Goal: Task Accomplishment & Management: Use online tool/utility

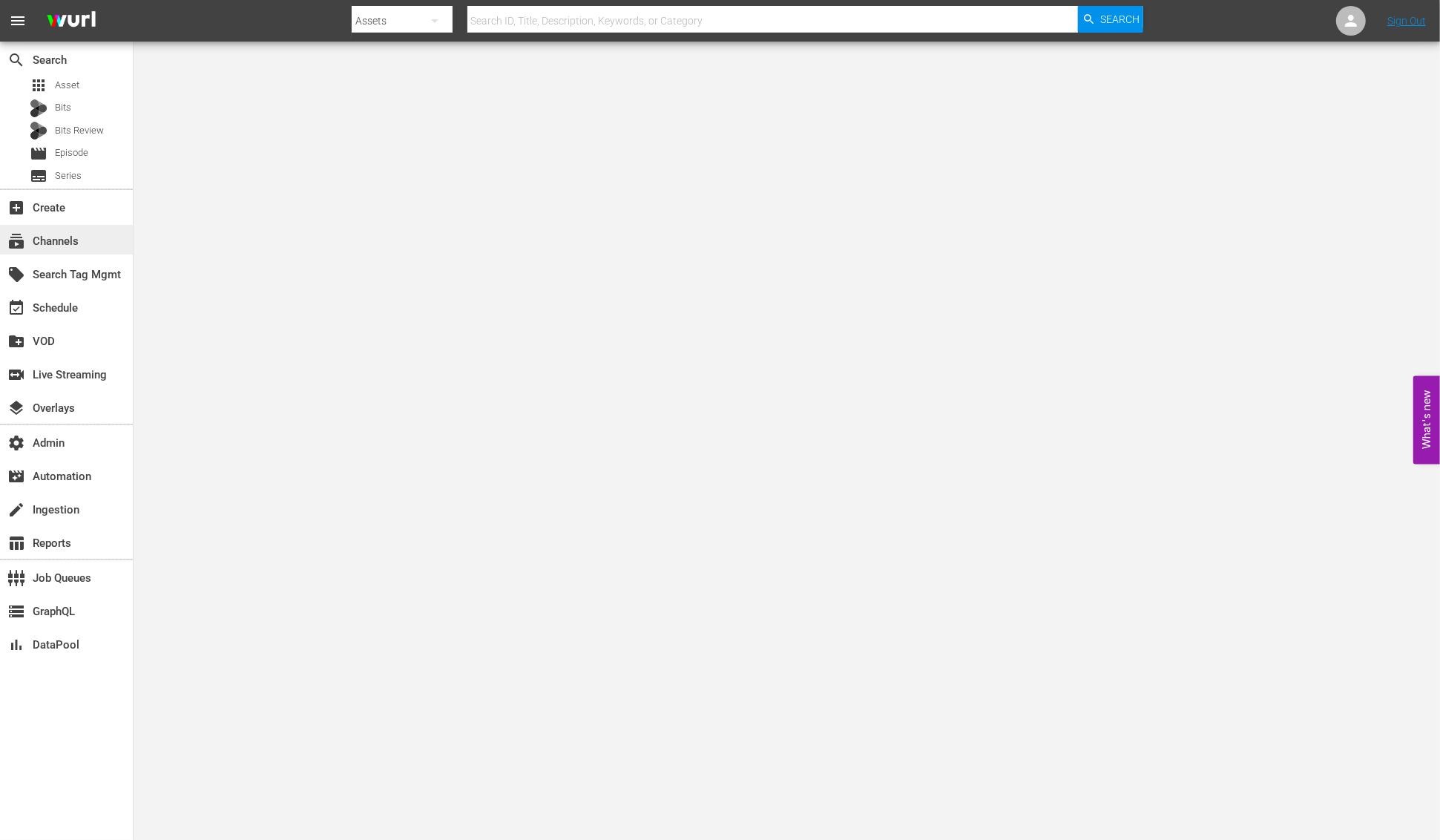
click at [82, 233] on div "subscriptions Channels" at bounding box center [42, 239] width 83 height 14
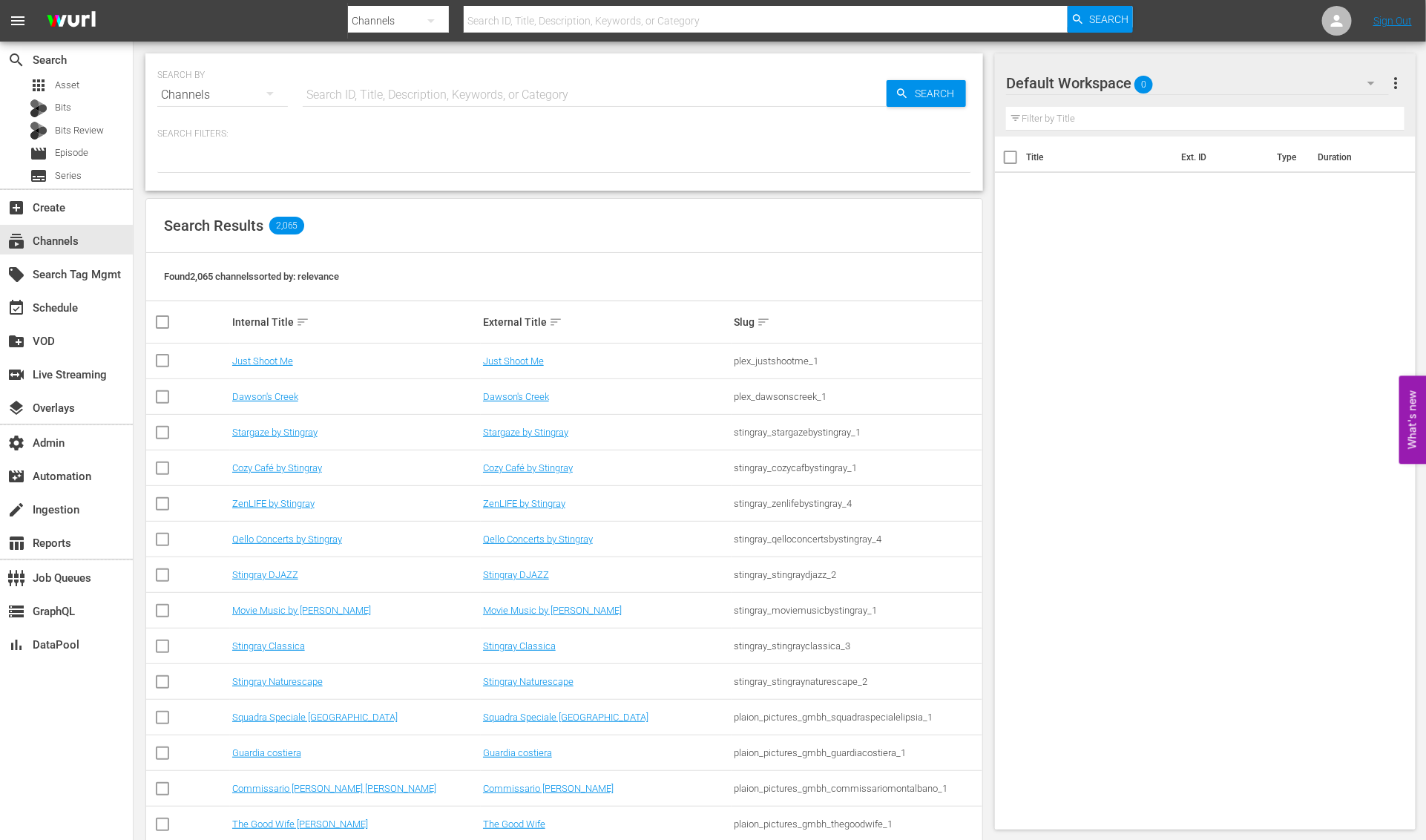
click at [384, 90] on input "text" at bounding box center [595, 95] width 584 height 35
type input "tiny"
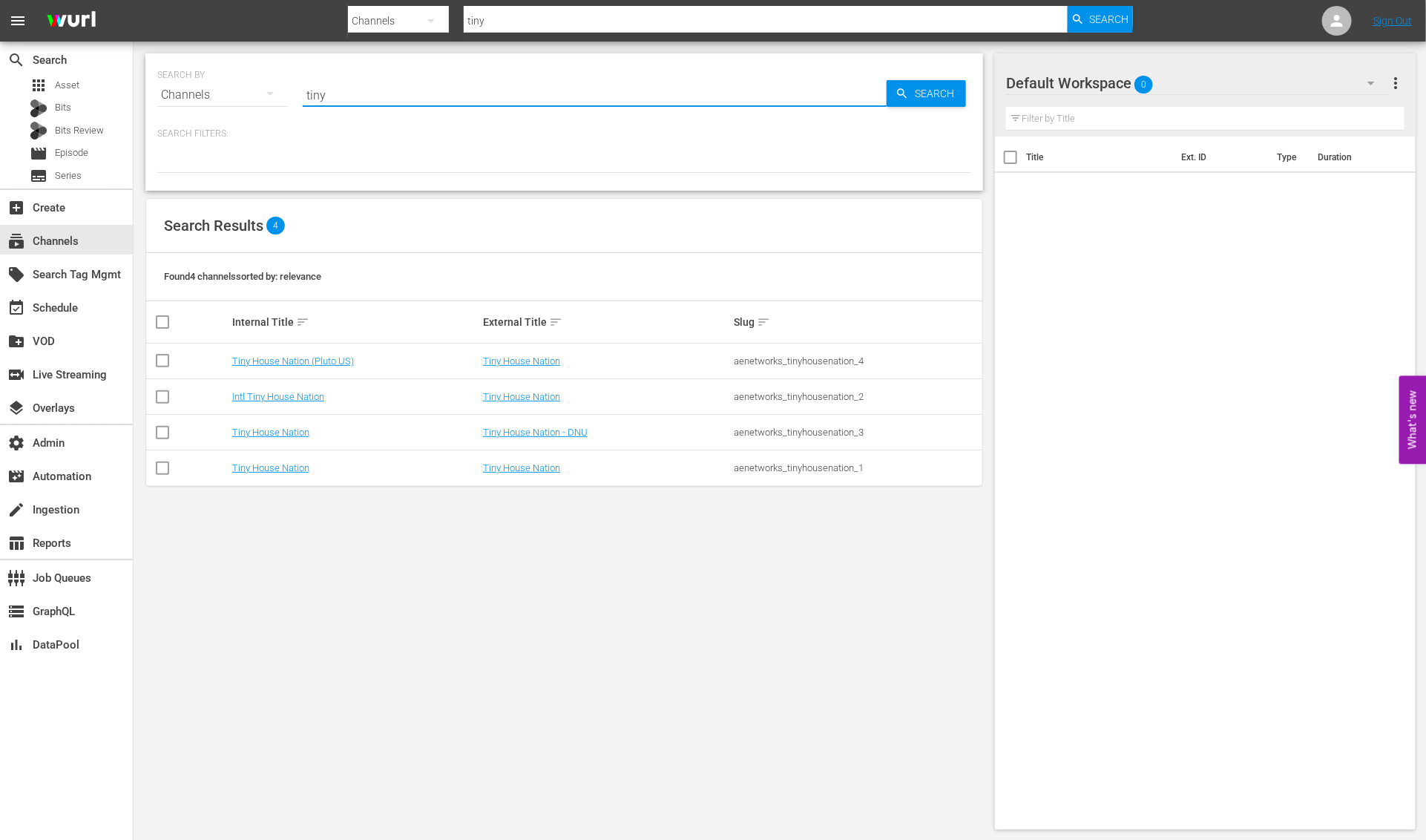
type input "Tiny House Nation"
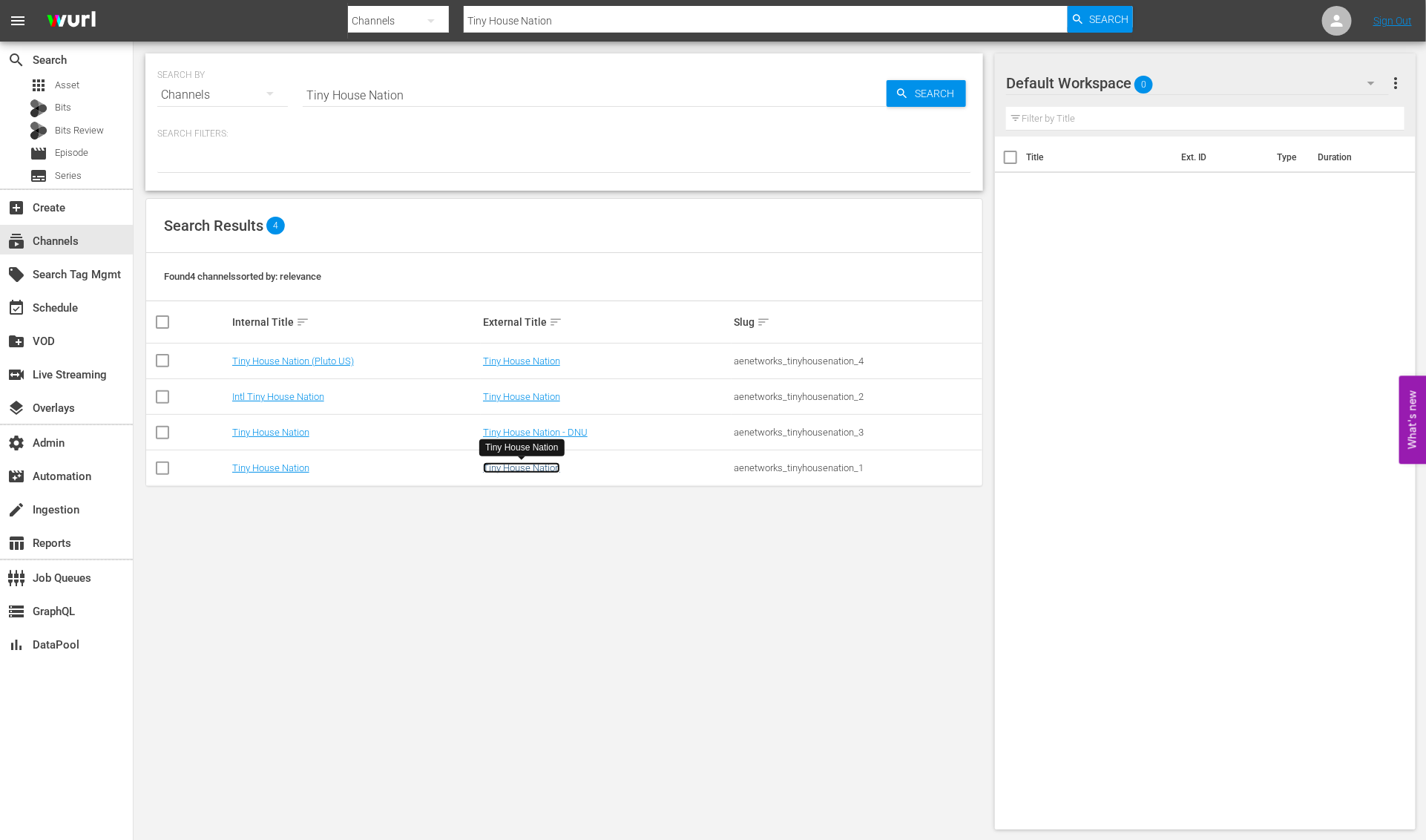
click at [522, 471] on link "Tiny House Nation" at bounding box center [521, 468] width 77 height 11
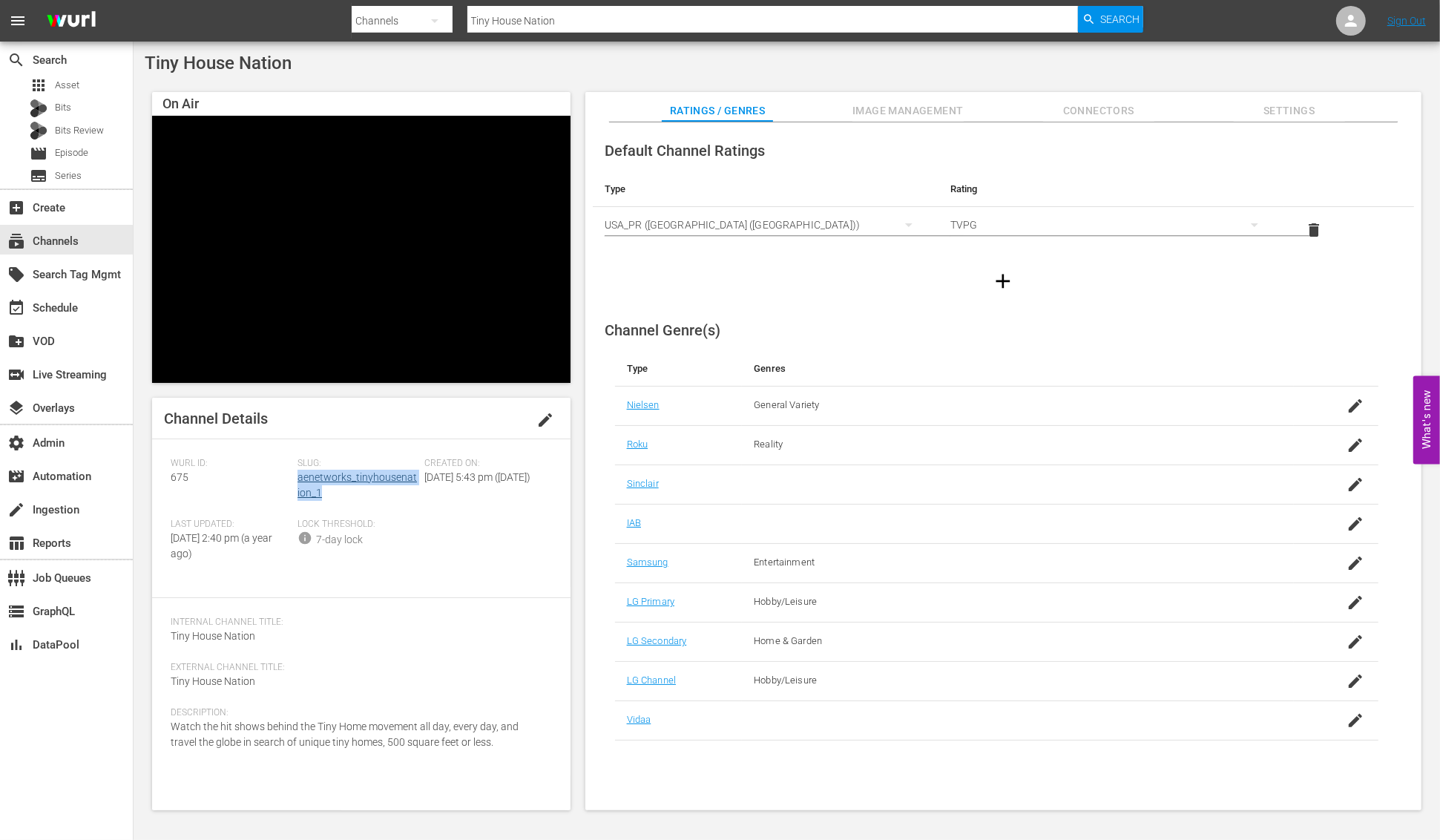
drag, startPoint x: 346, startPoint y: 496, endPoint x: 298, endPoint y: 481, distance: 50.3
click at [298, 481] on div "Slug: aenetworks_tinyhousenation_1" at bounding box center [361, 488] width 127 height 61
copy link "aenetworks_tinyhousenation_1"
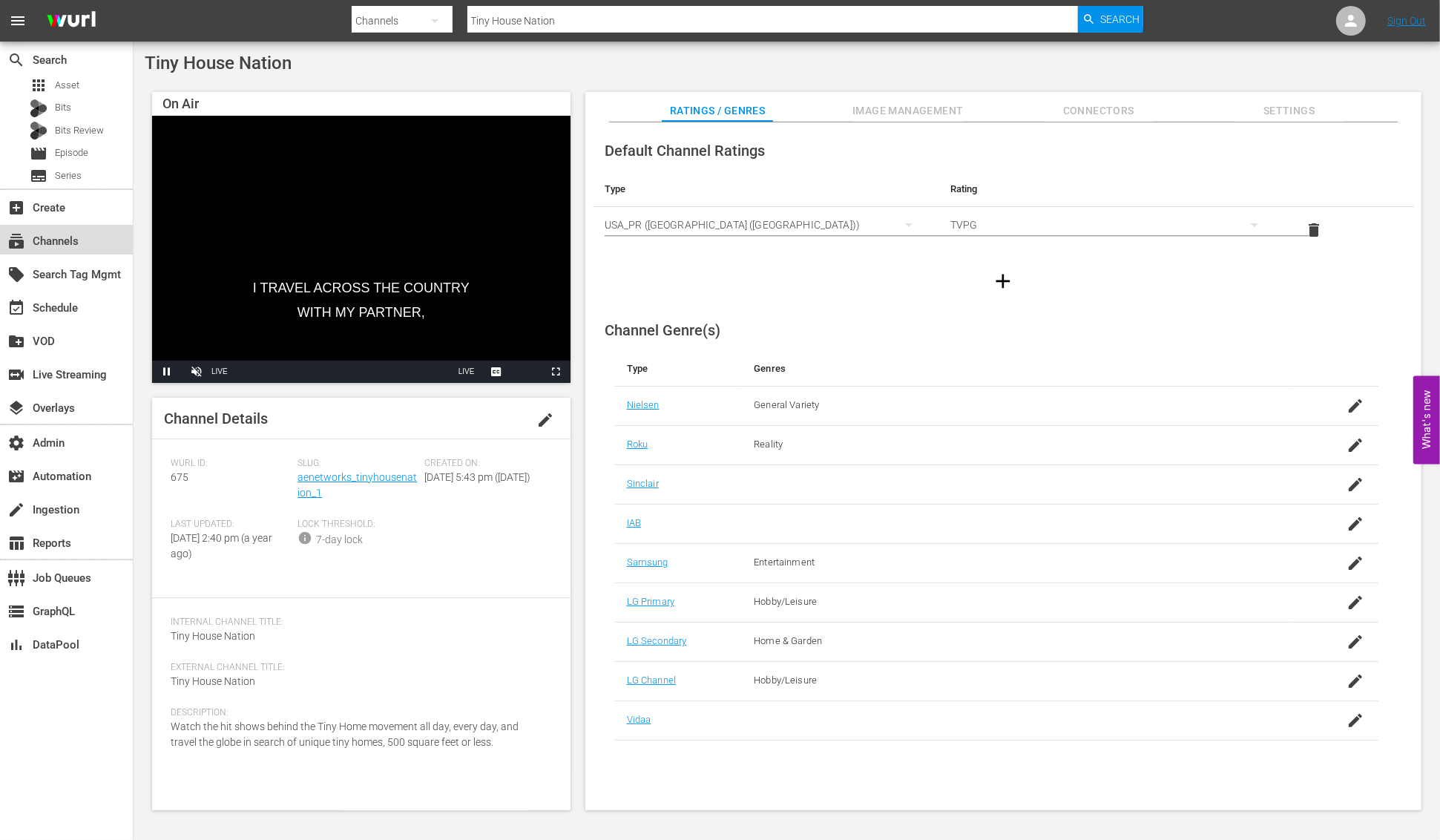
click at [71, 244] on div "subscriptions Channels" at bounding box center [42, 239] width 83 height 14
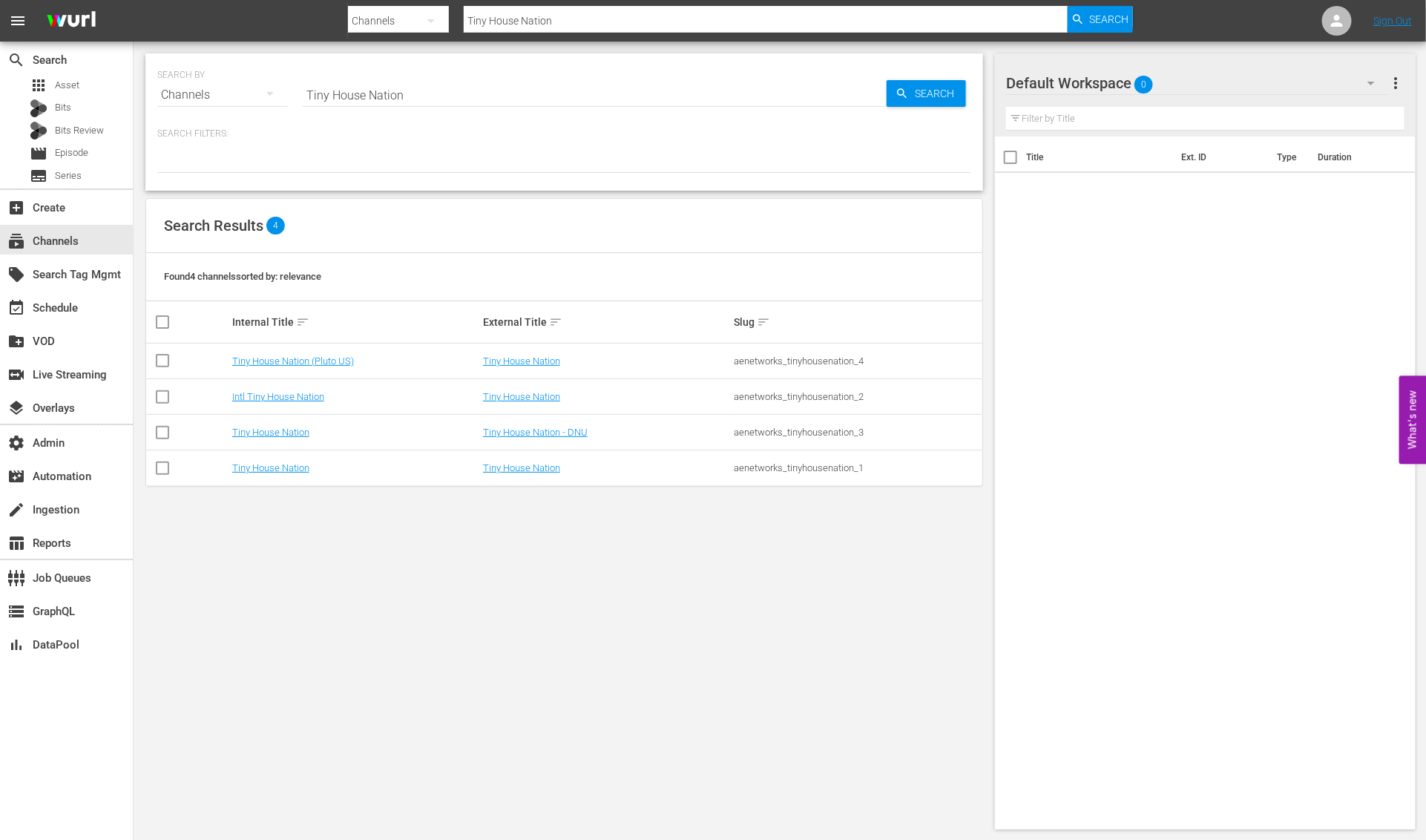
click at [513, 87] on input "Tiny House Nation" at bounding box center [595, 95] width 584 height 35
click at [515, 91] on input "Tiny House Nation" at bounding box center [595, 95] width 584 height 35
paste input "417580"
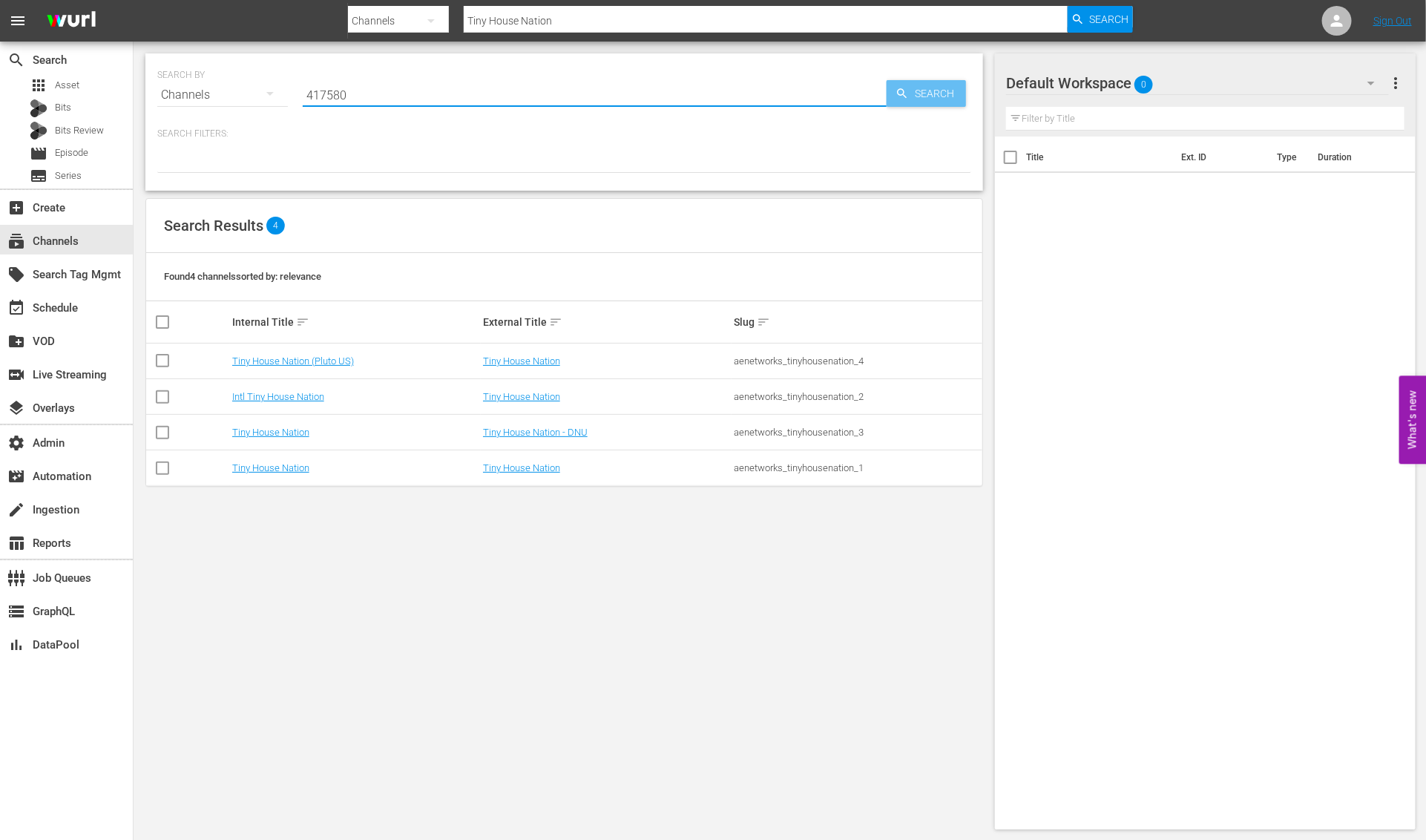
type input "417580"
click at [923, 87] on span "Search" at bounding box center [937, 93] width 57 height 26
type input "417580"
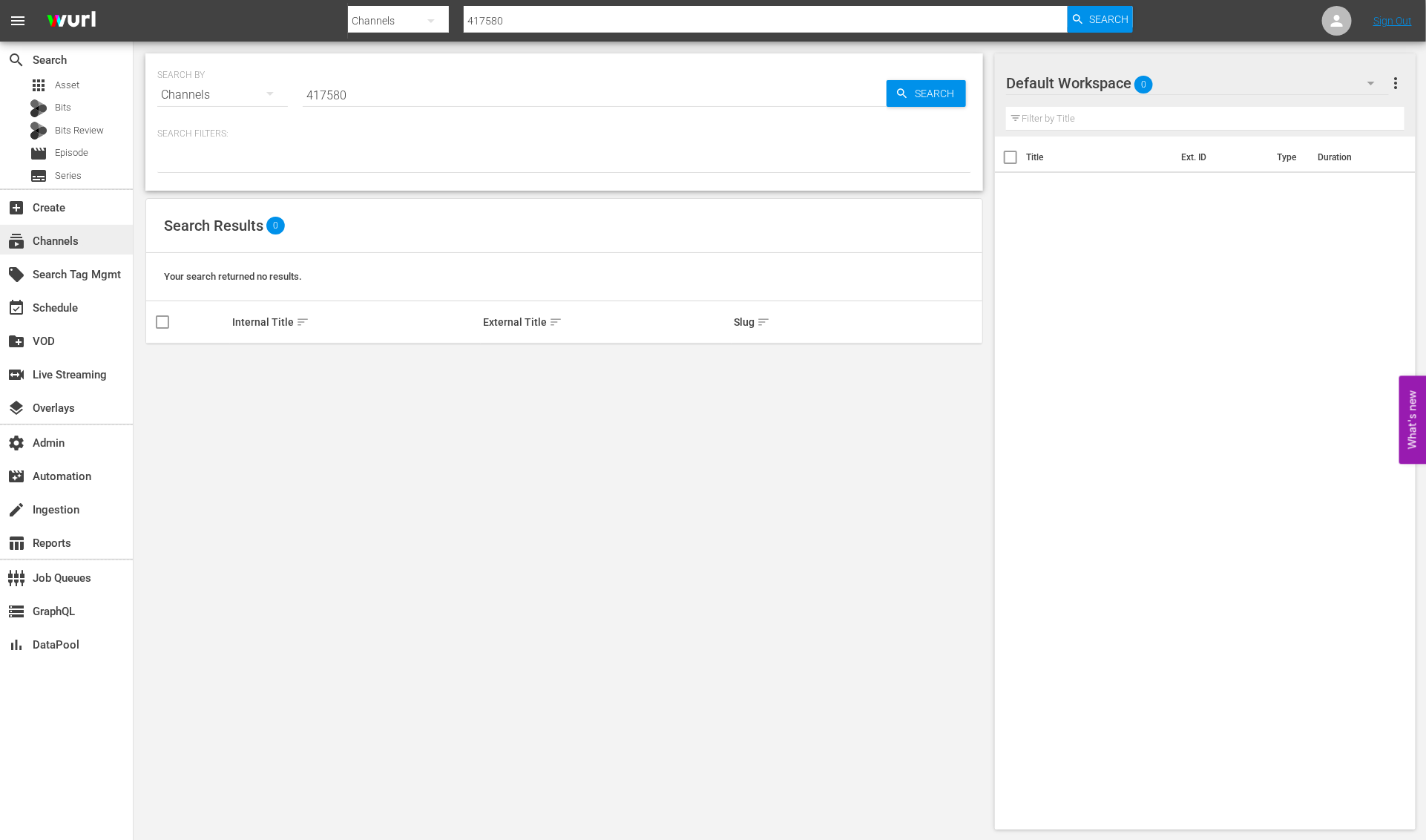
click at [59, 236] on div "subscriptions Channels" at bounding box center [42, 239] width 83 height 14
click at [86, 286] on div "local_offer Search Tag Mgmt" at bounding box center [67, 273] width 133 height 30
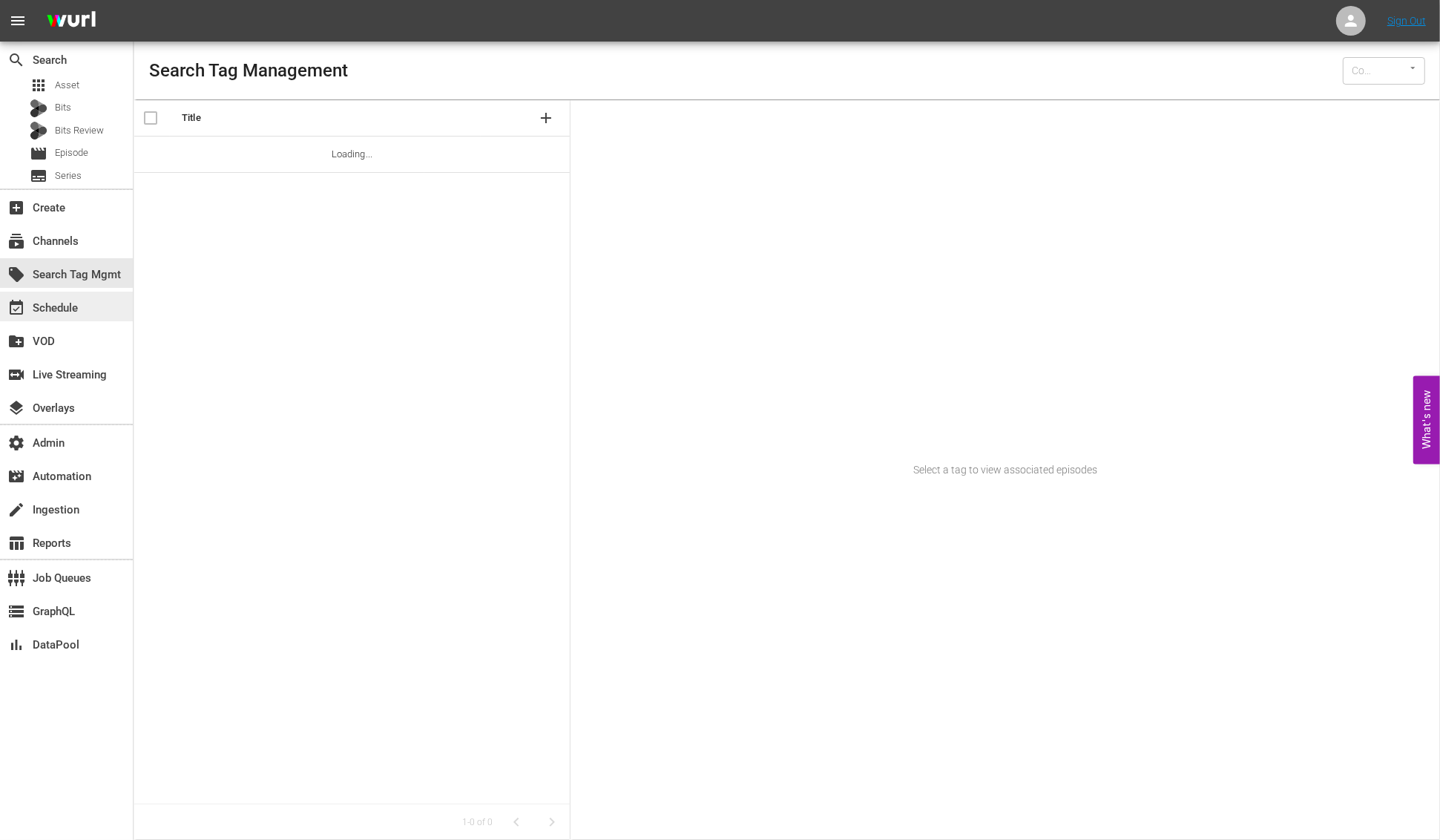
type input "Wurl (15)"
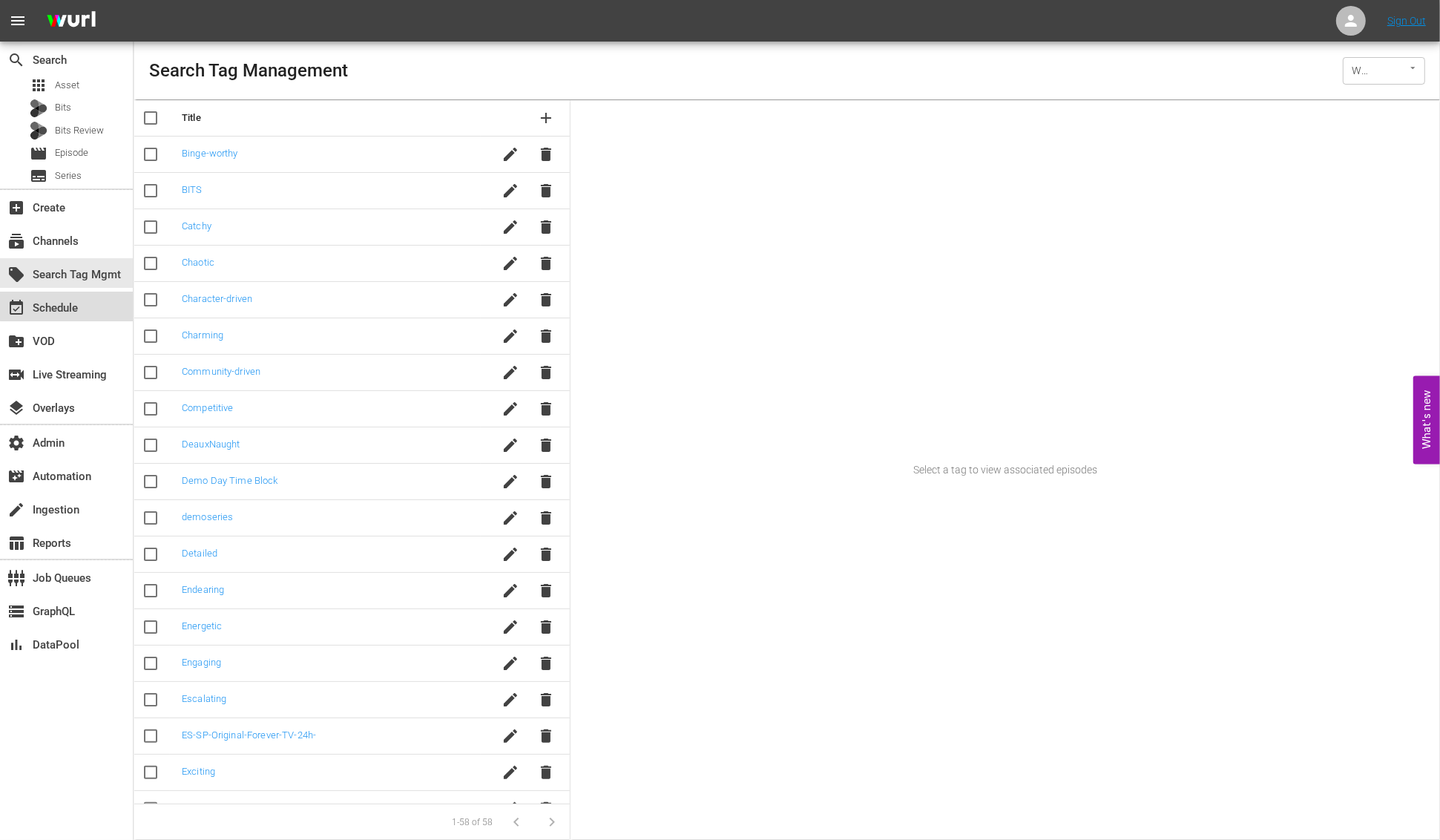
click at [83, 304] on div "event_available Schedule" at bounding box center [67, 306] width 133 height 30
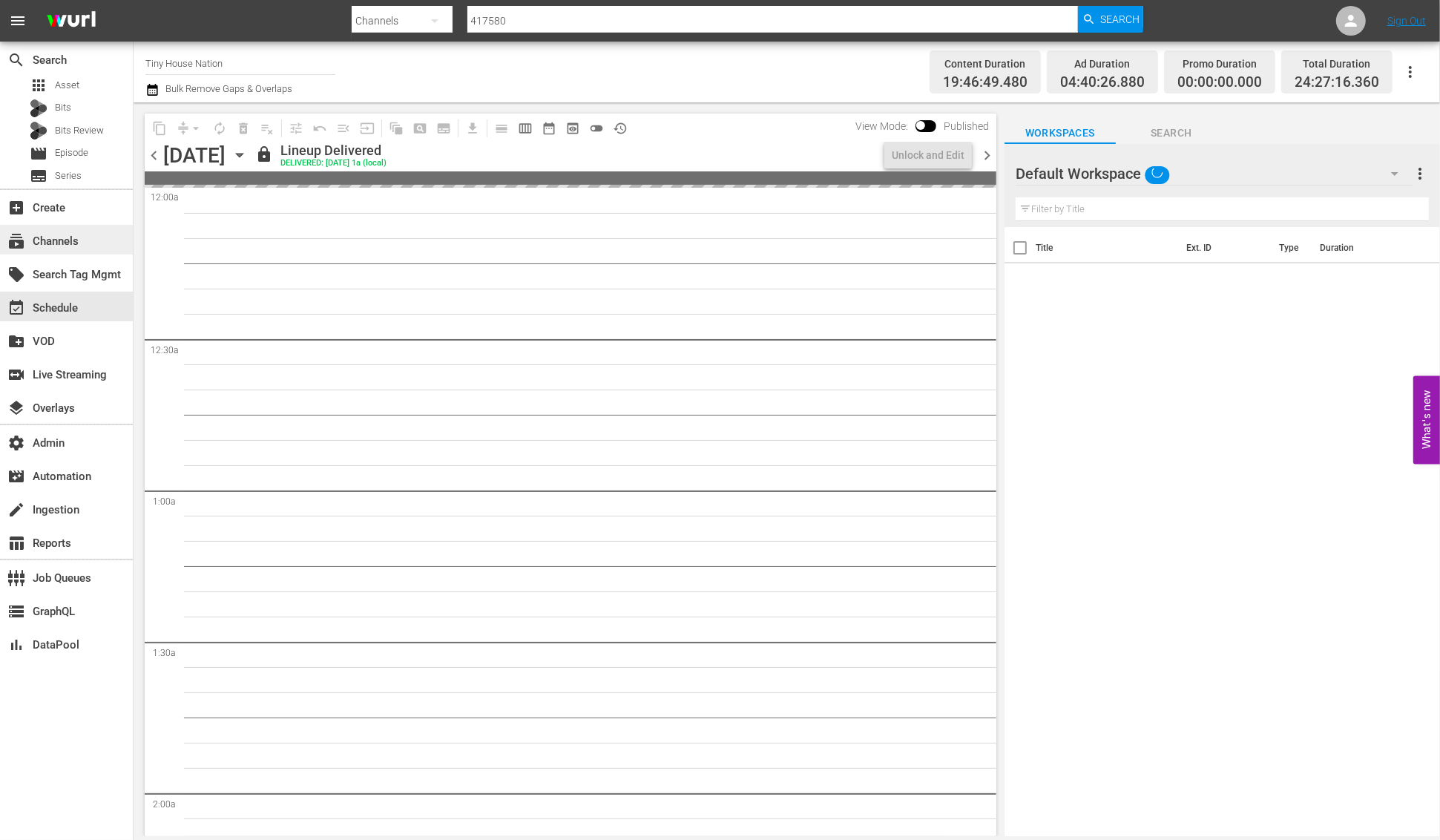
click at [77, 244] on div "subscriptions Channels" at bounding box center [42, 239] width 83 height 14
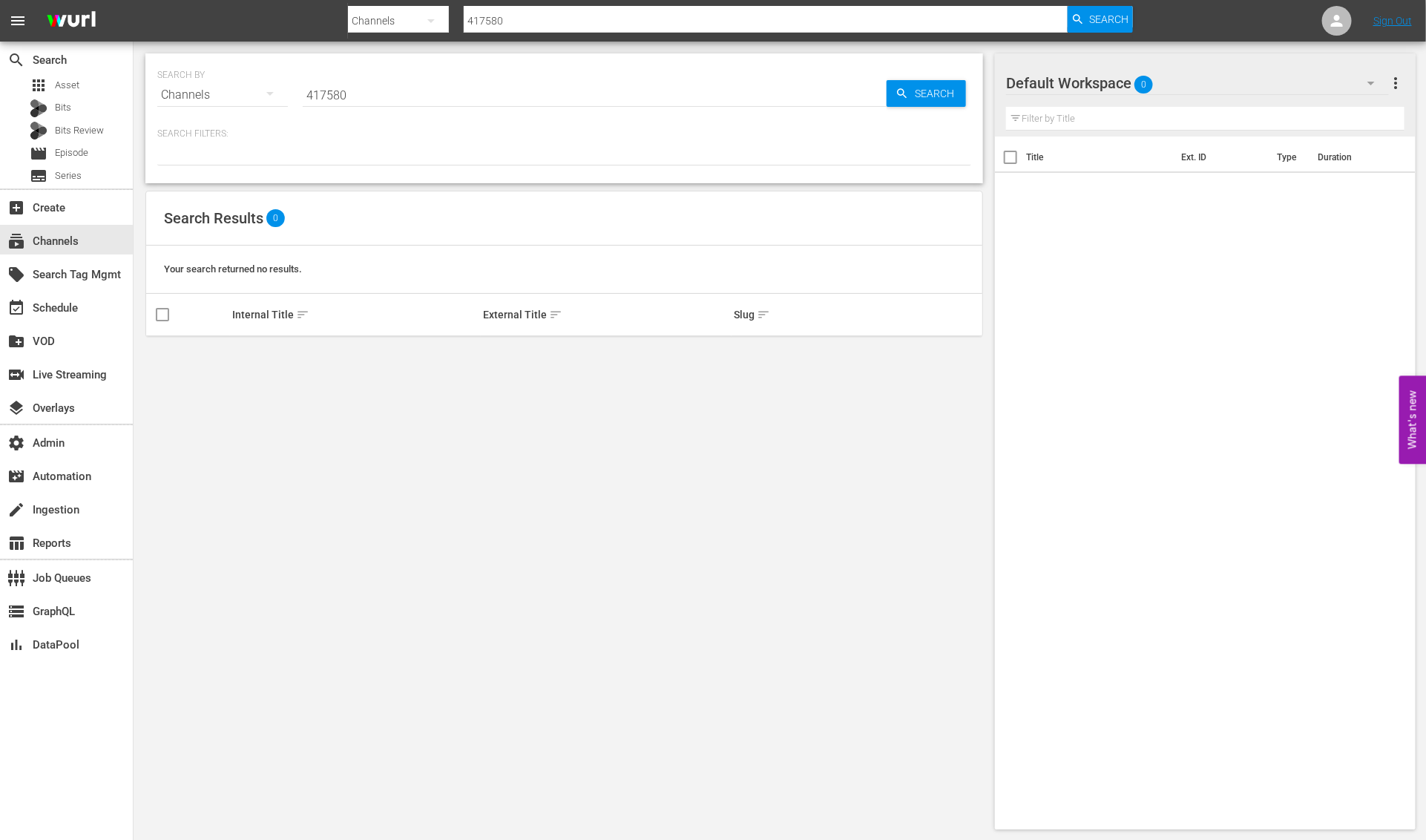
click at [472, 95] on input "417580" at bounding box center [595, 95] width 584 height 35
click at [472, 96] on input "417580" at bounding box center [595, 95] width 584 height 35
click at [472, 97] on input "417580" at bounding box center [595, 95] width 584 height 35
type input "4"
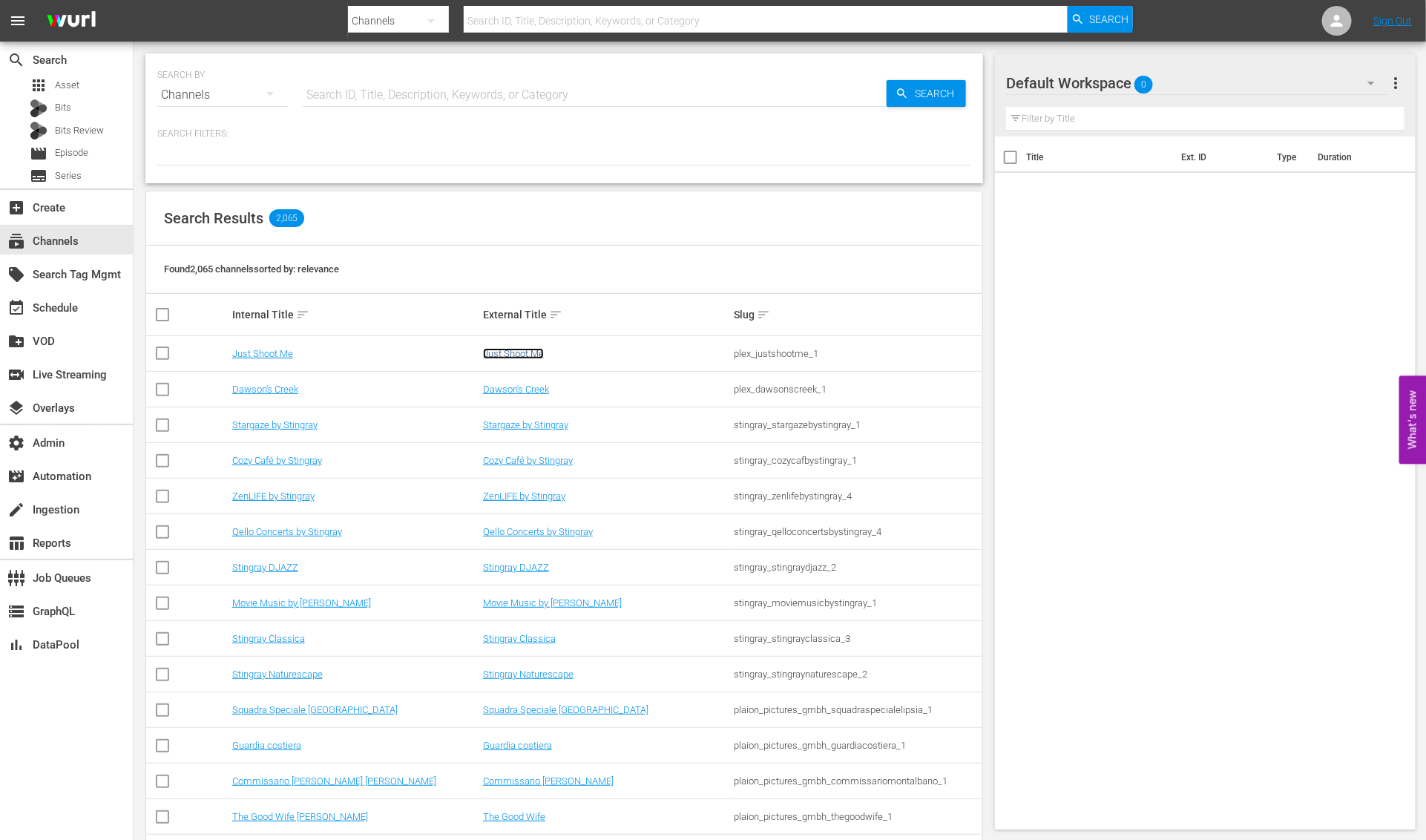
click at [512, 355] on link "Just Shoot Me" at bounding box center [513, 353] width 61 height 11
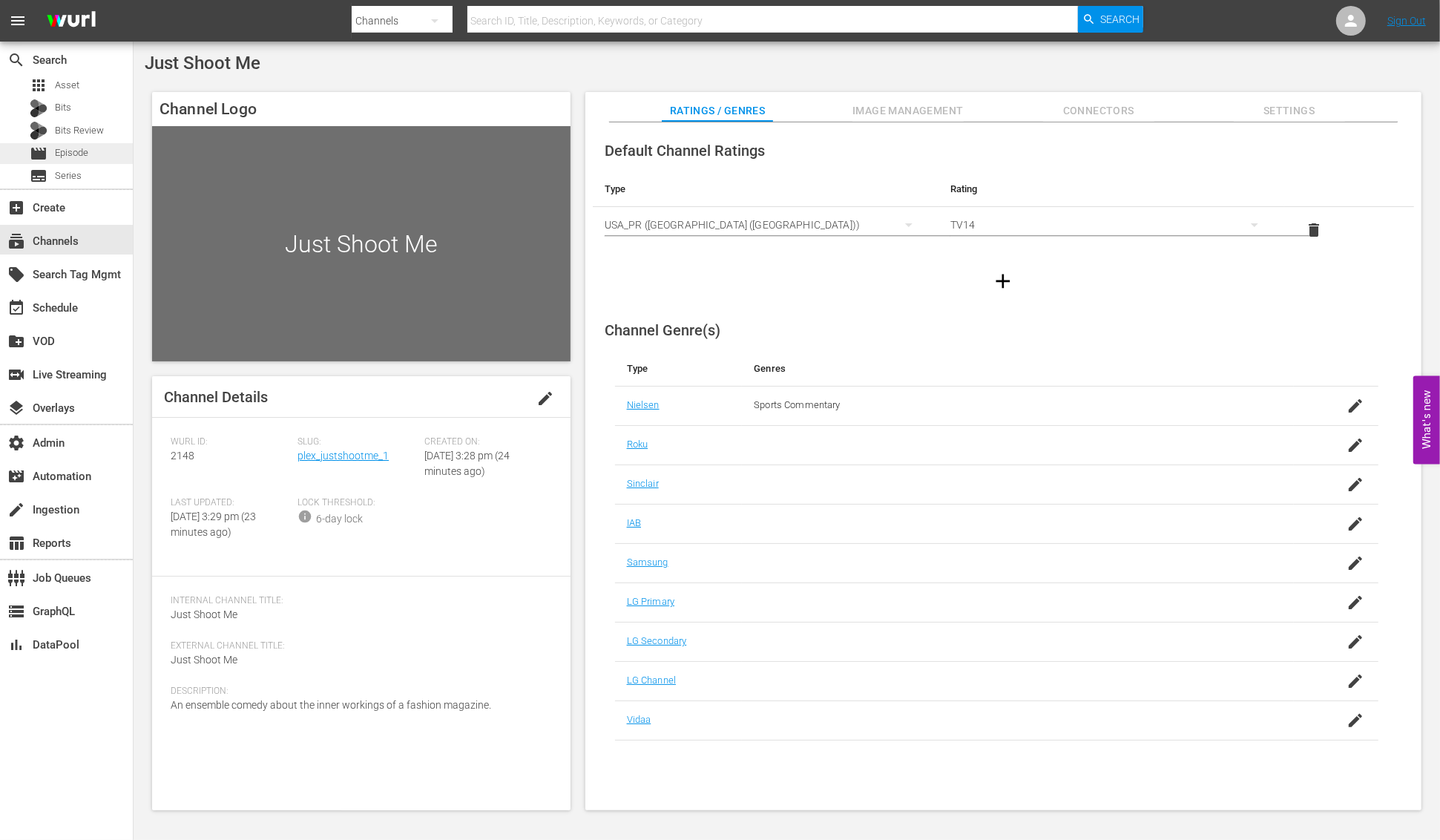
click at [66, 155] on span "Episode" at bounding box center [71, 152] width 34 height 15
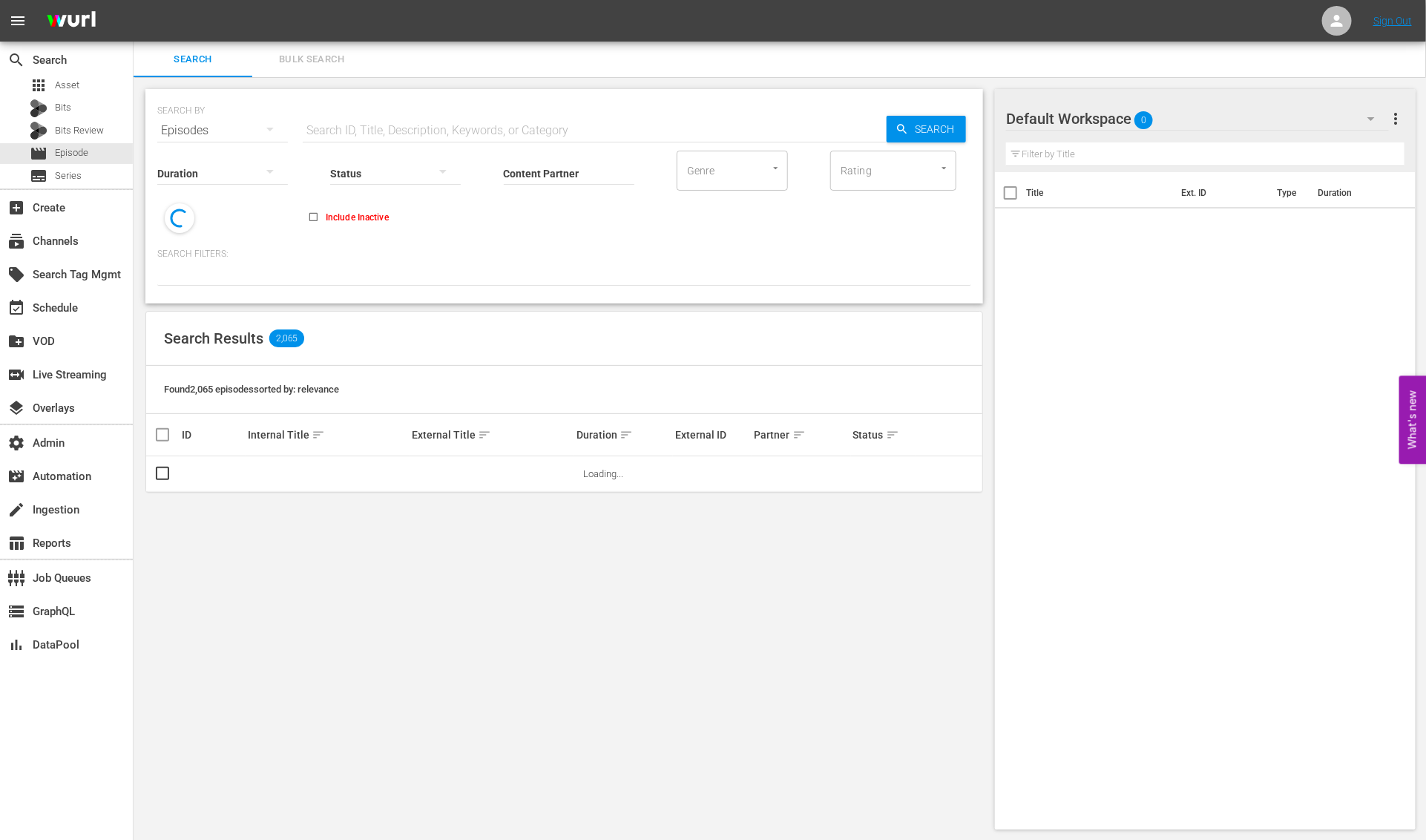
click at [333, 124] on input "text" at bounding box center [595, 131] width 584 height 35
paste input "417580"
type input "417580"
click at [911, 142] on span "Search" at bounding box center [937, 128] width 57 height 26
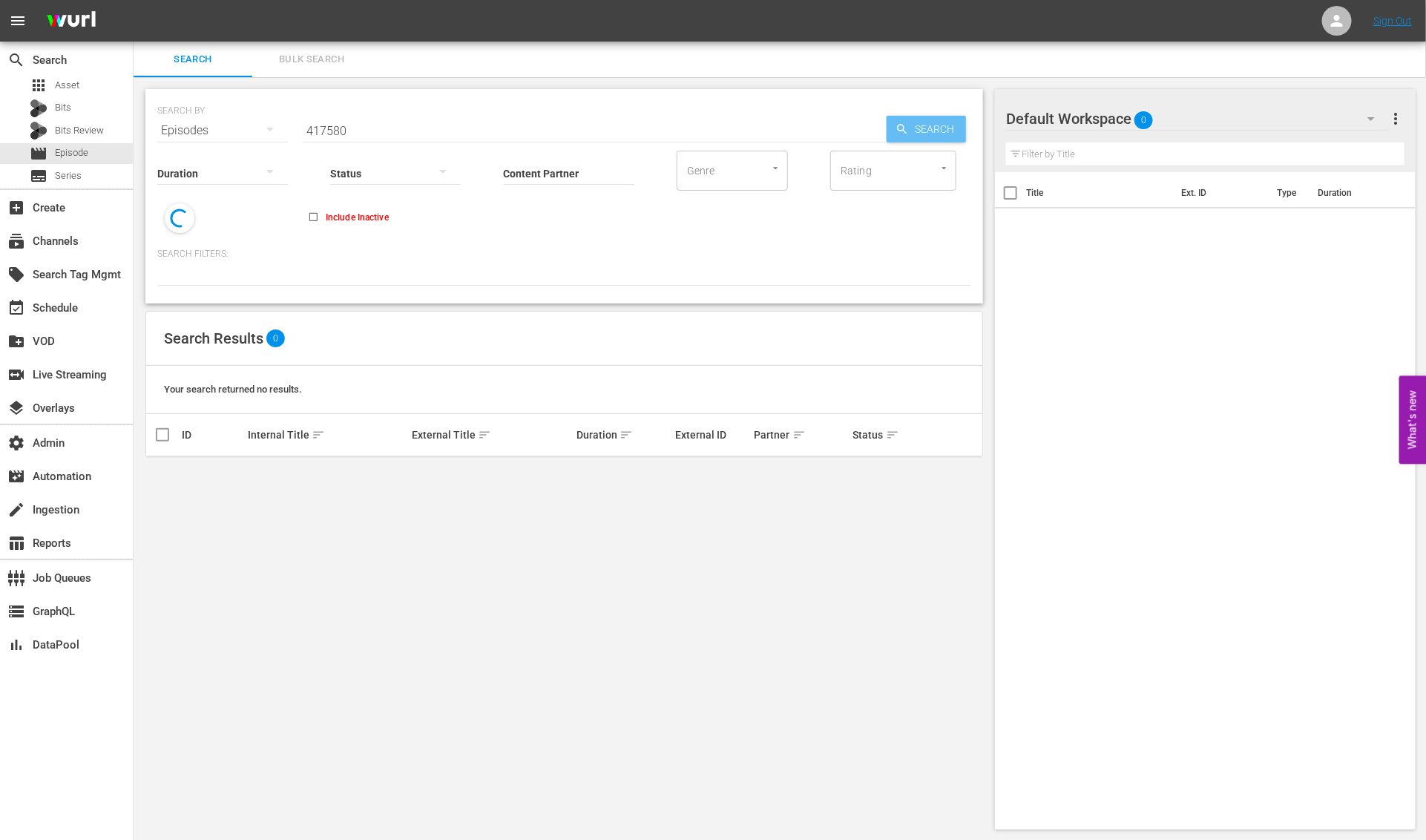
click at [924, 131] on span "Search" at bounding box center [937, 128] width 57 height 26
click at [87, 78] on div "apps Asset" at bounding box center [67, 85] width 133 height 21
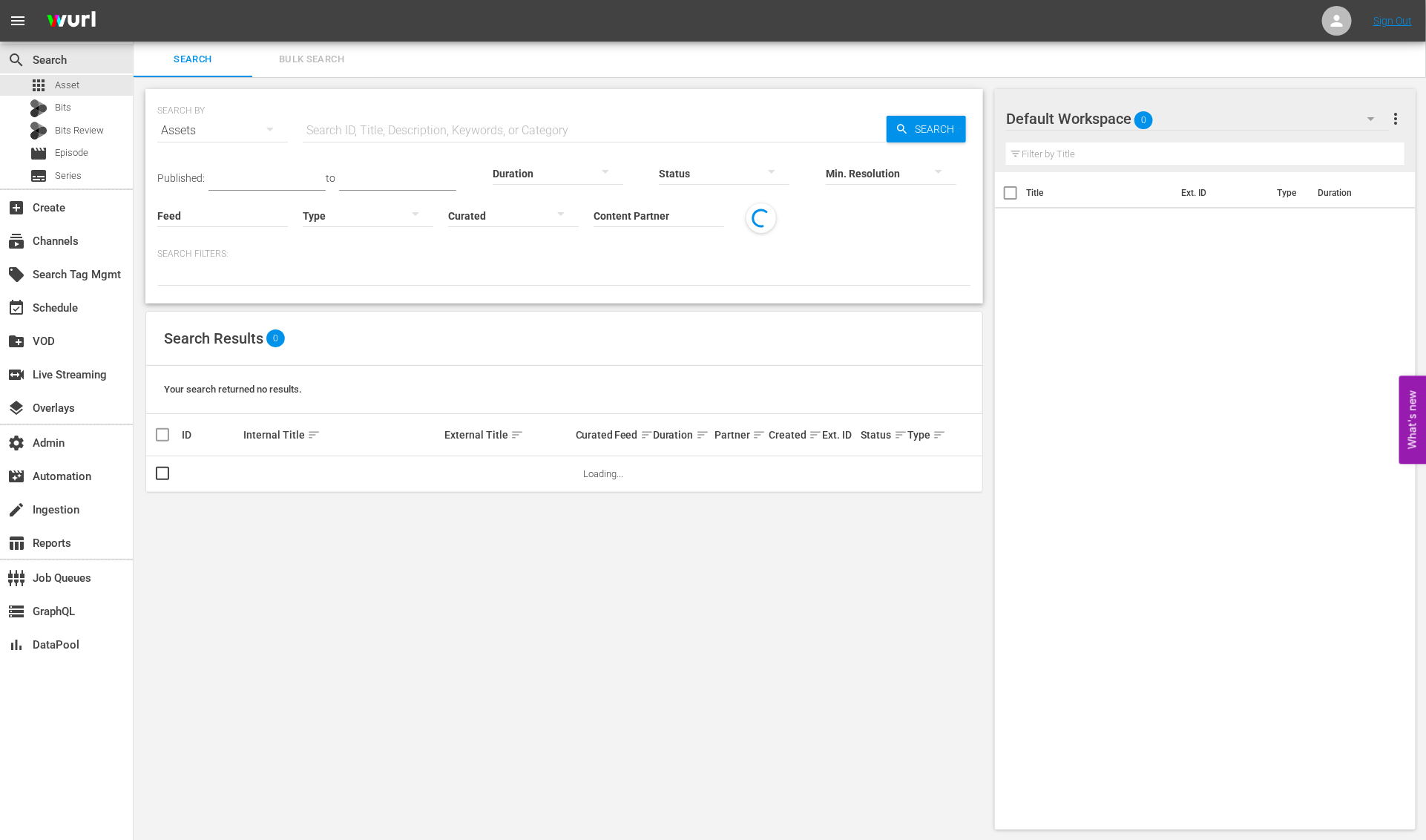
click at [363, 127] on input "text" at bounding box center [595, 131] width 584 height 35
paste input "417580"
type input "417580"
click at [918, 131] on span "Search" at bounding box center [937, 128] width 57 height 26
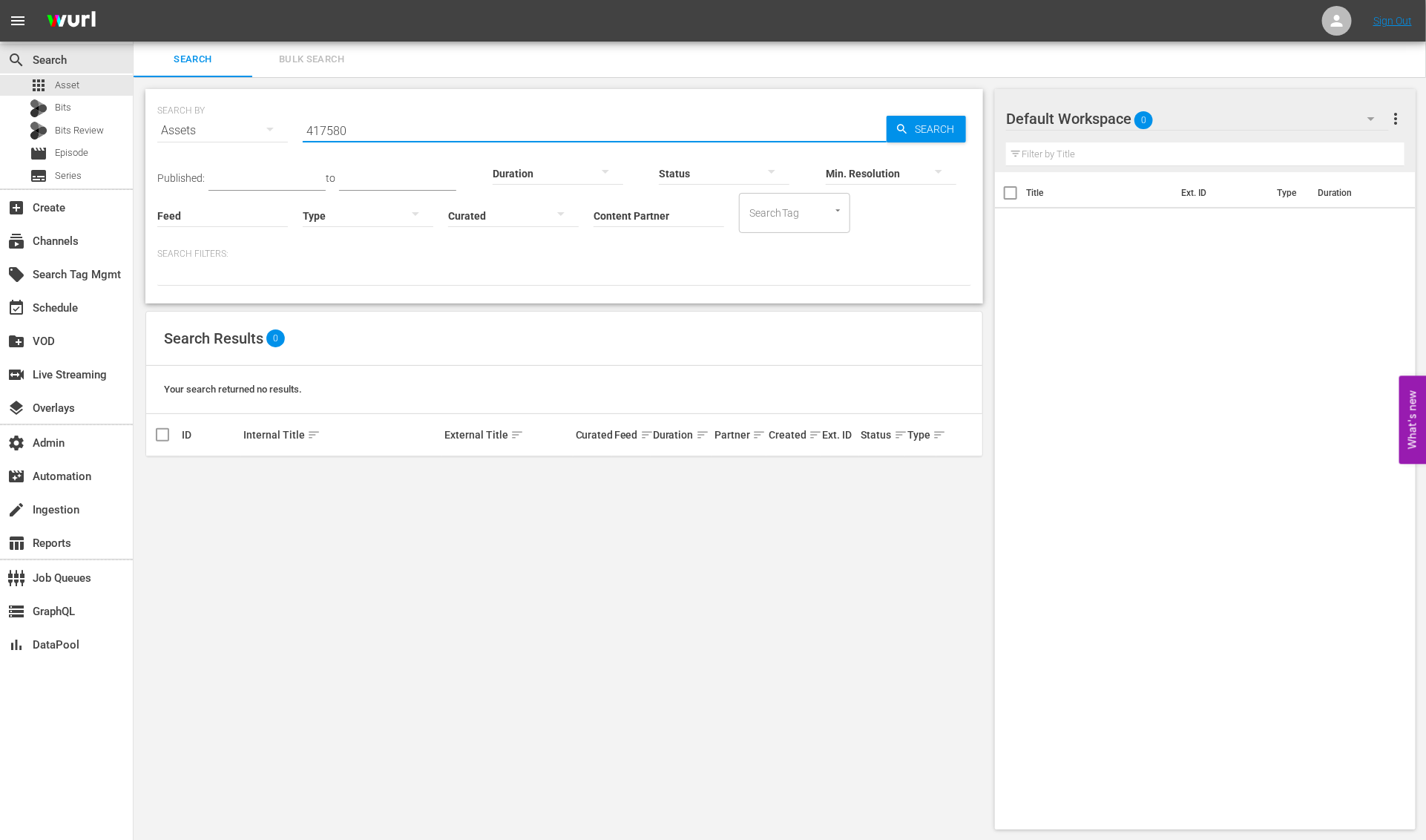
click at [523, 130] on input "417580" at bounding box center [595, 131] width 584 height 35
click at [524, 130] on input "417580" at bounding box center [595, 131] width 584 height 35
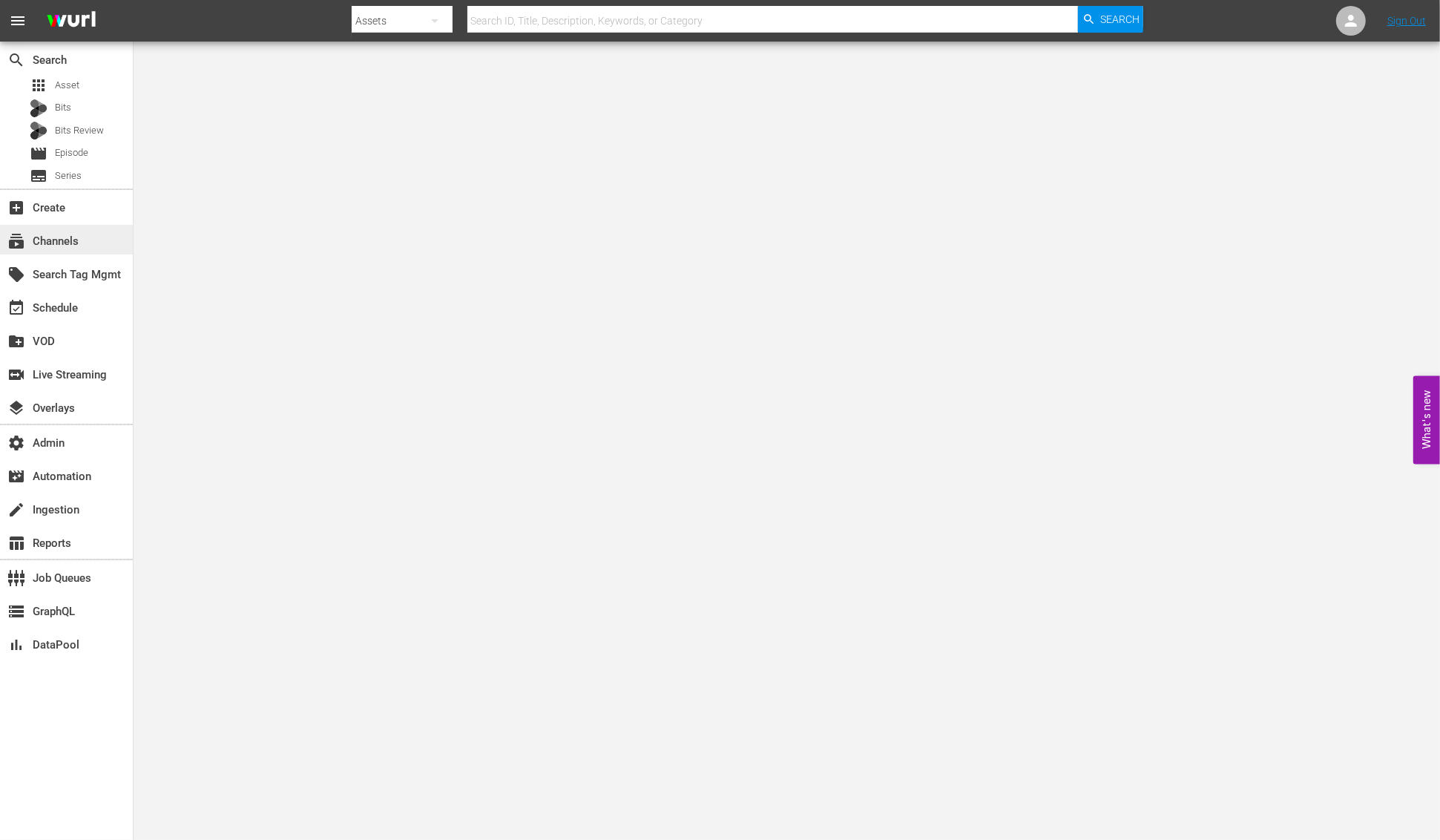
click at [84, 235] on div "subscriptions Channels" at bounding box center [67, 239] width 133 height 30
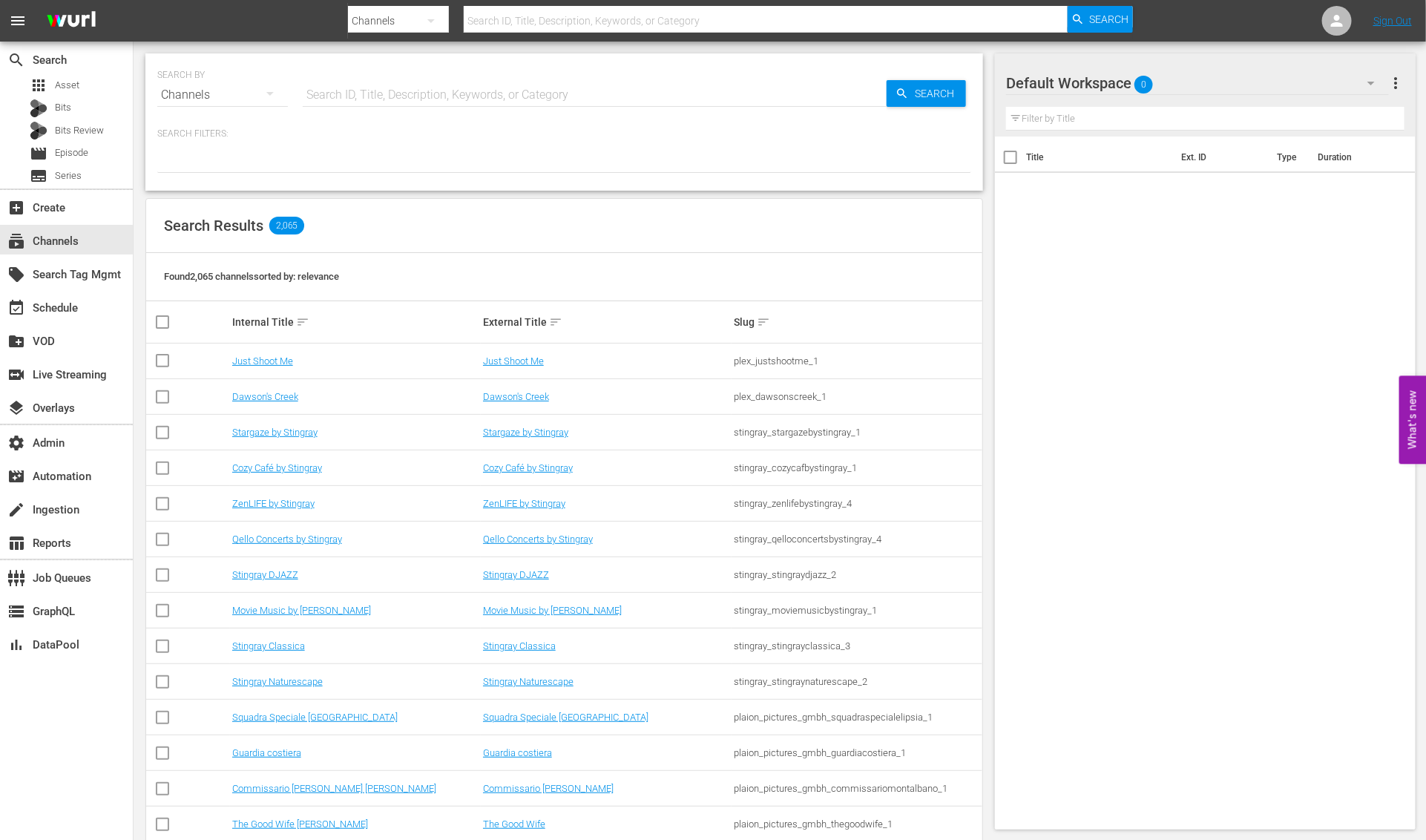
click at [378, 70] on div "SEARCH BY Search By Channels Search ID, Title, Description, Keywords, or Catego…" at bounding box center [564, 86] width 814 height 54
click at [392, 92] on input "text" at bounding box center [595, 95] width 584 height 35
type input "lg"
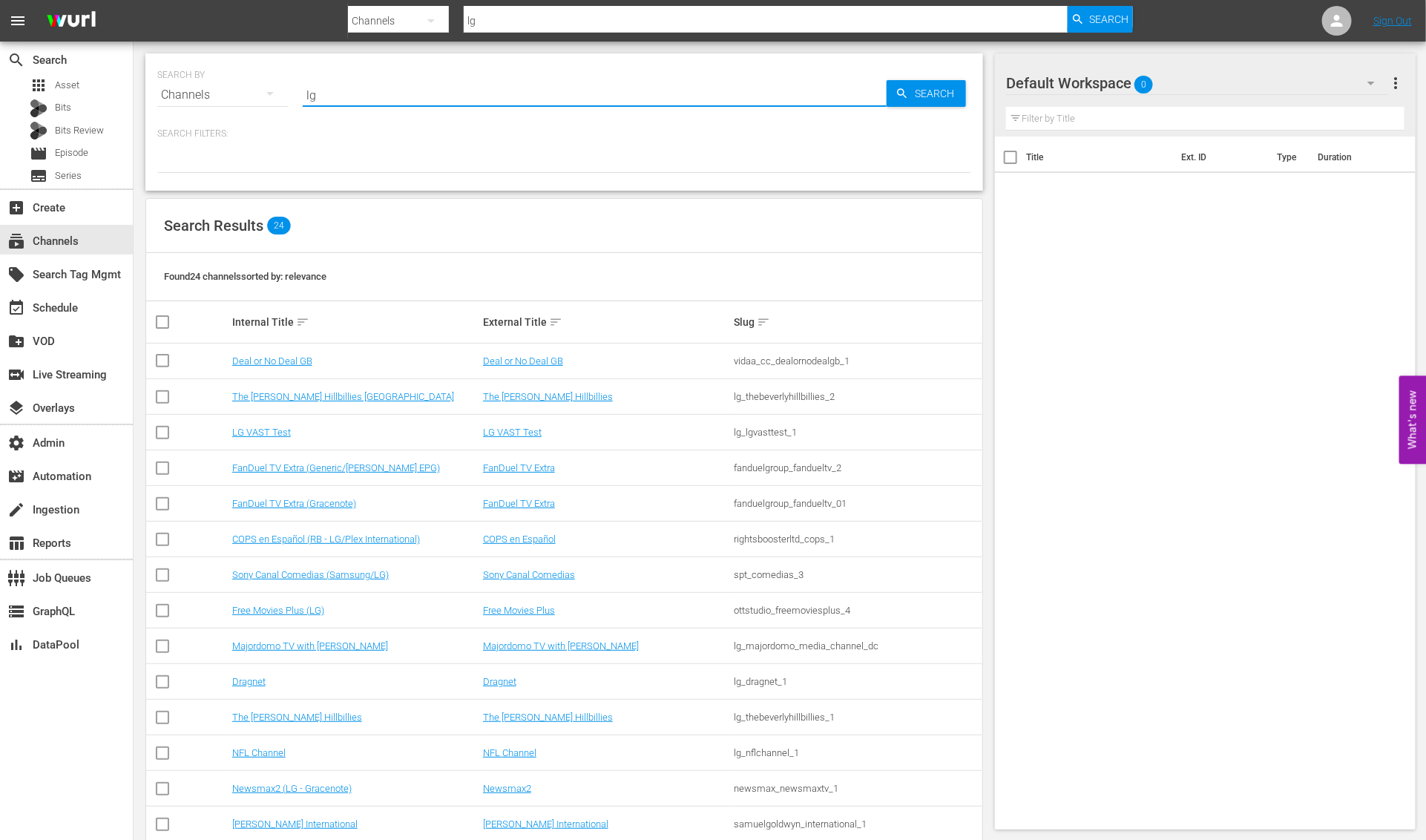
click at [675, 155] on div at bounding box center [564, 160] width 814 height 25
click at [382, 99] on input "lg" at bounding box center [595, 95] width 584 height 35
click at [381, 100] on input "lg" at bounding box center [595, 95] width 584 height 35
type input "nfl"
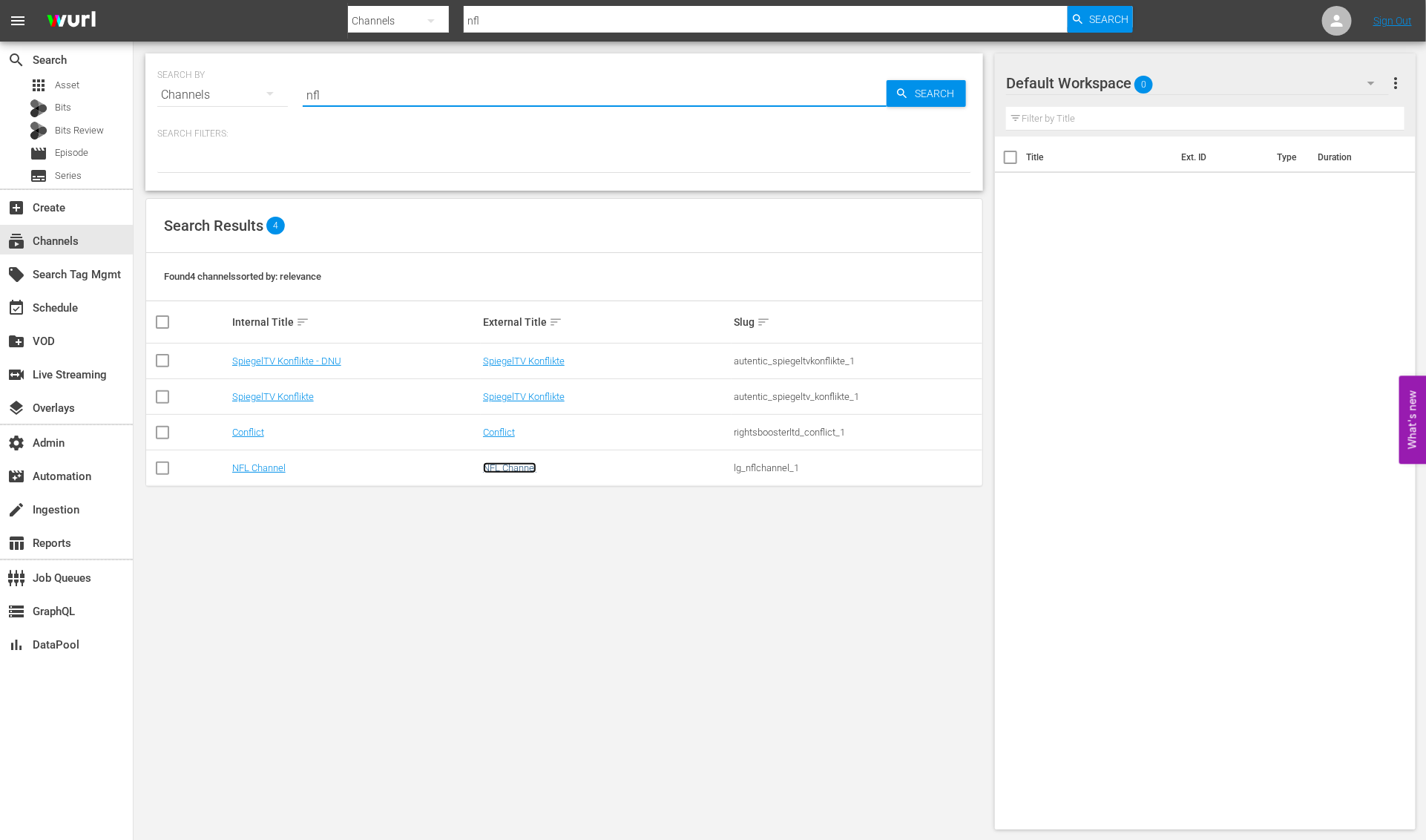
click at [510, 467] on link "NFL Channel" at bounding box center [509, 468] width 54 height 11
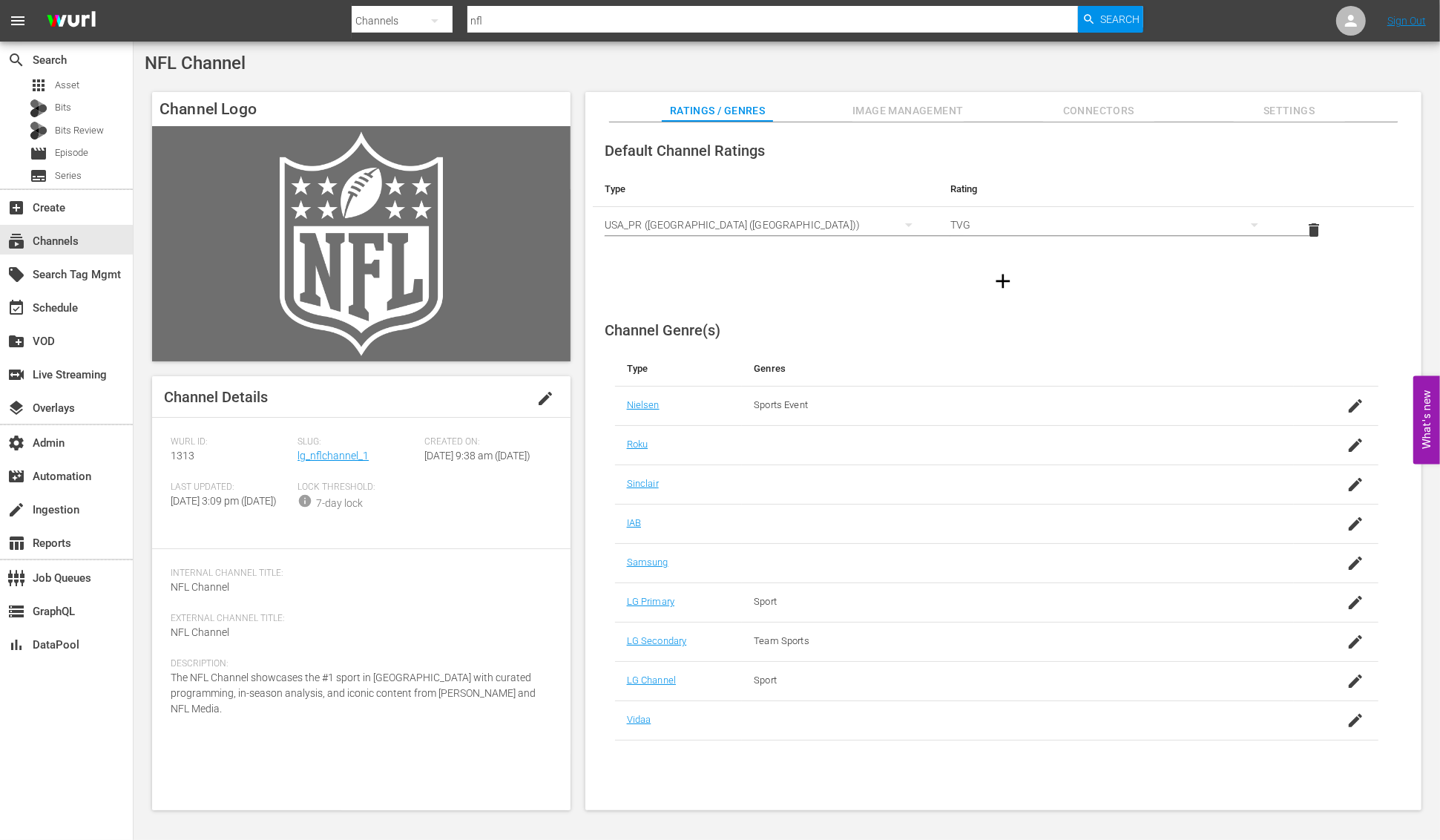
drag, startPoint x: 1092, startPoint y: 110, endPoint x: 1137, endPoint y: 112, distance: 45.0
click at [1093, 110] on span "Connectors" at bounding box center [1098, 111] width 111 height 18
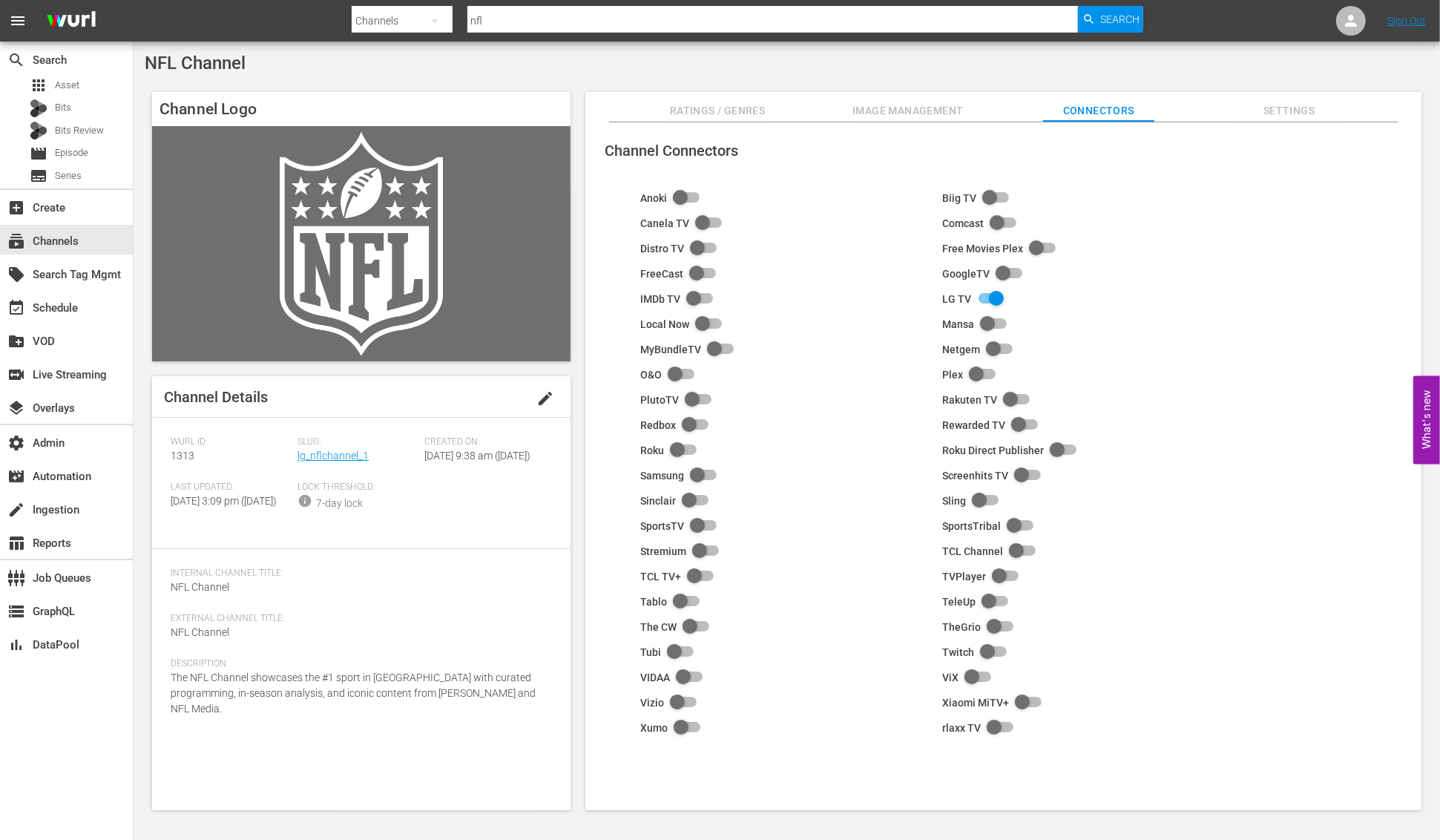
click at [1280, 108] on span "Settings" at bounding box center [1289, 111] width 111 height 18
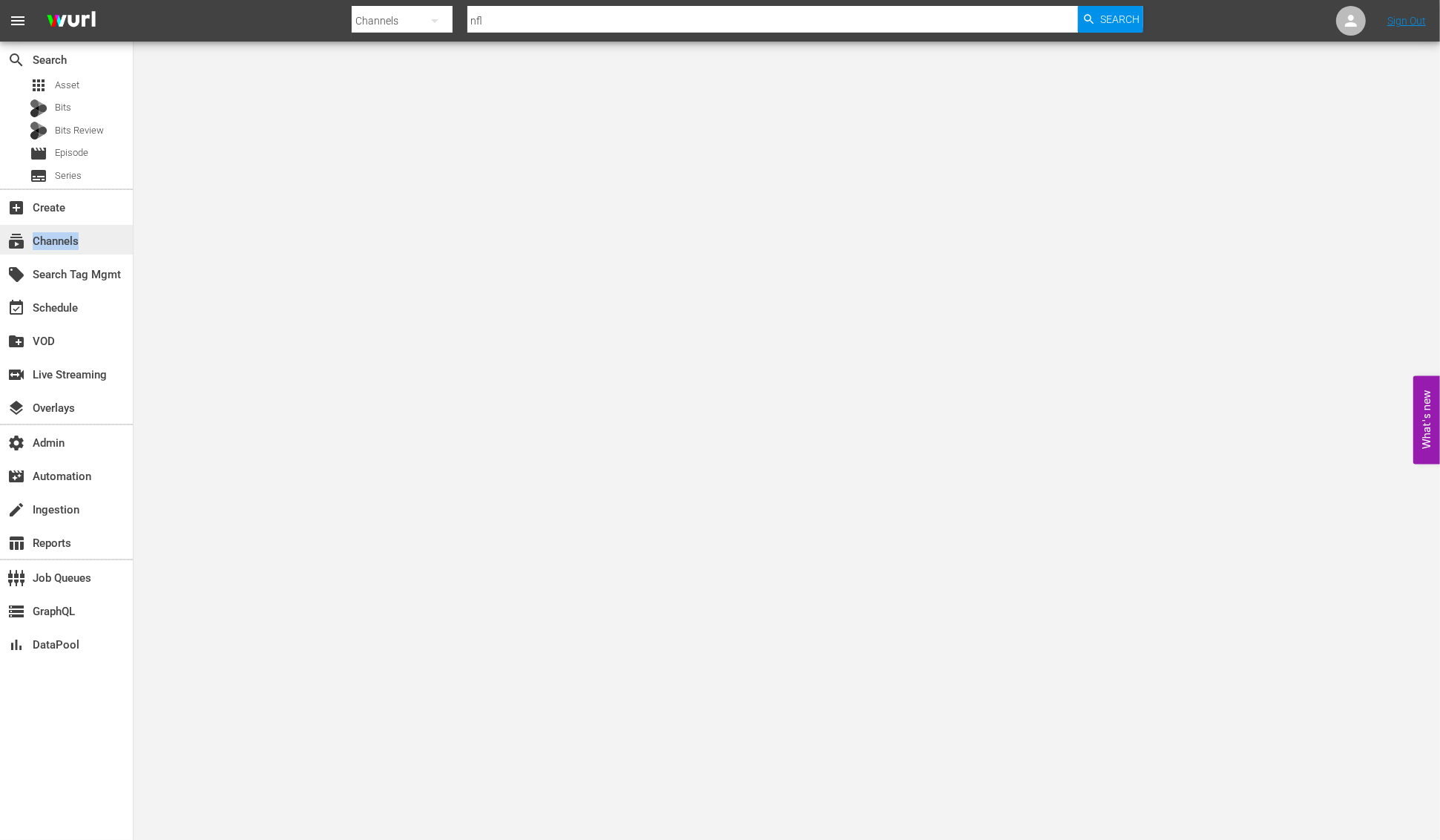
click at [95, 249] on div "subscriptions Channels" at bounding box center [67, 239] width 133 height 30
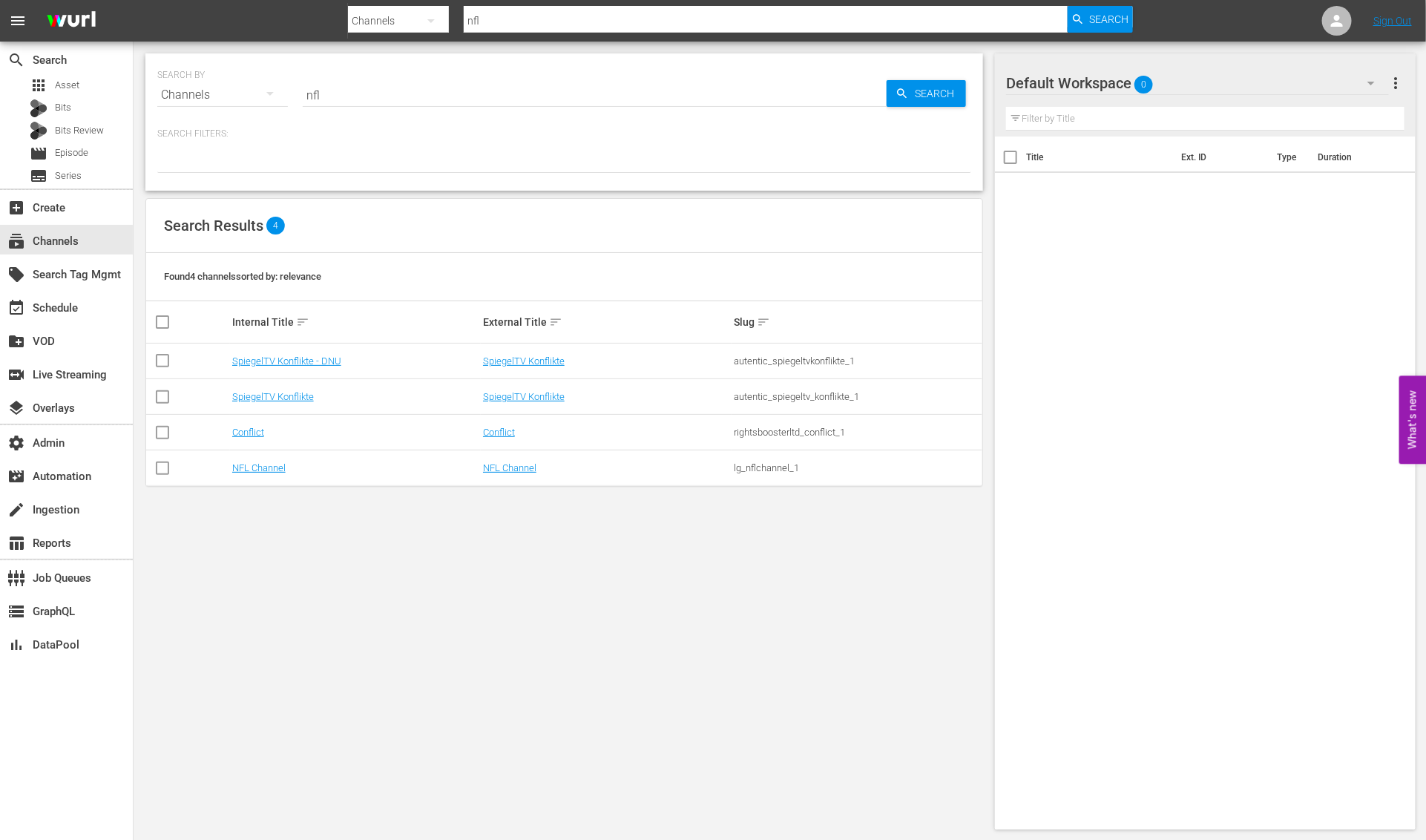
click at [459, 96] on input "nfl" at bounding box center [595, 95] width 584 height 35
type input "n"
type input "lg"
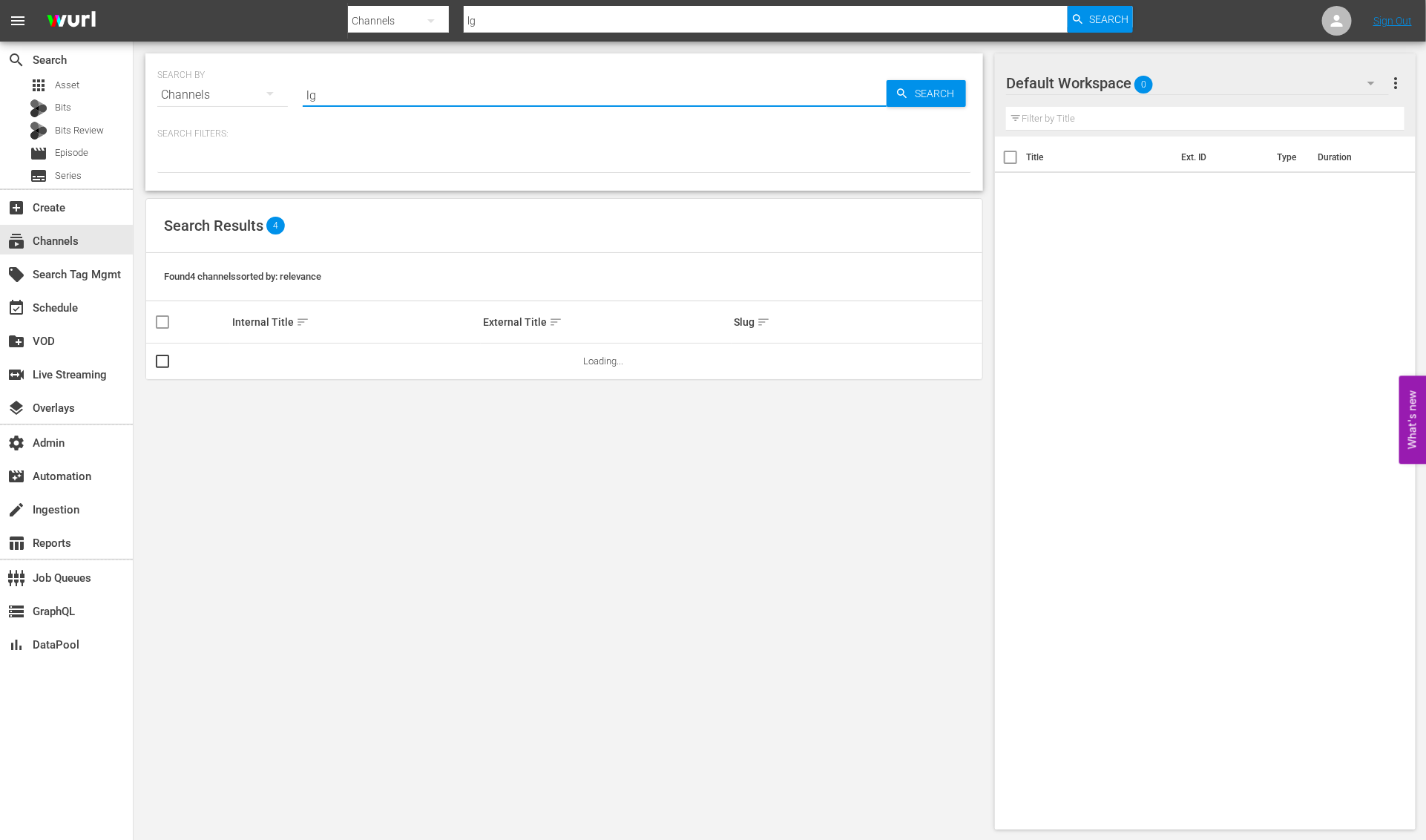
type input "lg_"
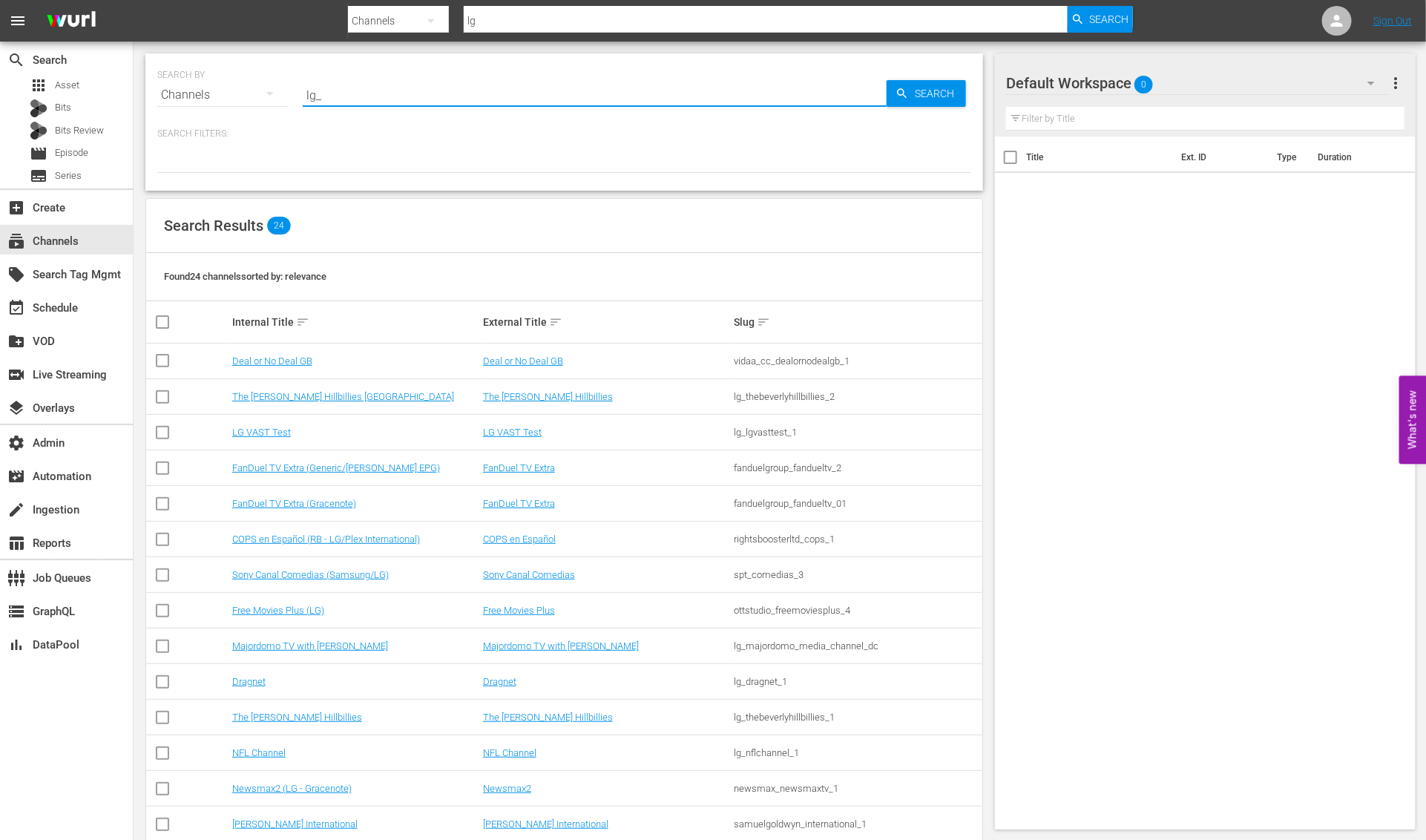
type input "lg_"
click at [1039, 289] on div "Title Ext. ID Type Duration" at bounding box center [1205, 479] width 421 height 687
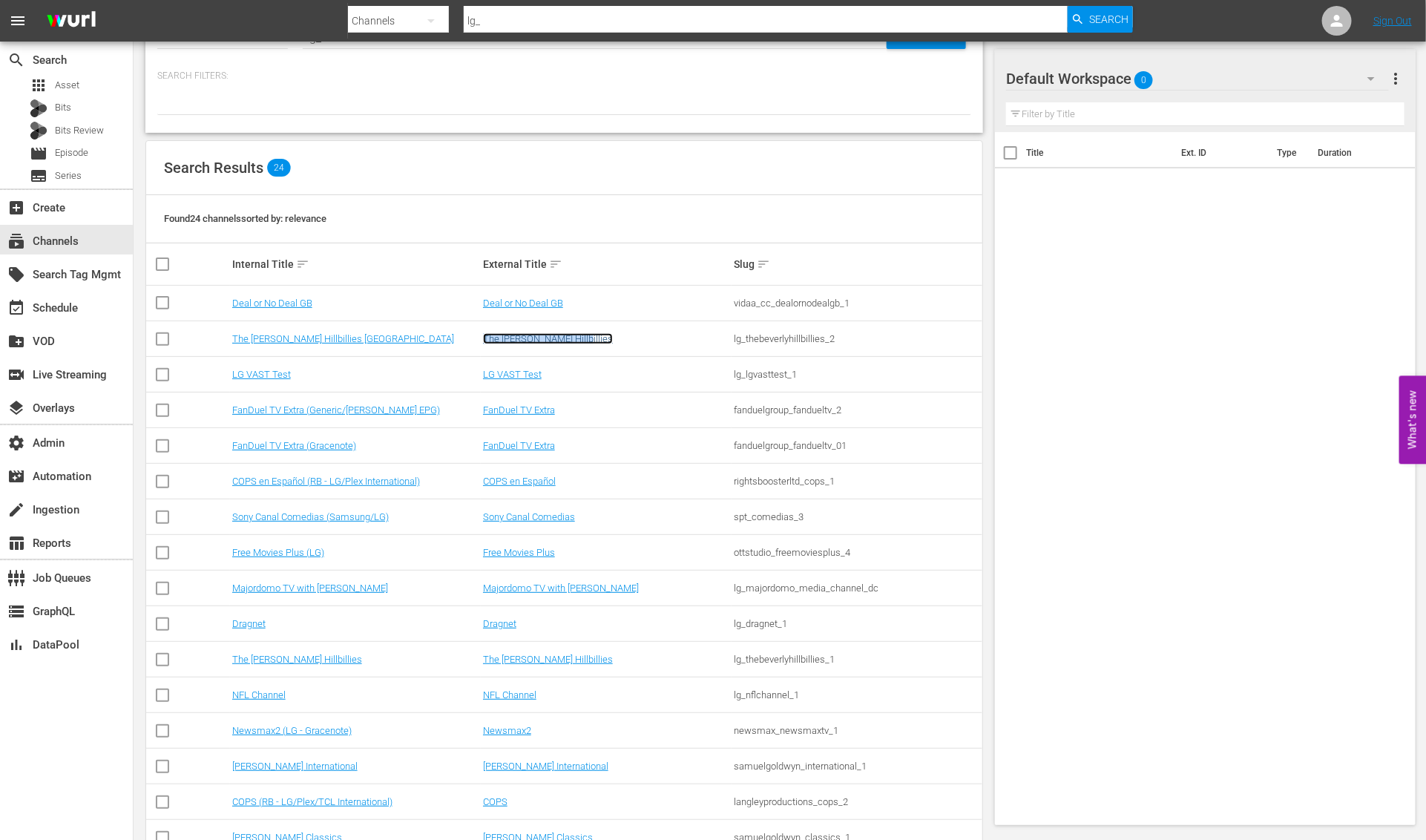
scroll to position [71, 0]
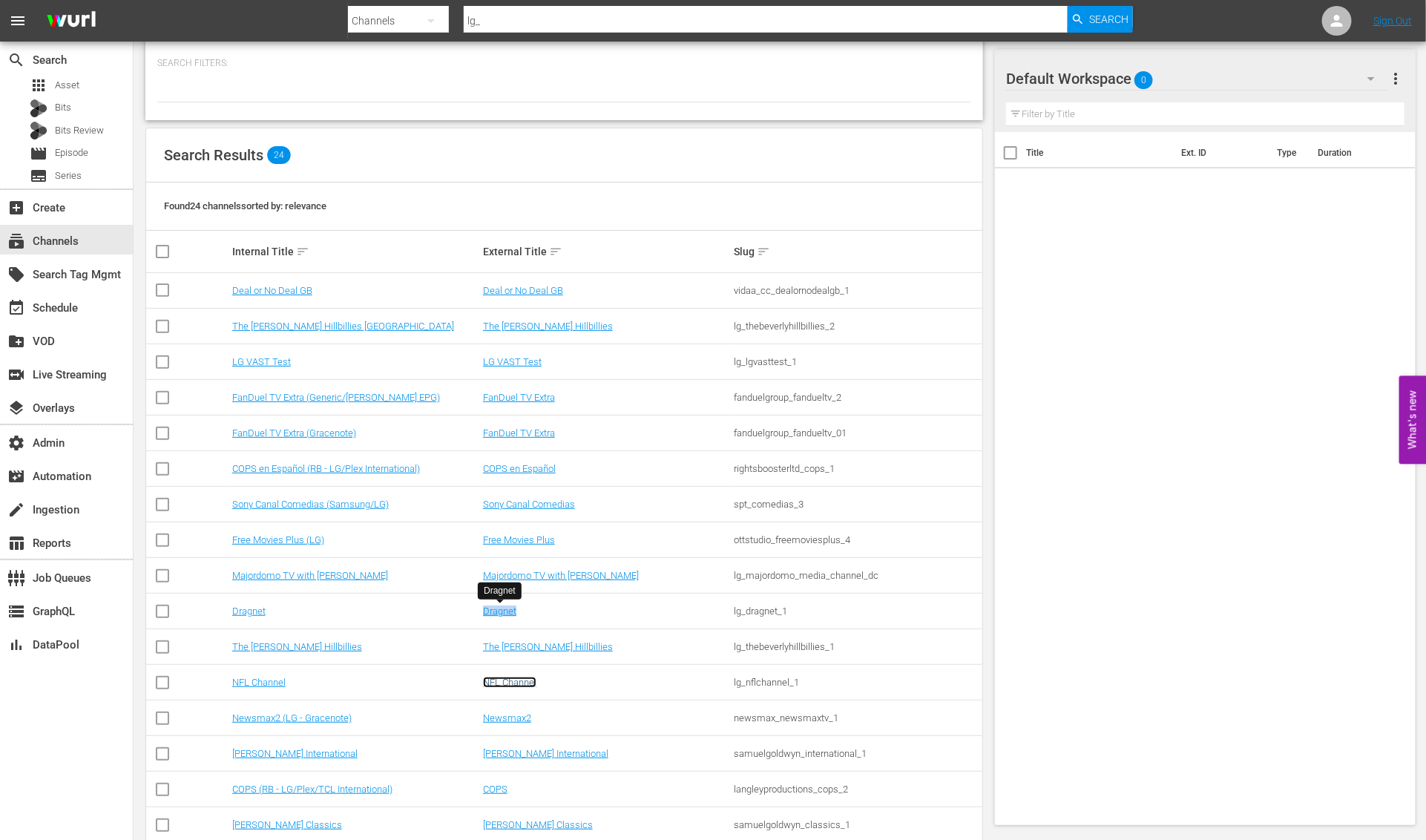
click at [514, 681] on link "NFL Channel" at bounding box center [509, 682] width 54 height 11
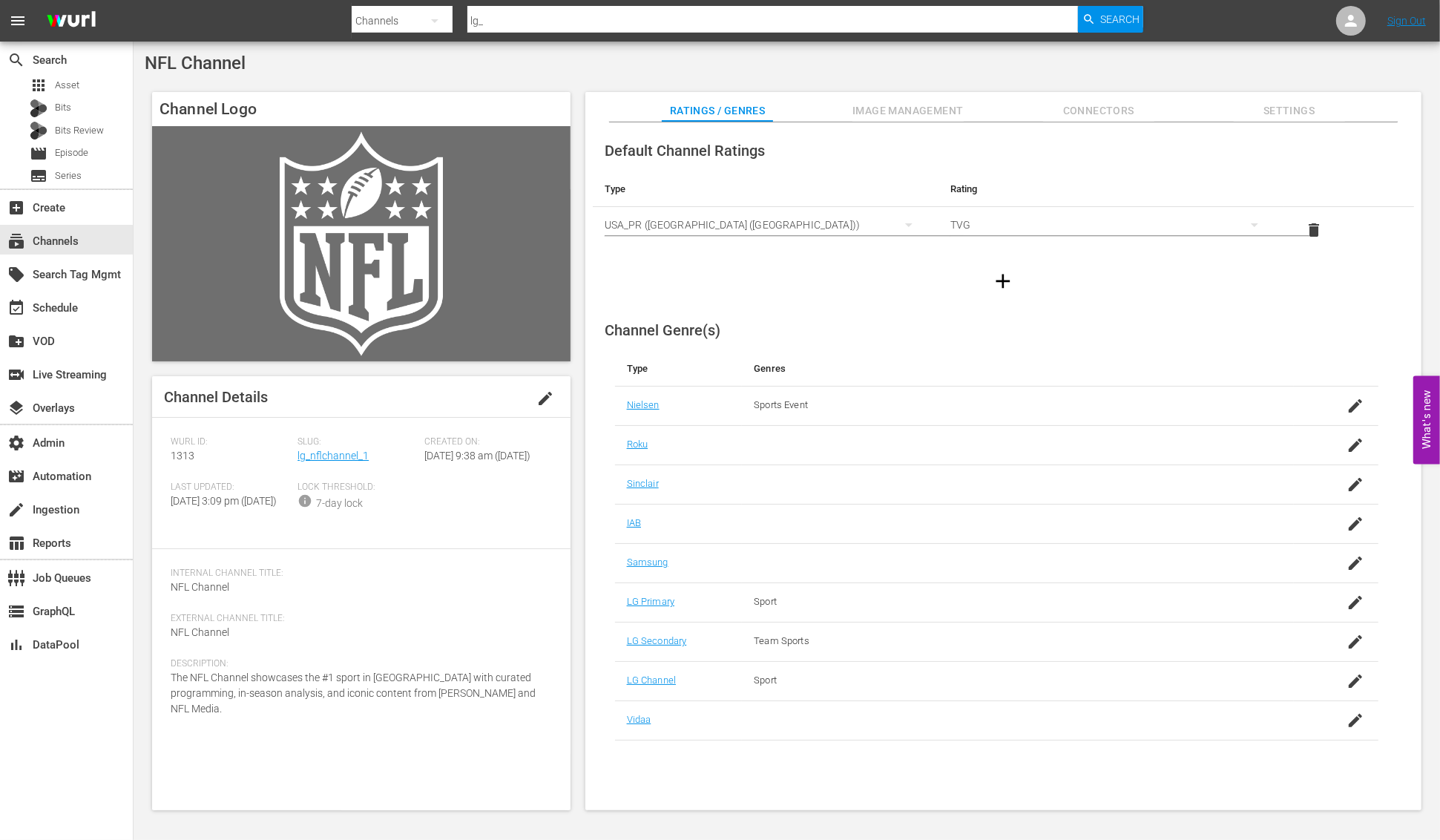
click at [1288, 107] on span "Settings" at bounding box center [1289, 111] width 111 height 18
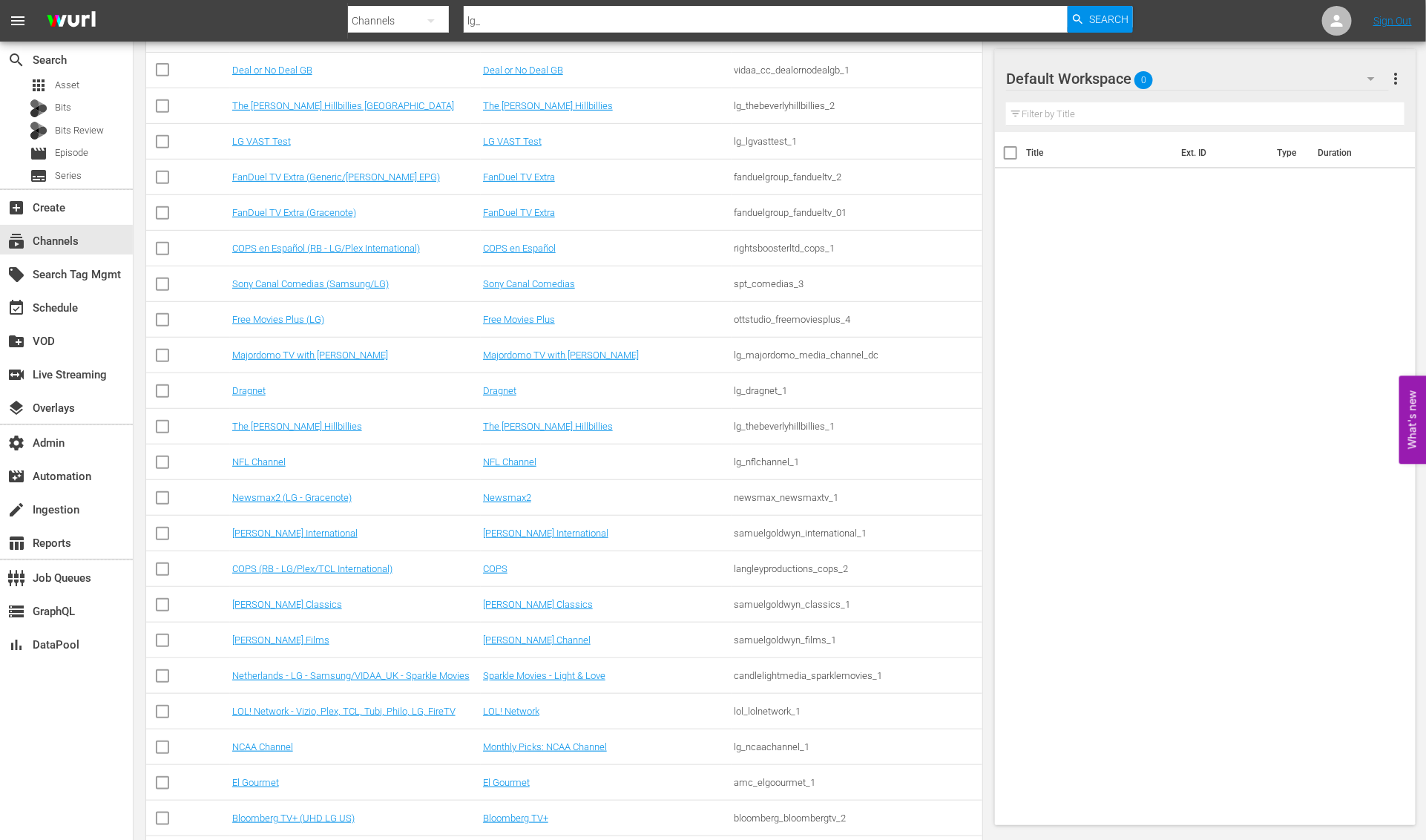
scroll to position [303, 0]
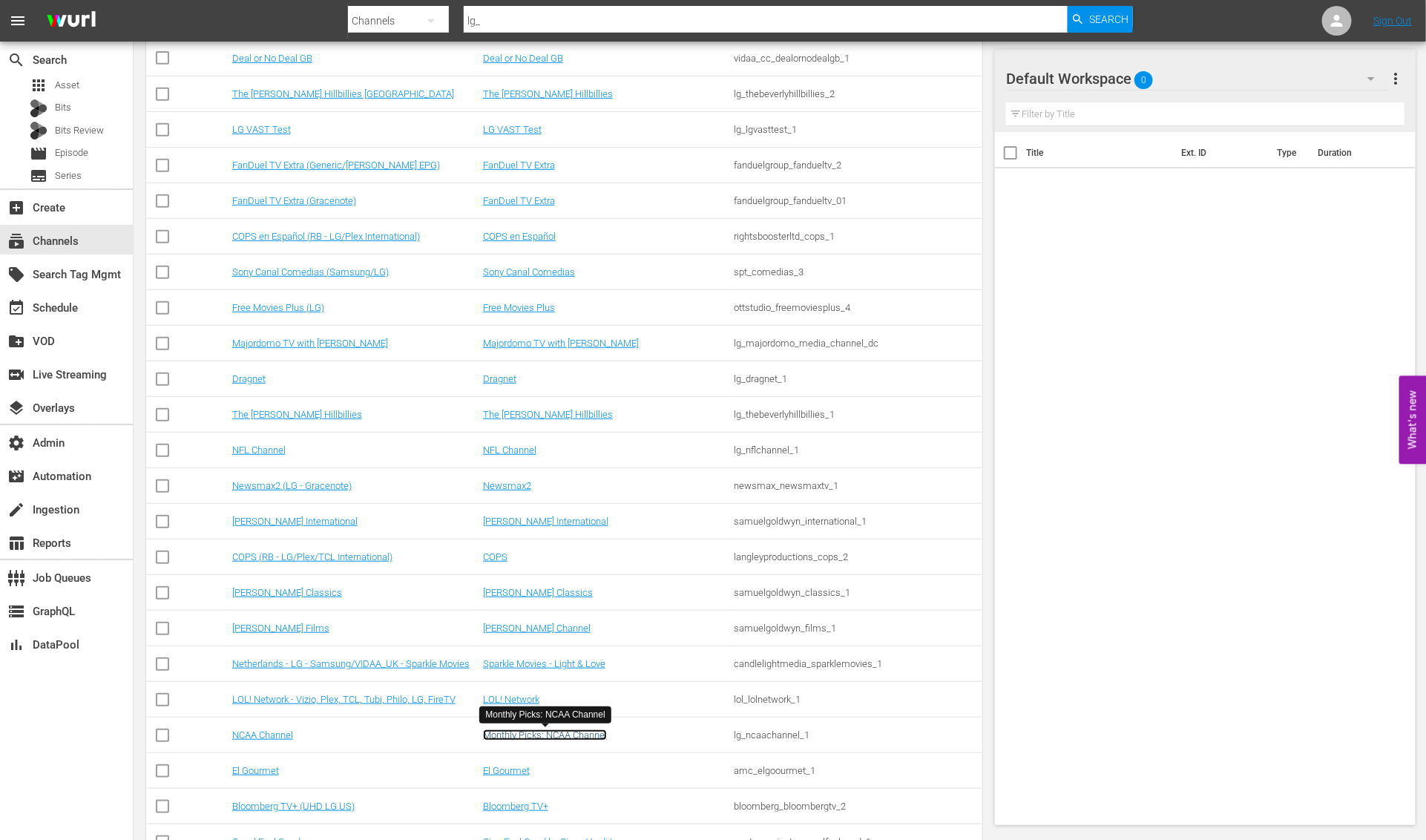
click at [588, 737] on link "Monthly Picks: NCAA Channel" at bounding box center [544, 735] width 124 height 11
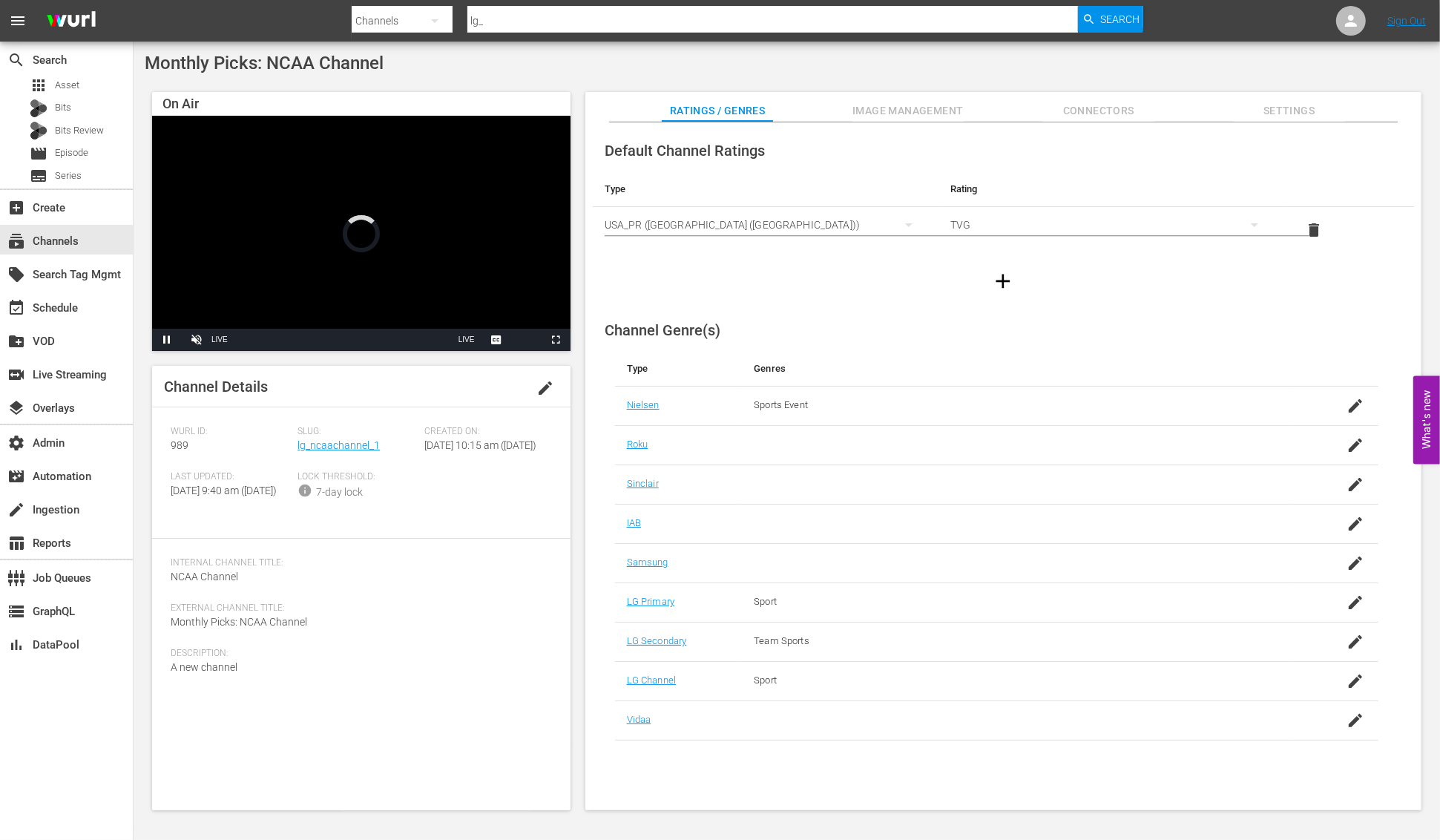
click at [1290, 114] on span "Settings" at bounding box center [1289, 111] width 111 height 18
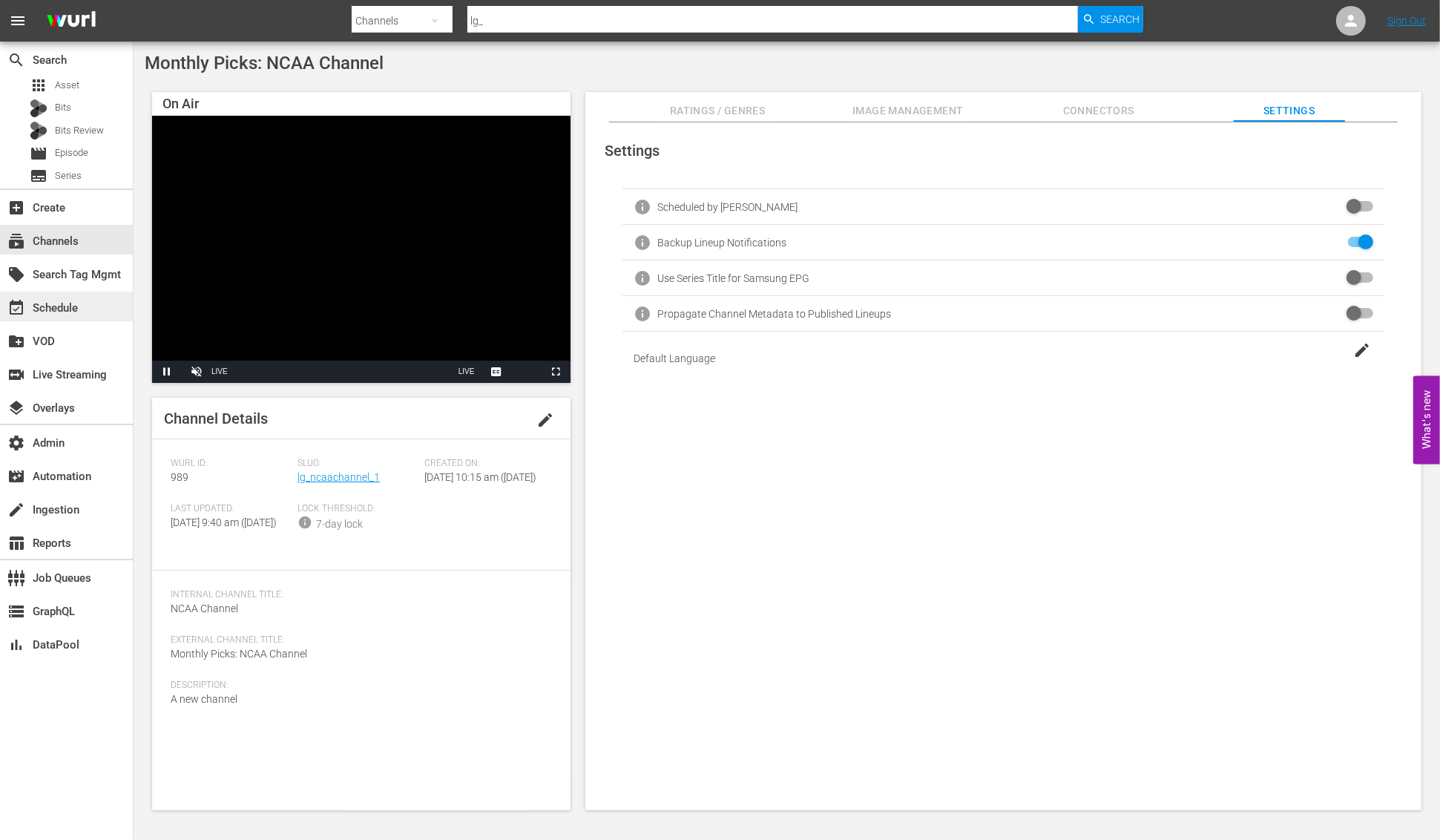
click at [69, 308] on div "event_available Schedule" at bounding box center [42, 305] width 83 height 14
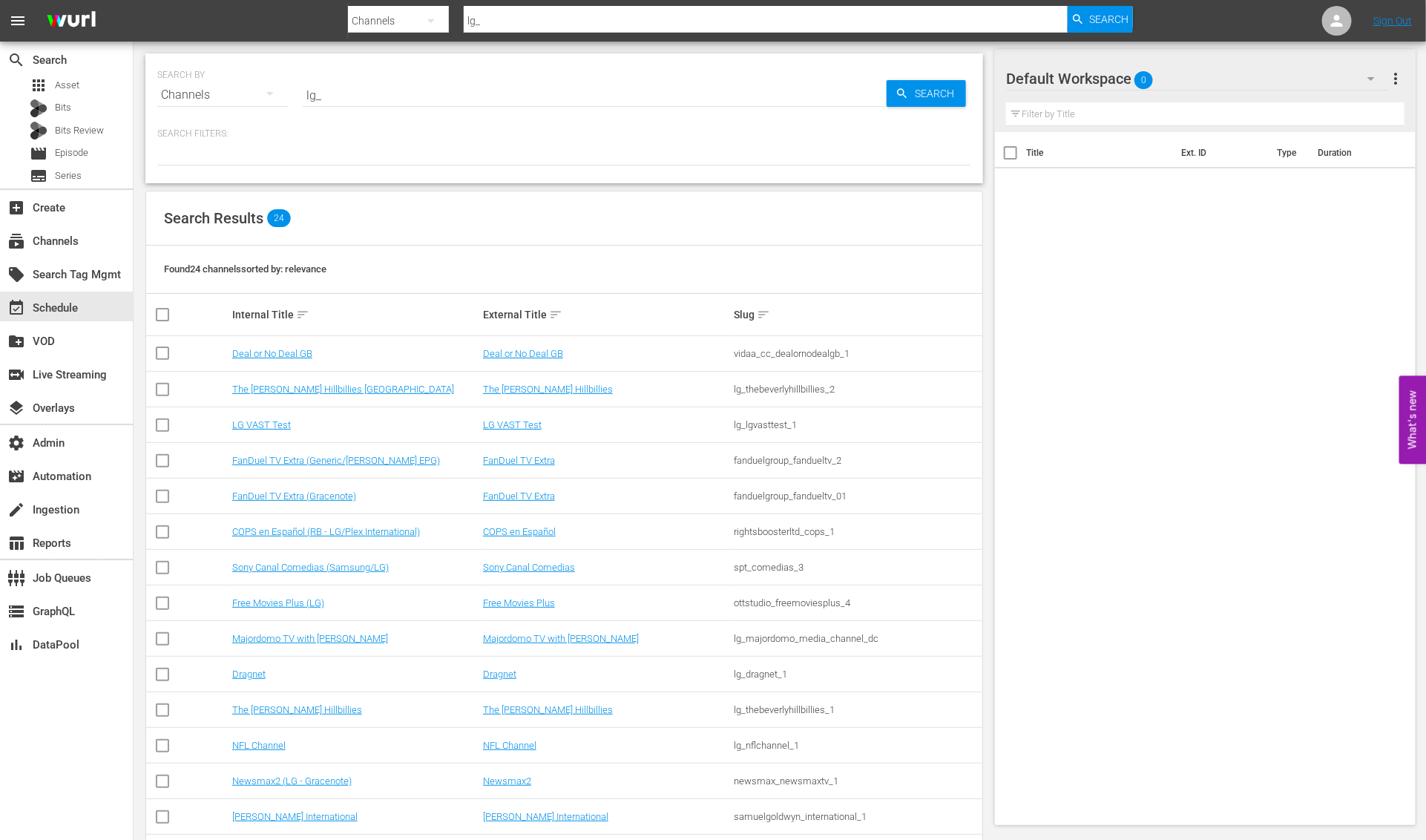
scroll to position [378, 0]
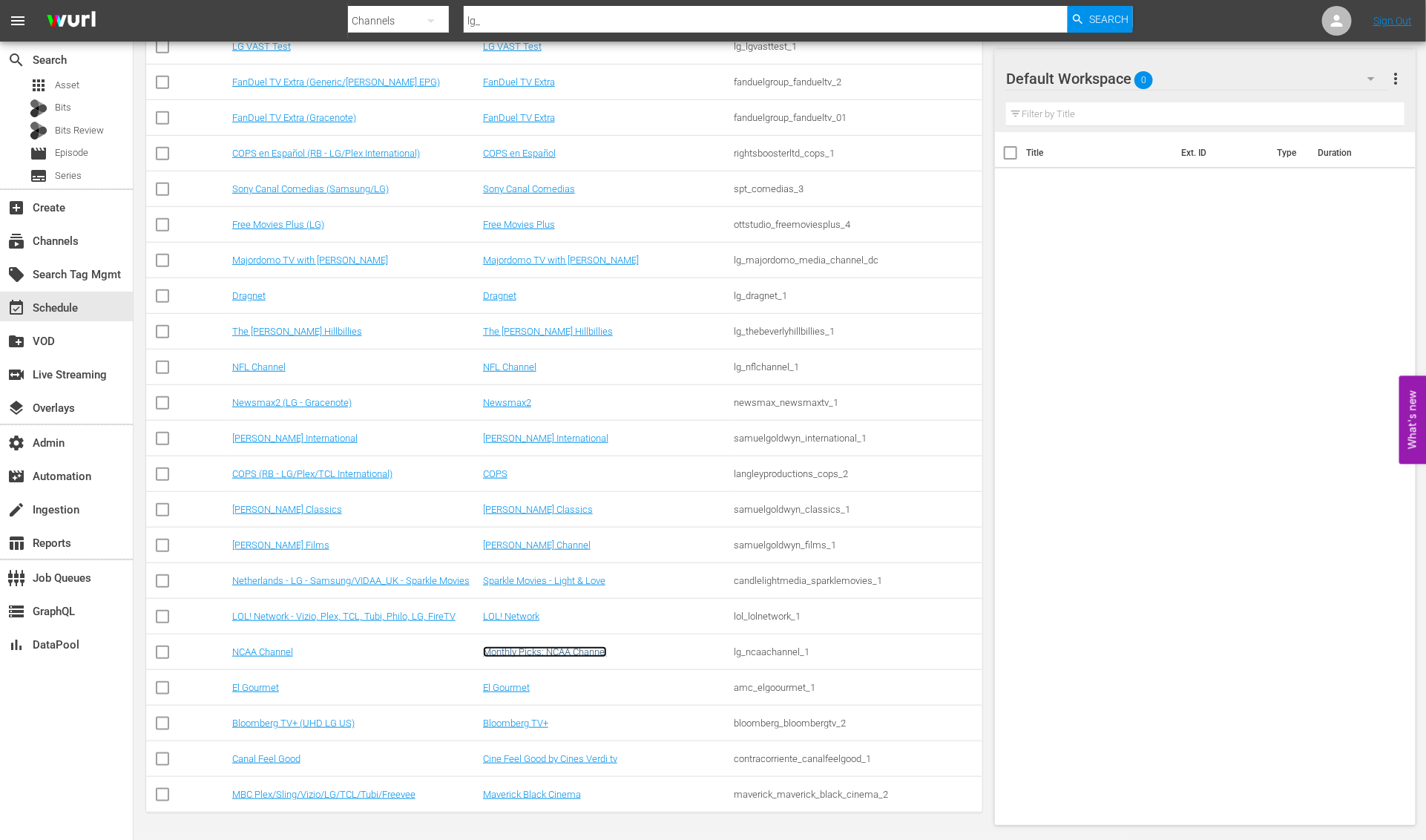
click at [567, 652] on link "Monthly Picks: NCAA Channel" at bounding box center [544, 652] width 124 height 11
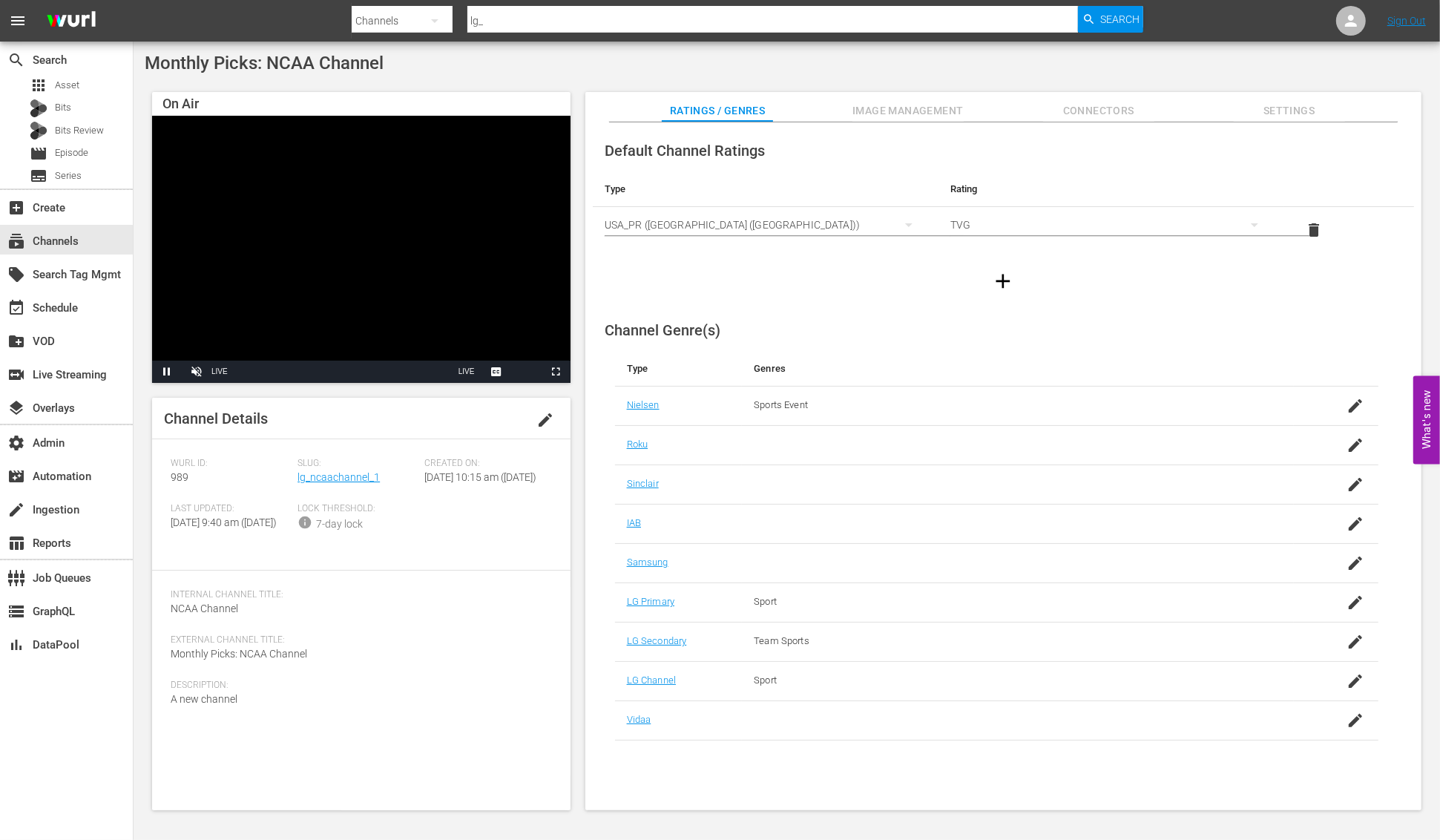
click at [1304, 103] on span "Settings" at bounding box center [1289, 111] width 111 height 18
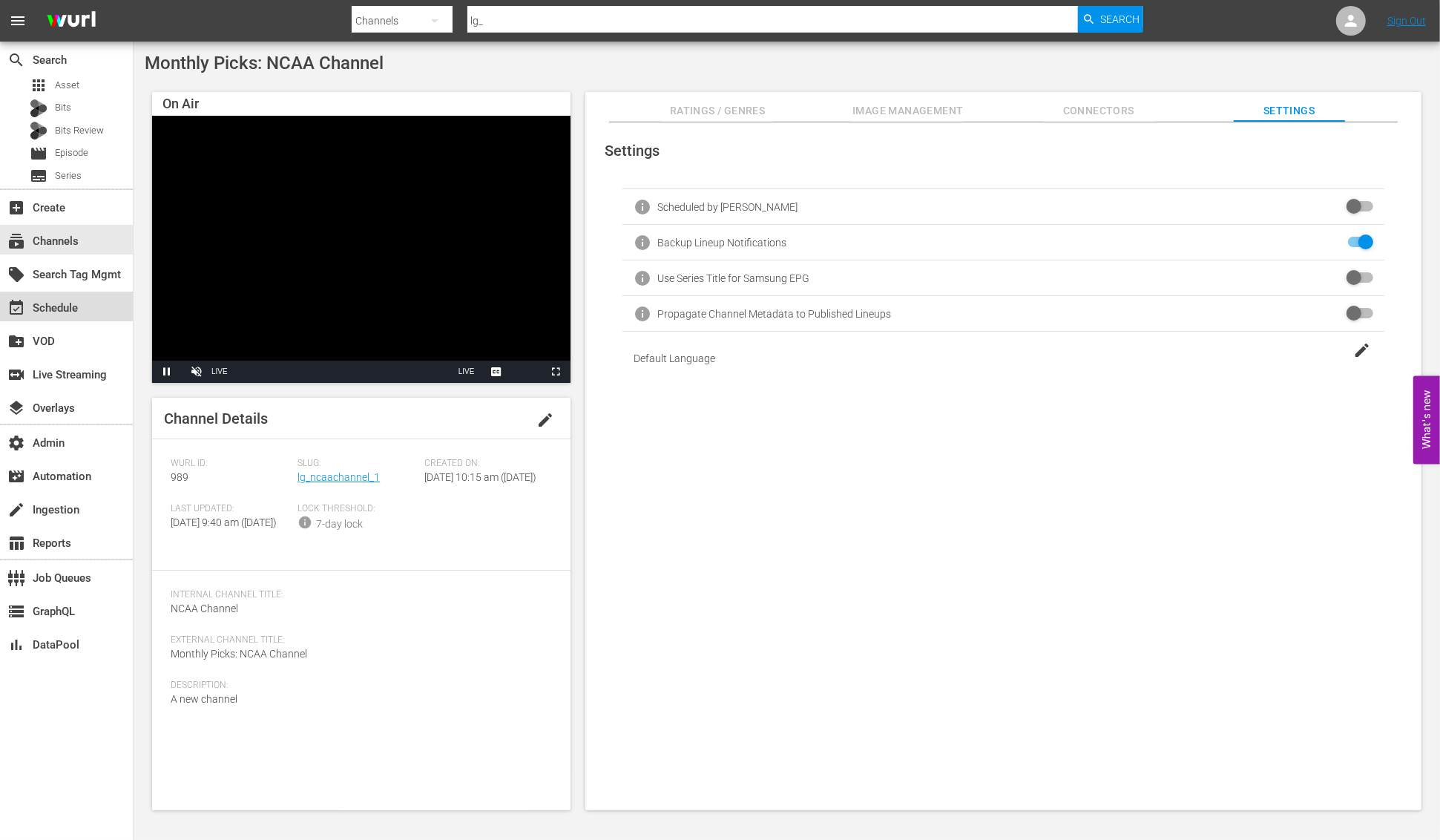
click at [91, 306] on div "event_available Schedule" at bounding box center [67, 306] width 133 height 30
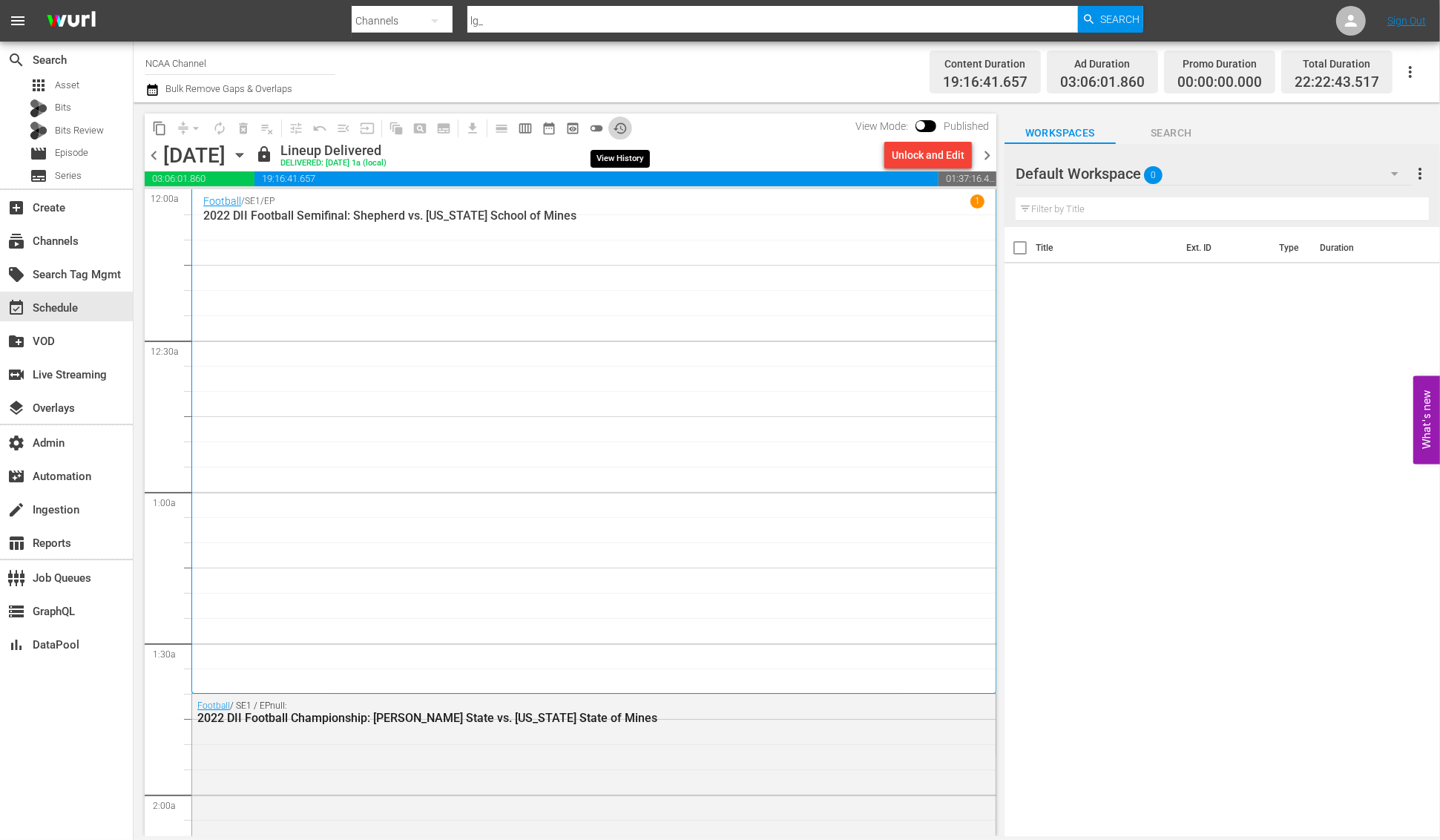
click at [627, 129] on span "history_outlined" at bounding box center [620, 128] width 15 height 15
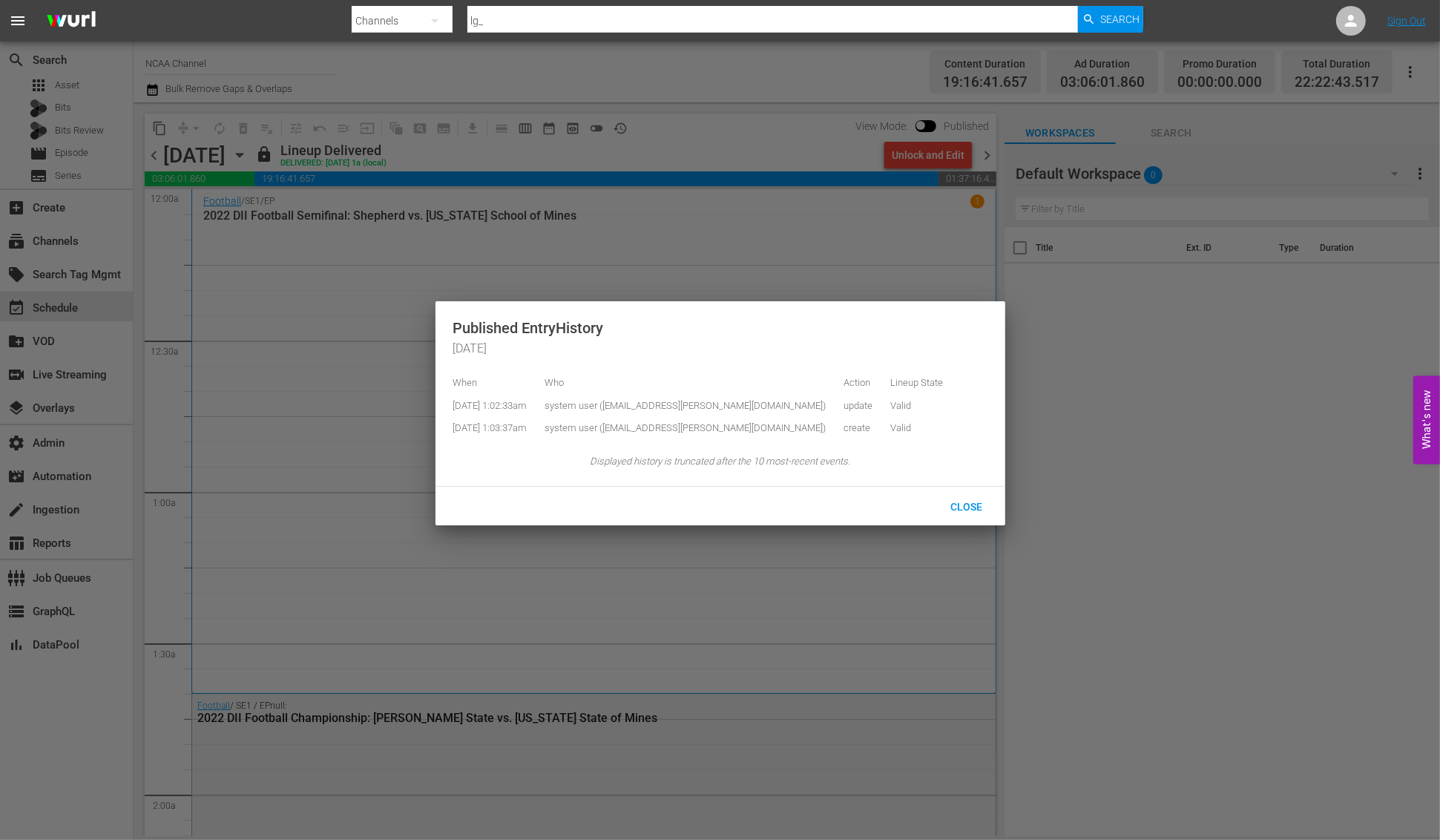
click at [627, 129] on div at bounding box center [720, 420] width 1440 height 840
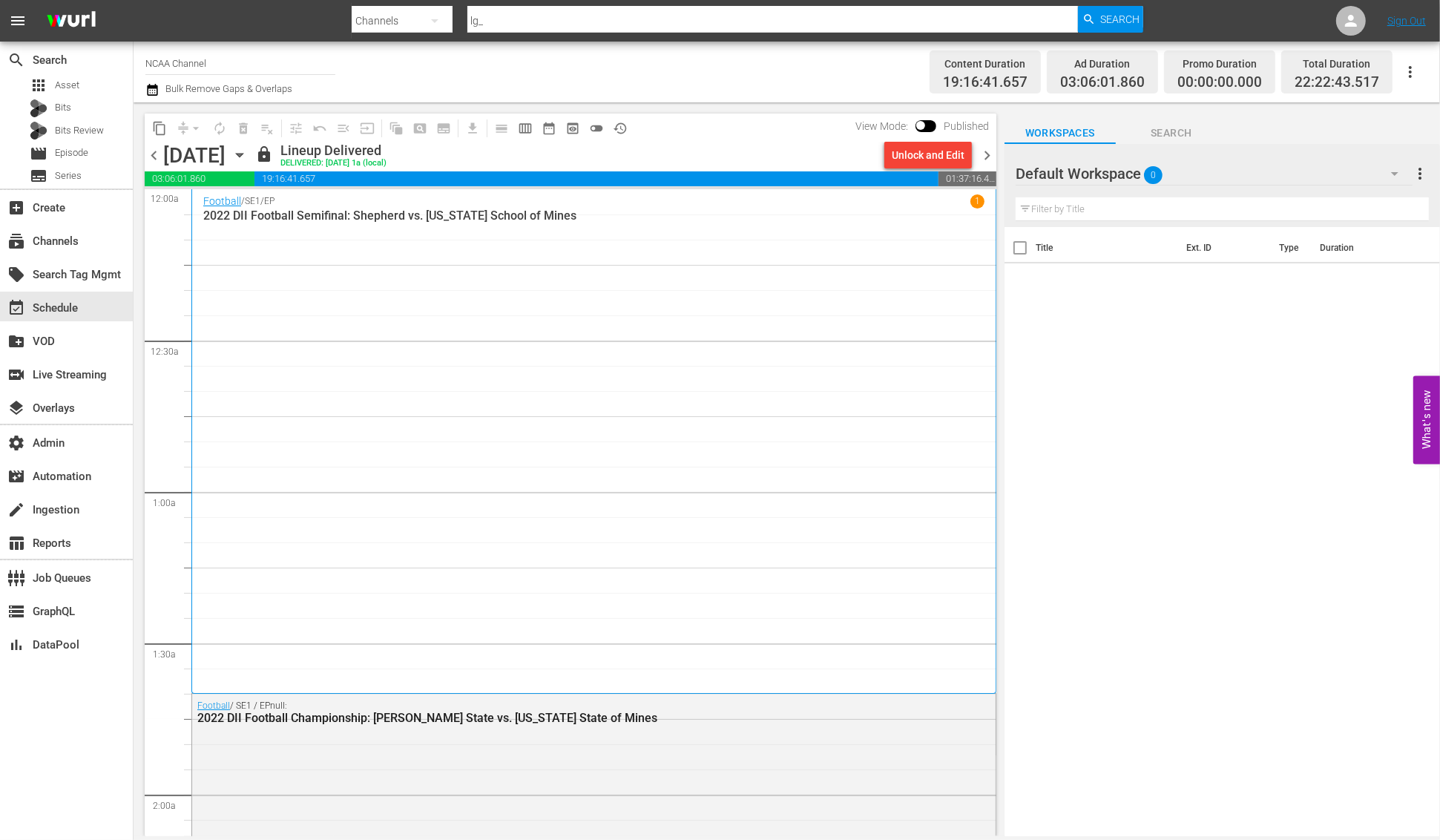
click at [657, 153] on div "lock Lineup Delivered DELIVERED: 9/22 @ 1a (local)" at bounding box center [566, 155] width 623 height 25
click at [79, 104] on div "Bits" at bounding box center [67, 108] width 133 height 21
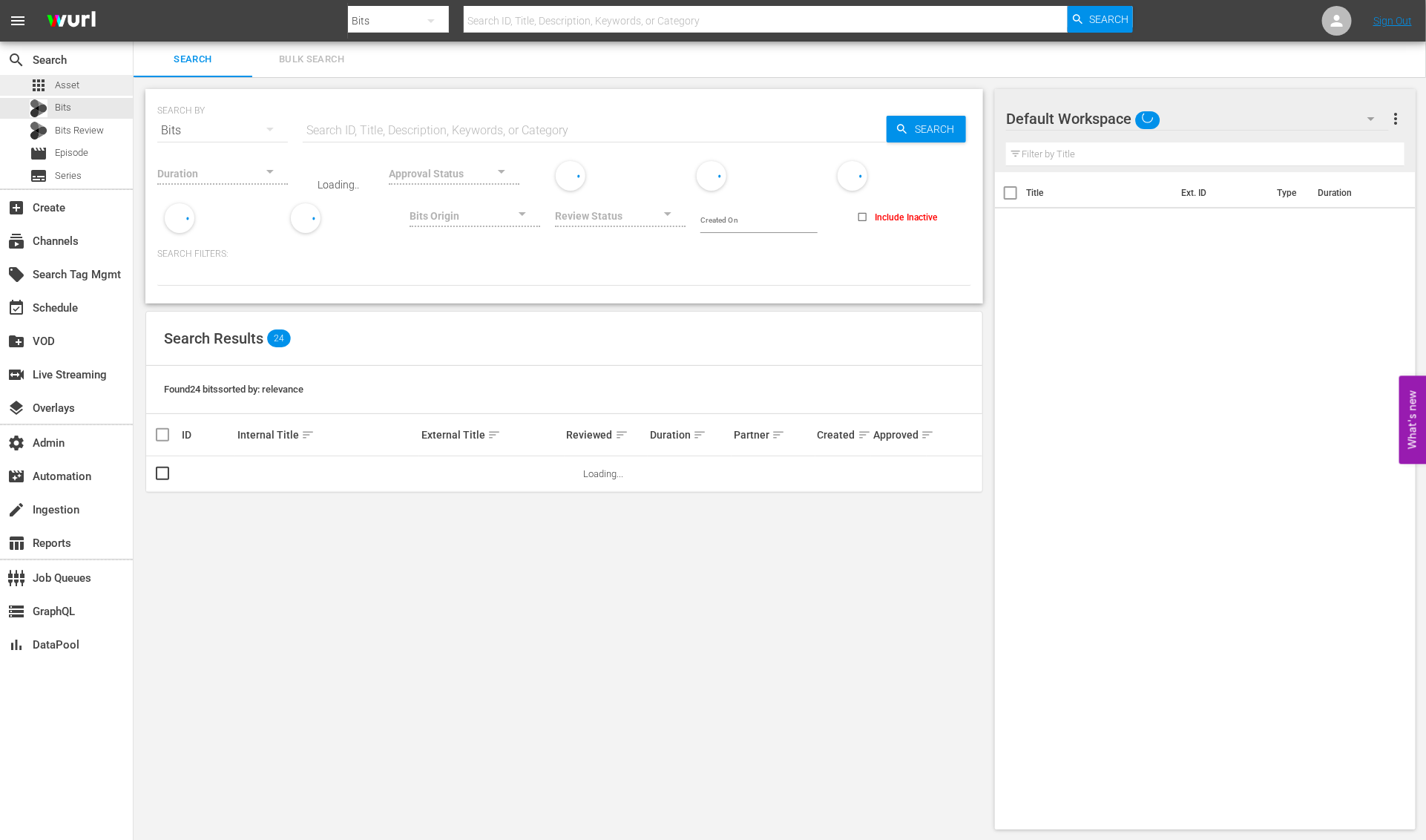
click at [79, 87] on div "apps Asset" at bounding box center [67, 85] width 133 height 21
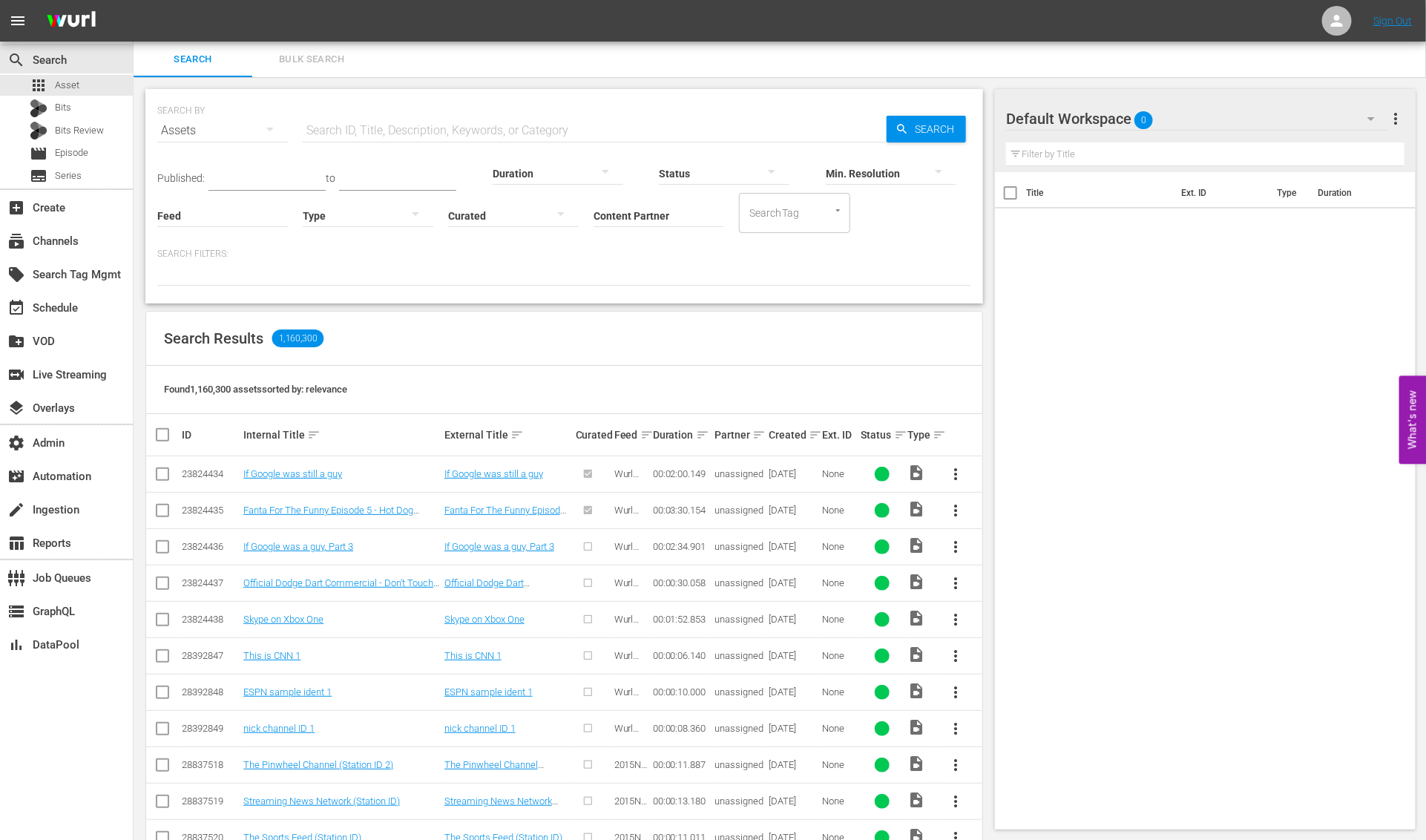
click at [757, 369] on div "Found 1,160,300 assets sorted by: relevance" at bounding box center [564, 390] width 836 height 48
click at [1145, 390] on div "Title Ext. ID Type Duration" at bounding box center [1205, 498] width 421 height 651
click at [79, 242] on div "subscriptions Channels" at bounding box center [42, 239] width 83 height 14
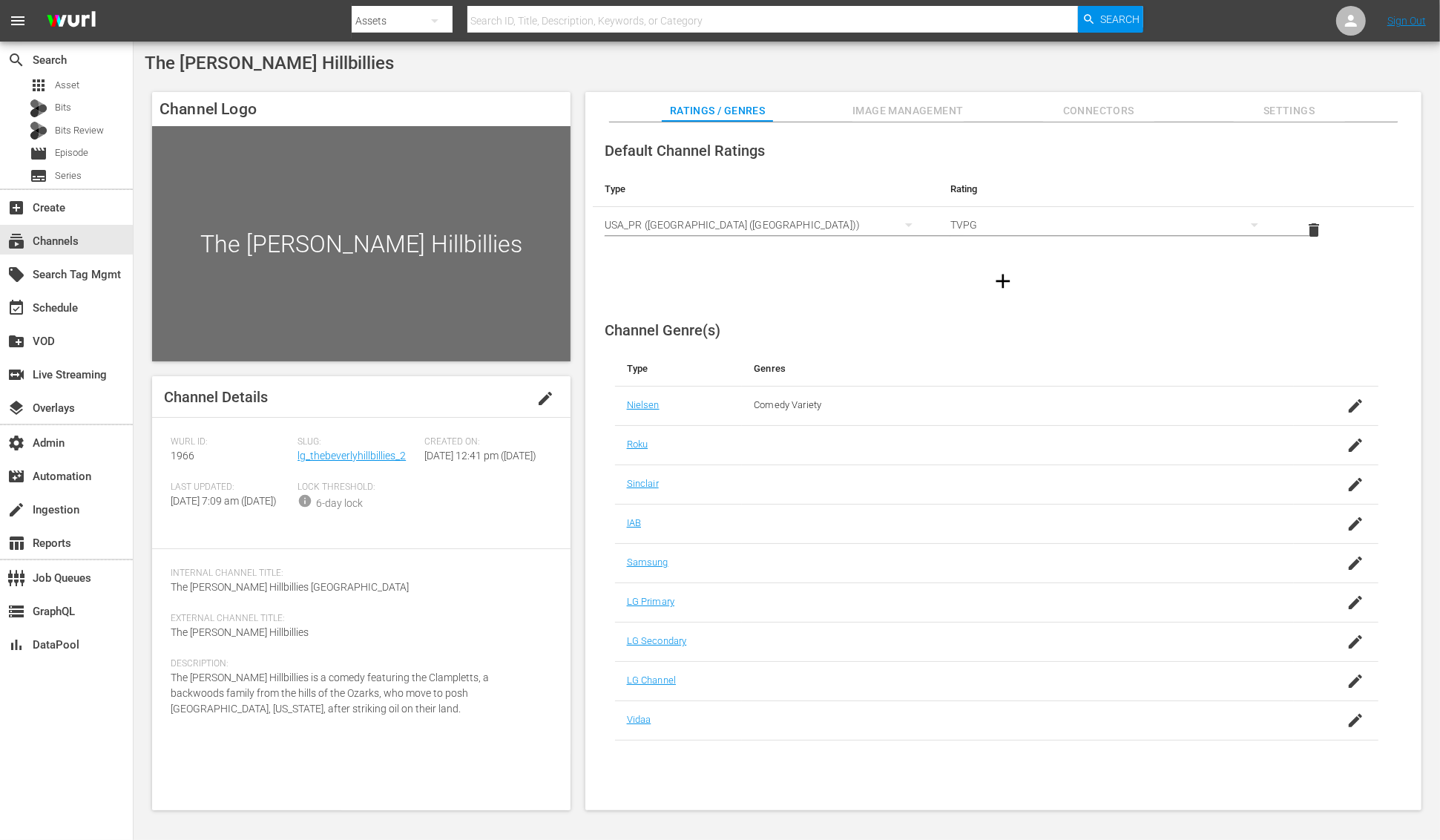
click at [1151, 109] on span "Settings" at bounding box center [1289, 111] width 111 height 18
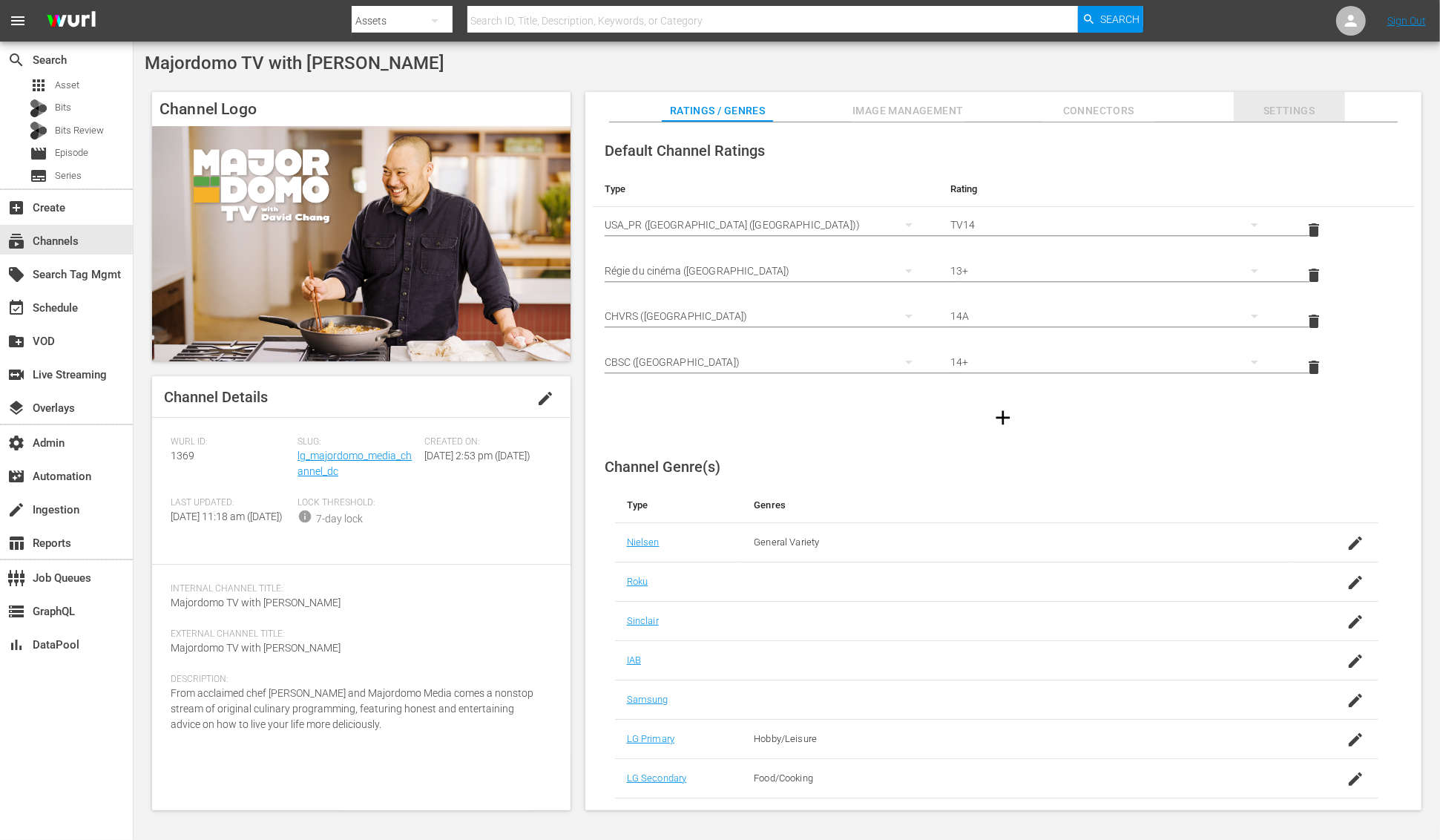
click at [1151, 115] on span "Settings" at bounding box center [1289, 111] width 111 height 18
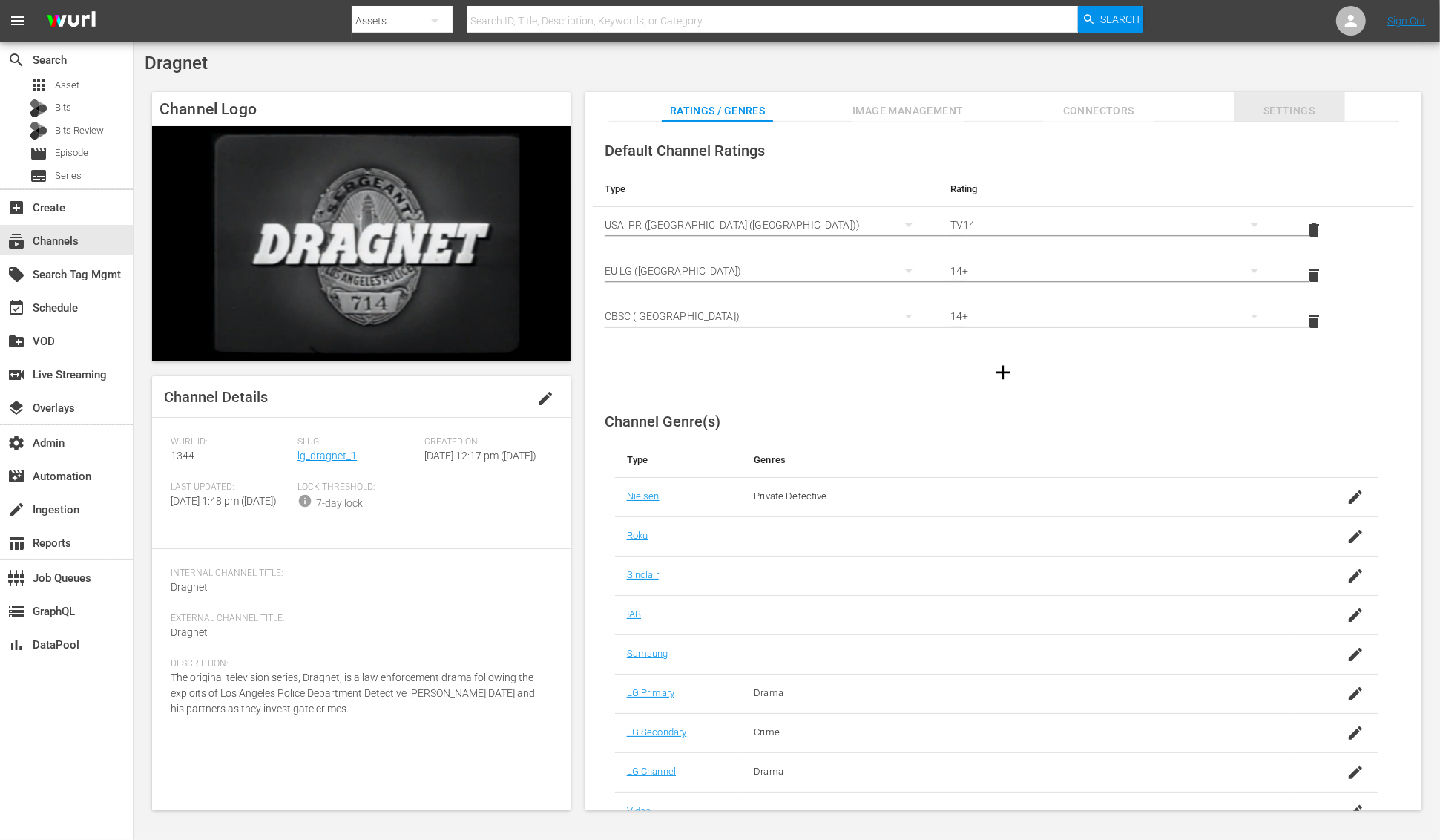
click at [1151, 109] on span "Settings" at bounding box center [1289, 111] width 111 height 18
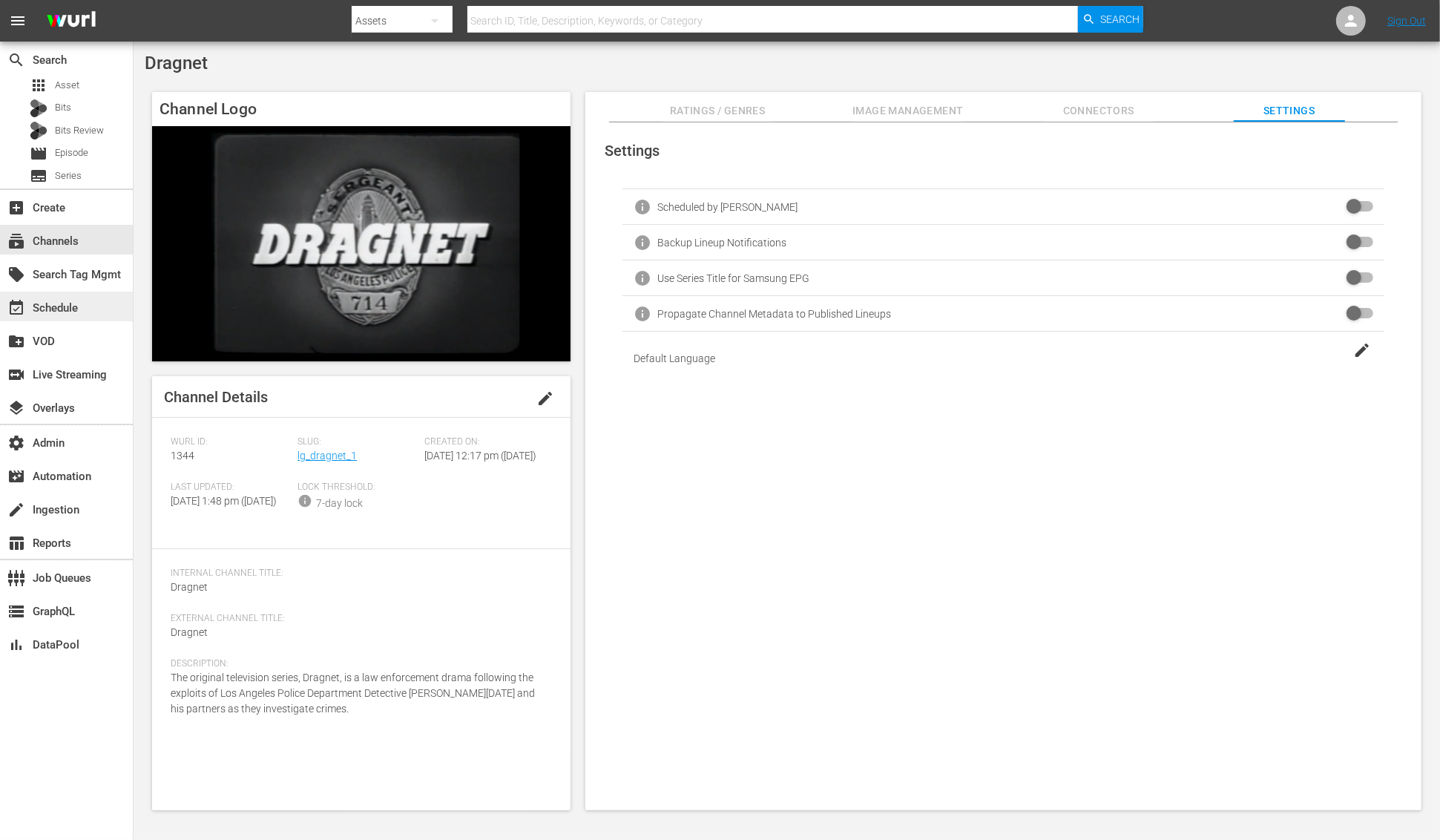
click at [107, 309] on div "event_available Schedule" at bounding box center [67, 306] width 133 height 30
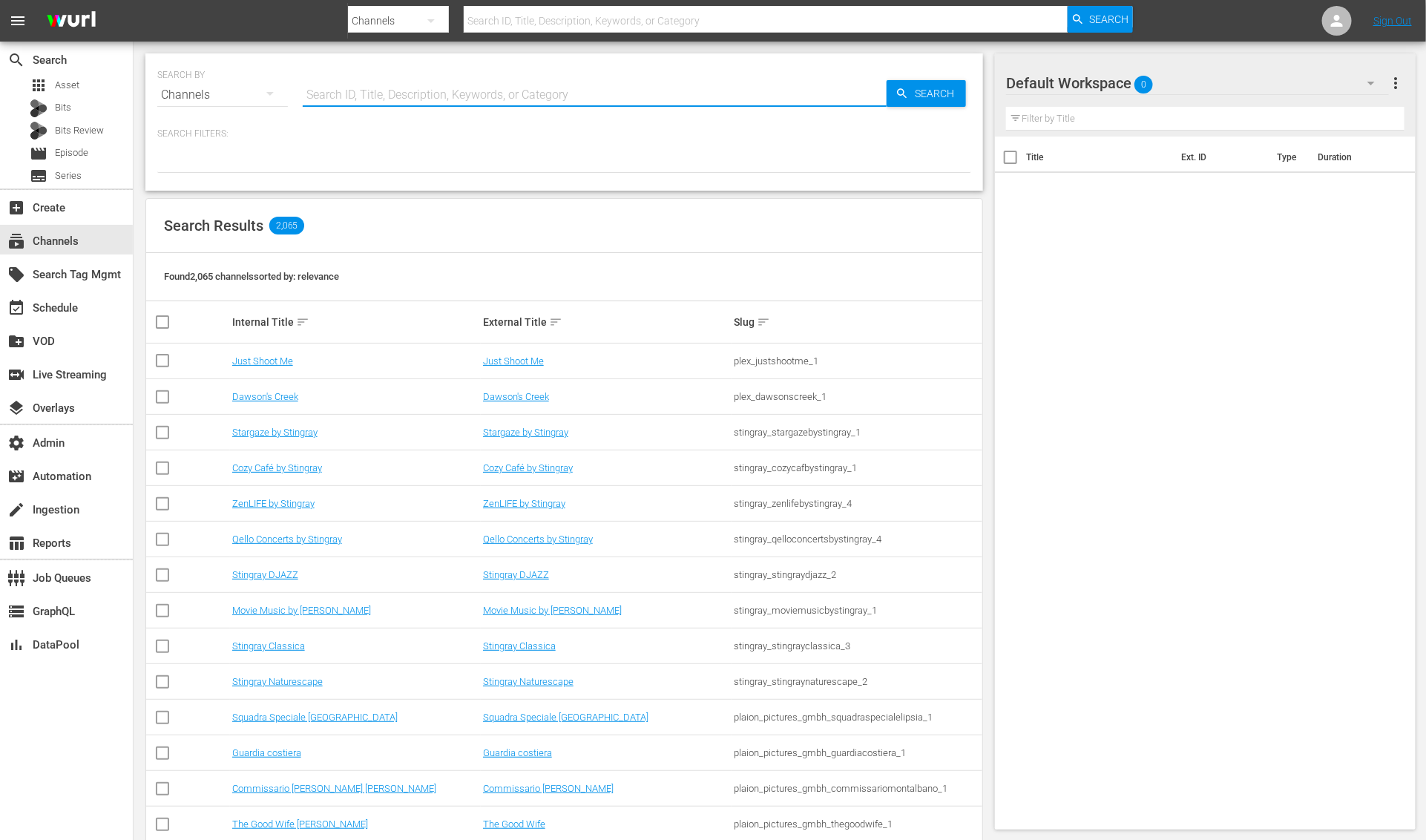
click at [539, 93] on input "text" at bounding box center [595, 95] width 584 height 35
type input "lg"
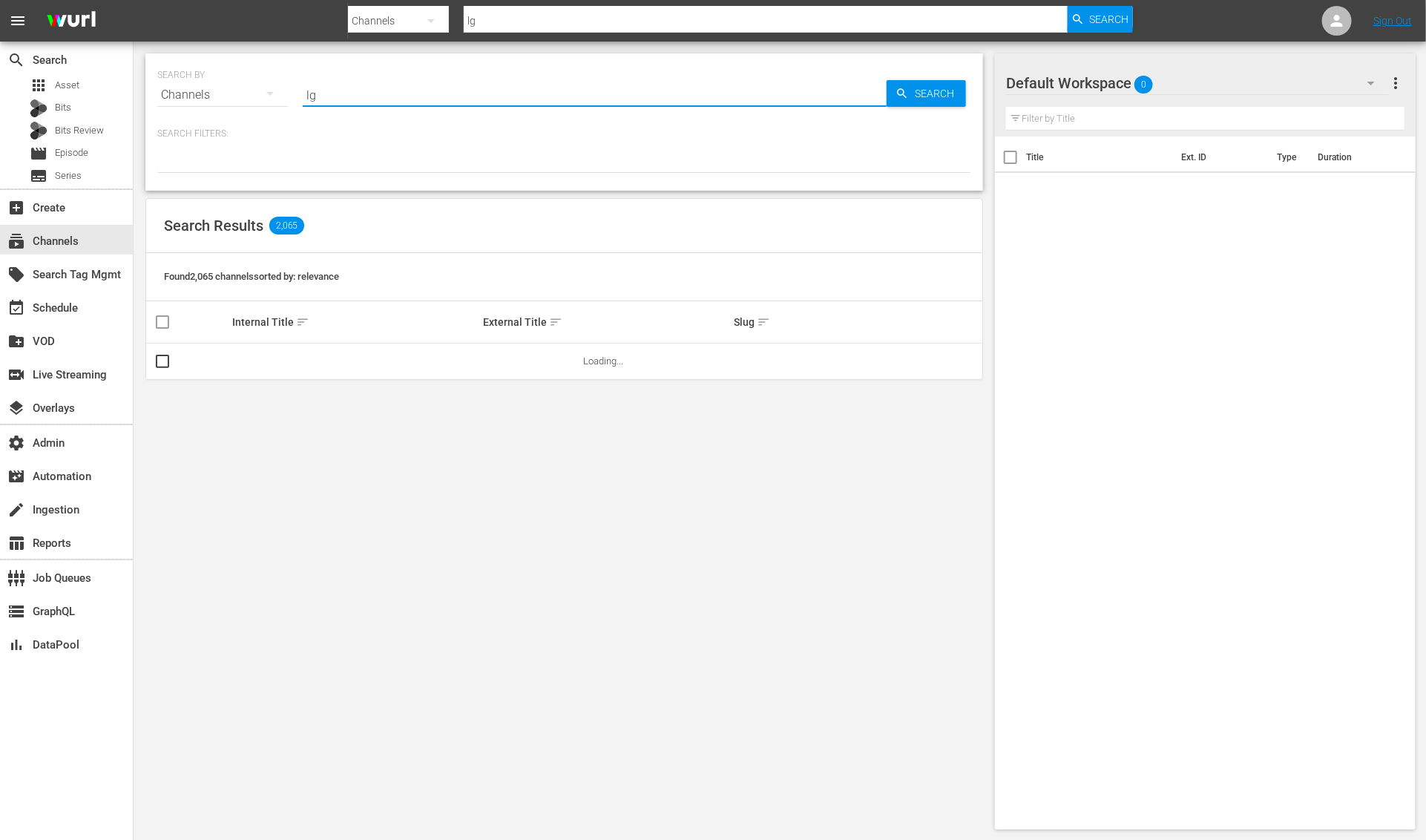
type input "lg_"
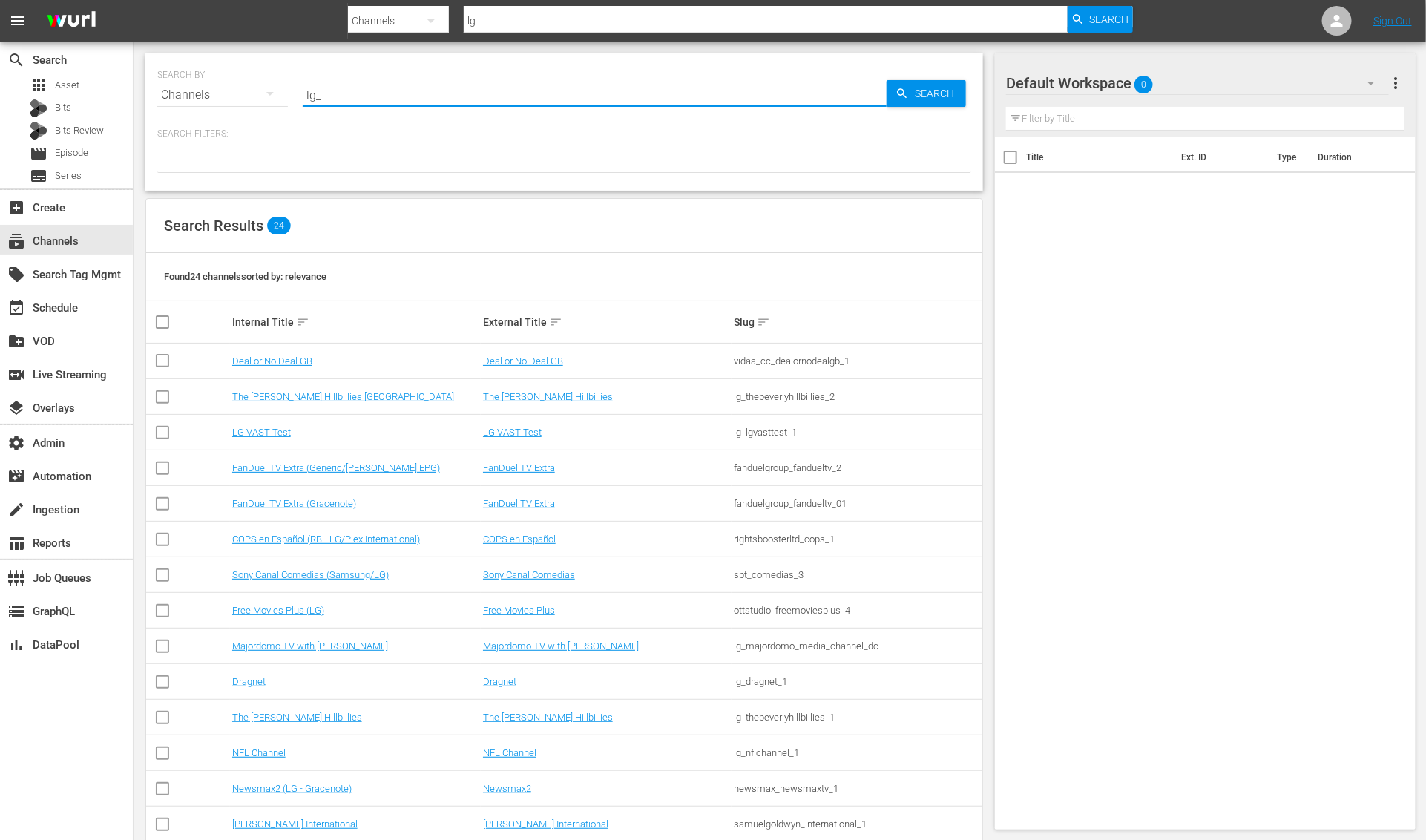
type input "lg_"
drag, startPoint x: 1028, startPoint y: 213, endPoint x: 1013, endPoint y: 214, distance: 15.0
click at [1027, 214] on div "Title Ext. ID Type Duration" at bounding box center [1205, 479] width 421 height 687
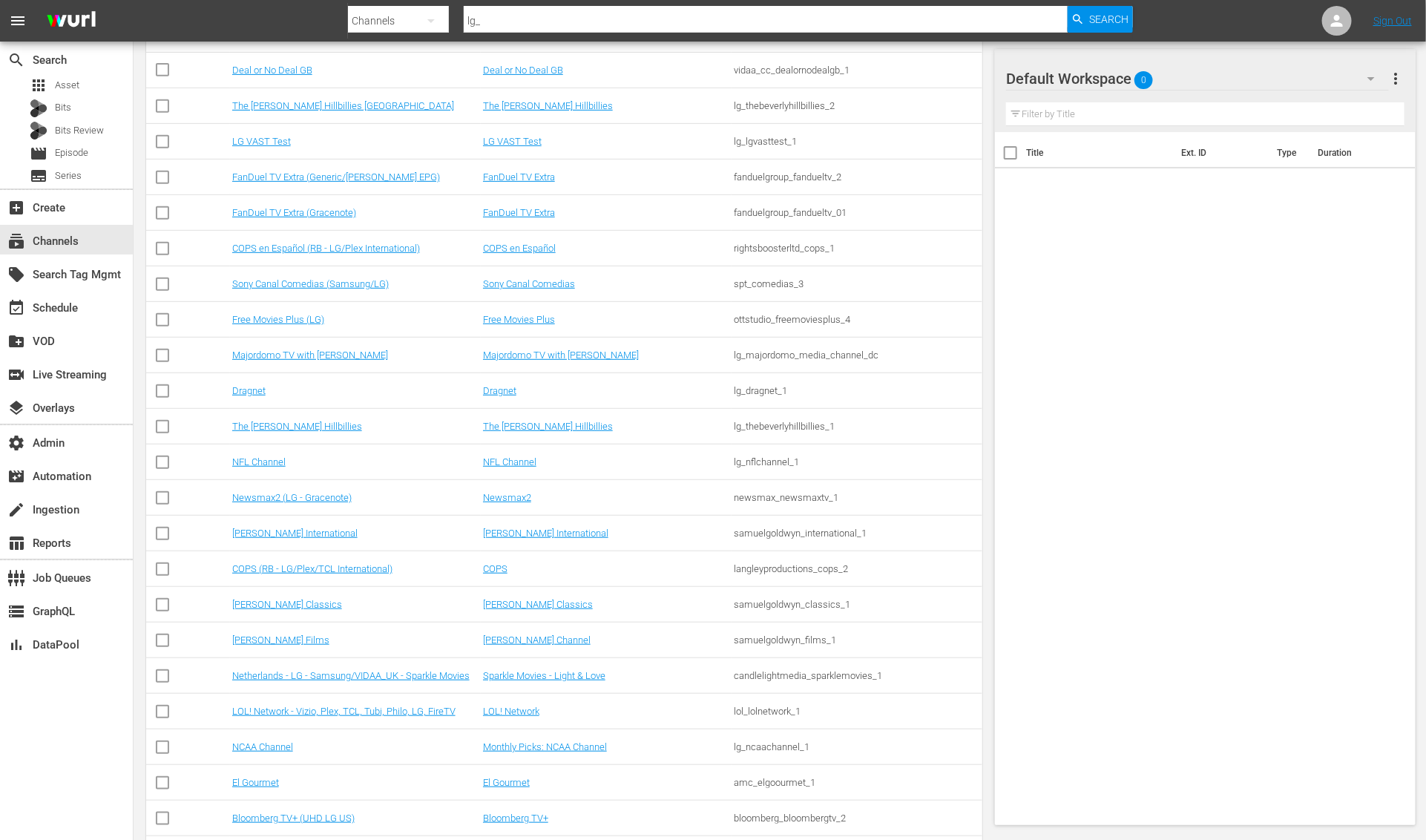
scroll to position [315, 0]
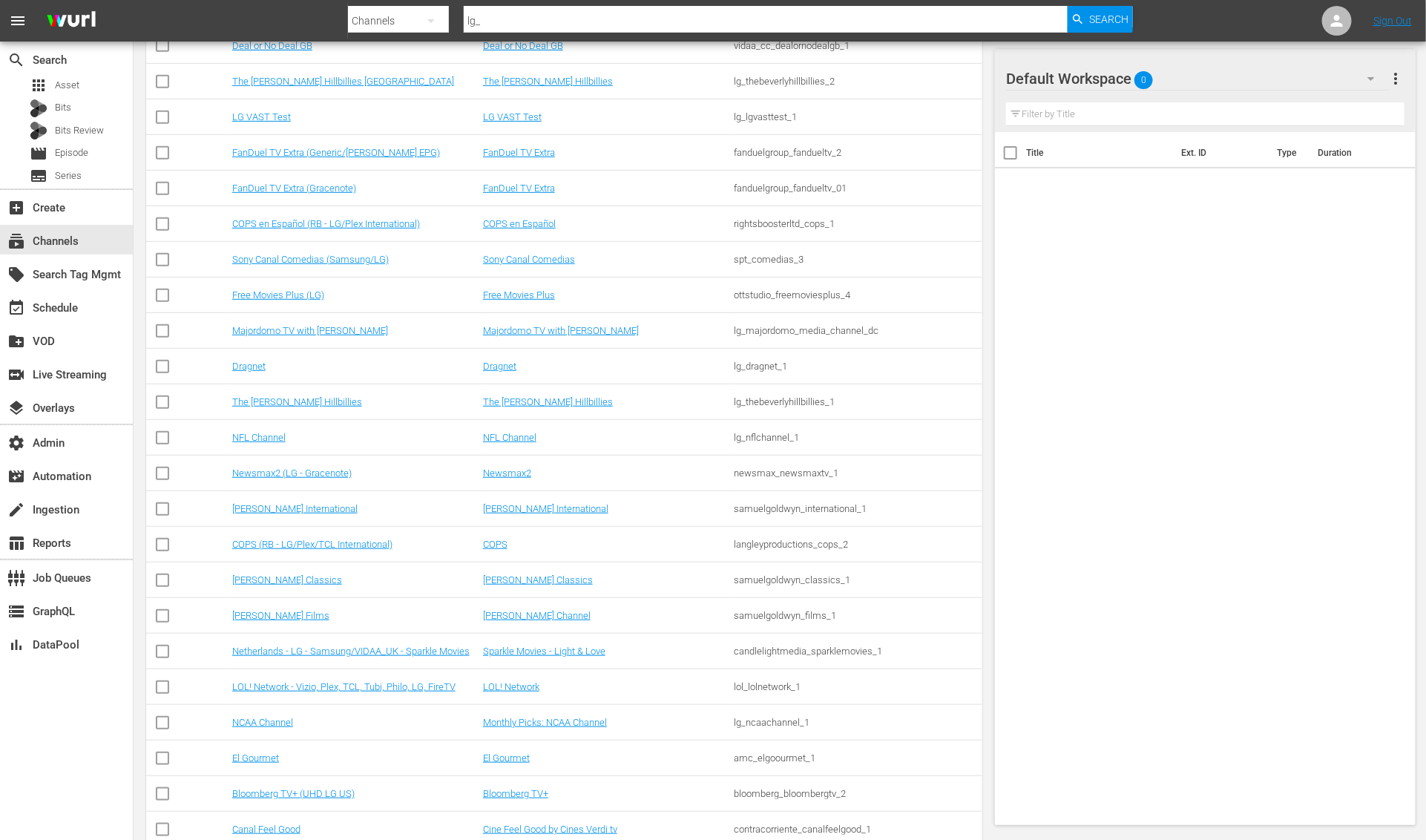
click at [768, 726] on div "lg_ncaachannel_1" at bounding box center [856, 722] width 246 height 11
click at [586, 721] on link "Monthly Picks: NCAA Channel" at bounding box center [544, 722] width 124 height 11
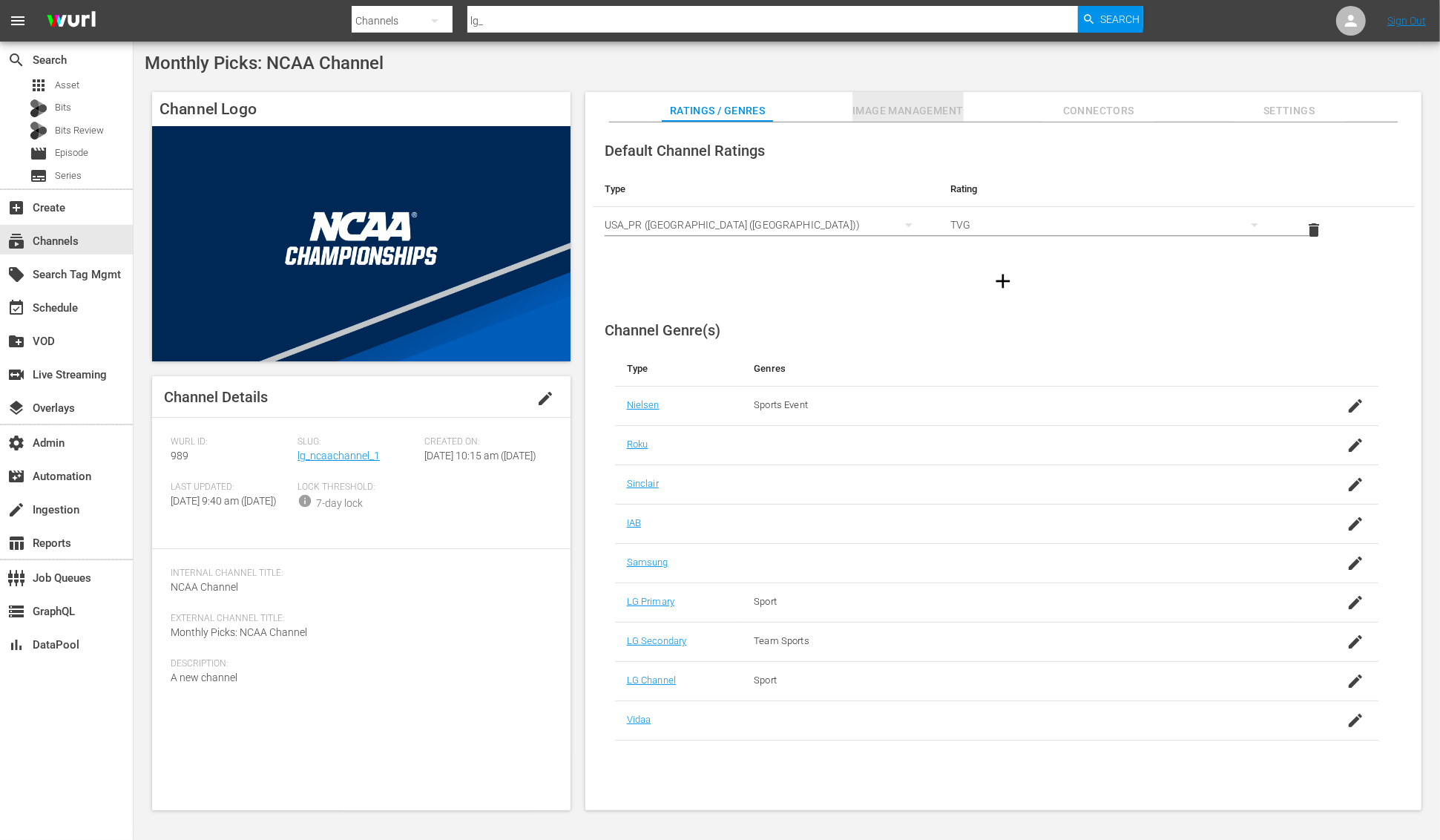
drag, startPoint x: 921, startPoint y: 103, endPoint x: 1028, endPoint y: 107, distance: 107.1
click at [922, 104] on span "Image Management" at bounding box center [908, 111] width 111 height 18
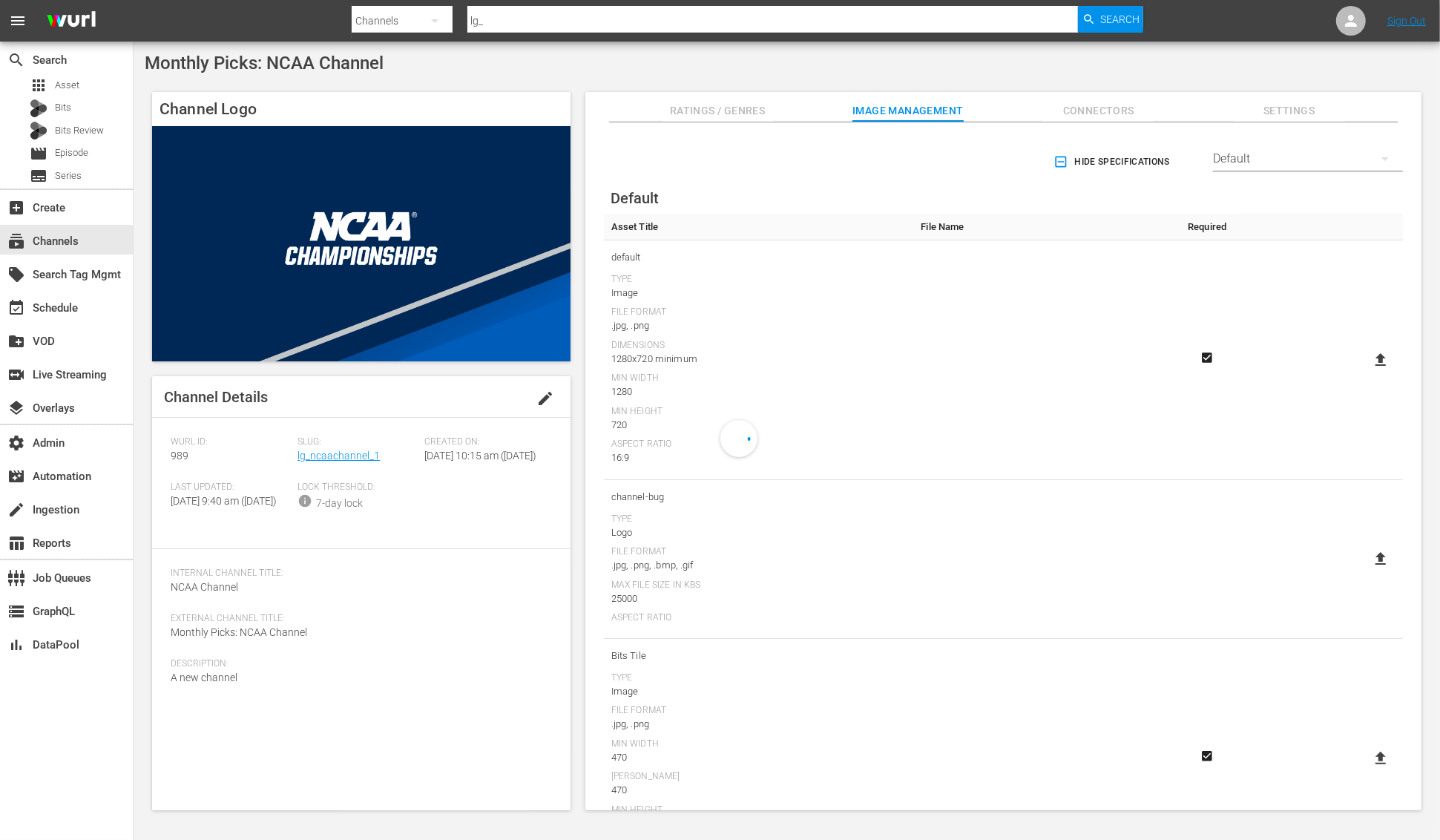
drag, startPoint x: 1094, startPoint y: 105, endPoint x: 1233, endPoint y: 109, distance: 139.1
click at [1094, 106] on span "Connectors" at bounding box center [1098, 111] width 111 height 18
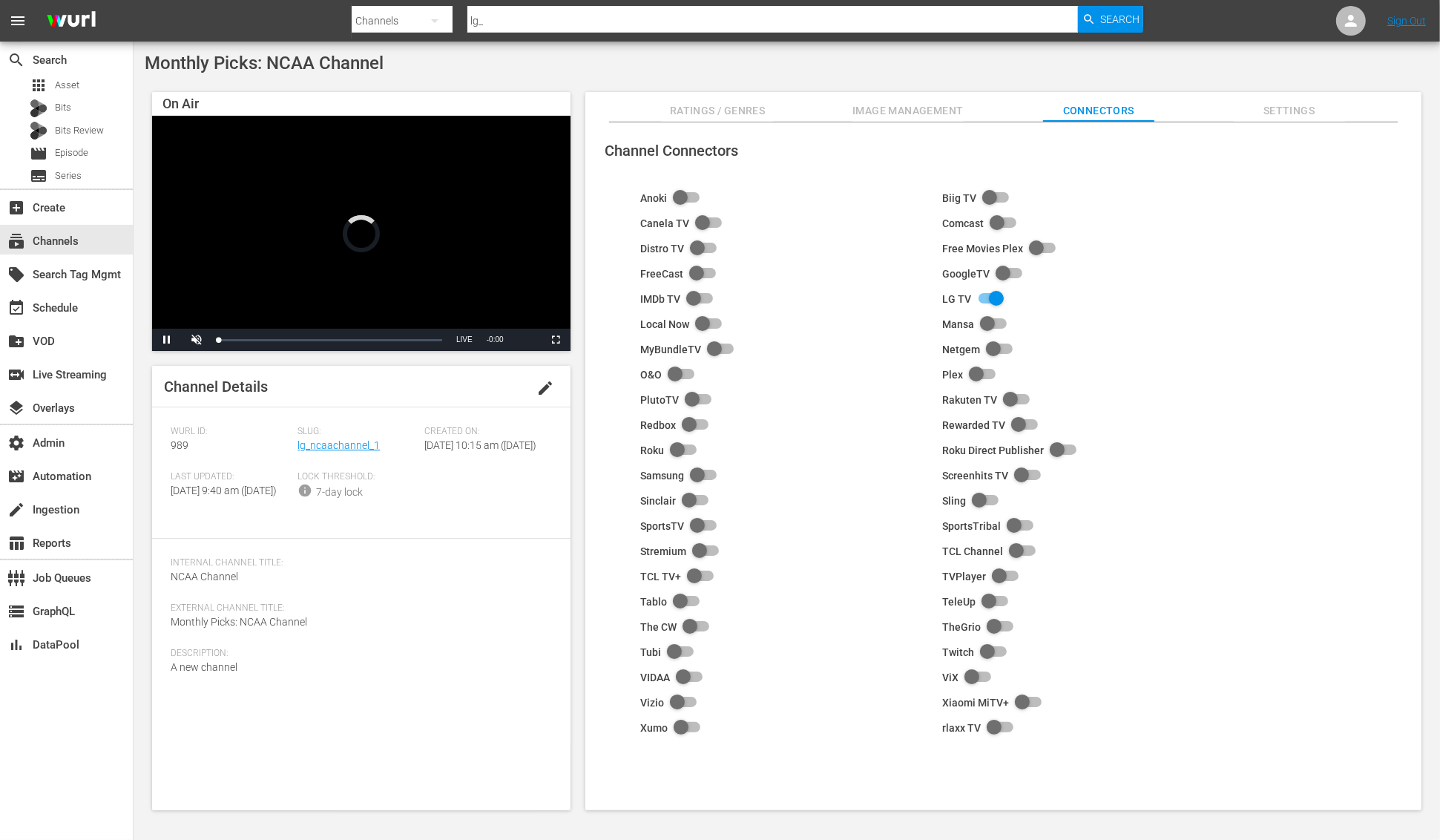
click at [1275, 109] on span "Settings" at bounding box center [1289, 111] width 111 height 18
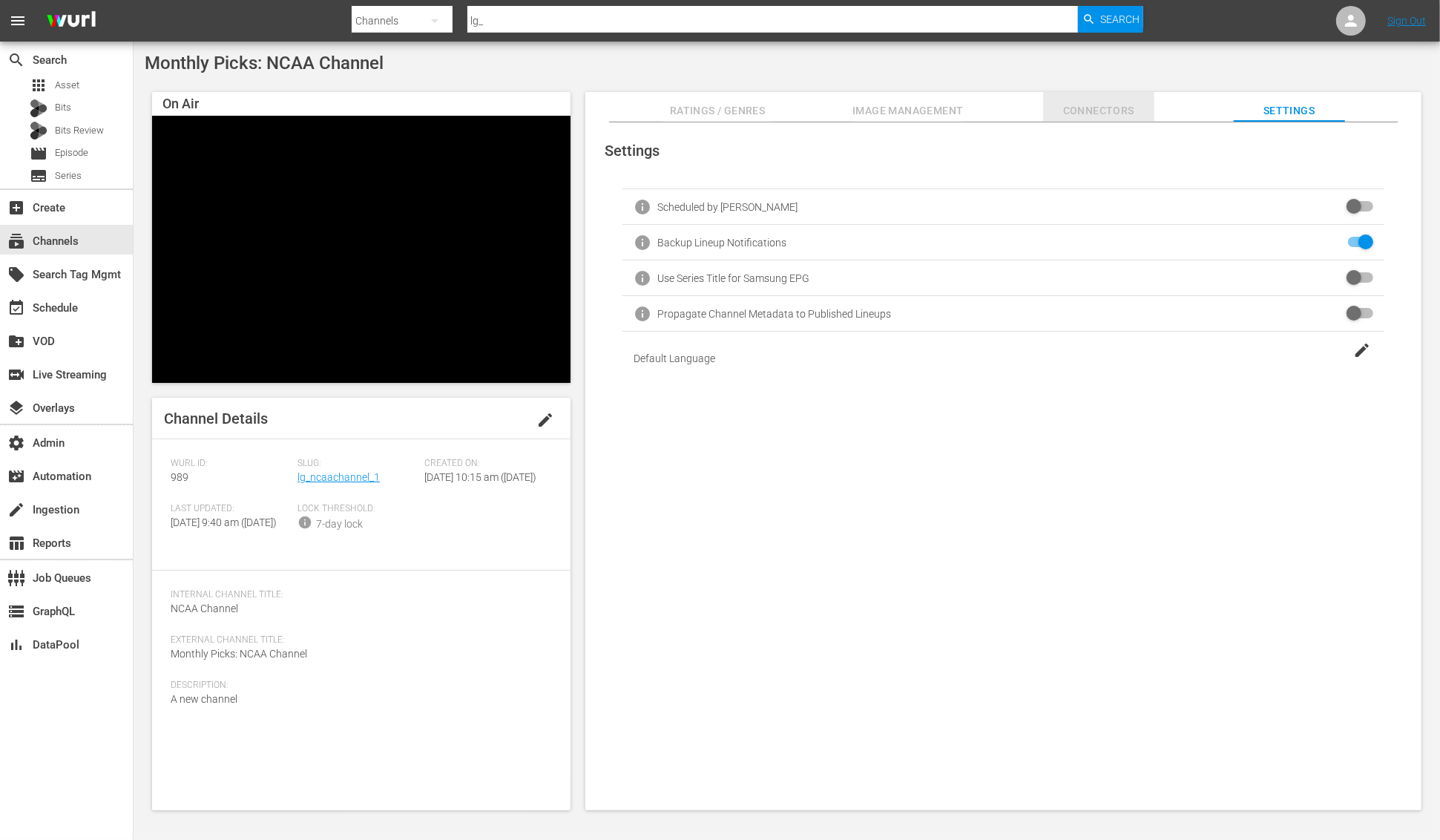
click at [1102, 104] on span "Connectors" at bounding box center [1098, 111] width 111 height 18
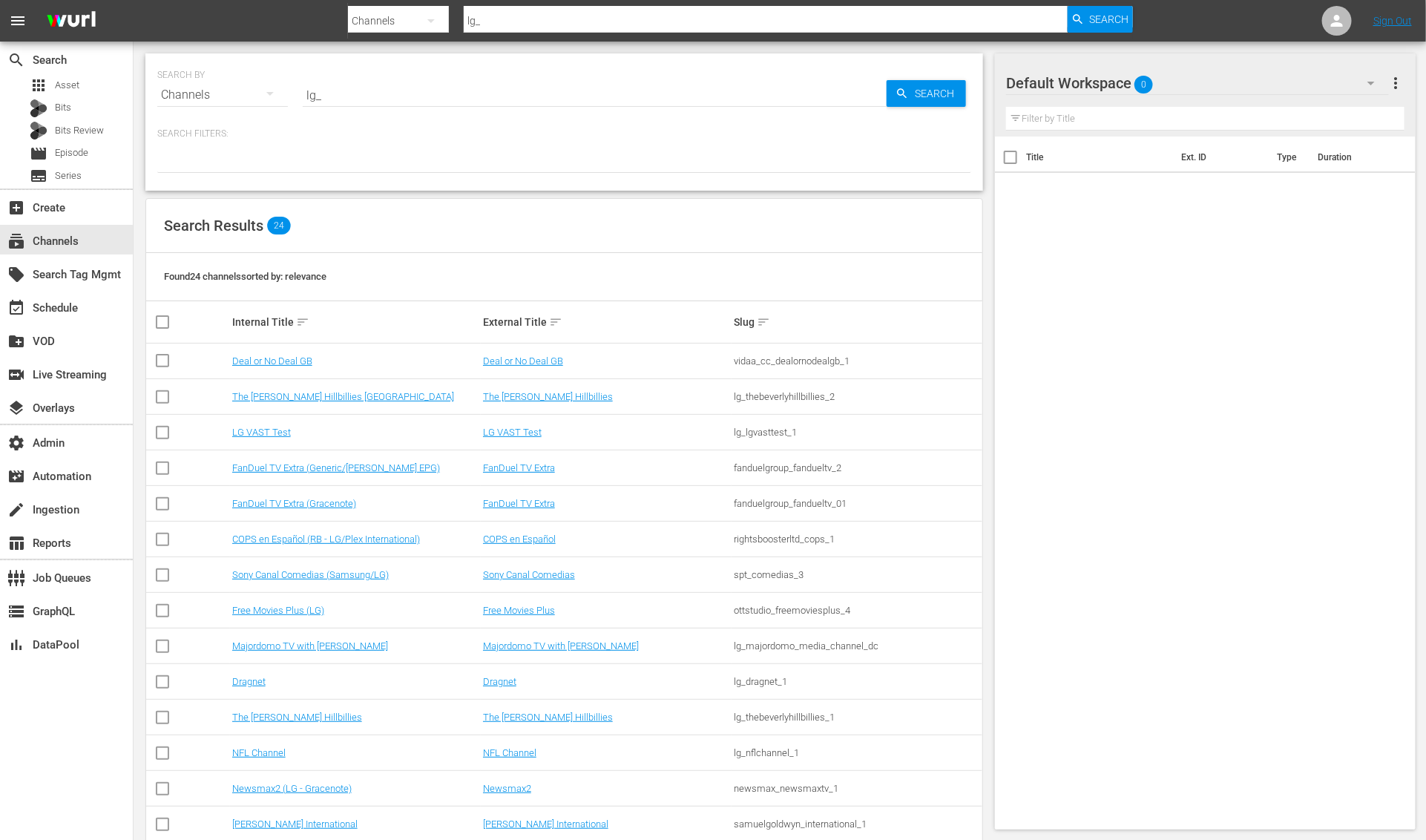
click at [345, 87] on input "lg_" at bounding box center [595, 95] width 584 height 35
click at [352, 91] on input "lg_" at bounding box center [595, 95] width 584 height 35
click at [353, 92] on input "lg_" at bounding box center [595, 95] width 584 height 35
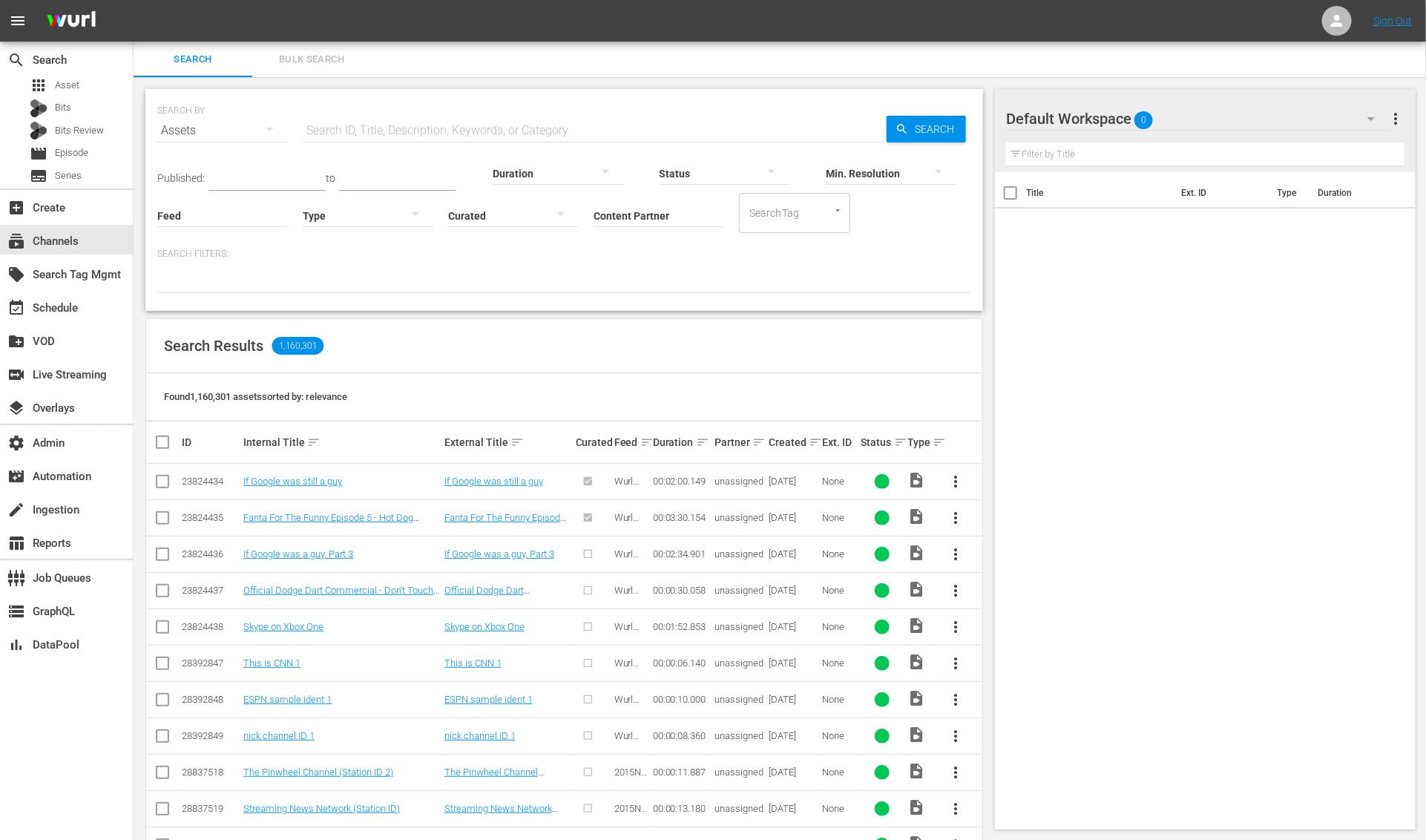
click at [456, 322] on div "Search Results 1,160,301" at bounding box center [564, 346] width 836 height 55
drag, startPoint x: 1109, startPoint y: 363, endPoint x: 1237, endPoint y: 377, distance: 128.8
click at [1122, 365] on div "Title Ext. ID Type Duration" at bounding box center [1205, 498] width 421 height 651
drag, startPoint x: 366, startPoint y: 119, endPoint x: 311, endPoint y: 107, distance: 56.3
click at [366, 119] on input "text" at bounding box center [595, 131] width 584 height 35
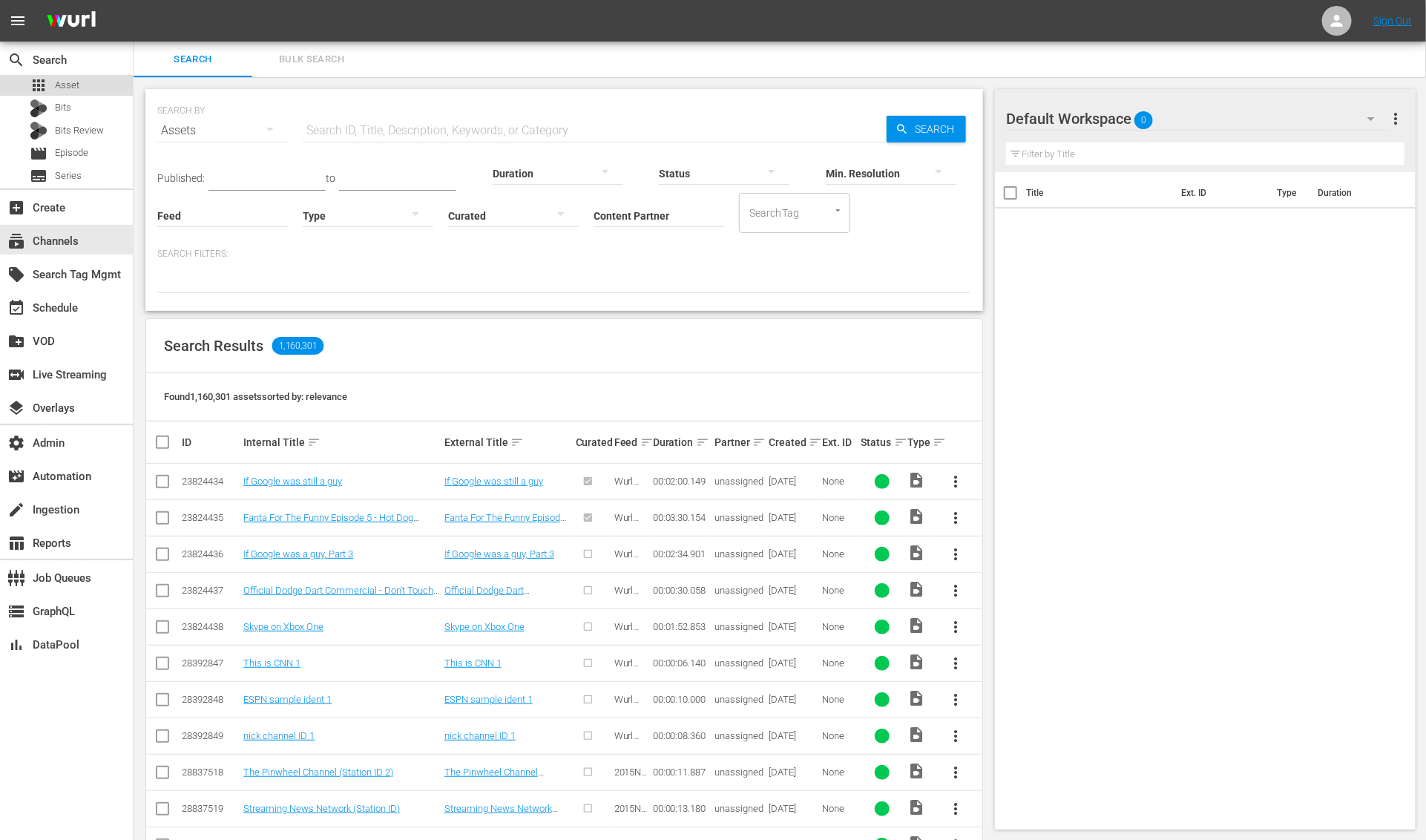
click at [89, 75] on div "apps Asset" at bounding box center [67, 85] width 133 height 21
click at [450, 127] on input "text" at bounding box center [595, 131] width 584 height 35
paste input "52000202"
type input "52000202"
click at [905, 126] on icon "button" at bounding box center [902, 129] width 14 height 14
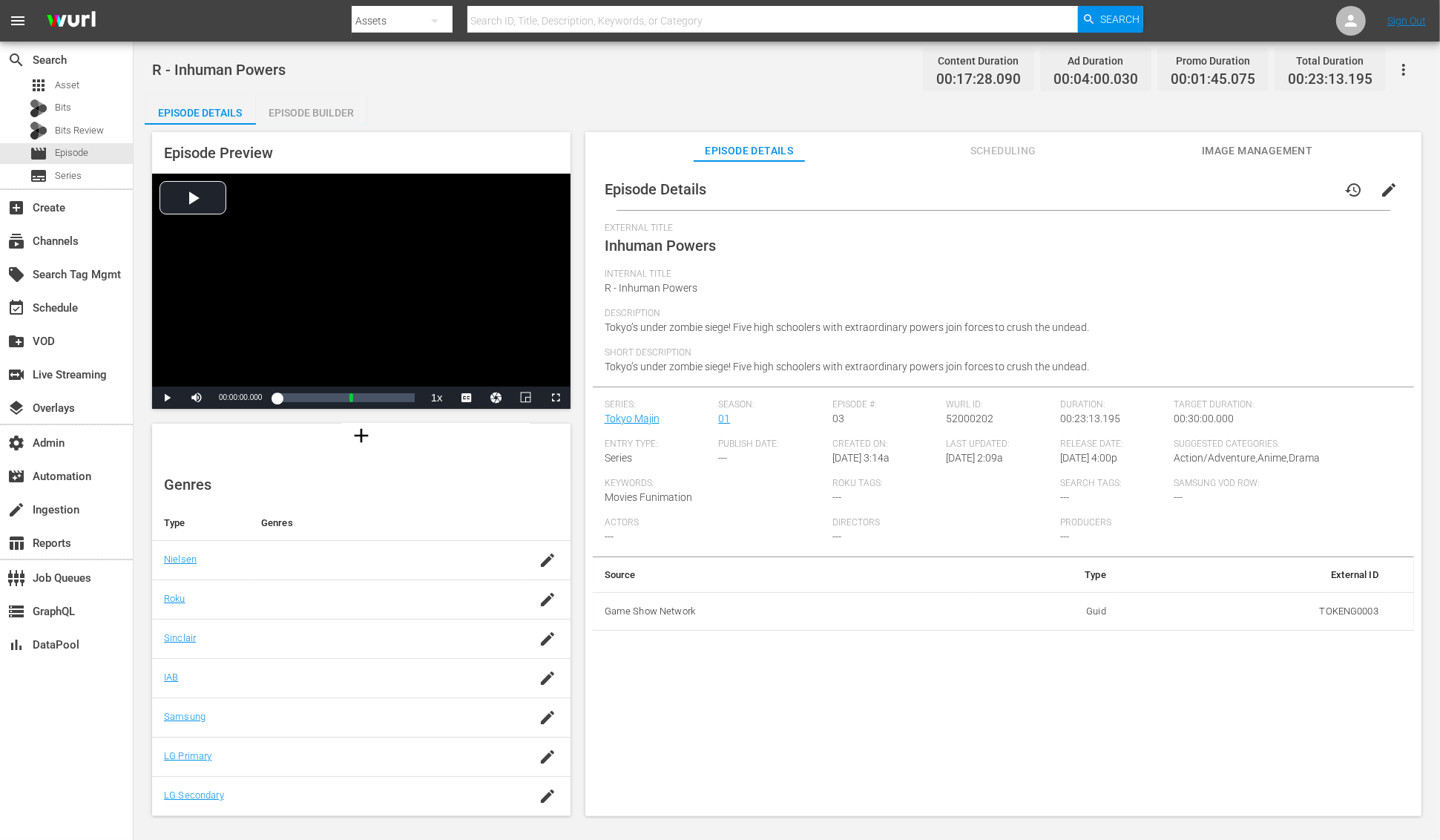
drag, startPoint x: 305, startPoint y: 109, endPoint x: 313, endPoint y: 115, distance: 10.0
click at [305, 110] on div "Episode Builder" at bounding box center [311, 112] width 111 height 35
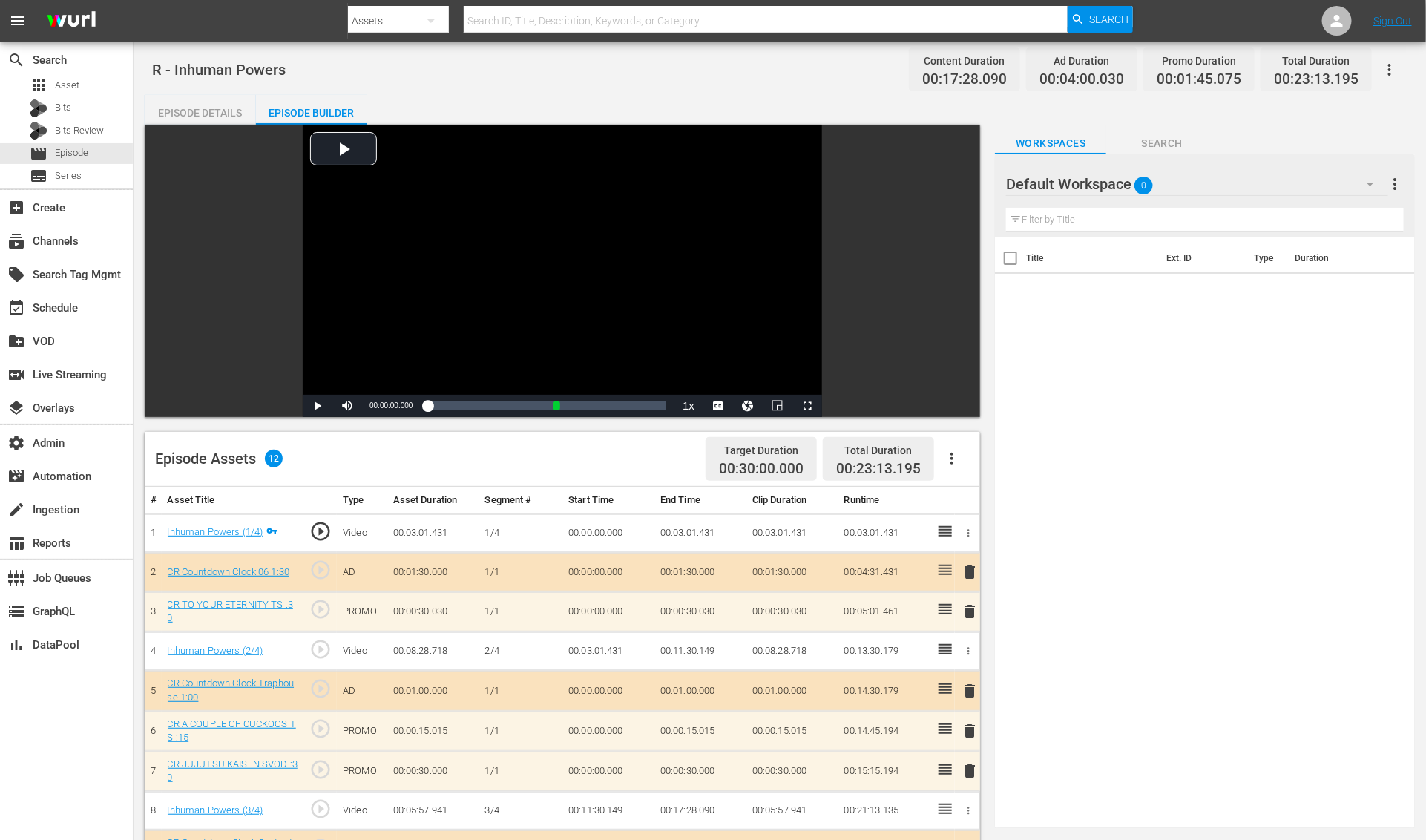
click at [209, 111] on div "Episode Details" at bounding box center [200, 112] width 111 height 35
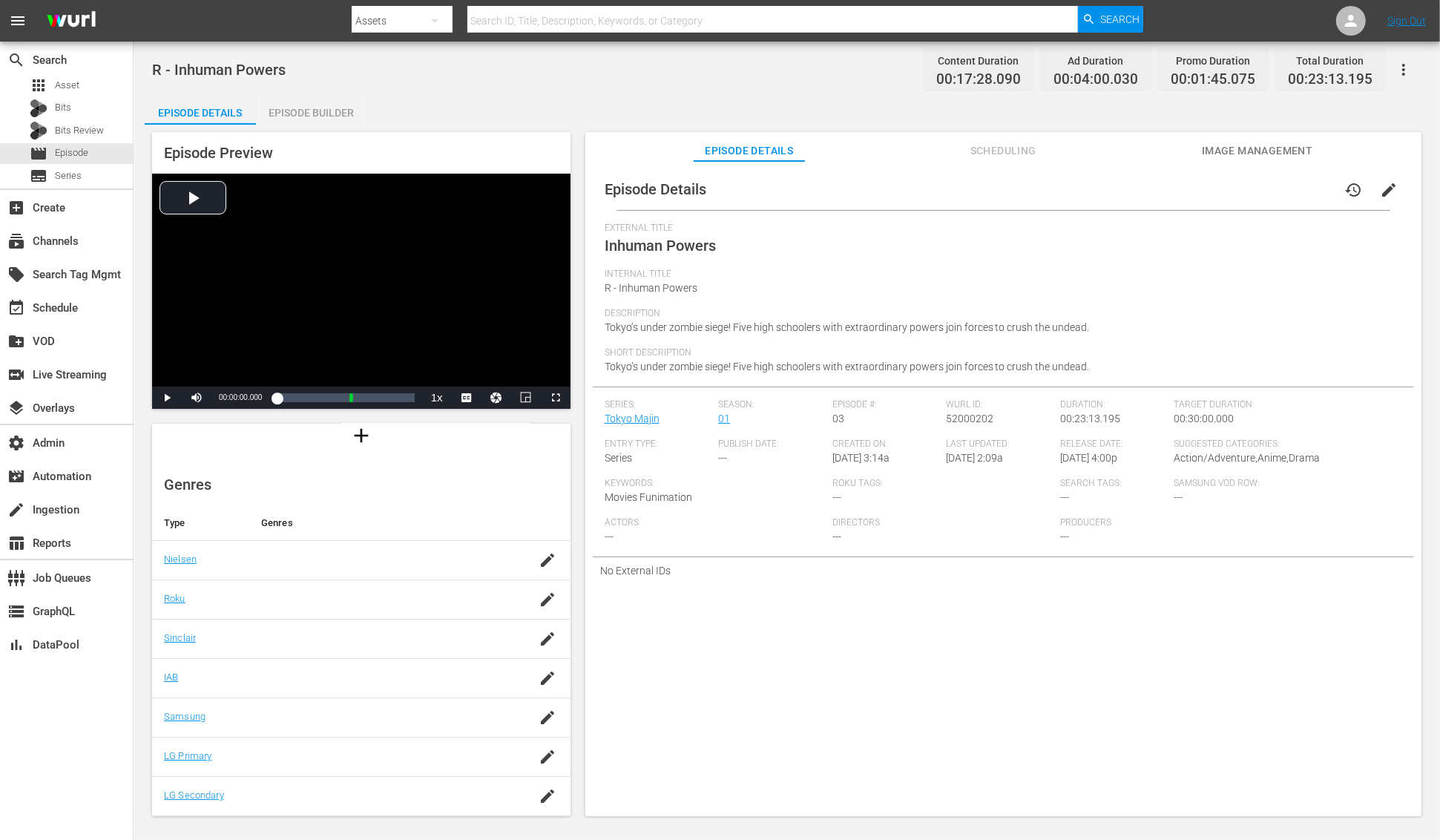
click at [306, 113] on div "Episode Builder" at bounding box center [311, 112] width 111 height 35
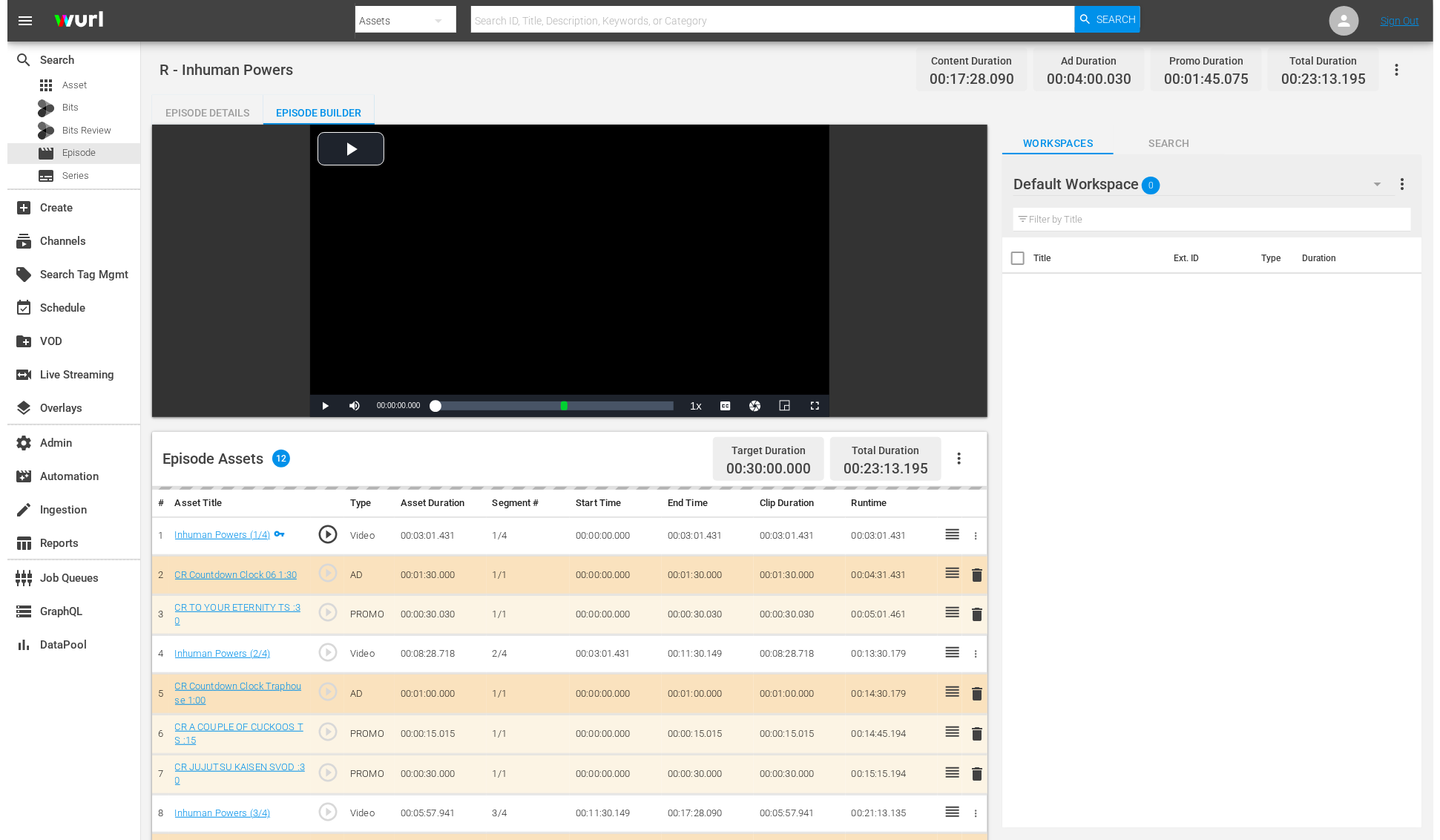
scroll to position [138, 0]
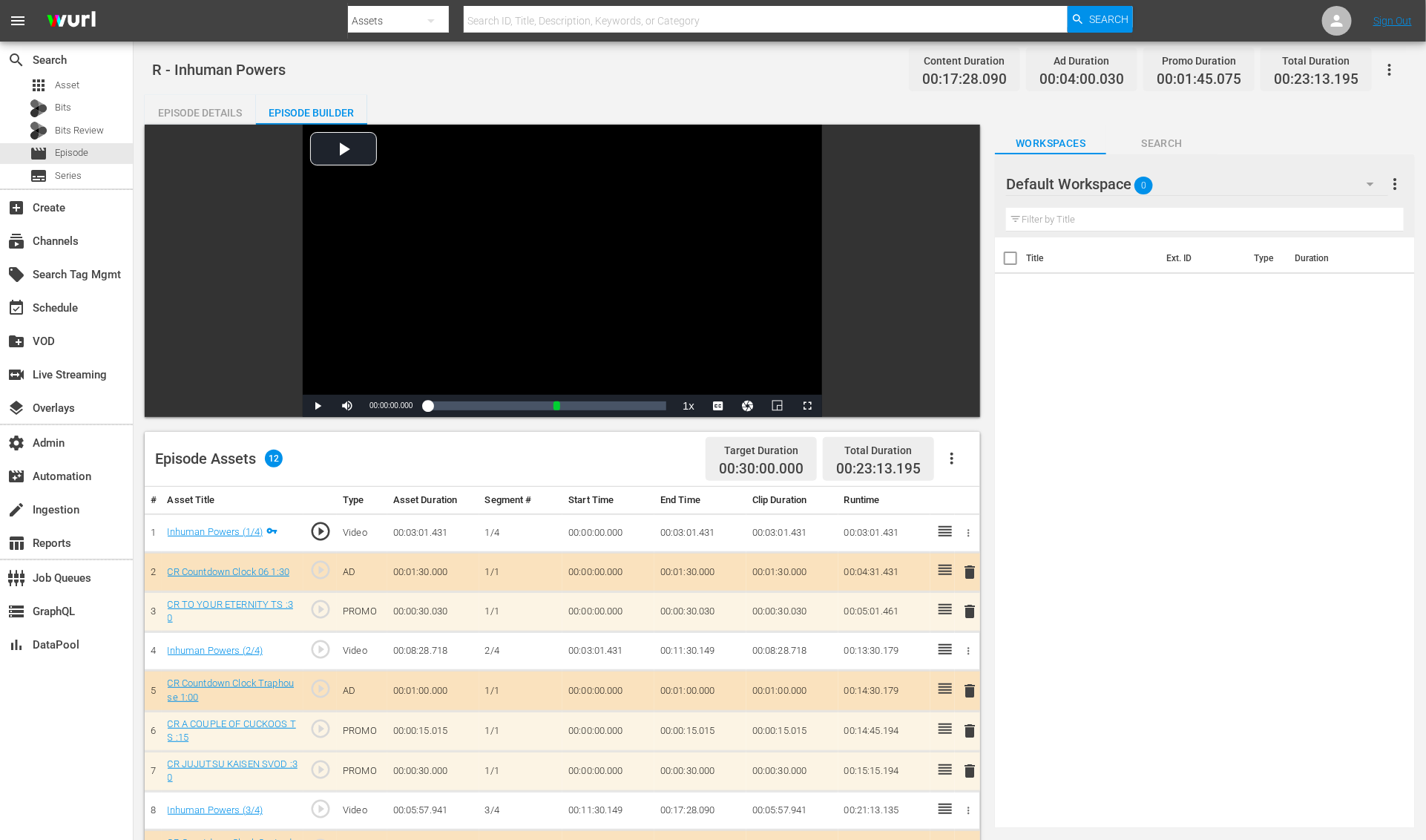
click at [218, 109] on div "Episode Details" at bounding box center [200, 112] width 111 height 35
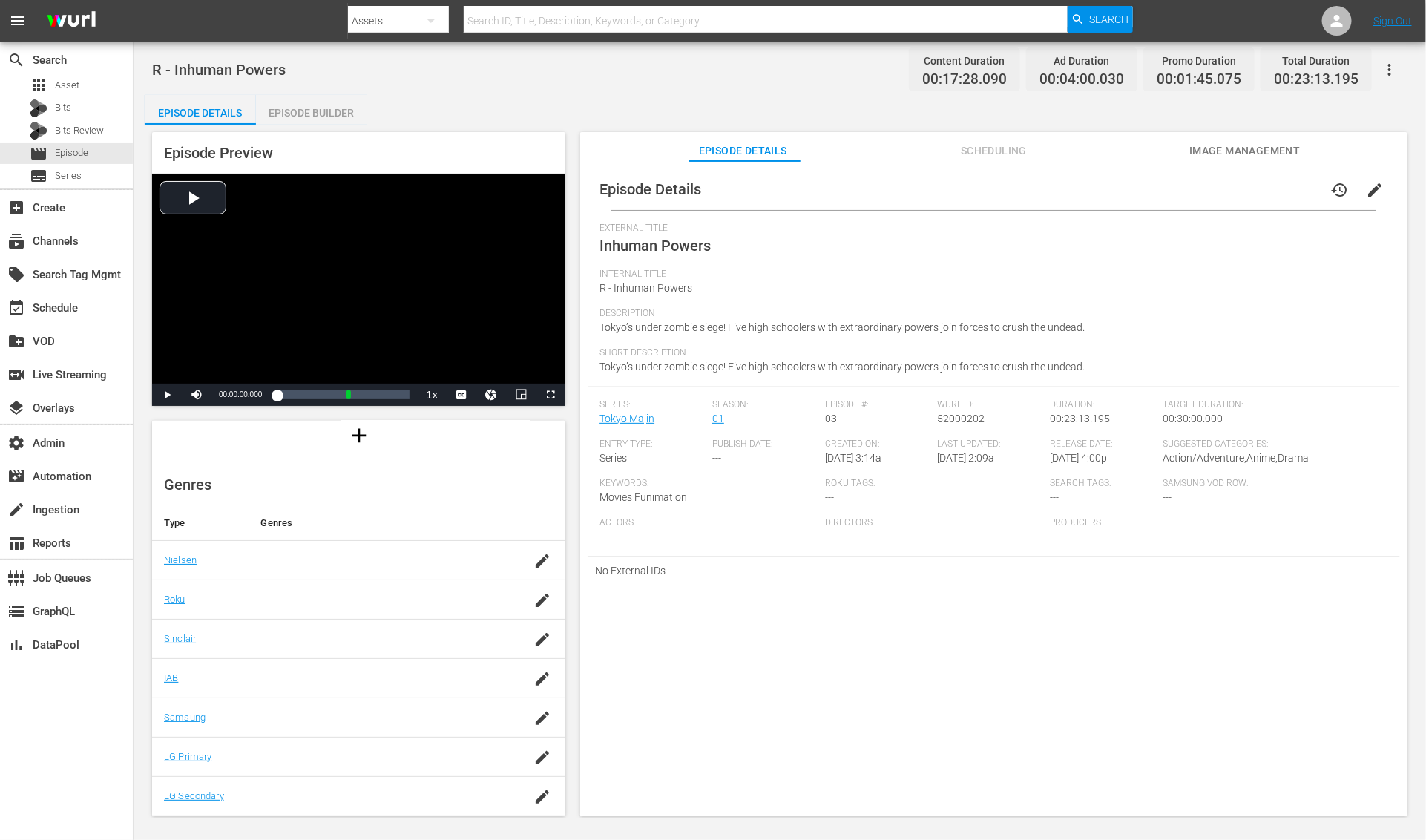
scroll to position [139, 0]
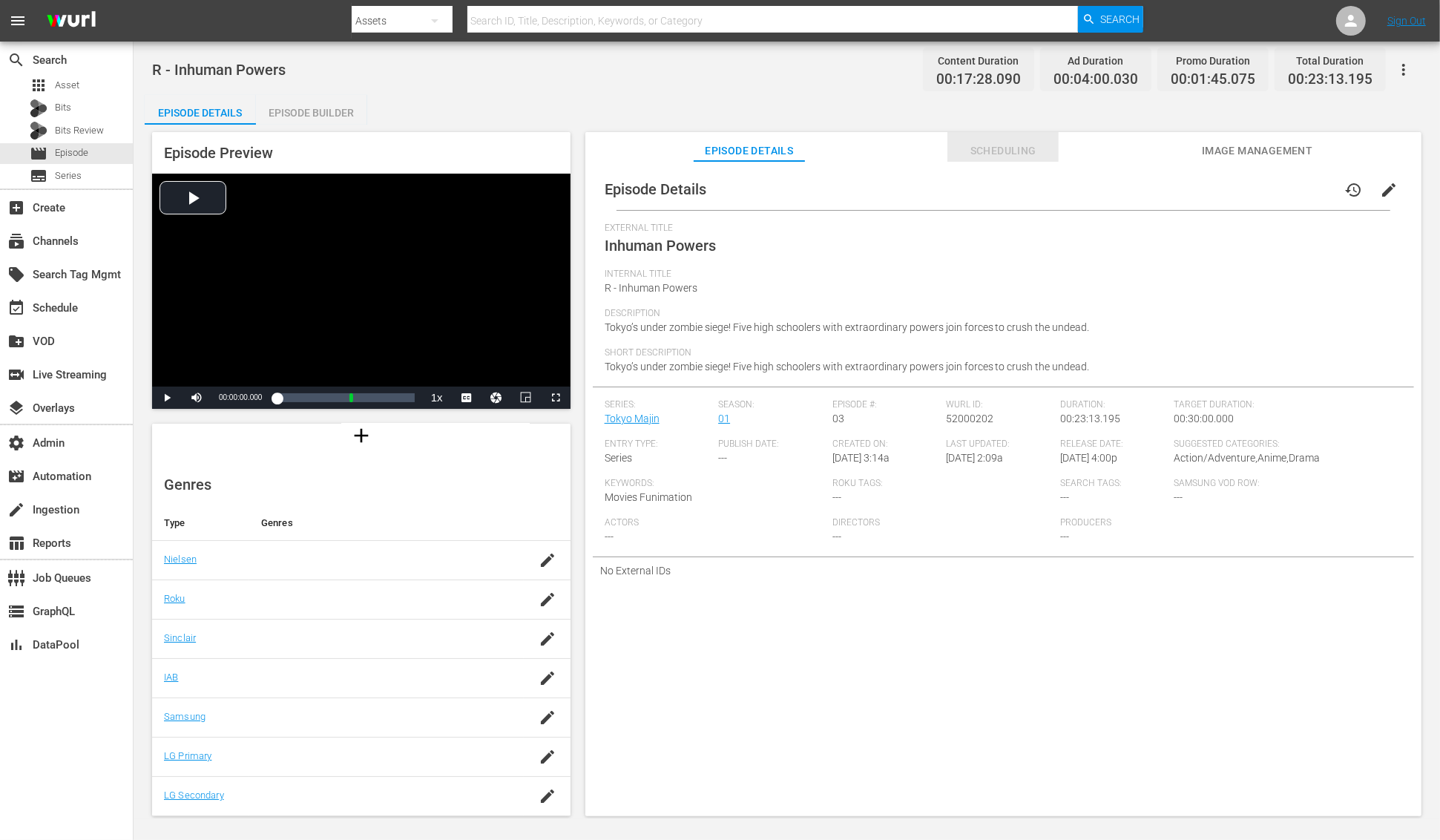
drag, startPoint x: 1006, startPoint y: 143, endPoint x: 1297, endPoint y: 154, distance: 291.2
click at [1008, 143] on span "Scheduling" at bounding box center [1003, 151] width 111 height 18
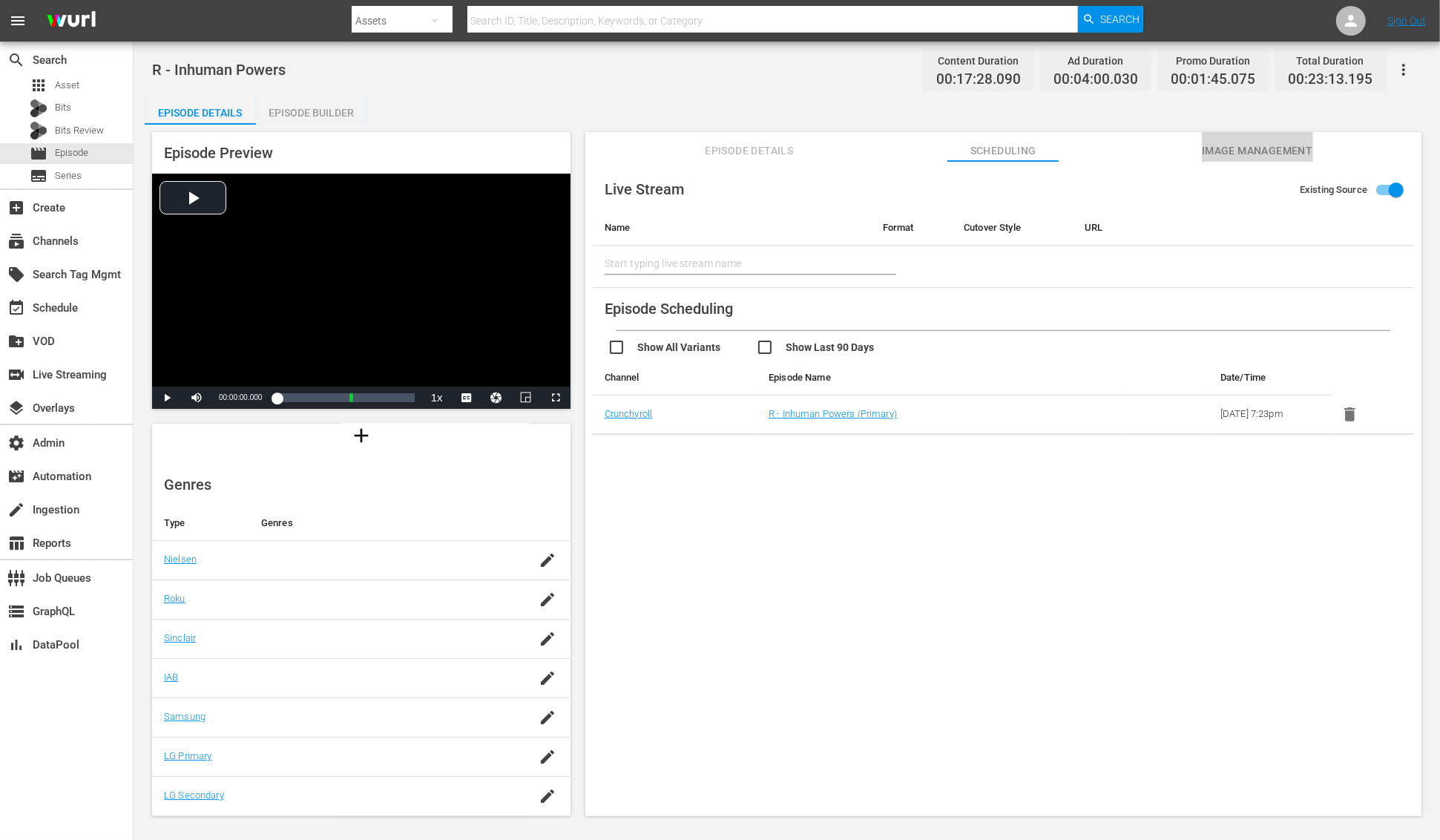
click at [1302, 144] on span "Image Management" at bounding box center [1257, 151] width 111 height 18
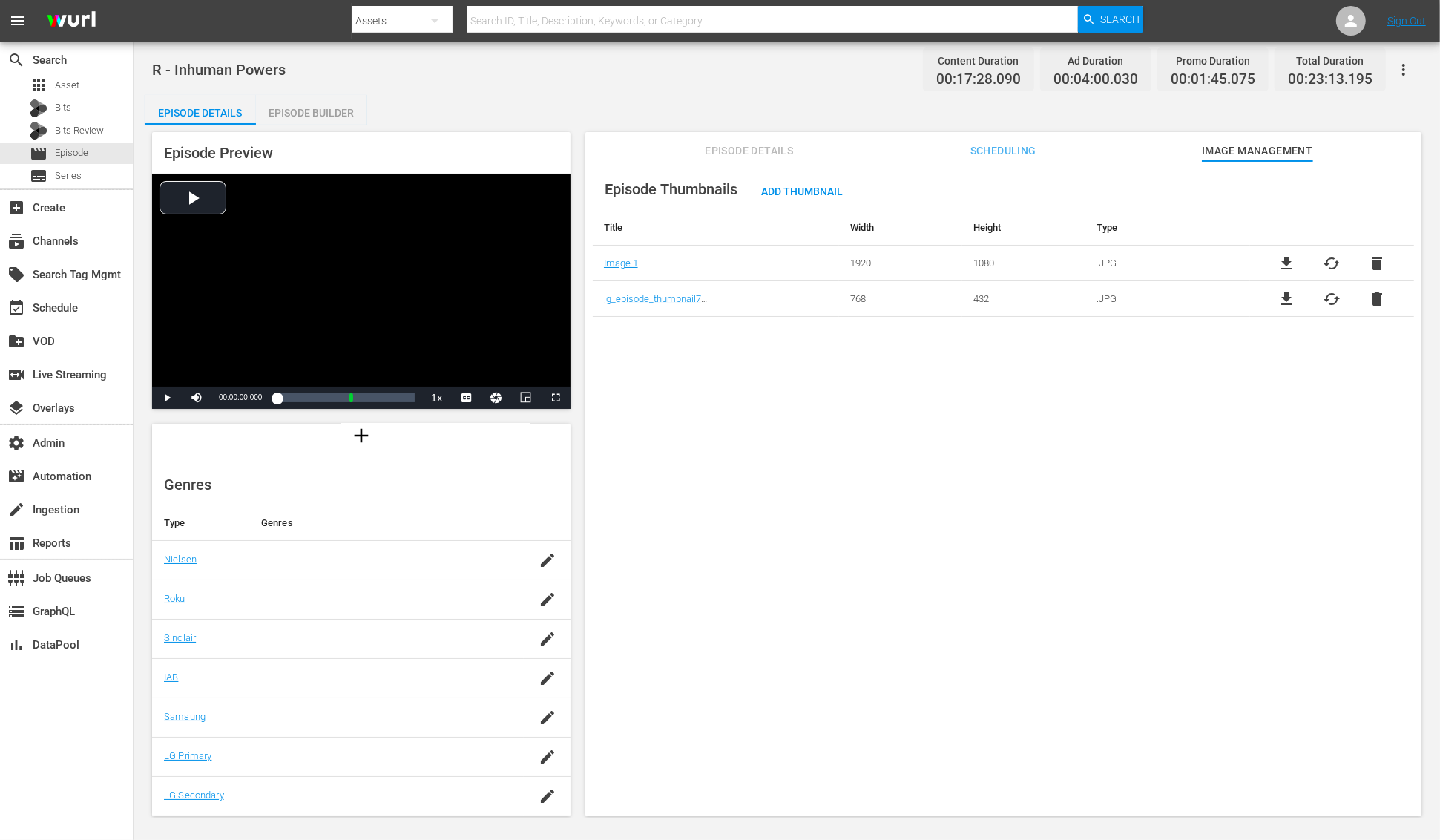
click at [340, 103] on div "Episode Builder" at bounding box center [311, 112] width 111 height 35
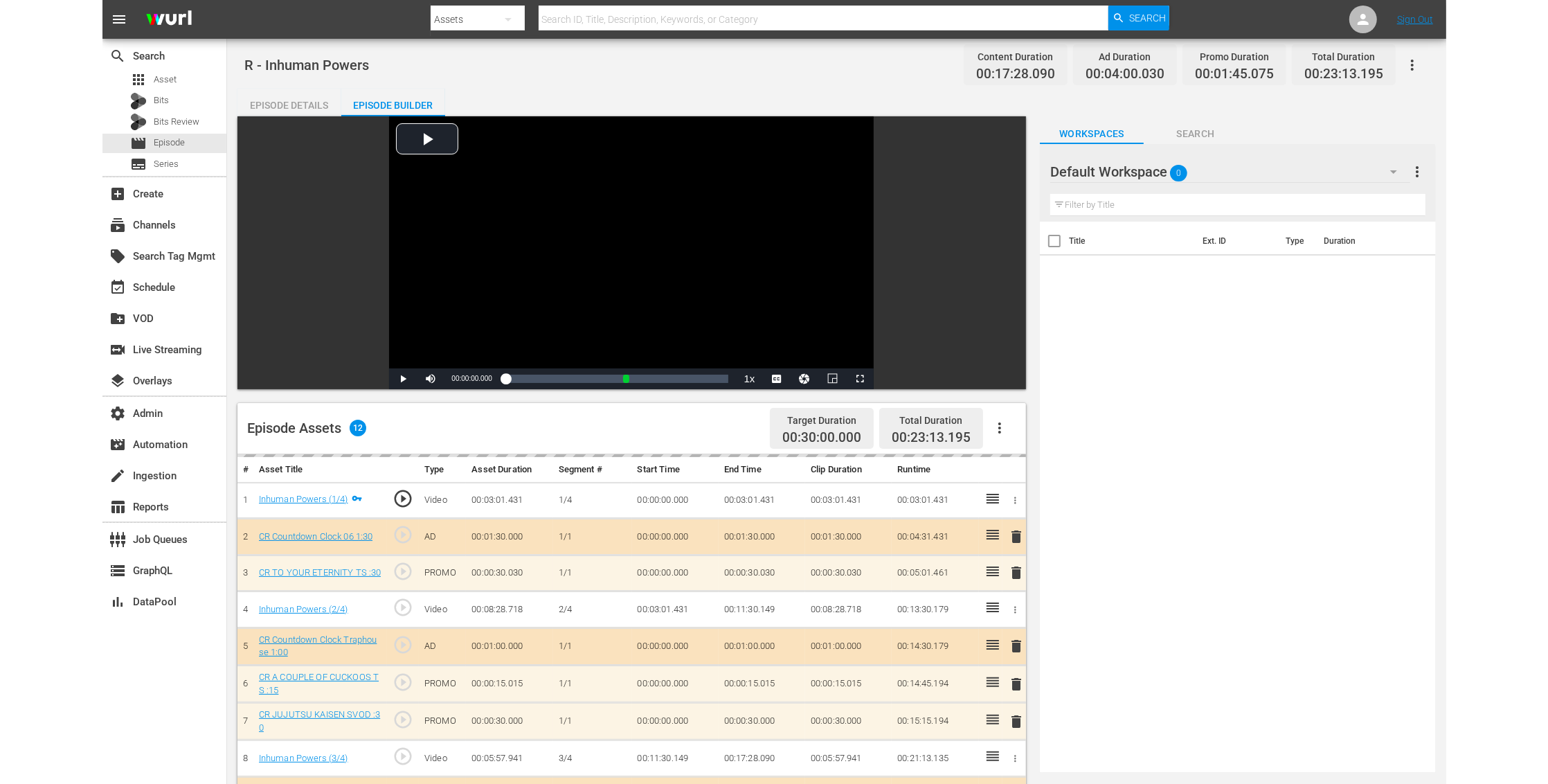
scroll to position [129, 0]
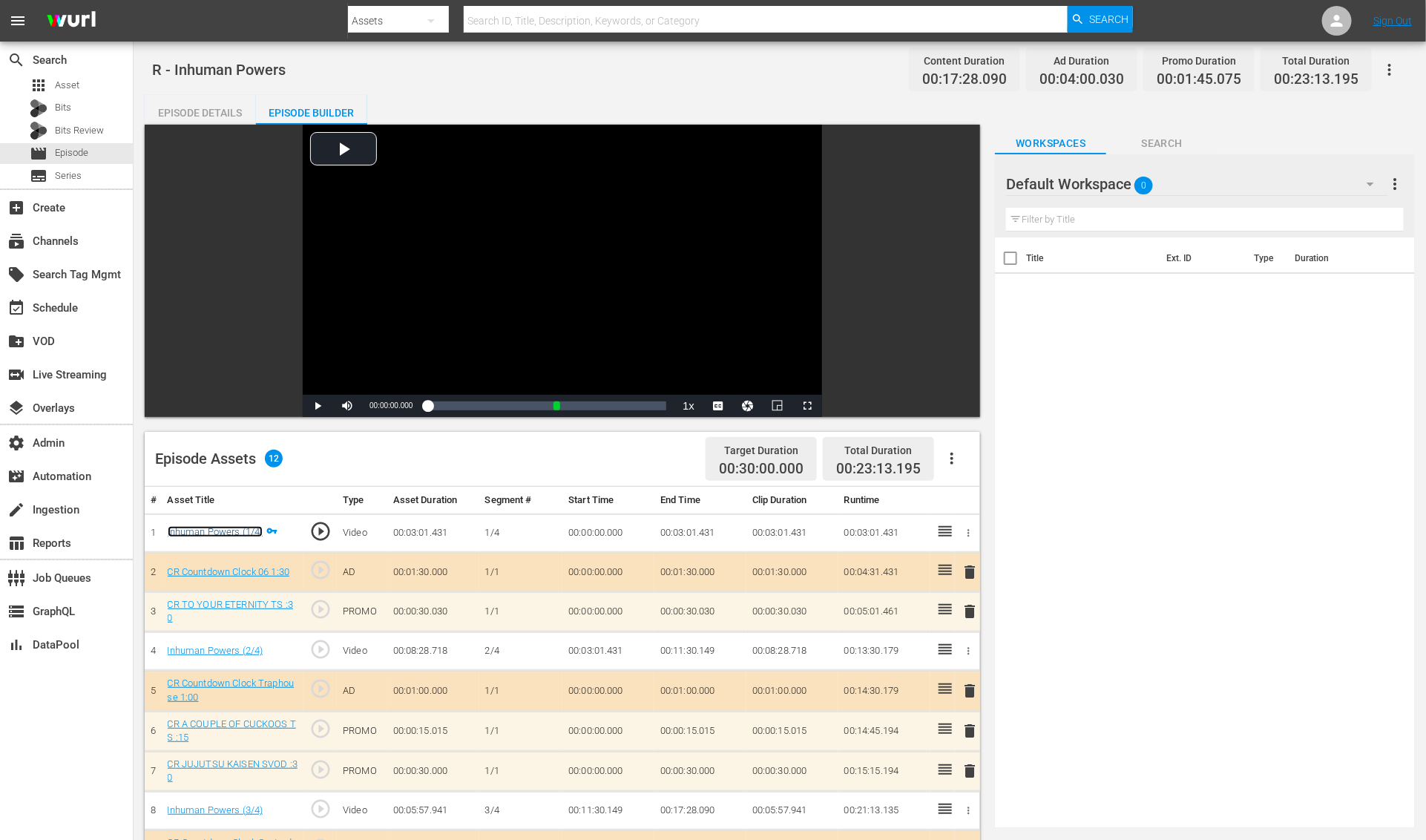
click at [224, 526] on link "Inhuman Powers (1/4)" at bounding box center [215, 531] width 95 height 11
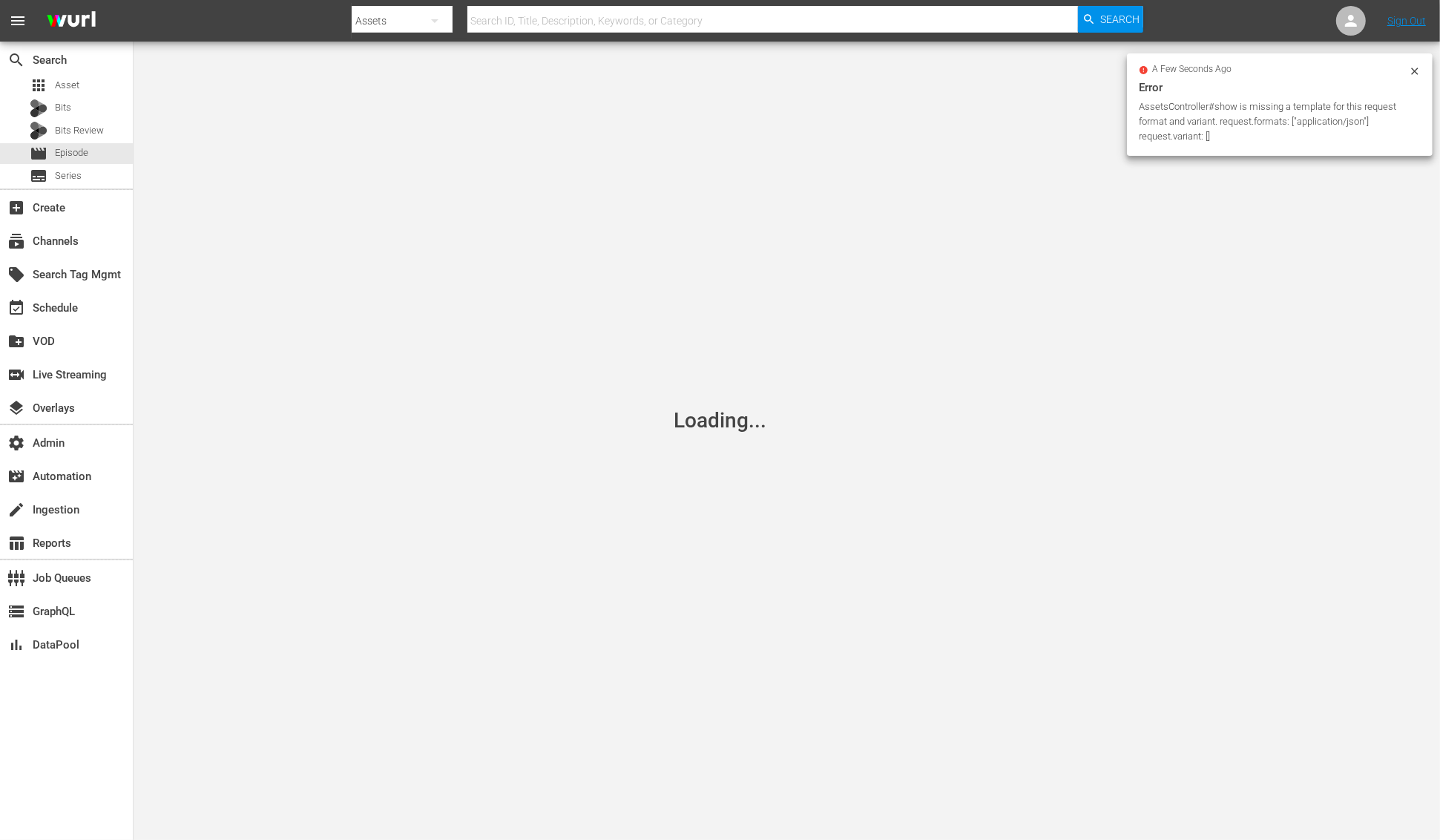
click at [1414, 67] on icon at bounding box center [1414, 71] width 12 height 12
click at [449, 191] on div "Loading..." at bounding box center [720, 420] width 1440 height 840
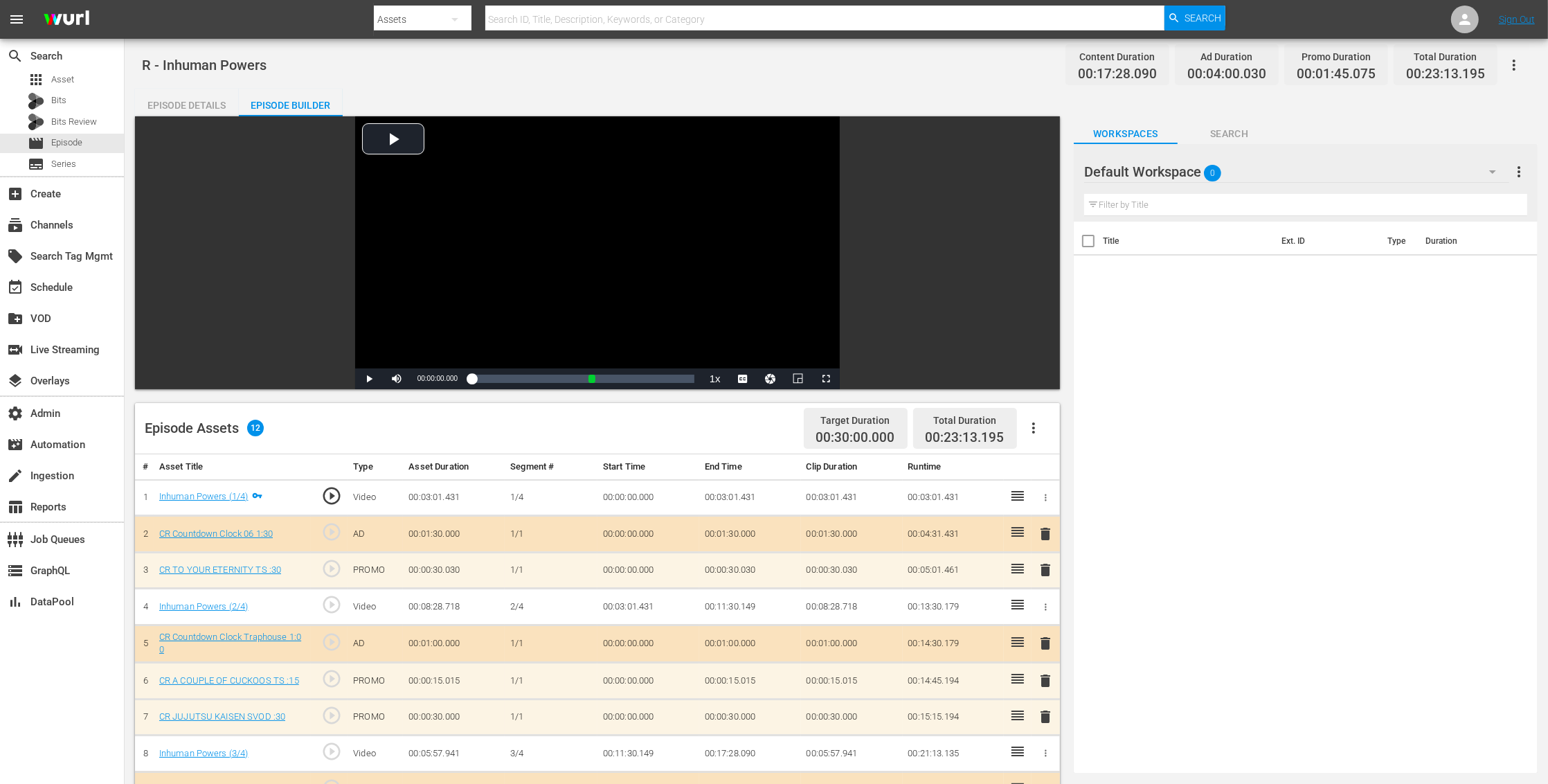
click at [1038, 429] on icon "button" at bounding box center [1033, 428] width 16 height 16
click at [1053, 436] on div "Edit Cue Points" at bounding box center [1075, 433] width 94 height 33
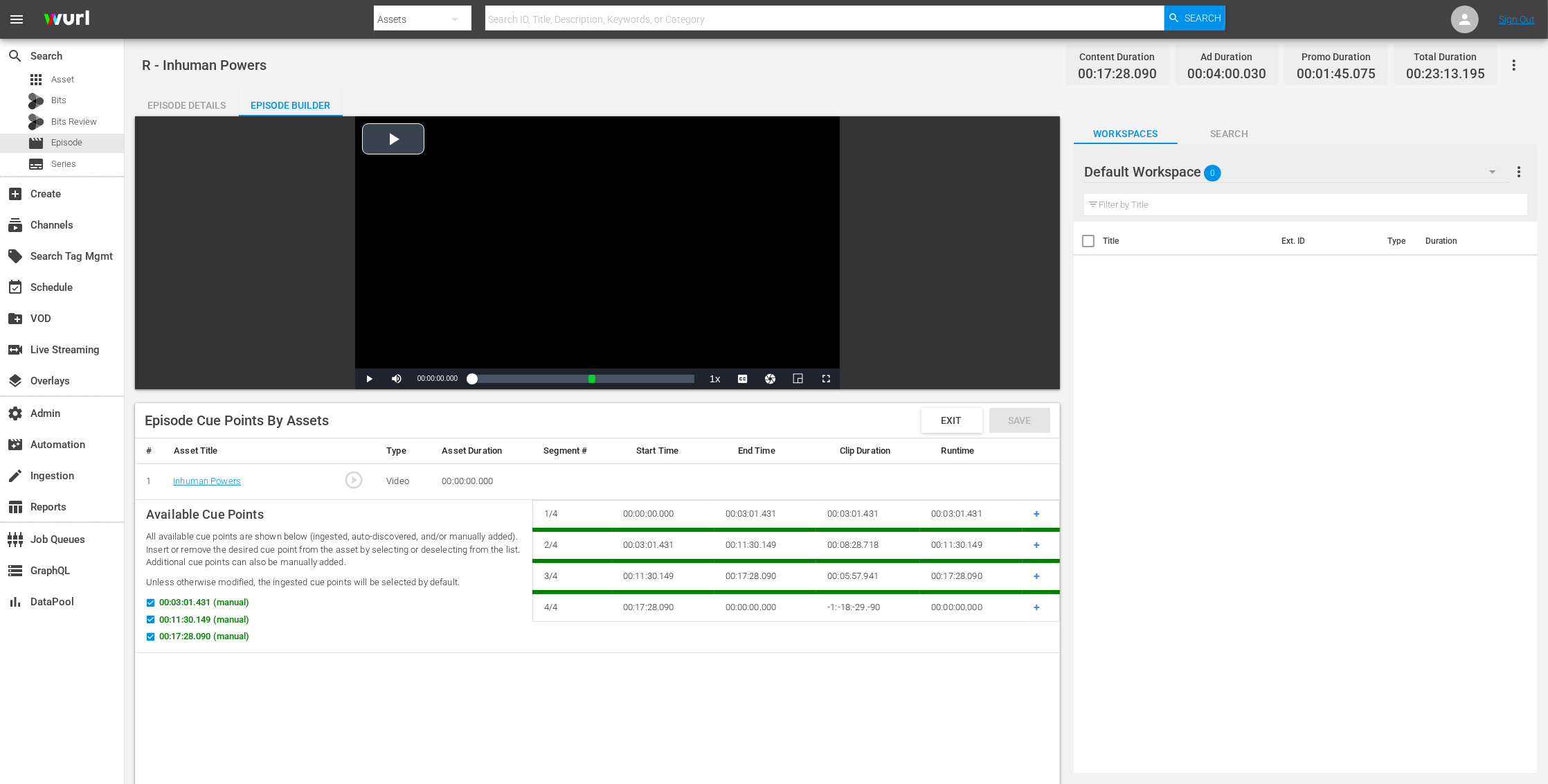
click at [365, 141] on div "Video Player" at bounding box center [598, 242] width 485 height 252
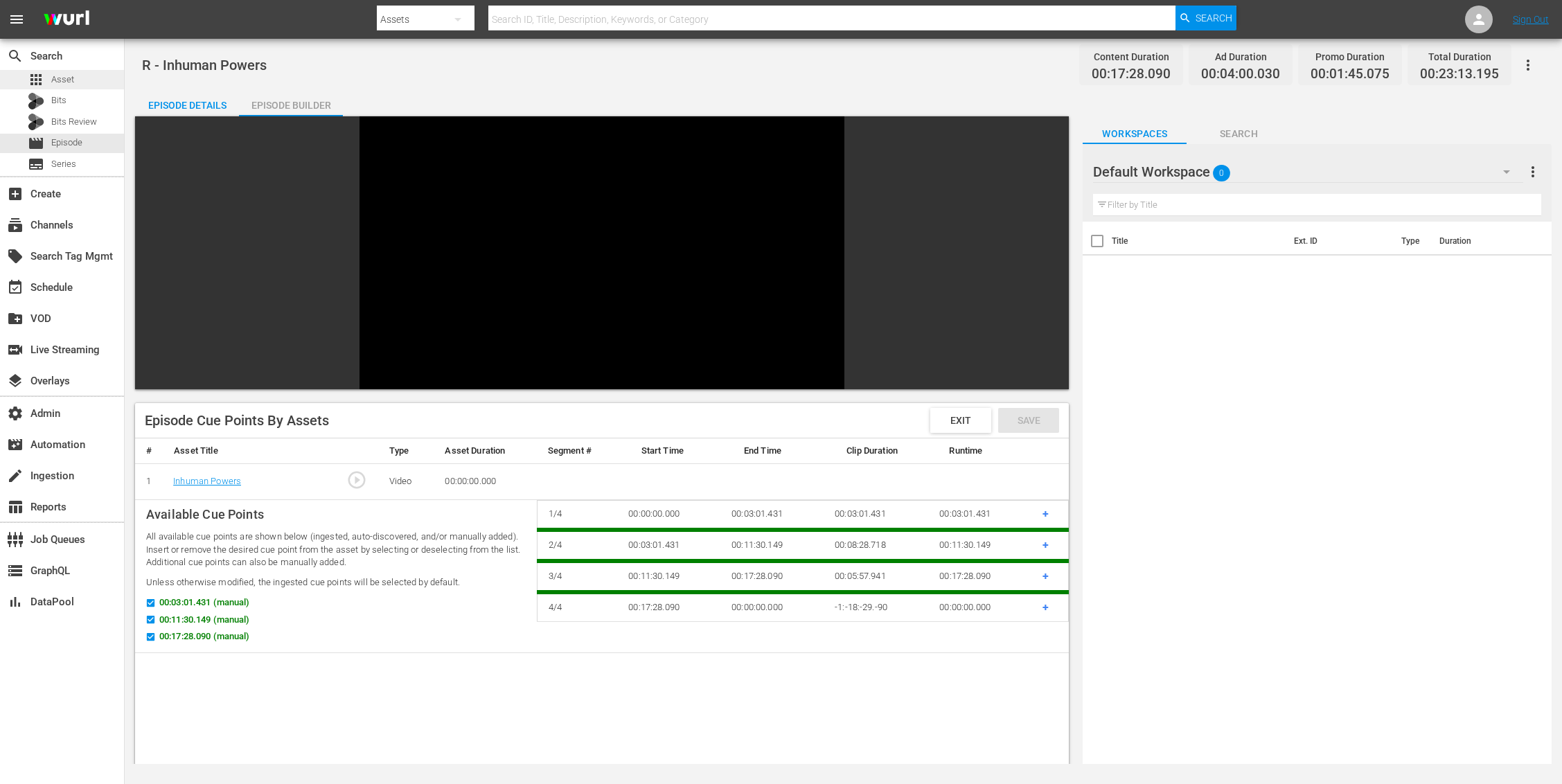
click at [79, 79] on div "apps Asset" at bounding box center [62, 79] width 124 height 19
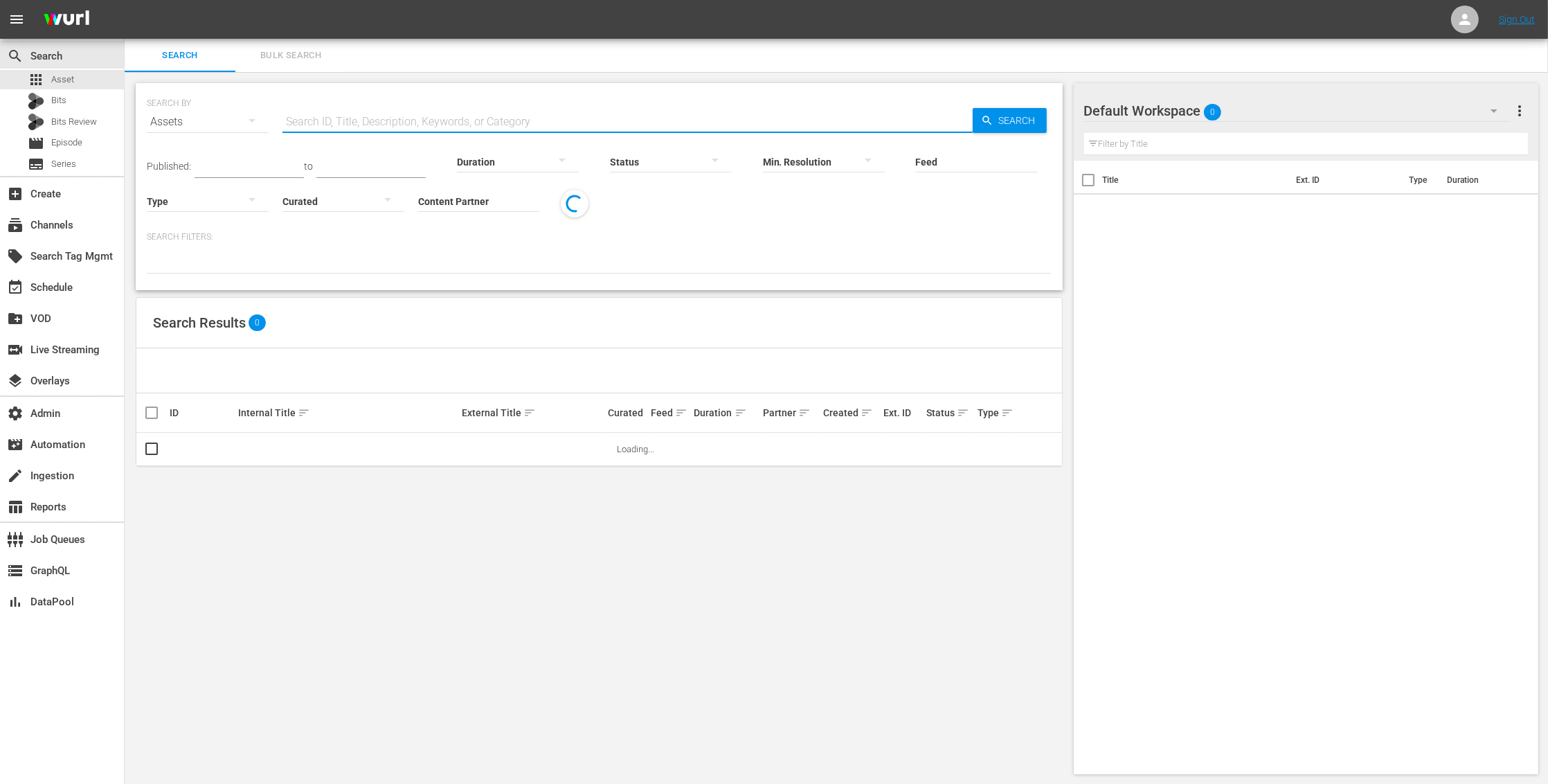
click at [480, 117] on input "text" at bounding box center [628, 122] width 691 height 33
click at [578, 127] on input "v" at bounding box center [628, 122] width 691 height 33
click at [574, 127] on input "v" at bounding box center [628, 122] width 691 height 33
paste input "Inhuman Powers"
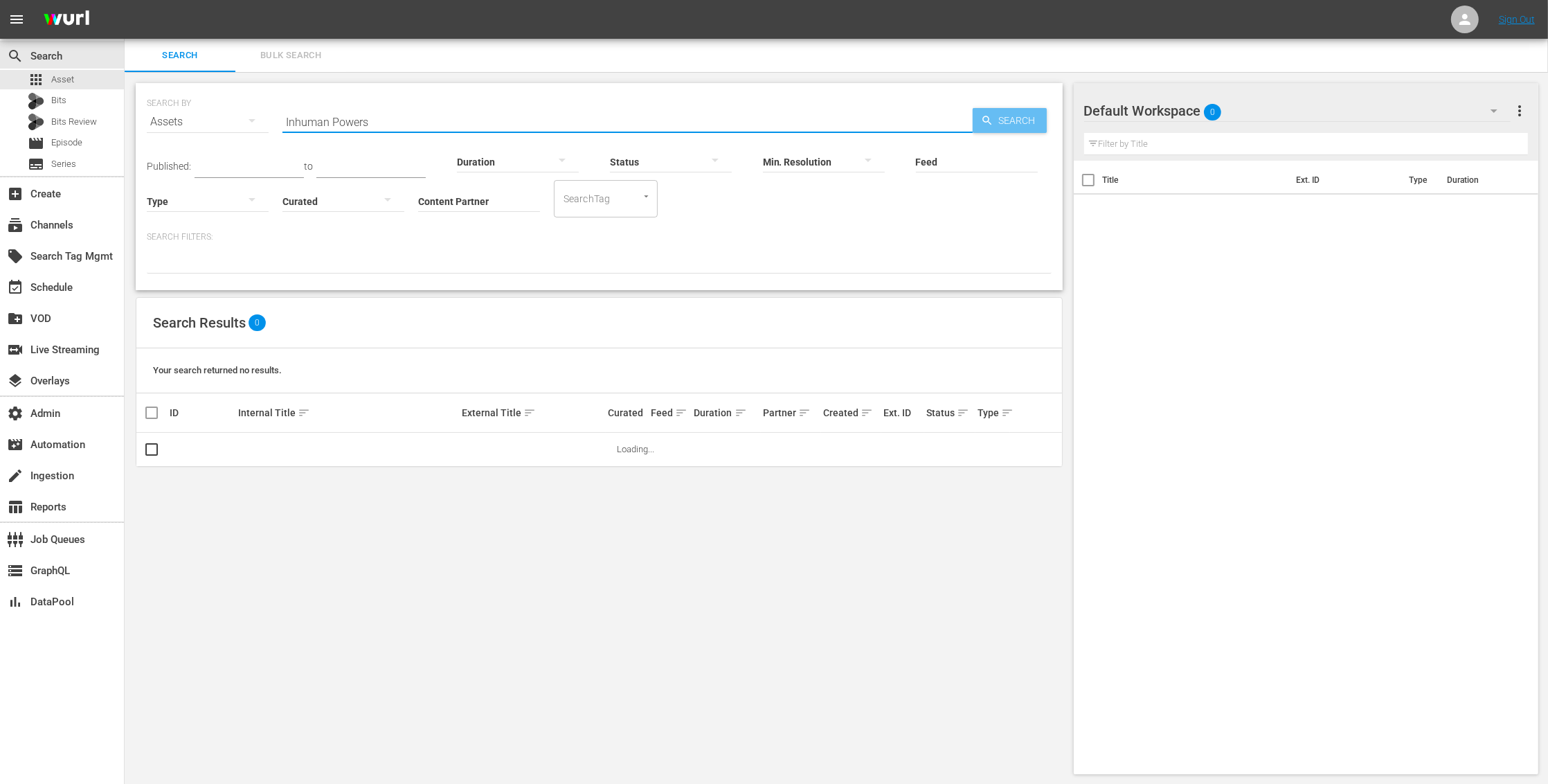
type input "Inhuman Powers"
click at [995, 123] on span "Search" at bounding box center [1020, 120] width 53 height 25
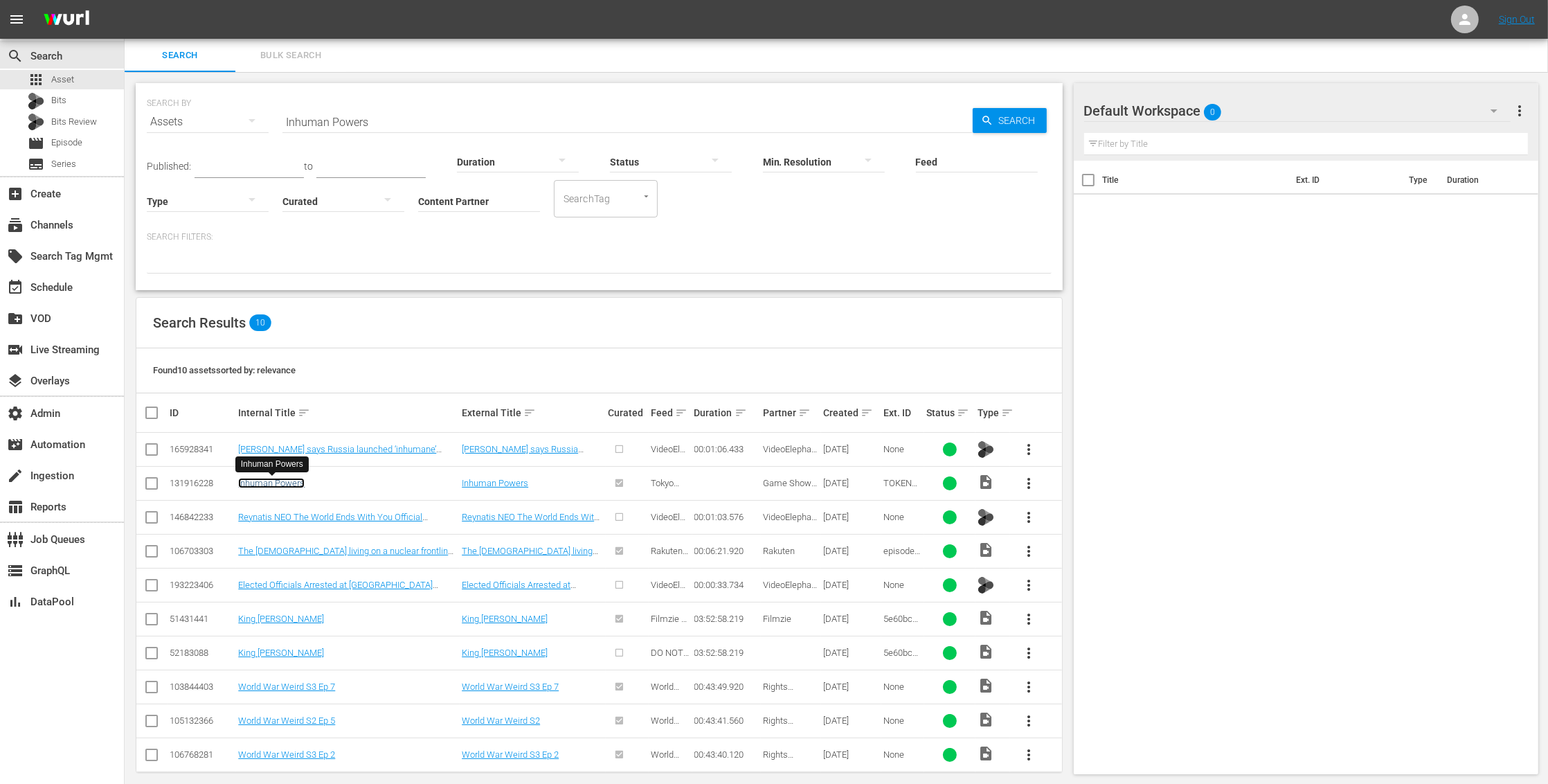
click at [293, 483] on link "Inhuman Powers" at bounding box center [271, 483] width 67 height 10
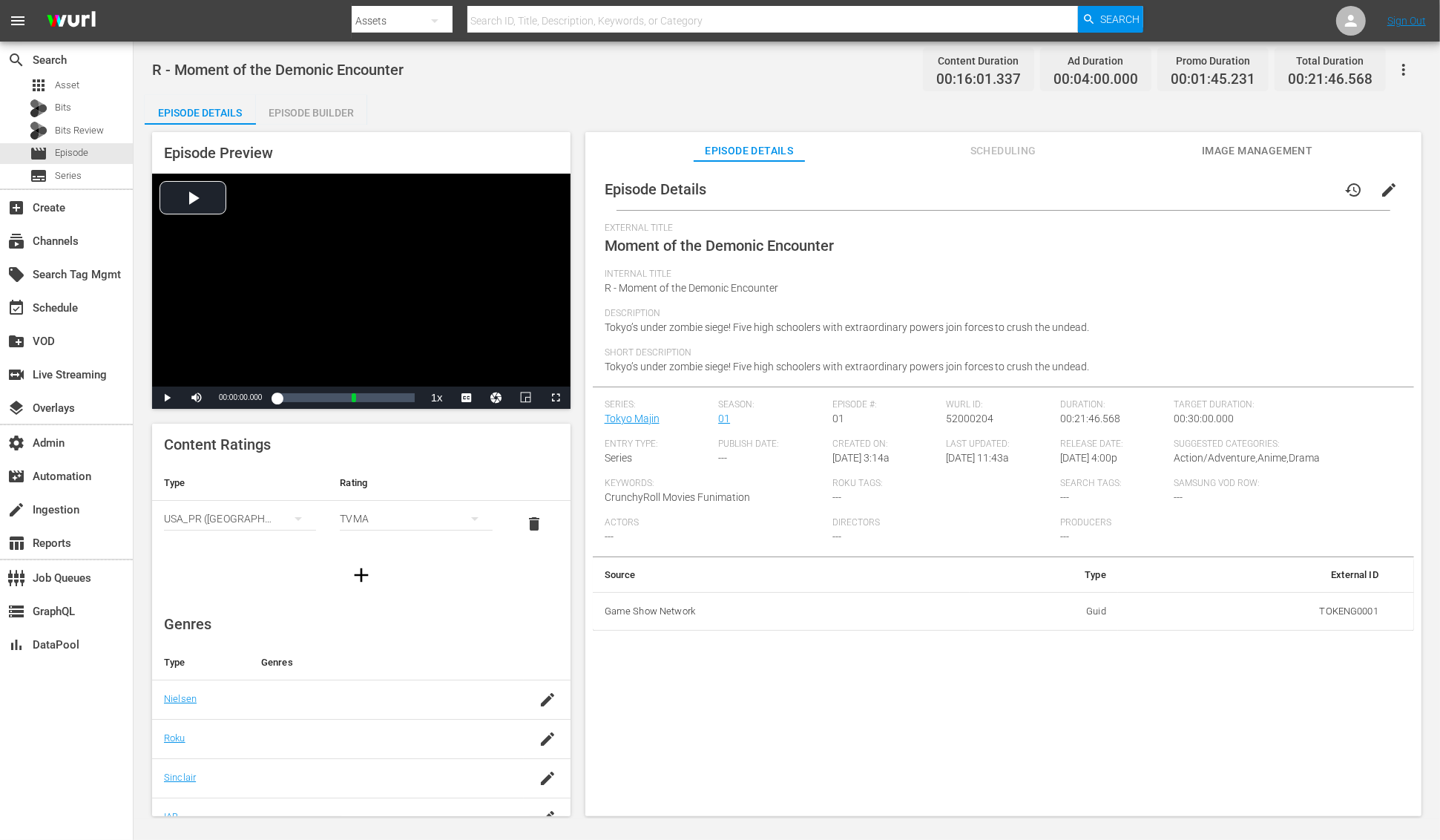
click at [305, 107] on div "Episode Builder" at bounding box center [311, 112] width 111 height 35
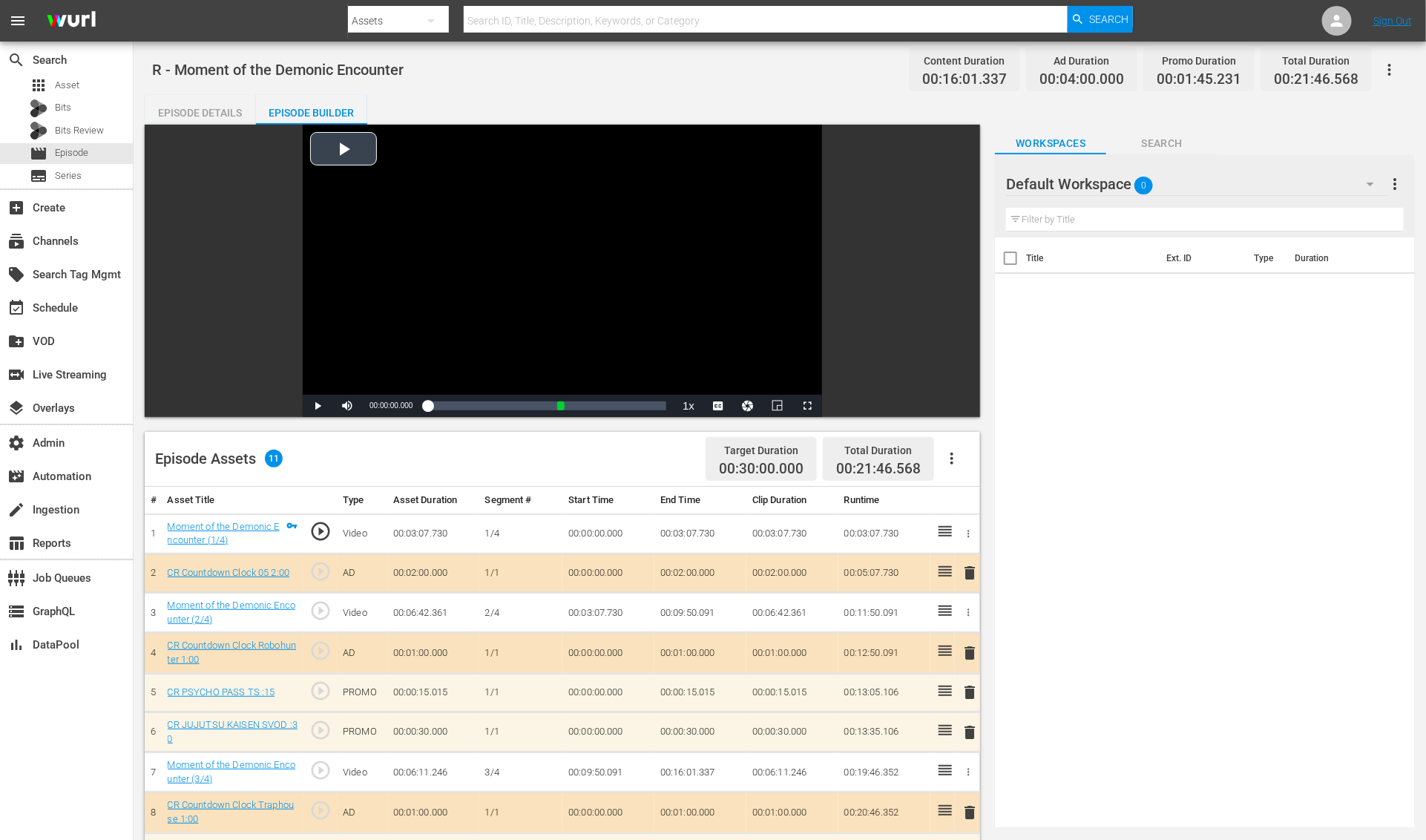
scroll to position [11, 0]
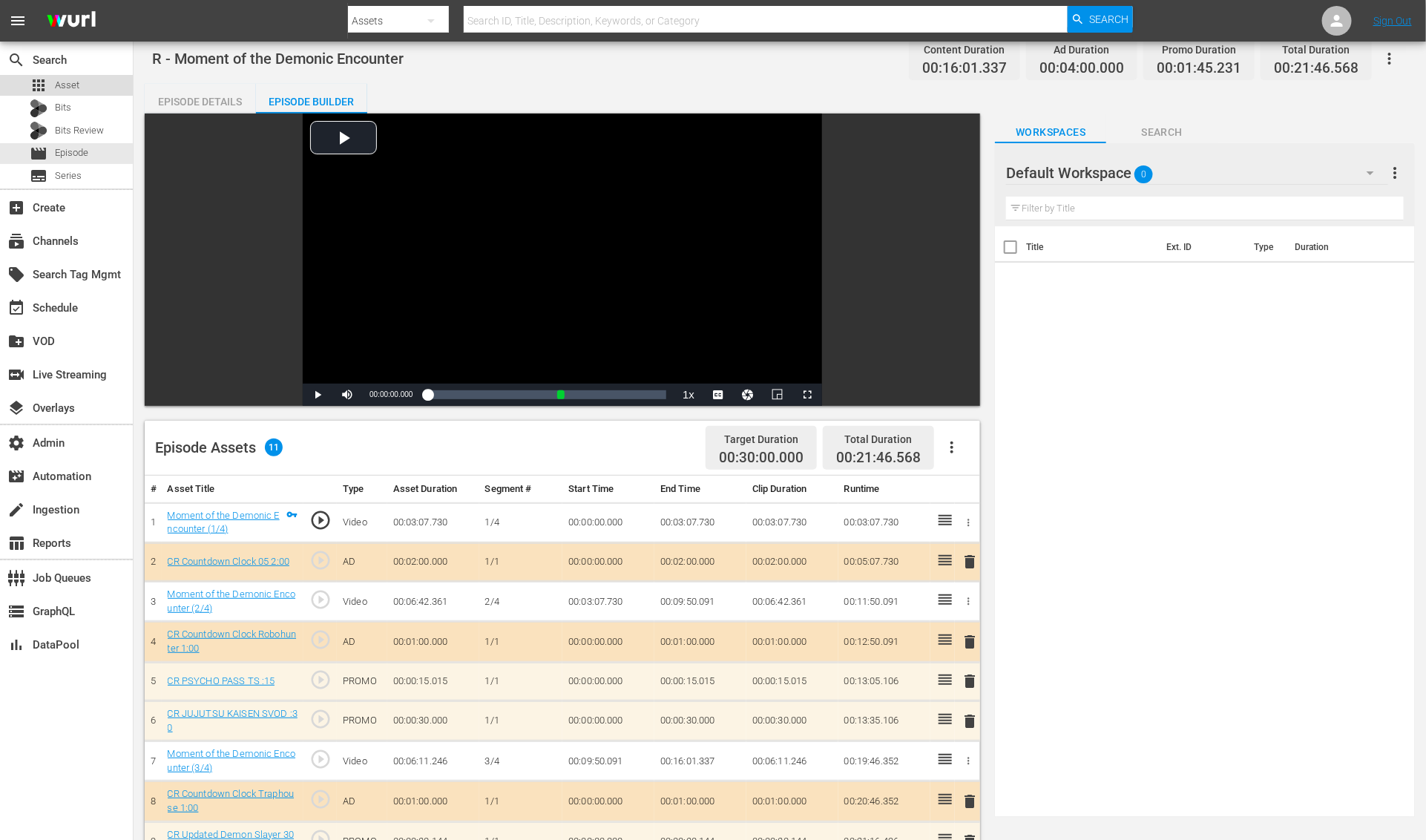
click at [71, 84] on span "Asset" at bounding box center [67, 85] width 25 height 15
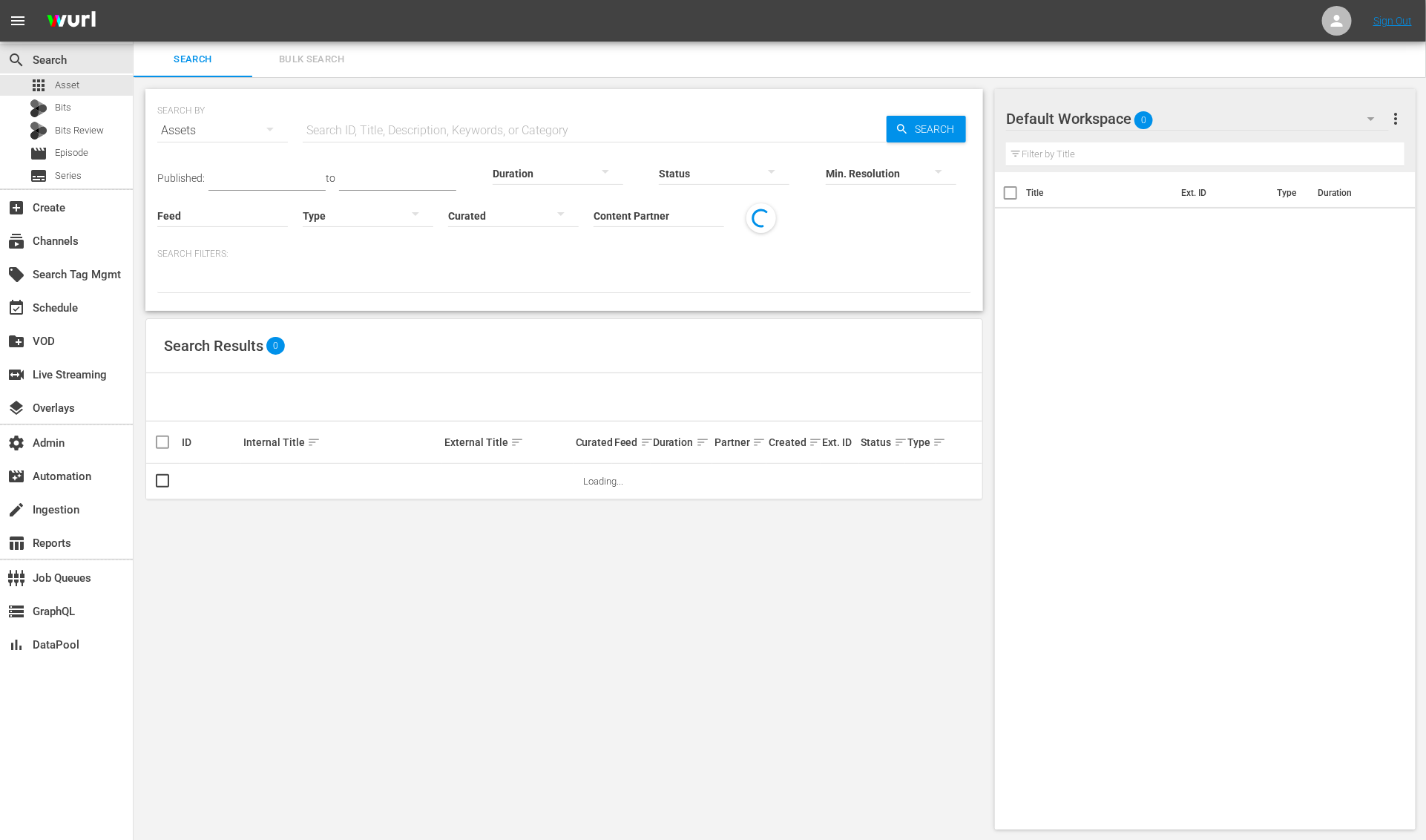
click at [448, 104] on div "SEARCH BY Search By Assets Search ID, Title, Description, Keywords, or Category…" at bounding box center [564, 121] width 814 height 54
click at [456, 122] on input "text" at bounding box center [595, 131] width 584 height 35
paste input "131916228"
type input "131916228"
click at [912, 125] on span "Search" at bounding box center [937, 128] width 57 height 26
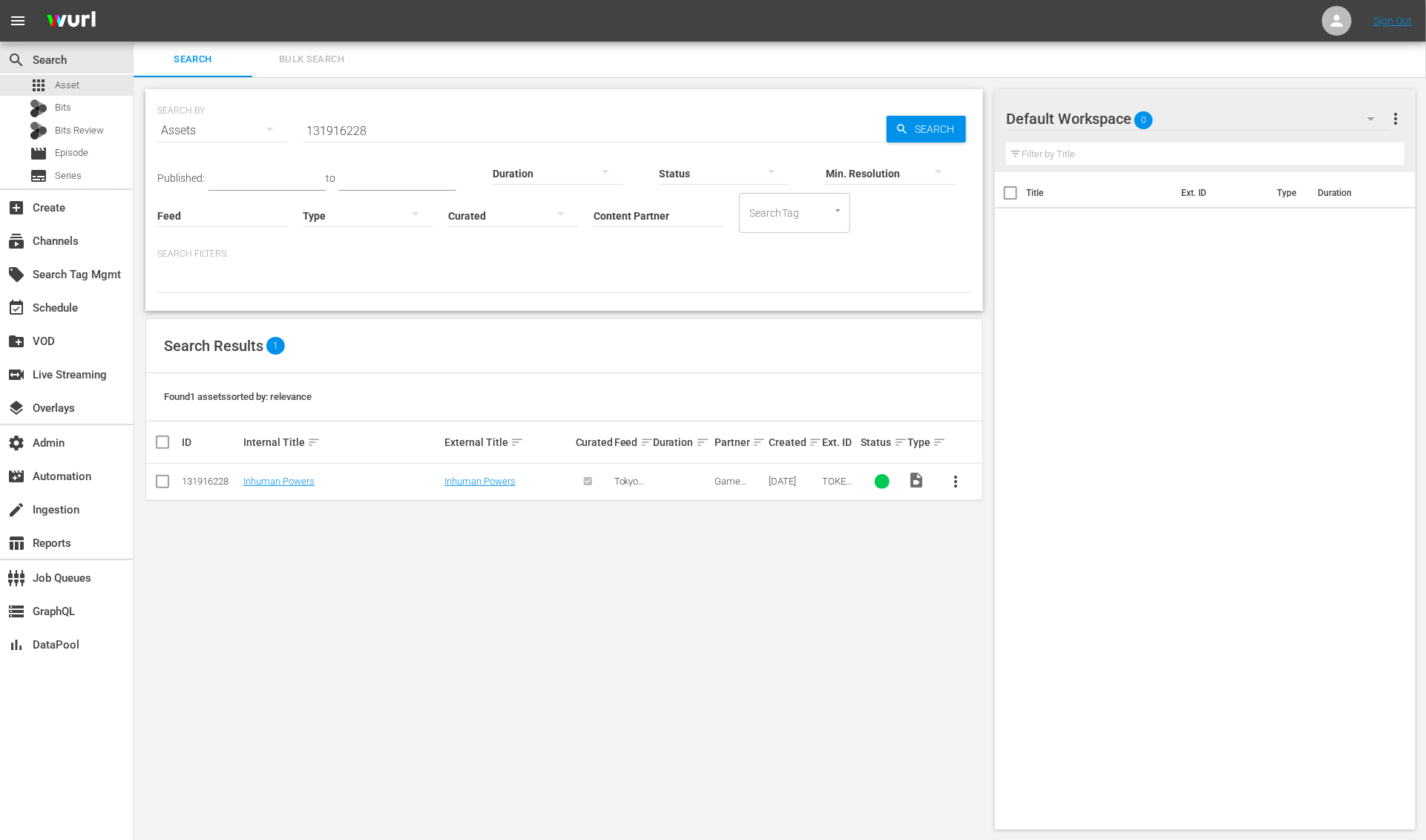
drag, startPoint x: 996, startPoint y: 533, endPoint x: 1156, endPoint y: 515, distance: 161.0
click at [1079, 527] on div "Title Ext. ID Type Duration" at bounding box center [1205, 498] width 421 height 651
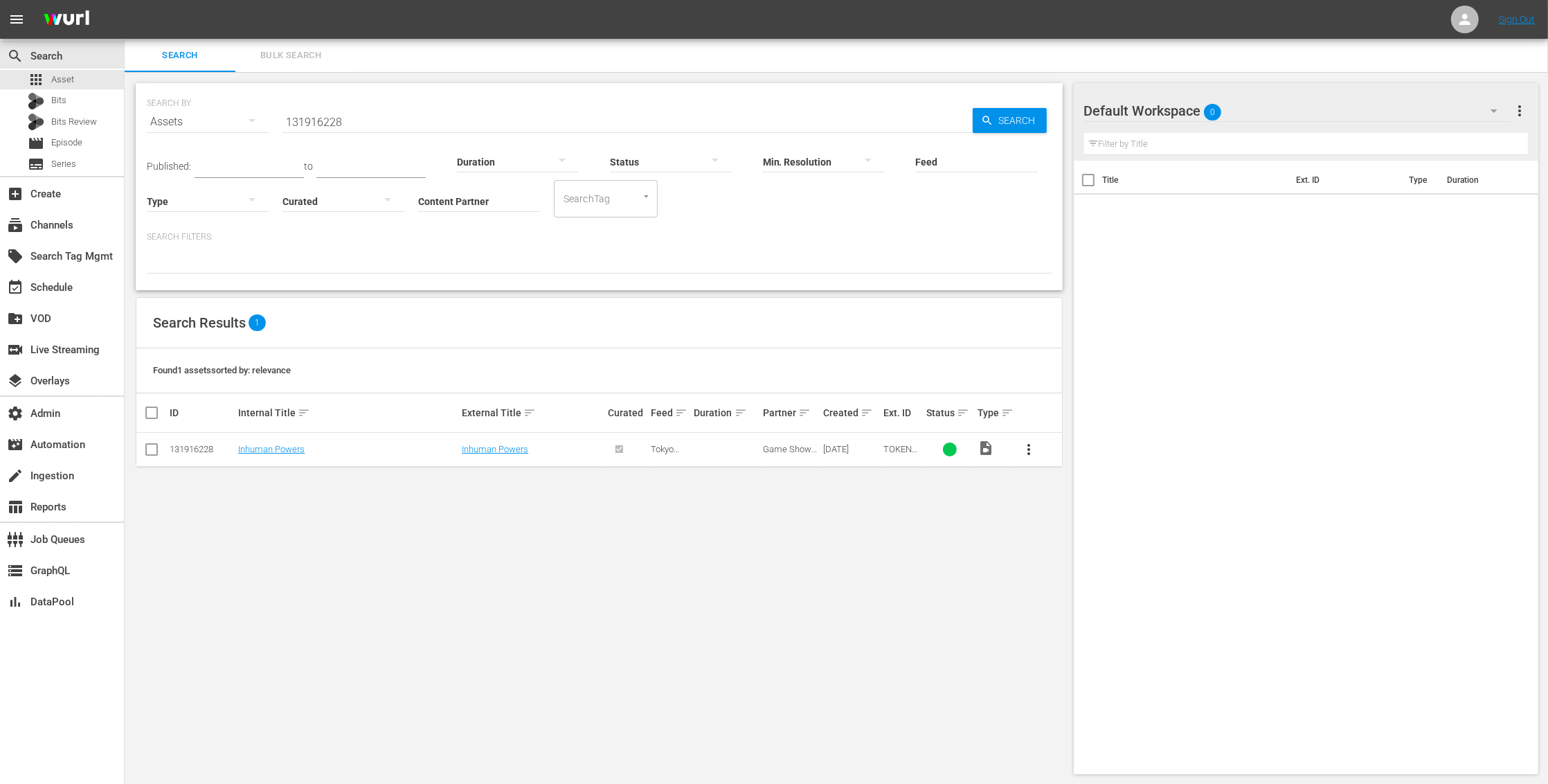
drag, startPoint x: 599, startPoint y: 482, endPoint x: 571, endPoint y: 483, distance: 28.0
click at [584, 483] on div "SEARCH BY Search By Assets Search ID, Title, Description, Keywords, or Category…" at bounding box center [599, 428] width 949 height 713
click at [432, 458] on td "Inhuman Powers" at bounding box center [348, 449] width 224 height 34
click at [270, 448] on link "Inhuman Powers" at bounding box center [271, 449] width 67 height 10
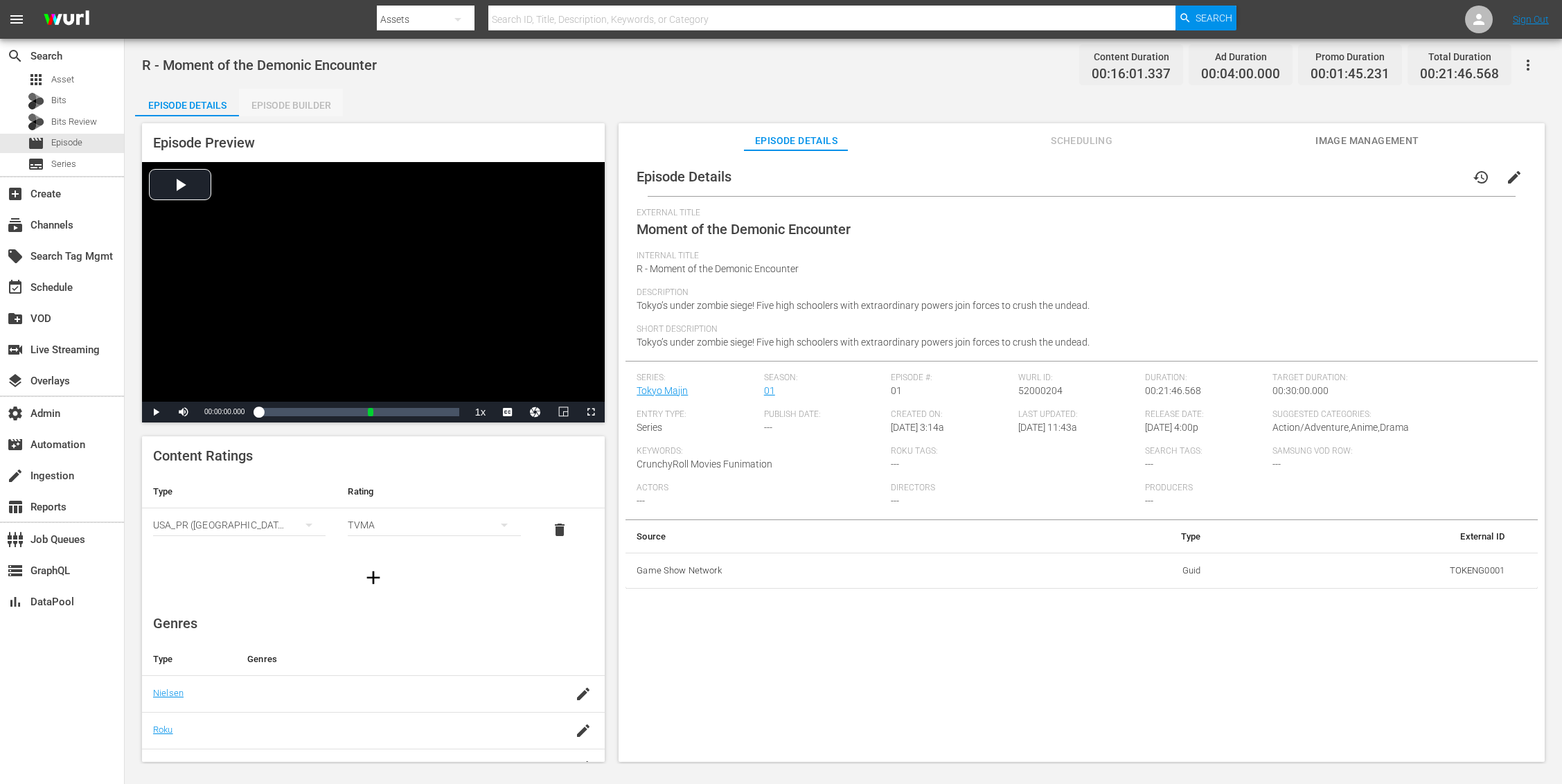
click at [290, 100] on div "Episode Builder" at bounding box center [290, 105] width 104 height 33
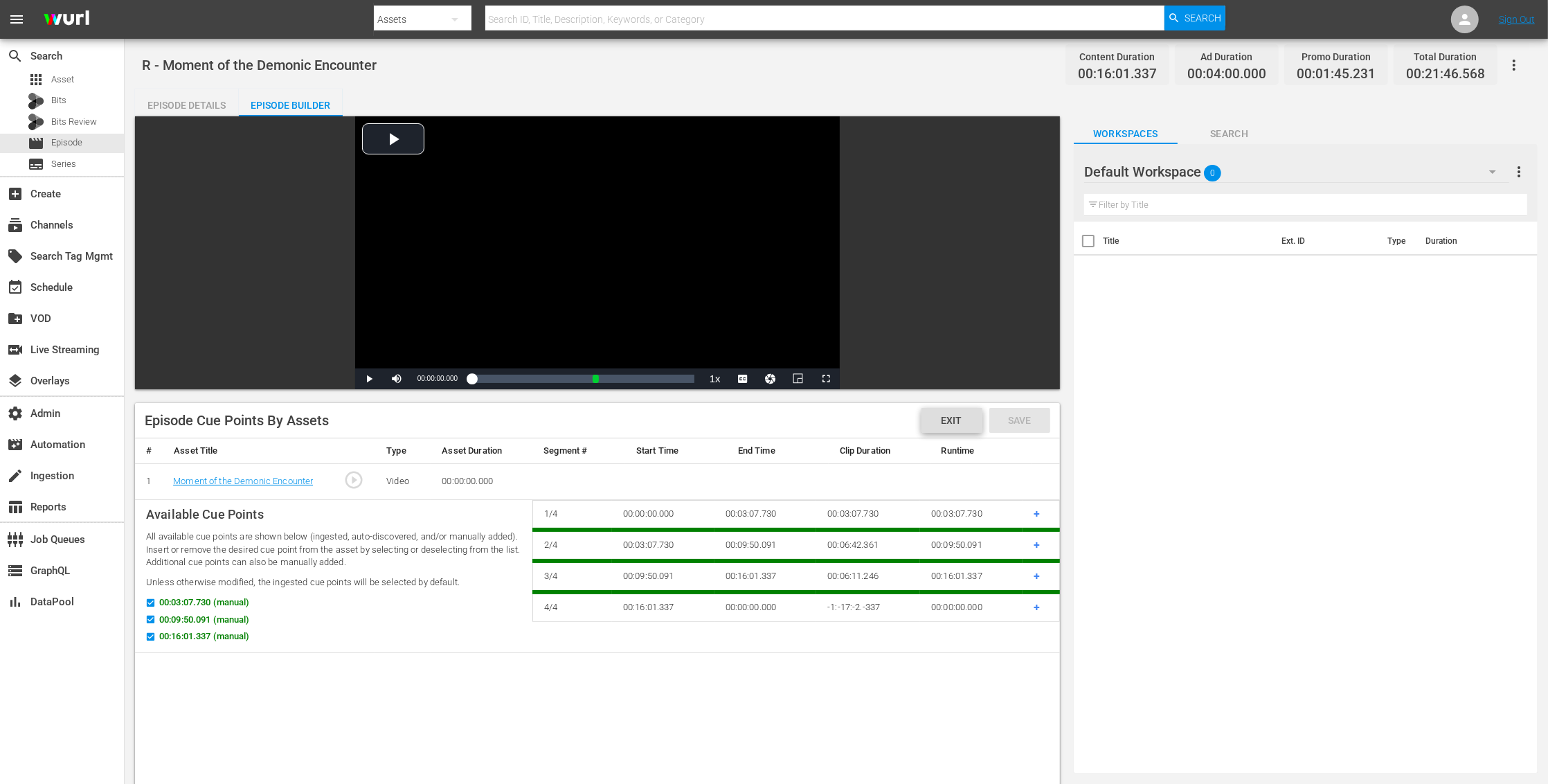
click at [936, 418] on span "Exit" at bounding box center [952, 420] width 43 height 11
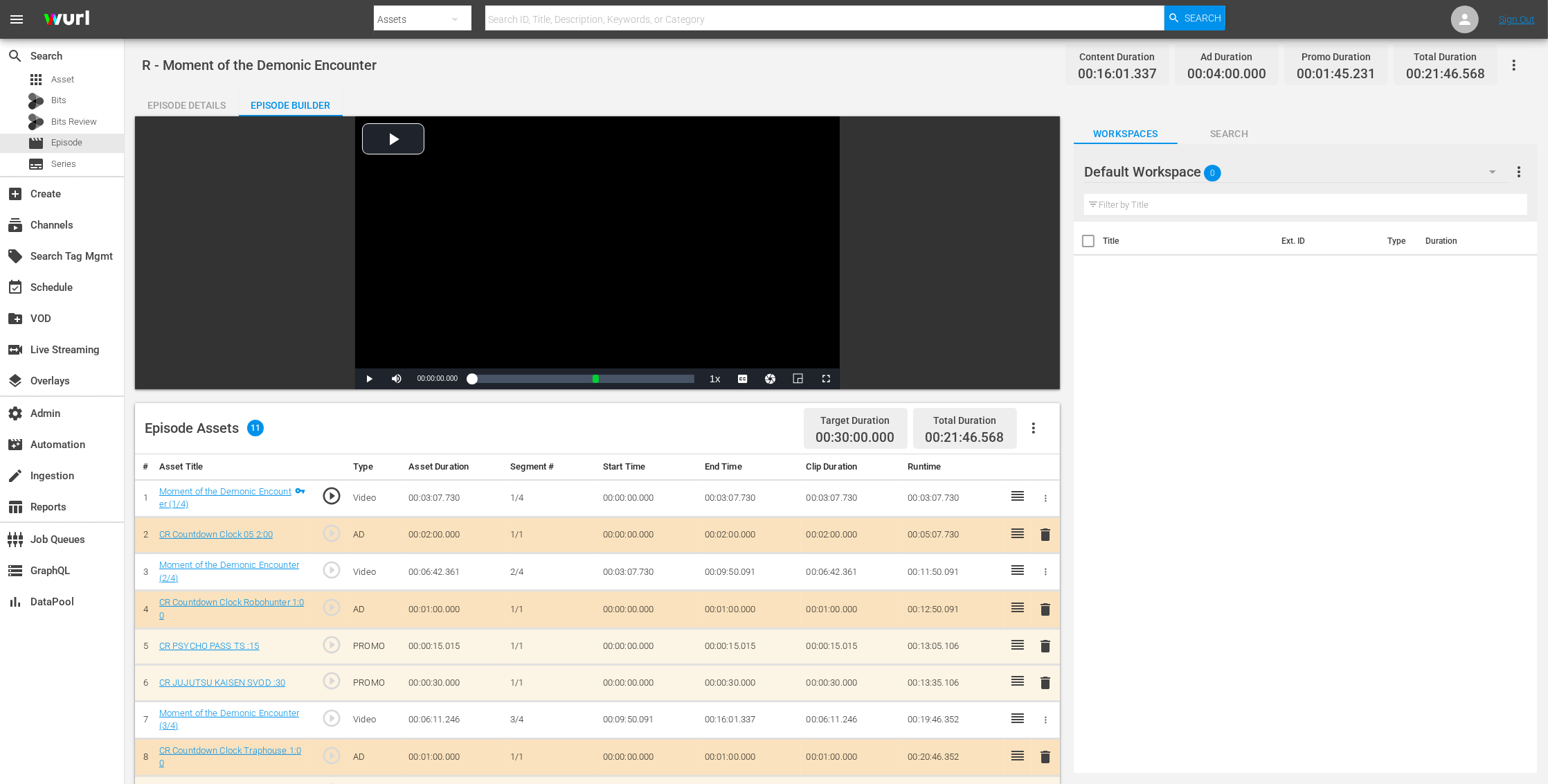
scroll to position [360, 0]
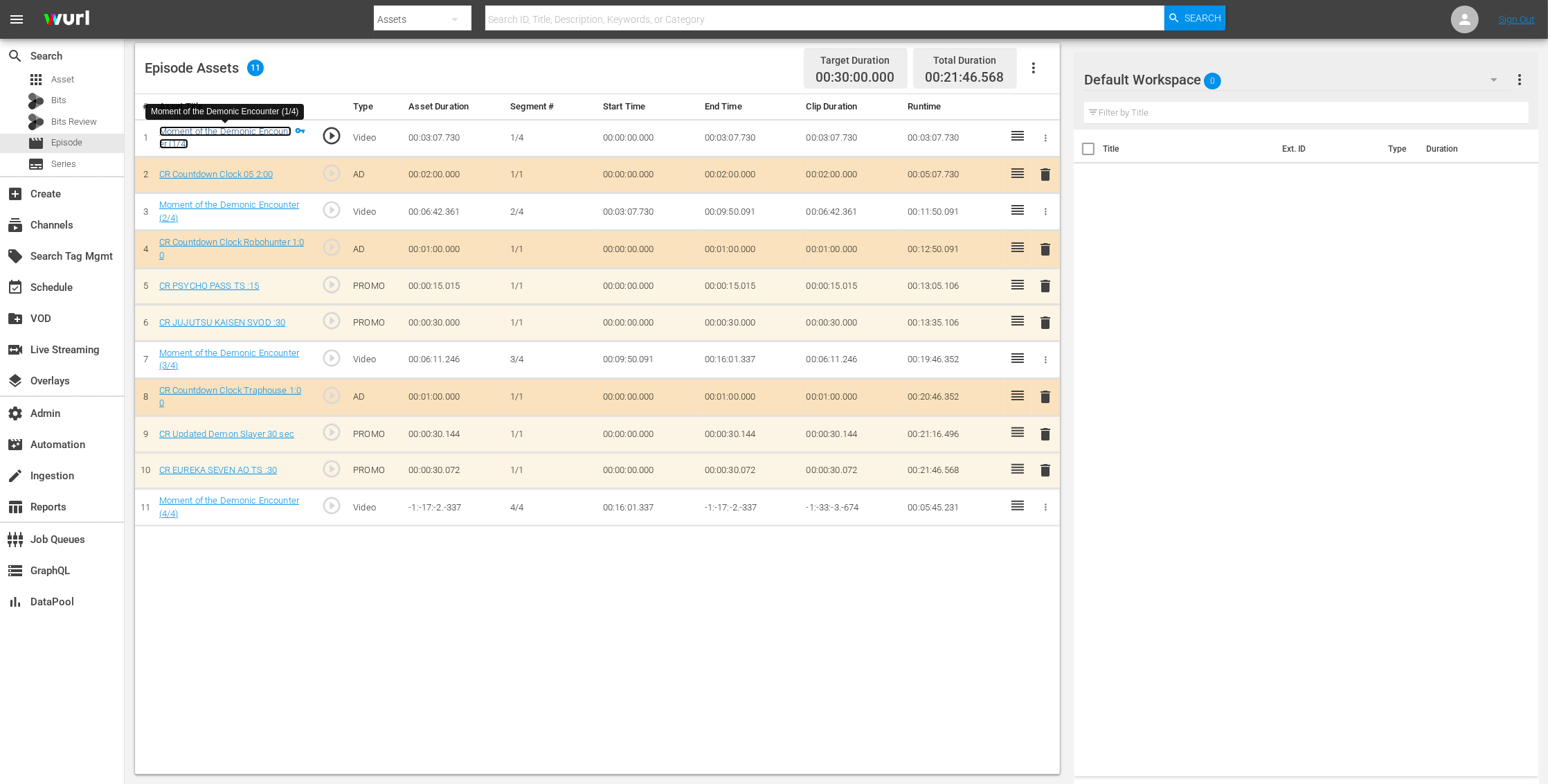
click at [262, 128] on link "Moment of the Demonic Encounter (1/4)" at bounding box center [225, 137] width 132 height 23
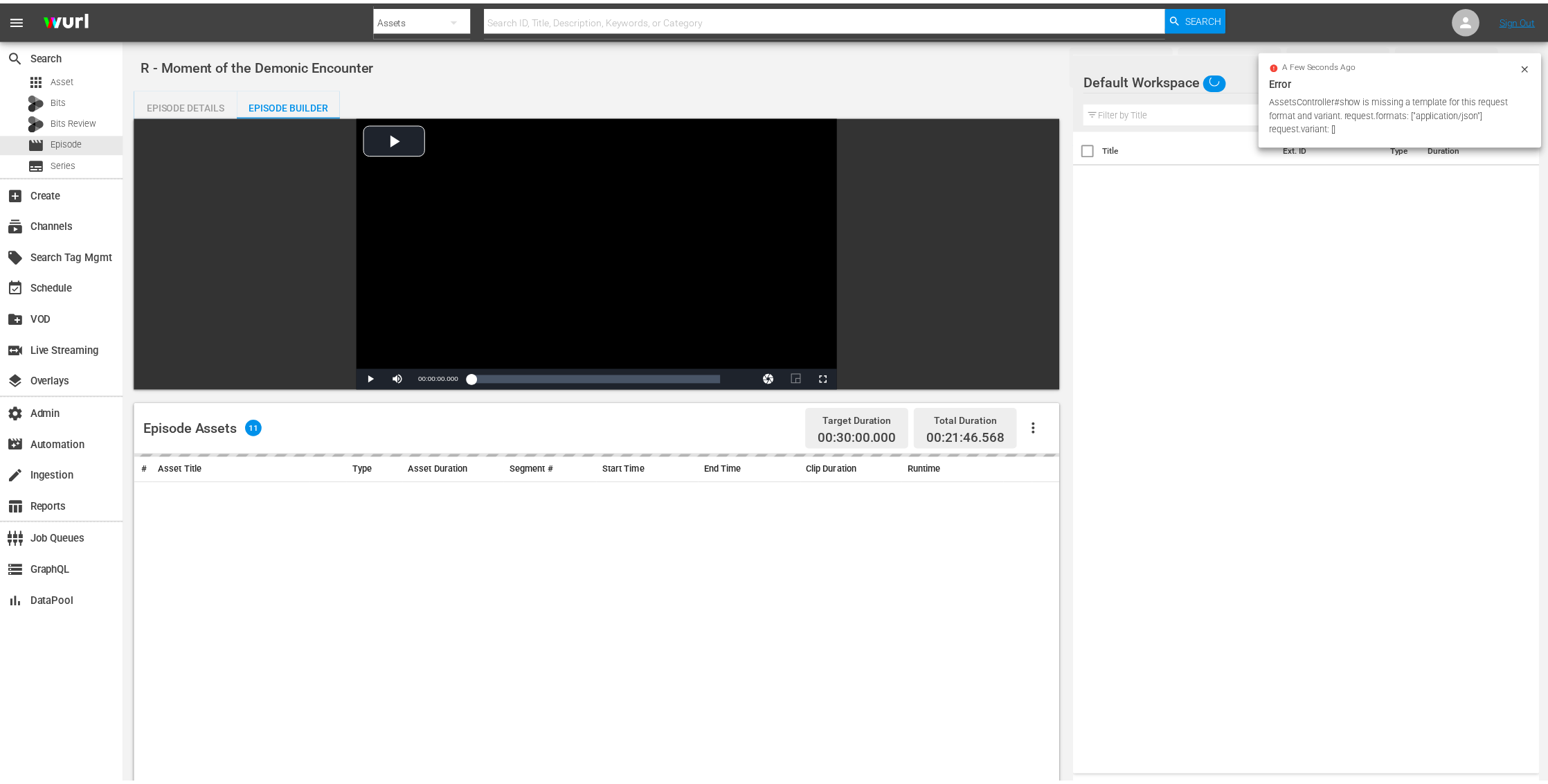
scroll to position [360, 0]
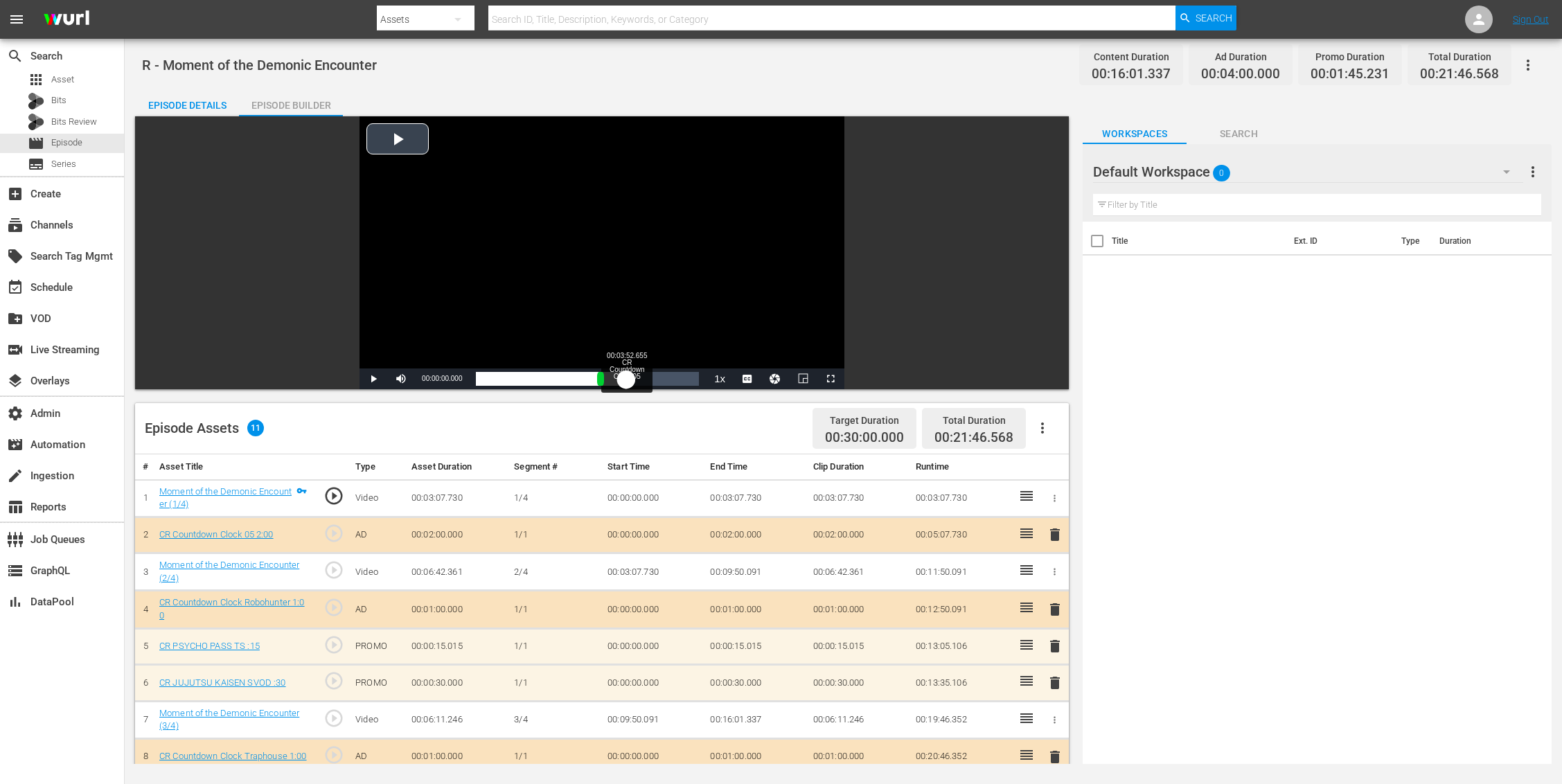
drag, startPoint x: 621, startPoint y: 376, endPoint x: 641, endPoint y: 376, distance: 20.0
click at [641, 376] on div "Loaded : 0.40% 00:03:52.655 CR Countdown Clock 05 2:00 00:00:00.000 [GEOGRAPHIC…" at bounding box center [588, 379] width 223 height 14
click at [670, 378] on div "Loaded : 0.00% 00:05:00.200 CR Countdown Clock 05 2:00 00:01:07.440 [GEOGRAPHIC…" at bounding box center [588, 379] width 223 height 14
click at [689, 379] on div "Loaded : 100.00% 00:05:29.148 Moment of the Demonic Encounter (2/4) 00:01:52.56…" at bounding box center [588, 379] width 223 height 14
click at [333, 719] on span "play_circle_outline" at bounding box center [334, 718] width 21 height 21
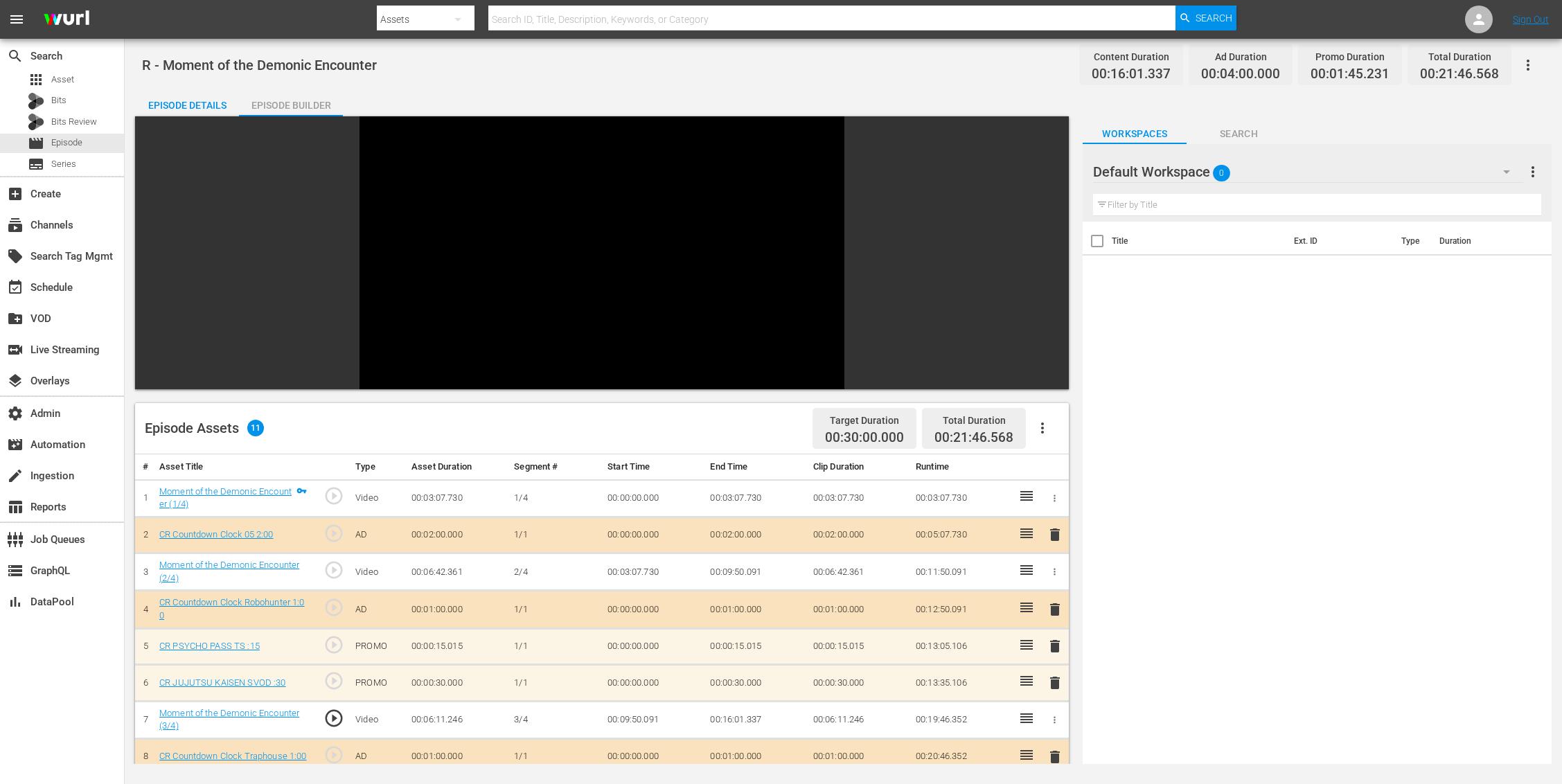
click at [1415, 489] on div "Title Ext. ID Type Duration" at bounding box center [1317, 494] width 469 height 545
click at [555, 421] on div "Episode Assets 11 Target Duration 00:30:00.000 Total Duration 00:21:46.568" at bounding box center [601, 429] width 933 height 51
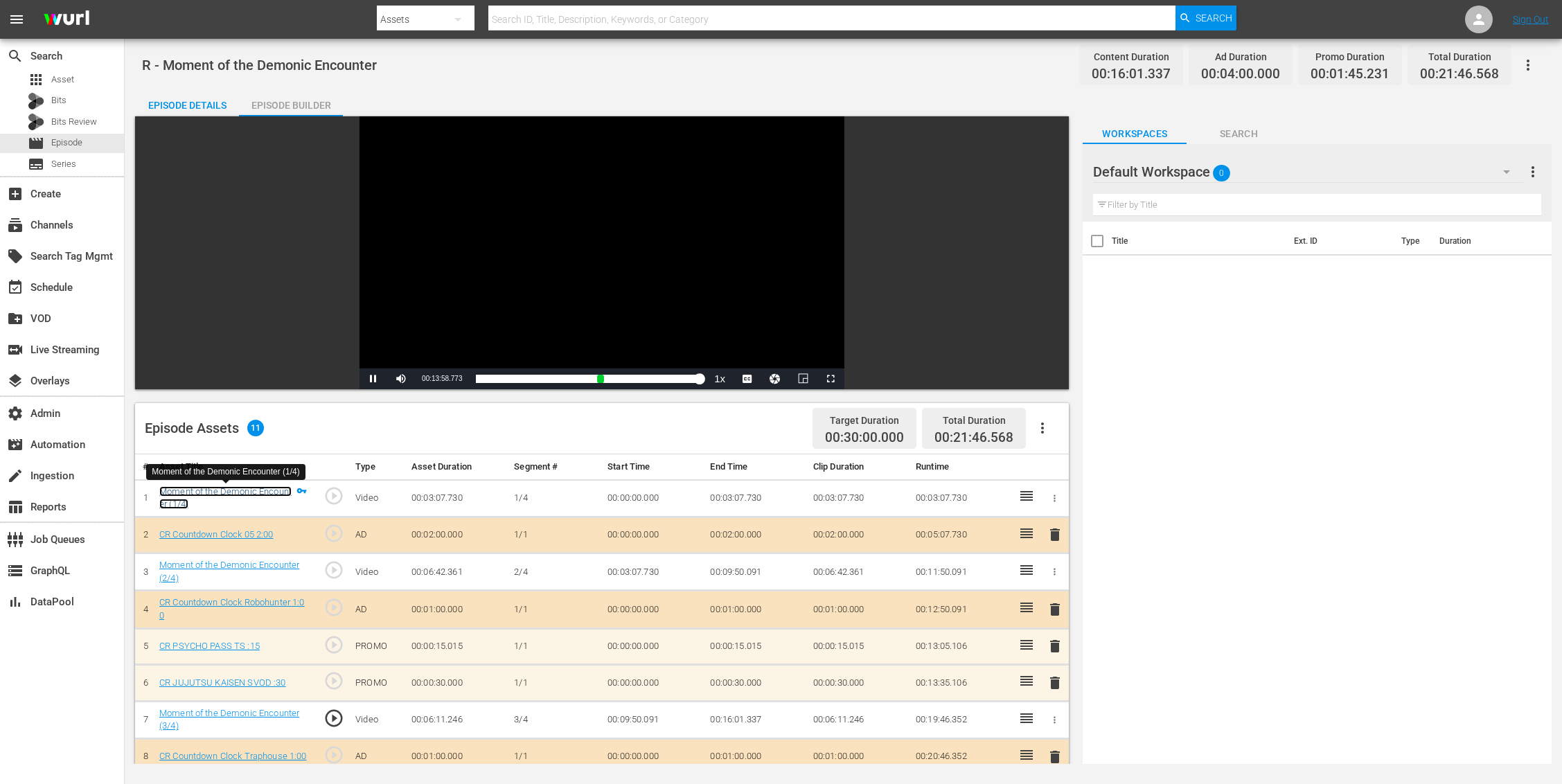
click at [277, 487] on link "Moment of the Demonic Encounter (1/4)" at bounding box center [225, 497] width 132 height 23
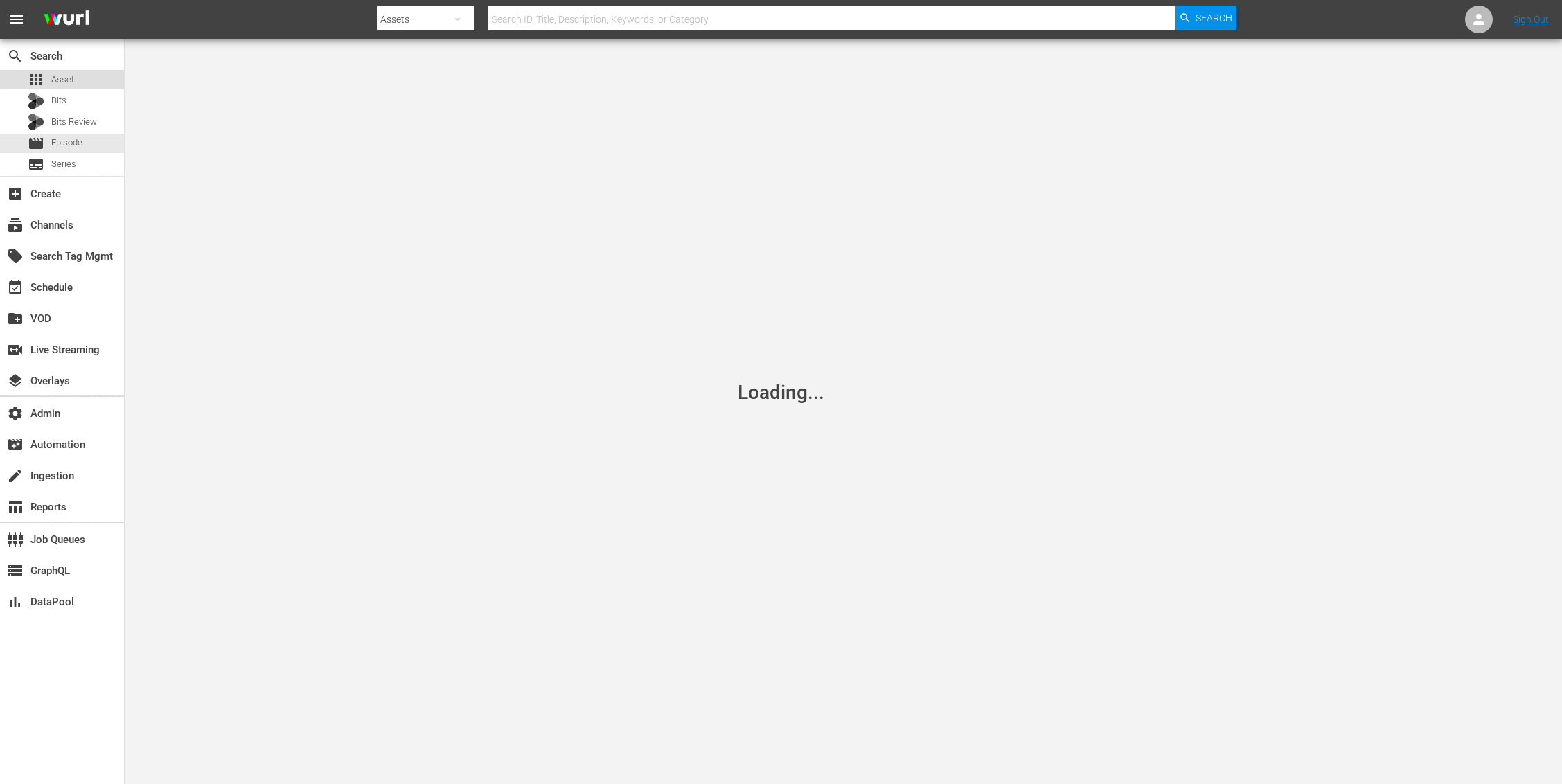
click at [75, 78] on div "apps Asset" at bounding box center [62, 79] width 124 height 19
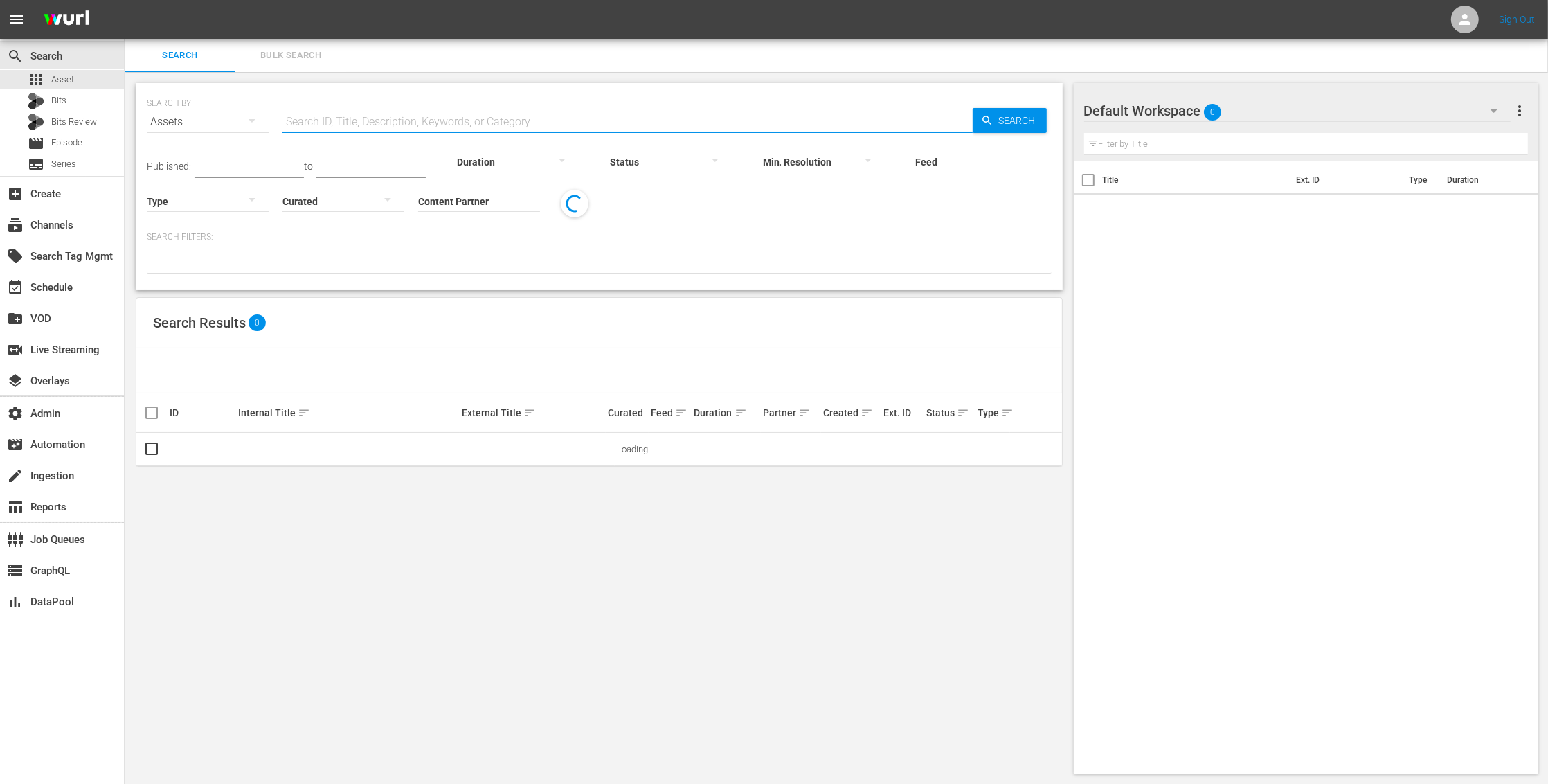
click at [352, 117] on input "text" at bounding box center [628, 122] width 691 height 33
paste input "131916231"
type input "131916231"
click at [976, 123] on div "Search" at bounding box center [1009, 120] width 74 height 25
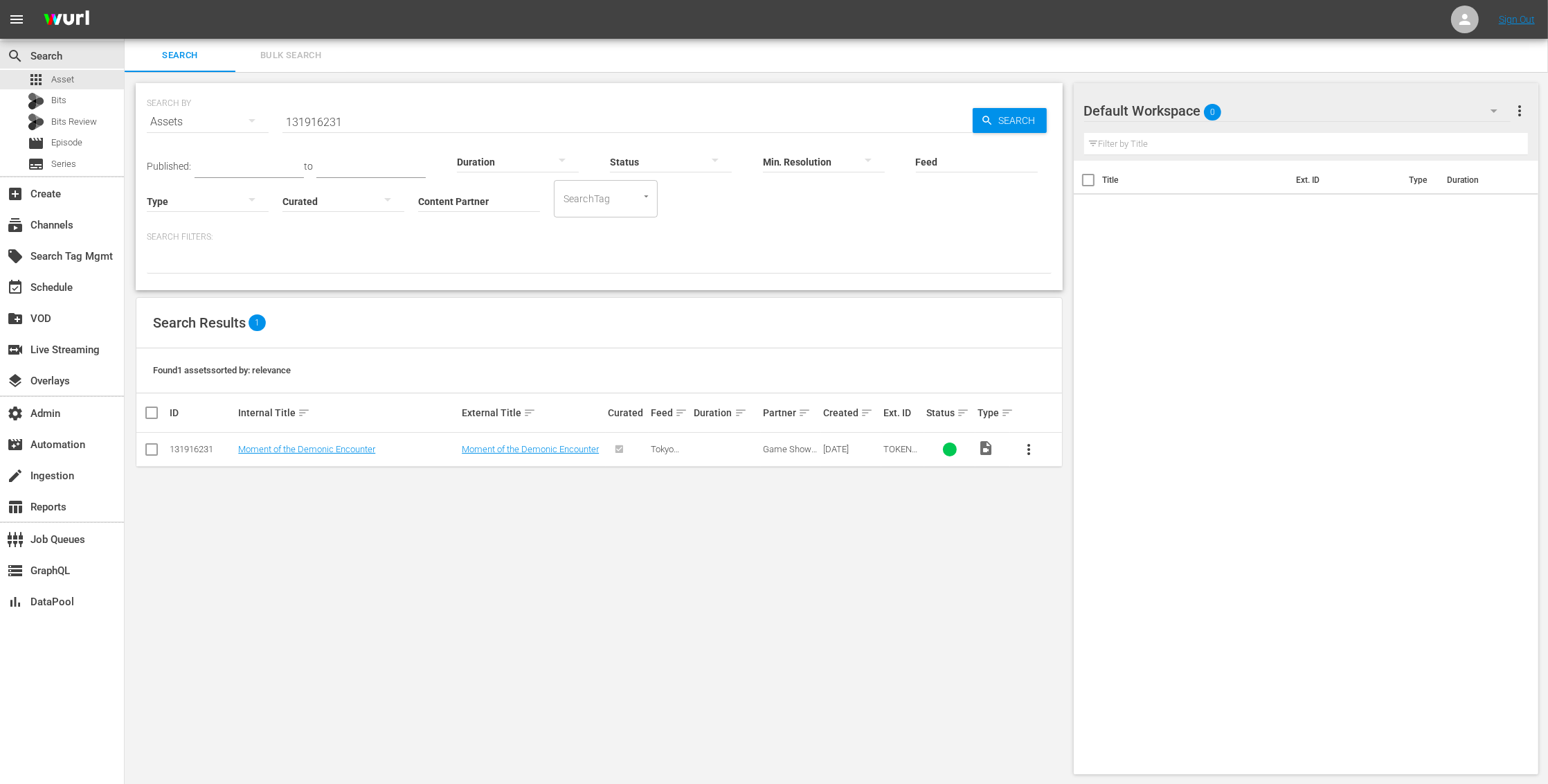
click at [728, 452] on td at bounding box center [726, 449] width 69 height 34
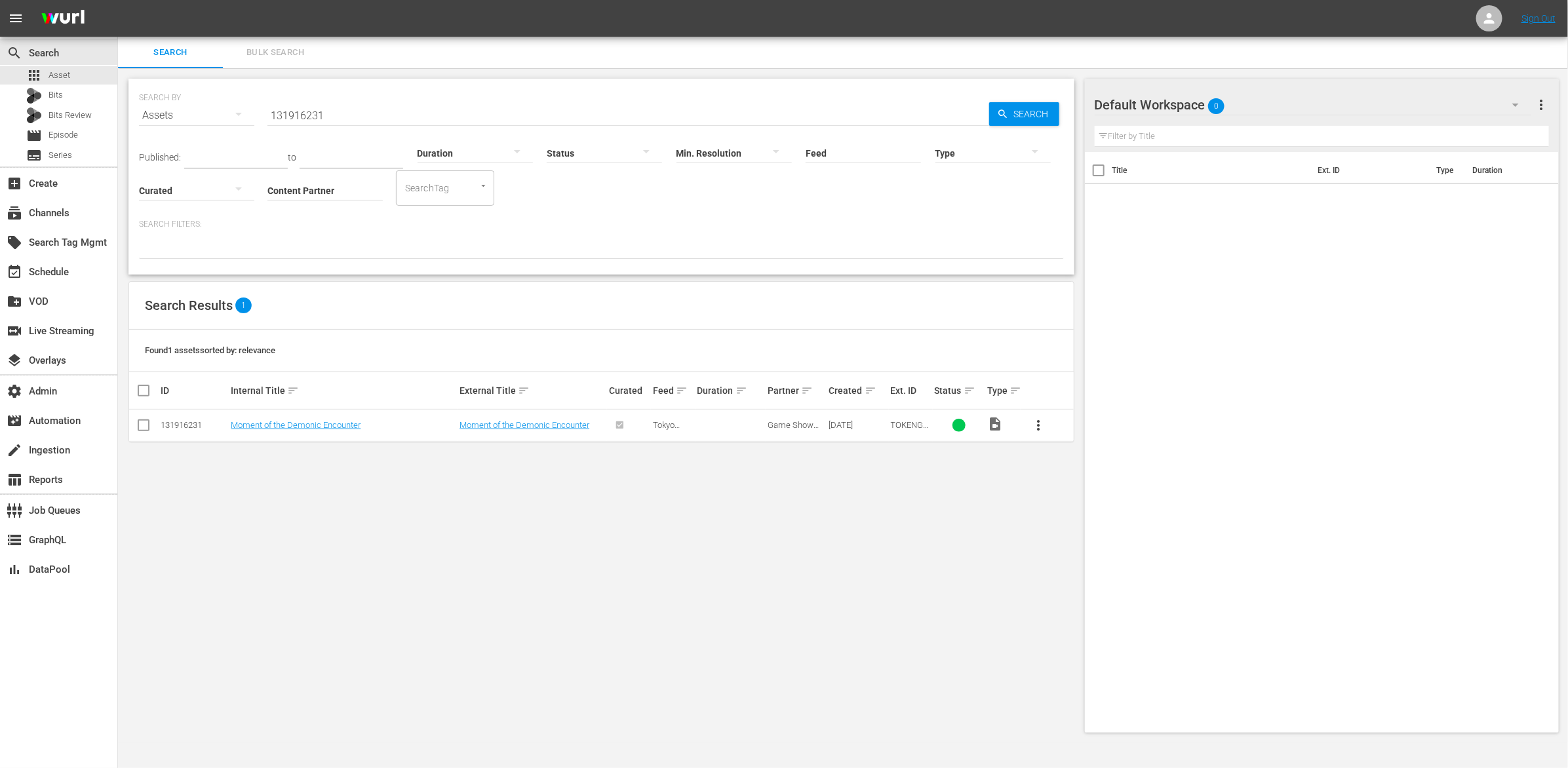
click at [848, 149] on input "Feed" at bounding box center [863, 154] width 115 height 47
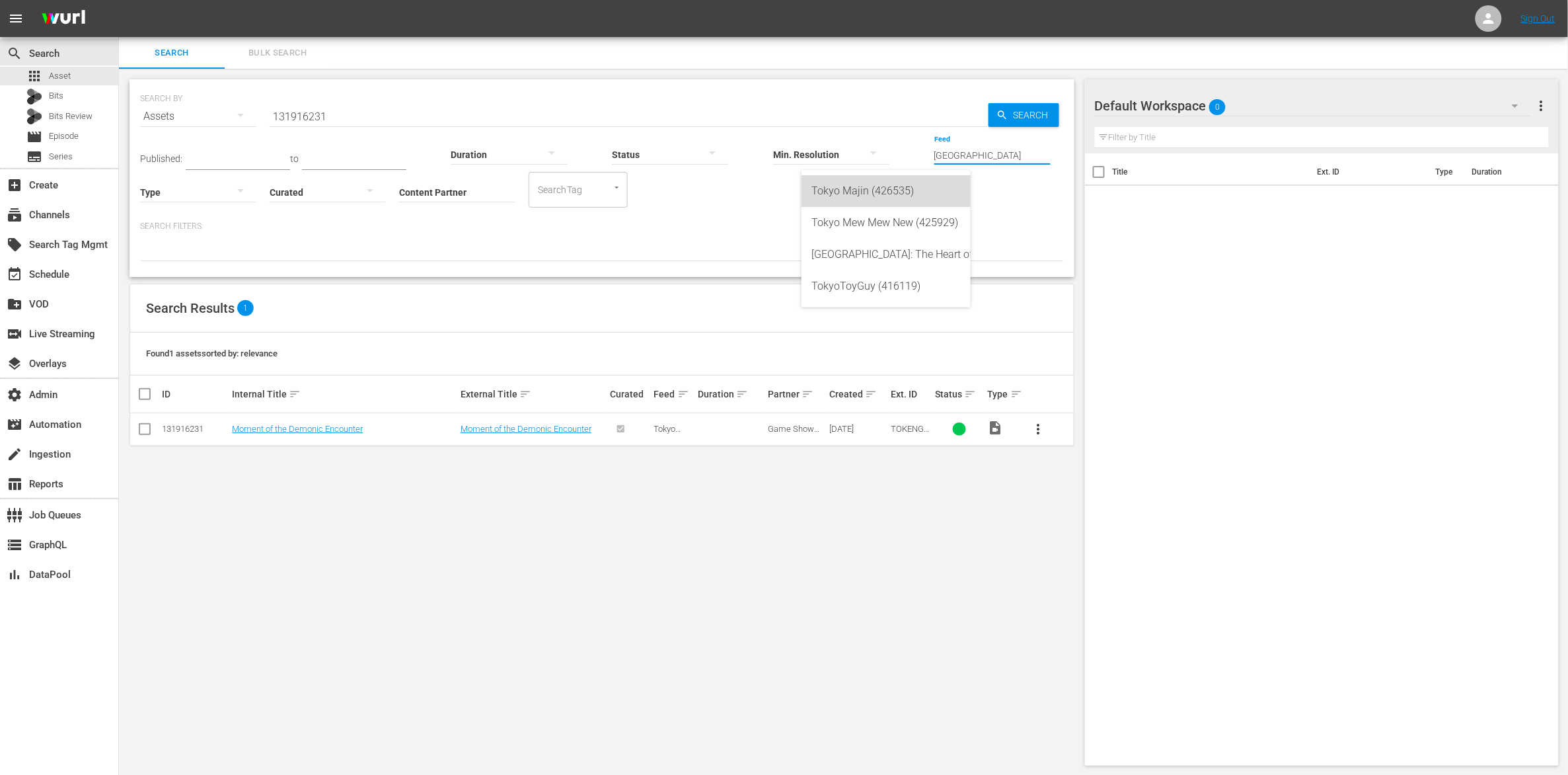
click at [859, 191] on div "Tokyo Majin (426535)" at bounding box center [885, 191] width 148 height 31
type input "Tokyo Majin (426535)"
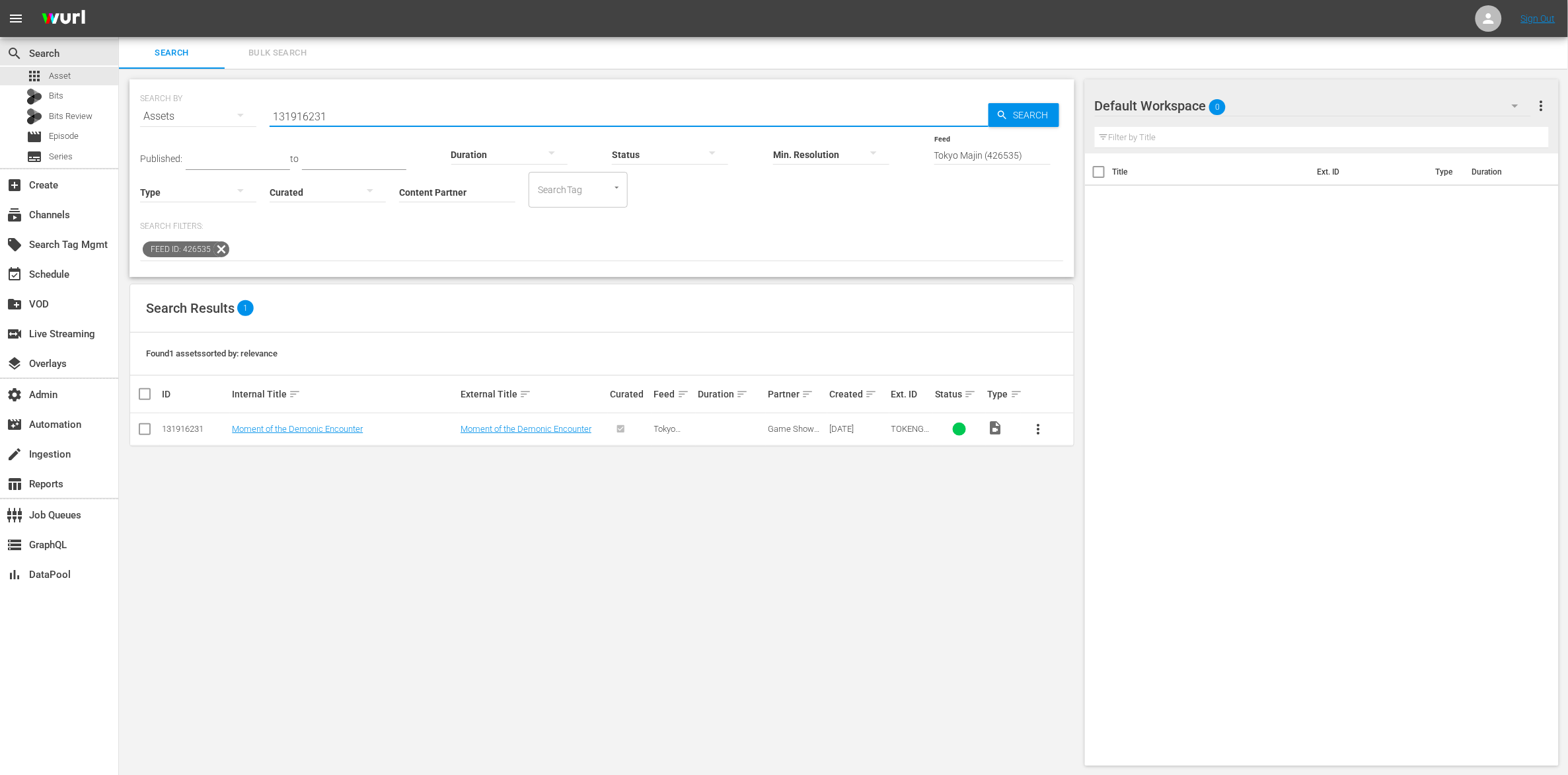
click at [429, 118] on input "131916231" at bounding box center [629, 116] width 719 height 31
click at [429, 119] on input "131916231" at bounding box center [629, 116] width 719 height 31
type input "\"
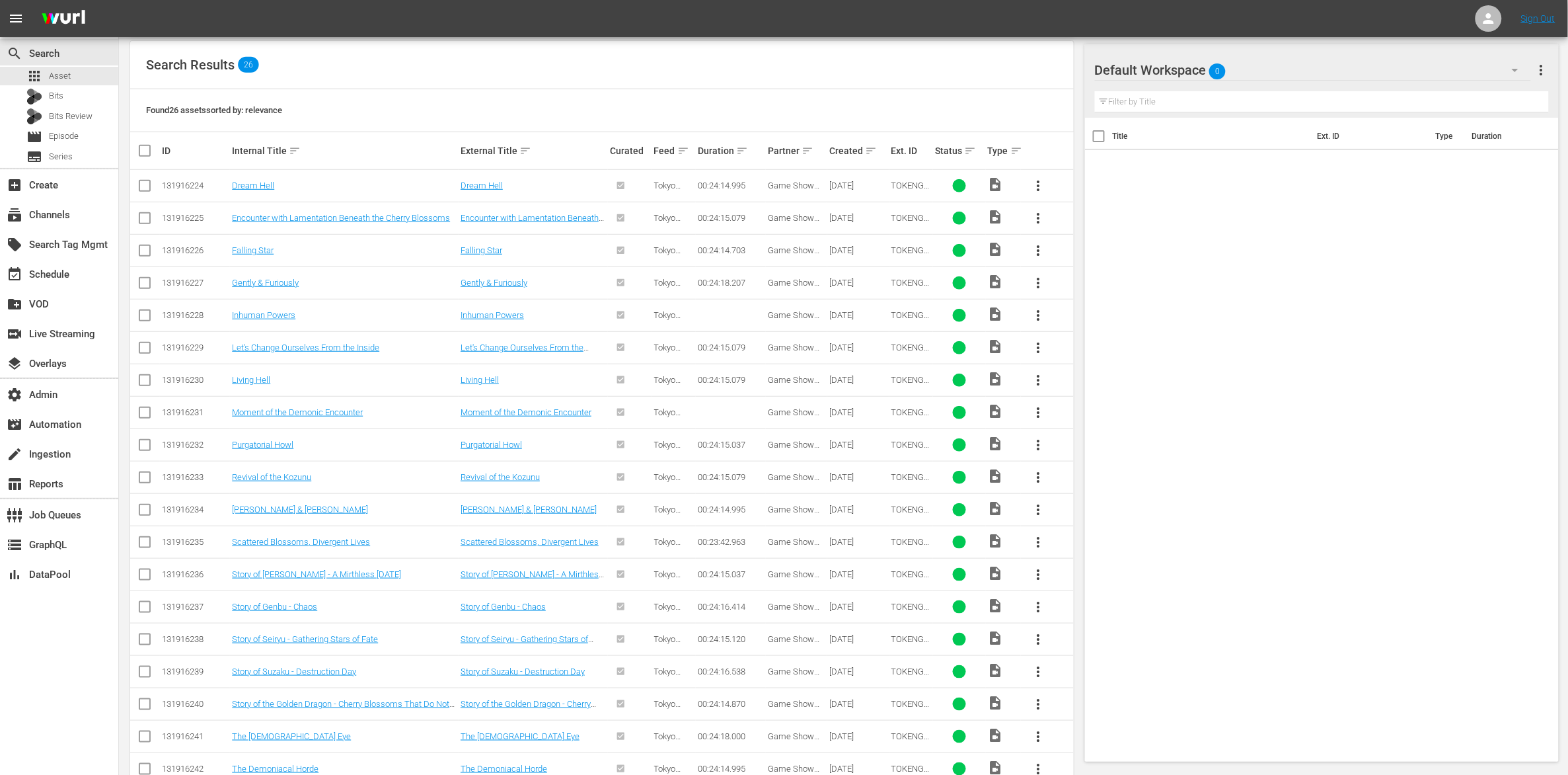
scroll to position [233, 0]
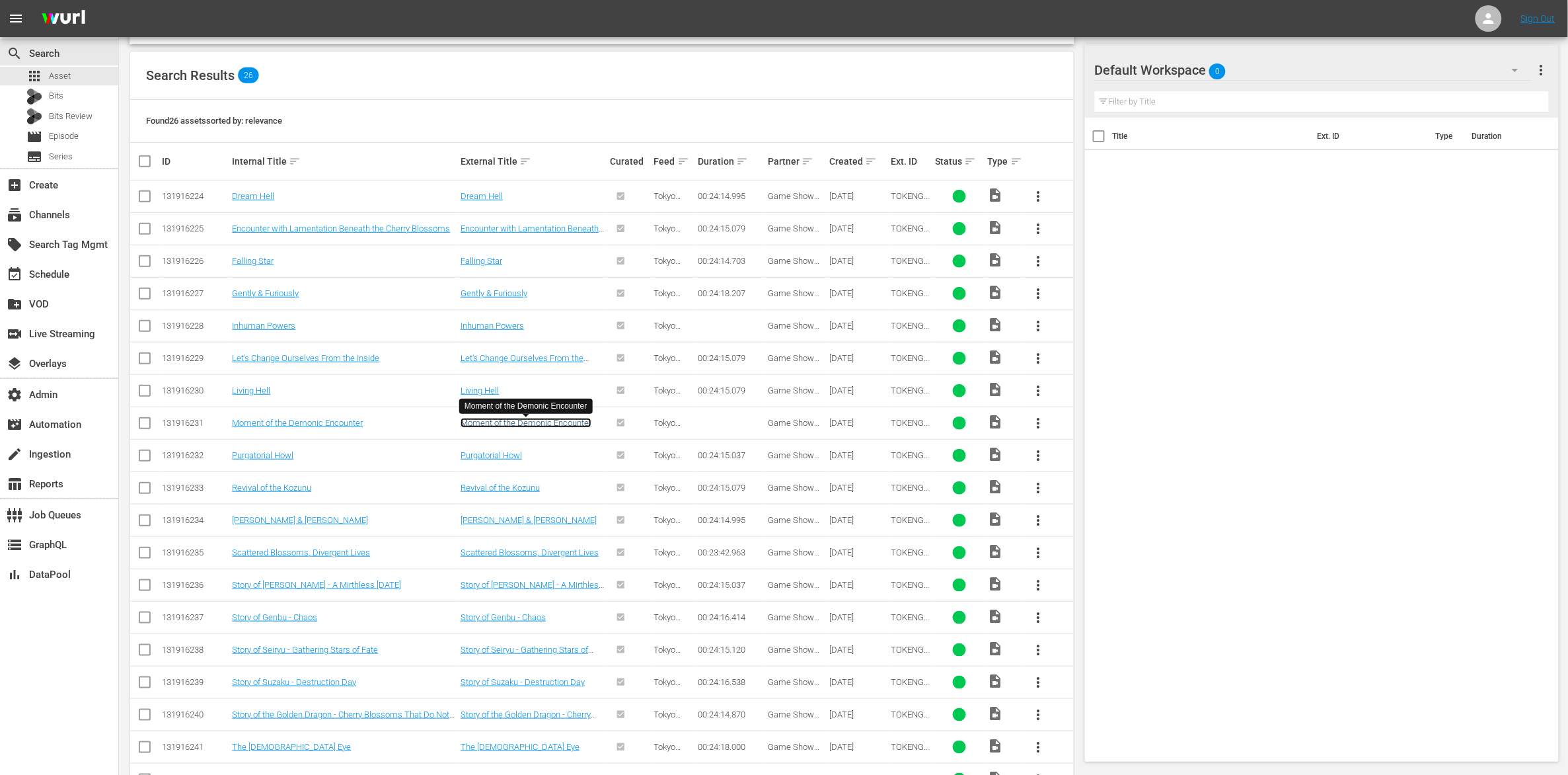
click at [571, 426] on link "Moment of the Demonic Encounter" at bounding box center [526, 423] width 131 height 10
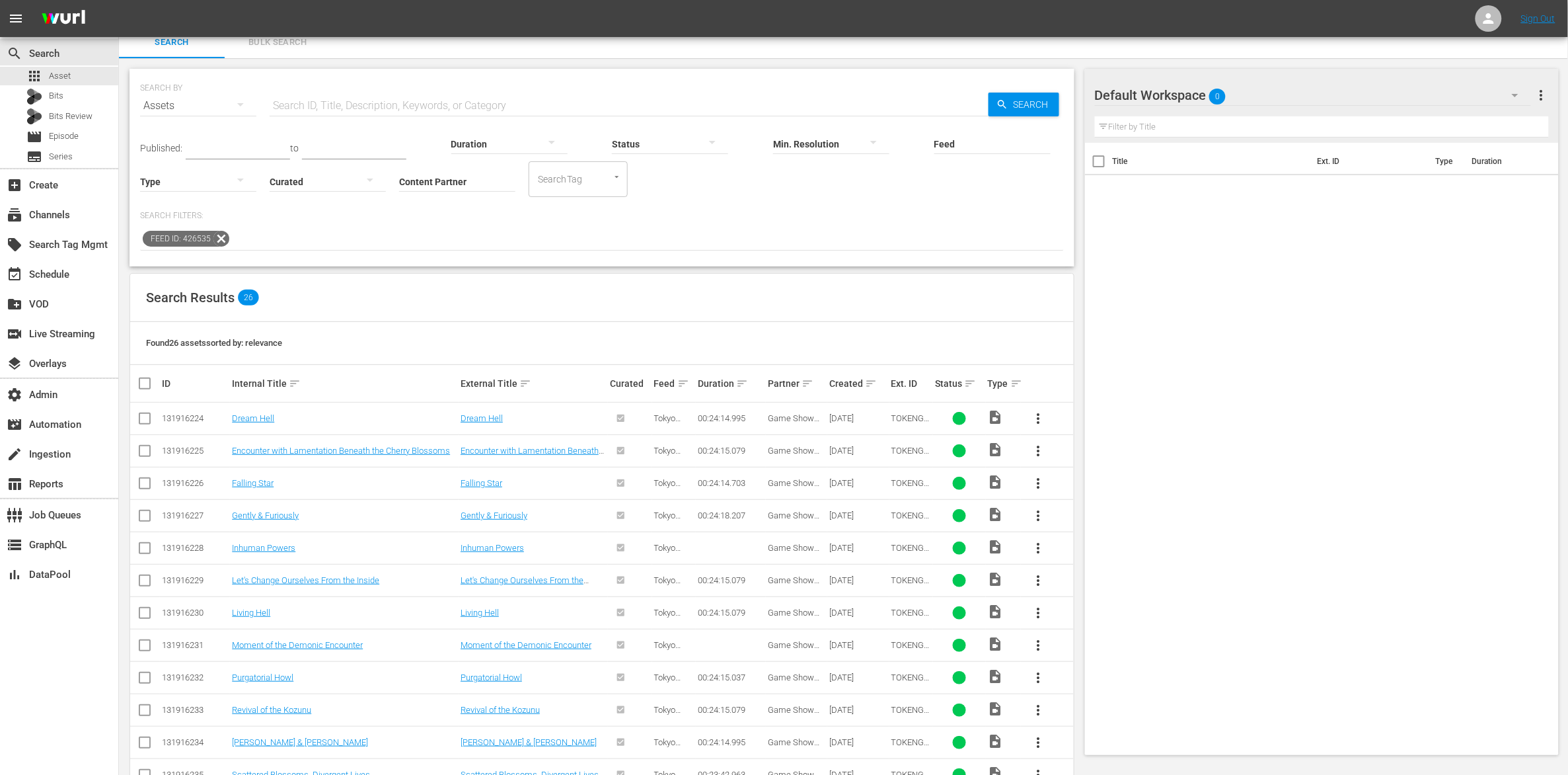
scroll to position [21, 0]
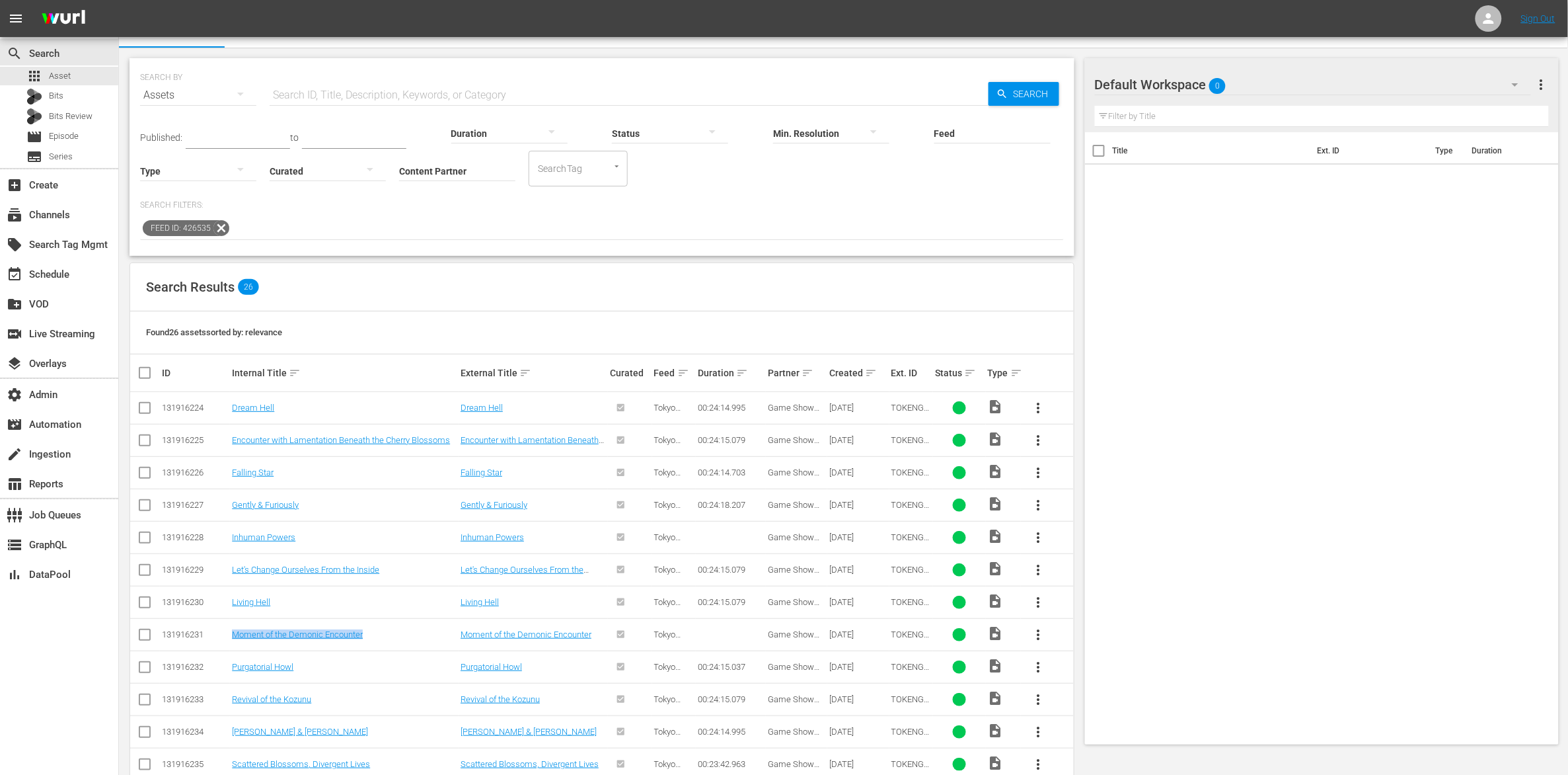
drag, startPoint x: 396, startPoint y: 636, endPoint x: 209, endPoint y: 636, distance: 187.0
click at [209, 636] on tr "131916231 Moment of the Demonic Encounter Moment of the Demonic Encounter Tokyo…" at bounding box center [601, 634] width 943 height 32
copy tr "Moment of the Demonic Encounter"
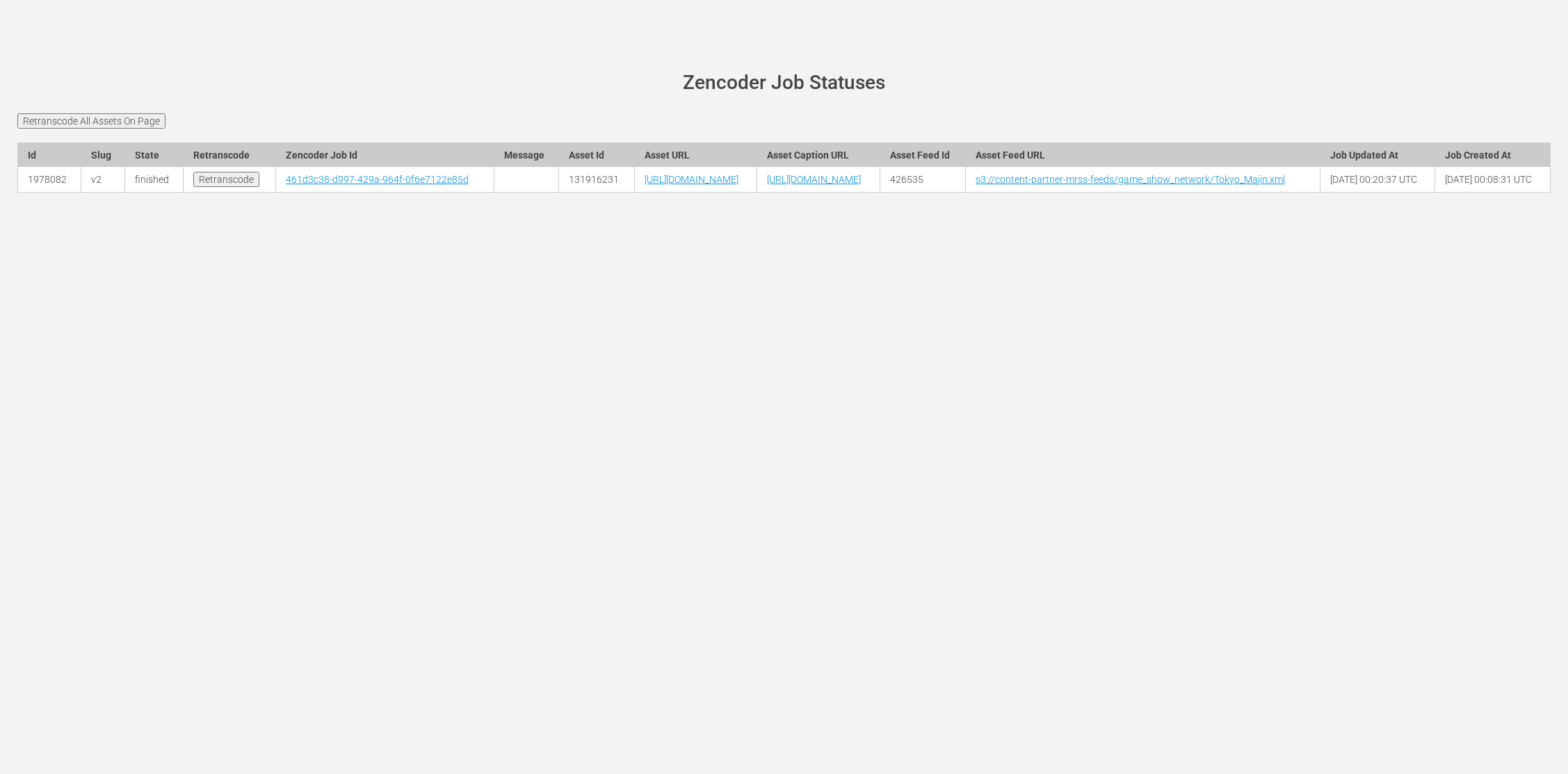
drag, startPoint x: 373, startPoint y: 424, endPoint x: 352, endPoint y: 355, distance: 72.1
click at [373, 422] on div "[PERSON_NAME][DOMAIN_NAME] site status Zencoder Job Statuses Retranscode All As…" at bounding box center [784, 387] width 1568 height 774
click at [634, 192] on td "[URL][DOMAIN_NAME]" at bounding box center [695, 180] width 122 height 26
click at [645, 185] on link "[URL][DOMAIN_NAME]" at bounding box center [691, 179] width 94 height 11
click at [298, 185] on link "461d3c38-d997-429a-964f-0f6e7122e85d" at bounding box center [376, 179] width 183 height 11
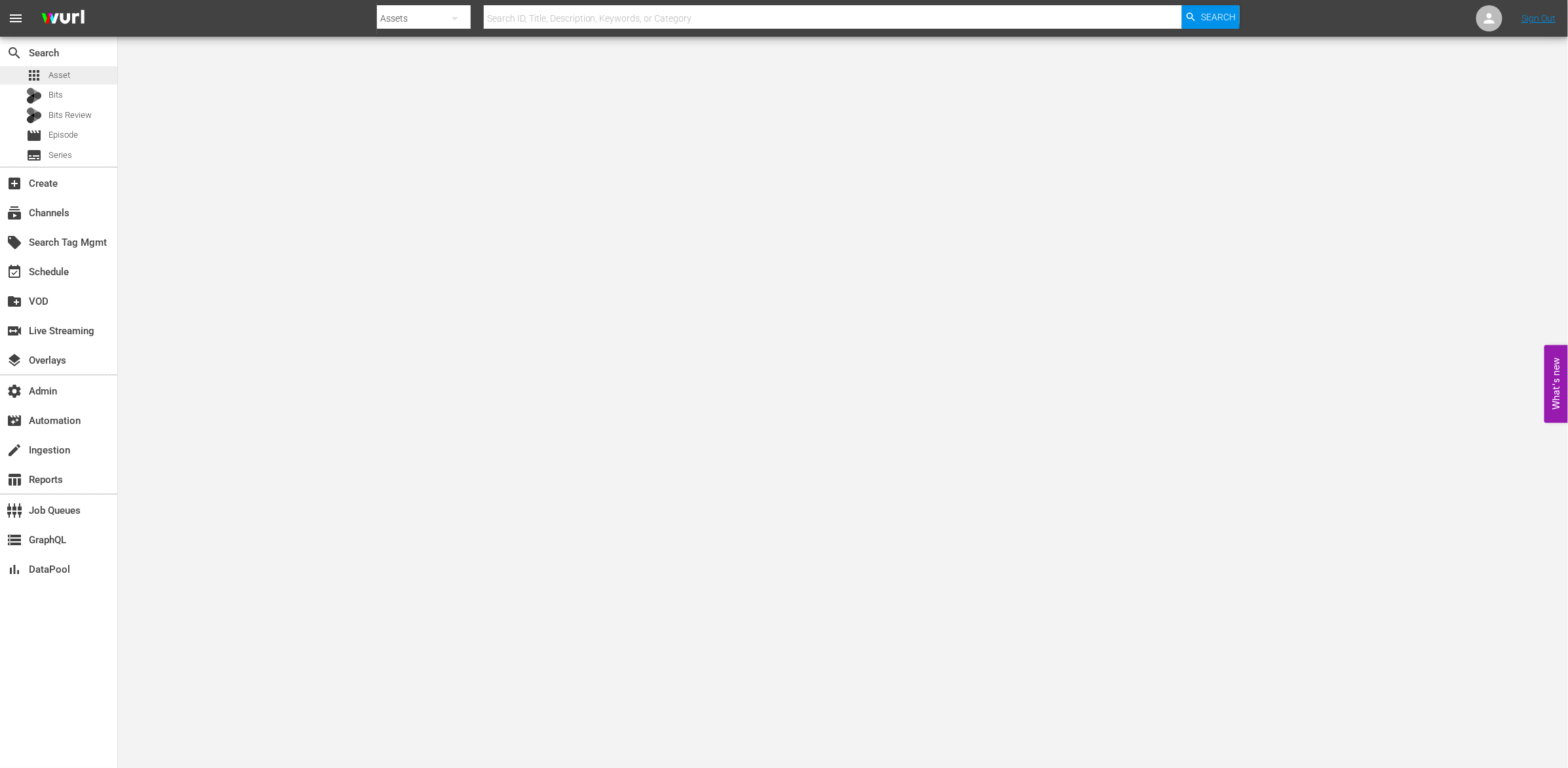
click at [43, 79] on div "apps Asset" at bounding box center [48, 75] width 44 height 18
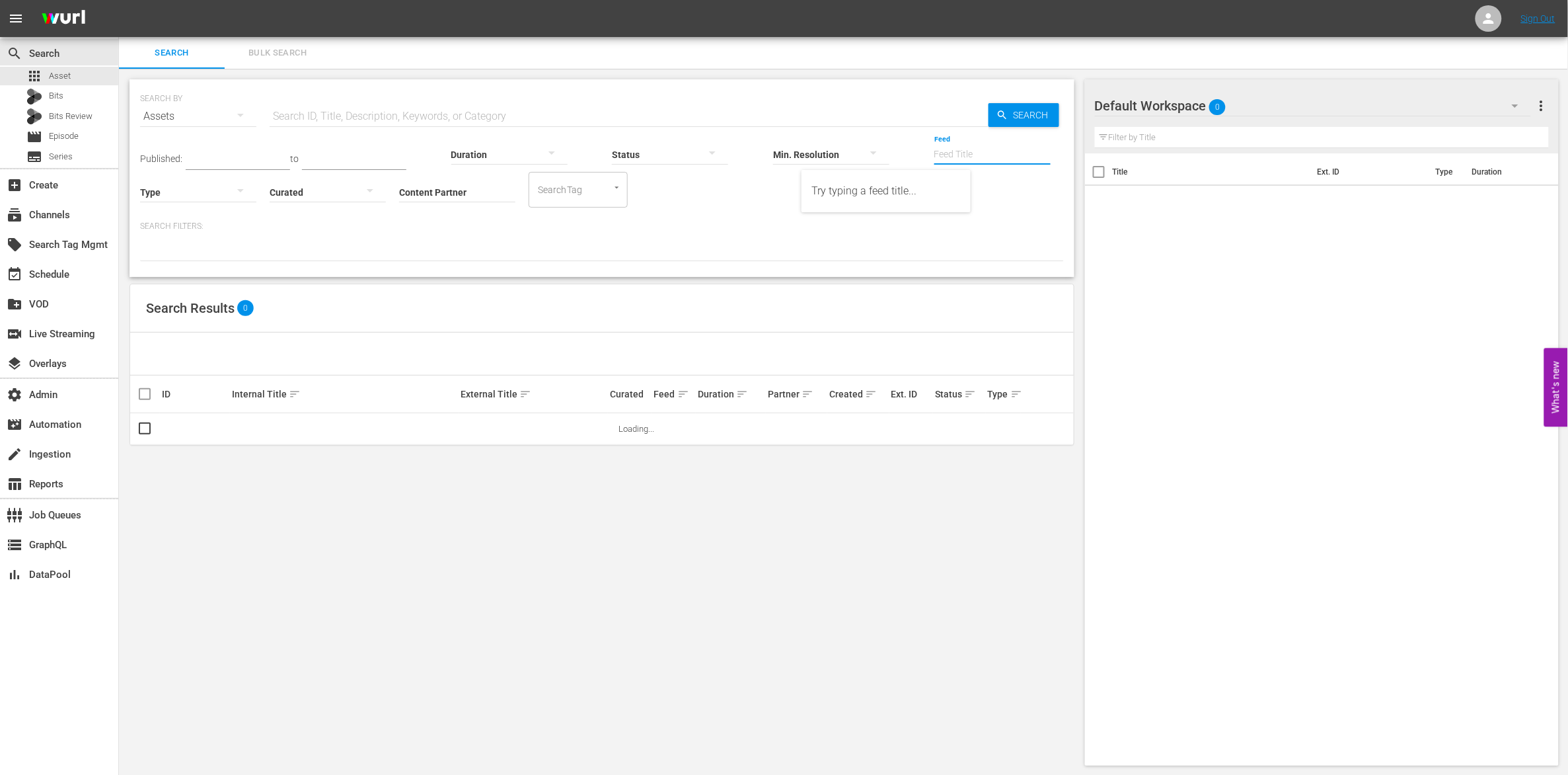
click at [934, 155] on input "Feed" at bounding box center [992, 155] width 116 height 48
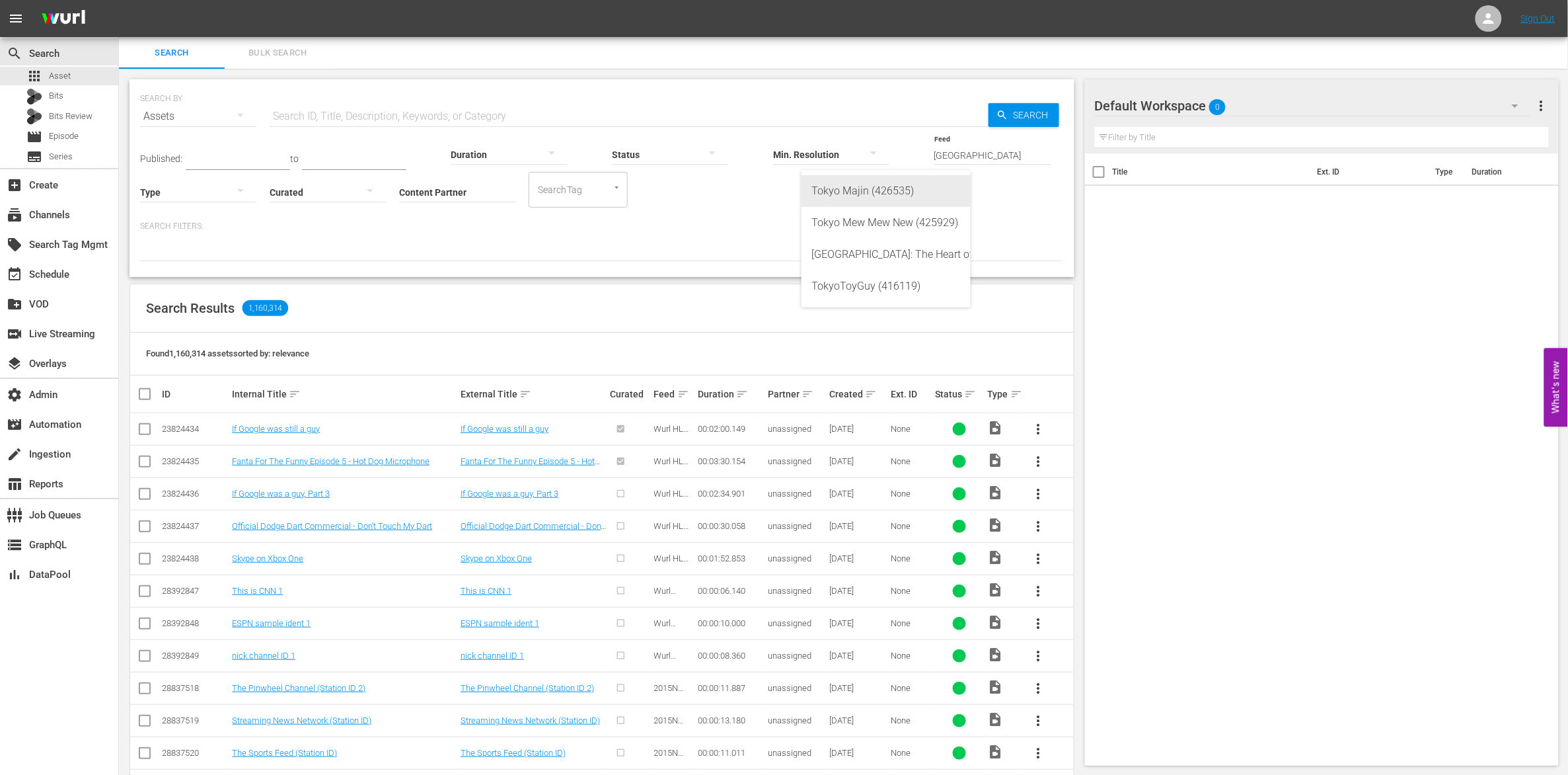
click at [818, 186] on div "Tokyo Majin (426535)" at bounding box center [885, 191] width 148 height 31
type input "Tokyo Majin (426535)"
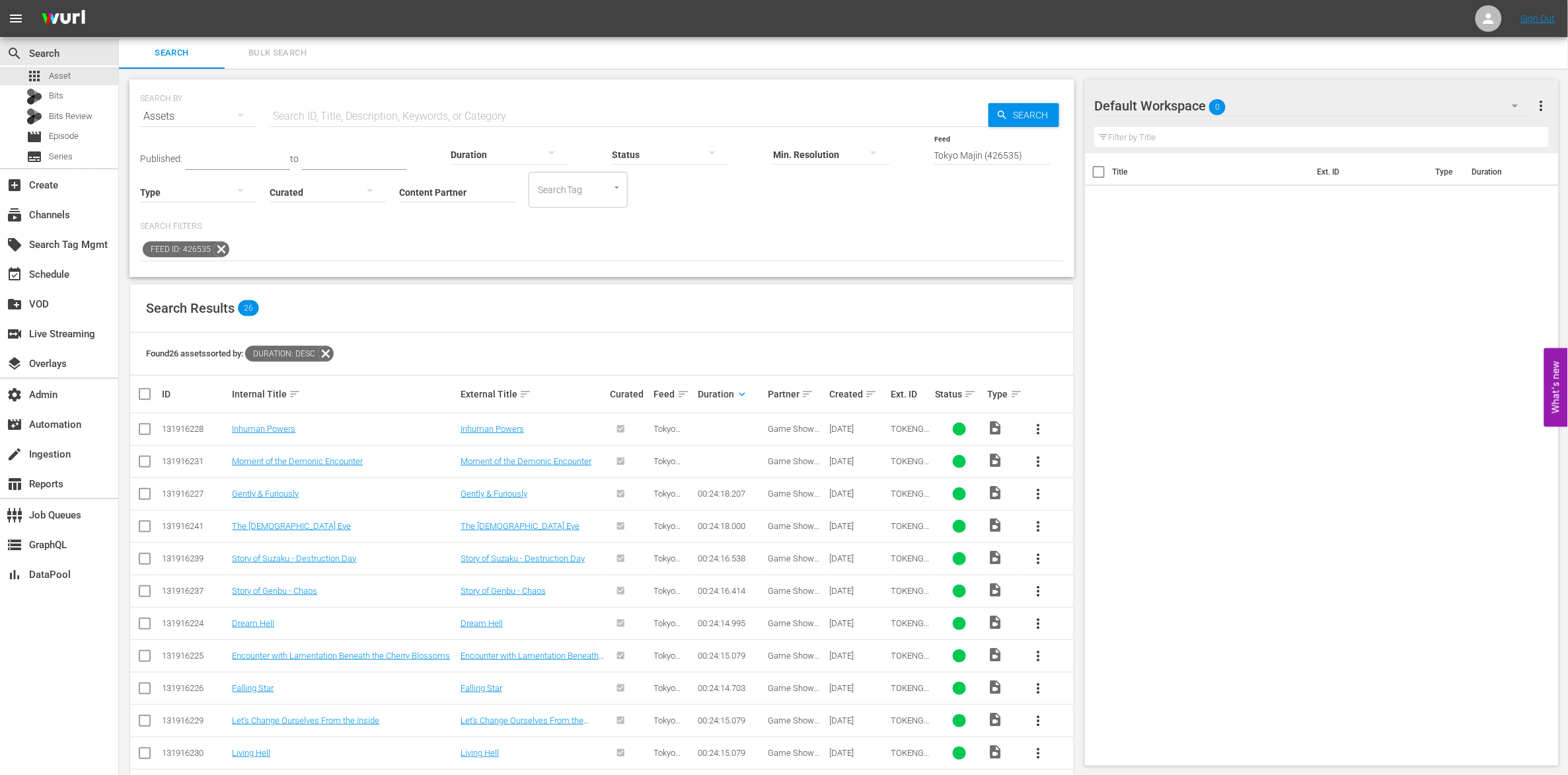
click at [723, 463] on td at bounding box center [730, 461] width 70 height 32
click at [715, 465] on td at bounding box center [730, 461] width 70 height 32
click at [725, 433] on td at bounding box center [730, 429] width 70 height 32
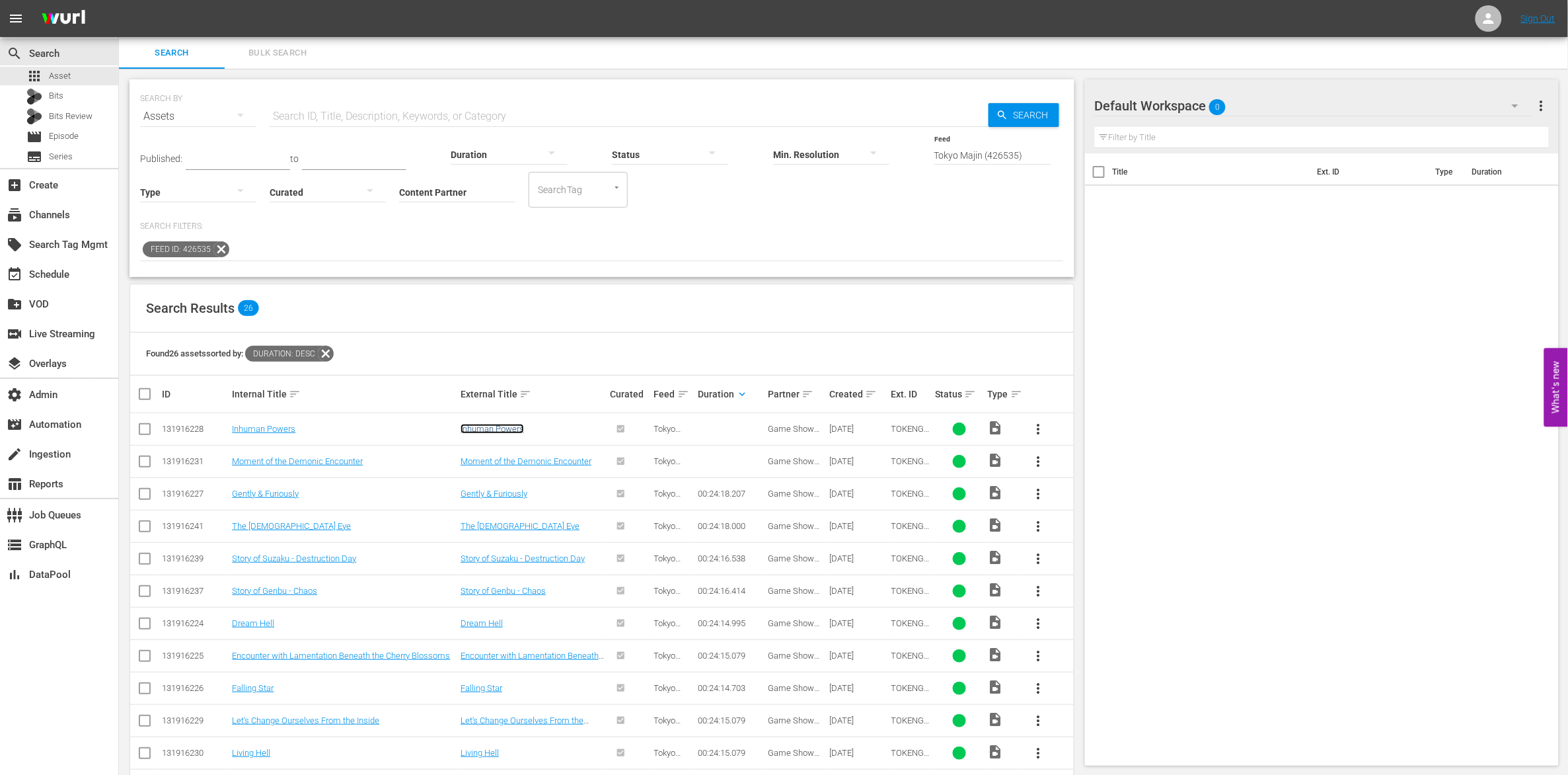
click at [499, 429] on link "Inhuman Powers" at bounding box center [492, 429] width 64 height 10
click at [531, 464] on link "Moment of the Demonic Encounter" at bounding box center [526, 461] width 131 height 10
click at [506, 494] on link "Gently & Furiously" at bounding box center [493, 494] width 66 height 10
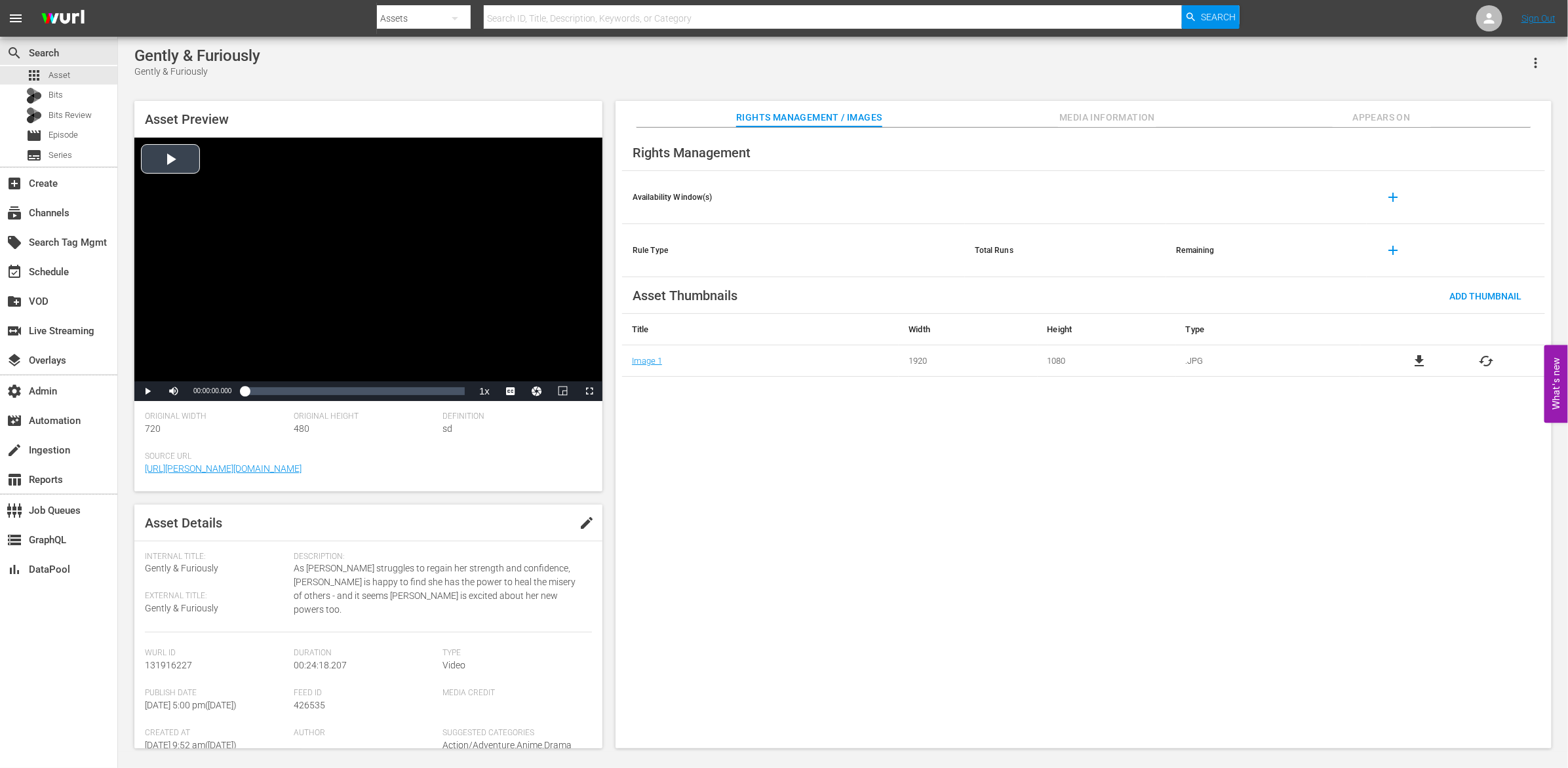
click at [179, 156] on div "Video Player" at bounding box center [368, 259] width 468 height 243
click at [275, 395] on div "Loaded : 1.23% 00:02:23.216 00:00:01.269" at bounding box center [354, 391] width 220 height 13
drag, startPoint x: 365, startPoint y: 391, endPoint x: 384, endPoint y: 393, distance: 19.1
click at [367, 392] on div "Loaded : 0.00% 00:13:18.541 00:03:19.635" at bounding box center [354, 391] width 220 height 13
click at [407, 391] on div "Loaded : 57.25% 00:17:51.955 00:13:32.437" at bounding box center [354, 391] width 220 height 13
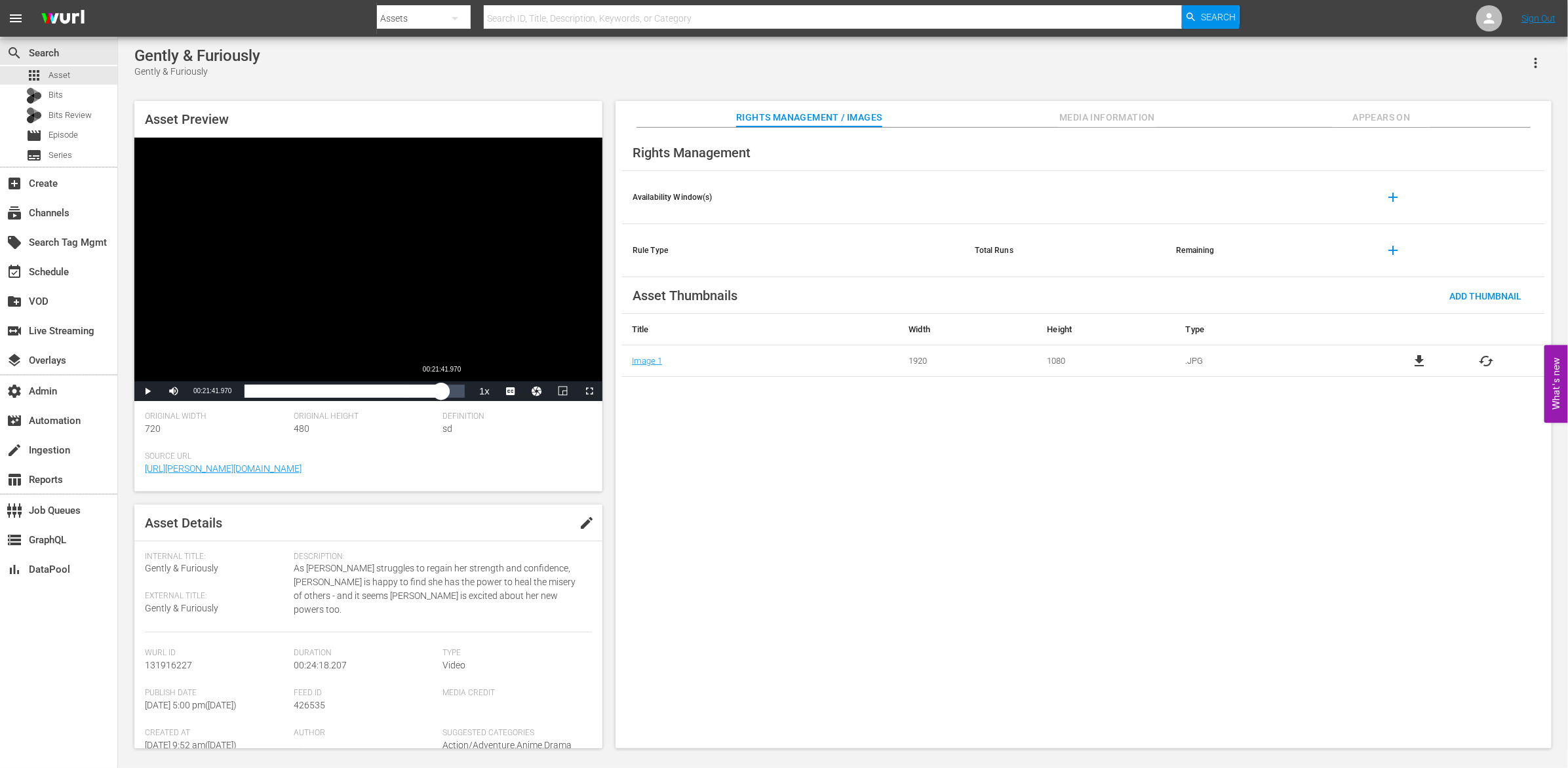
click at [441, 393] on div "Loaded : 74.55% 00:21:41.970 00:17:56.455" at bounding box center [354, 391] width 220 height 13
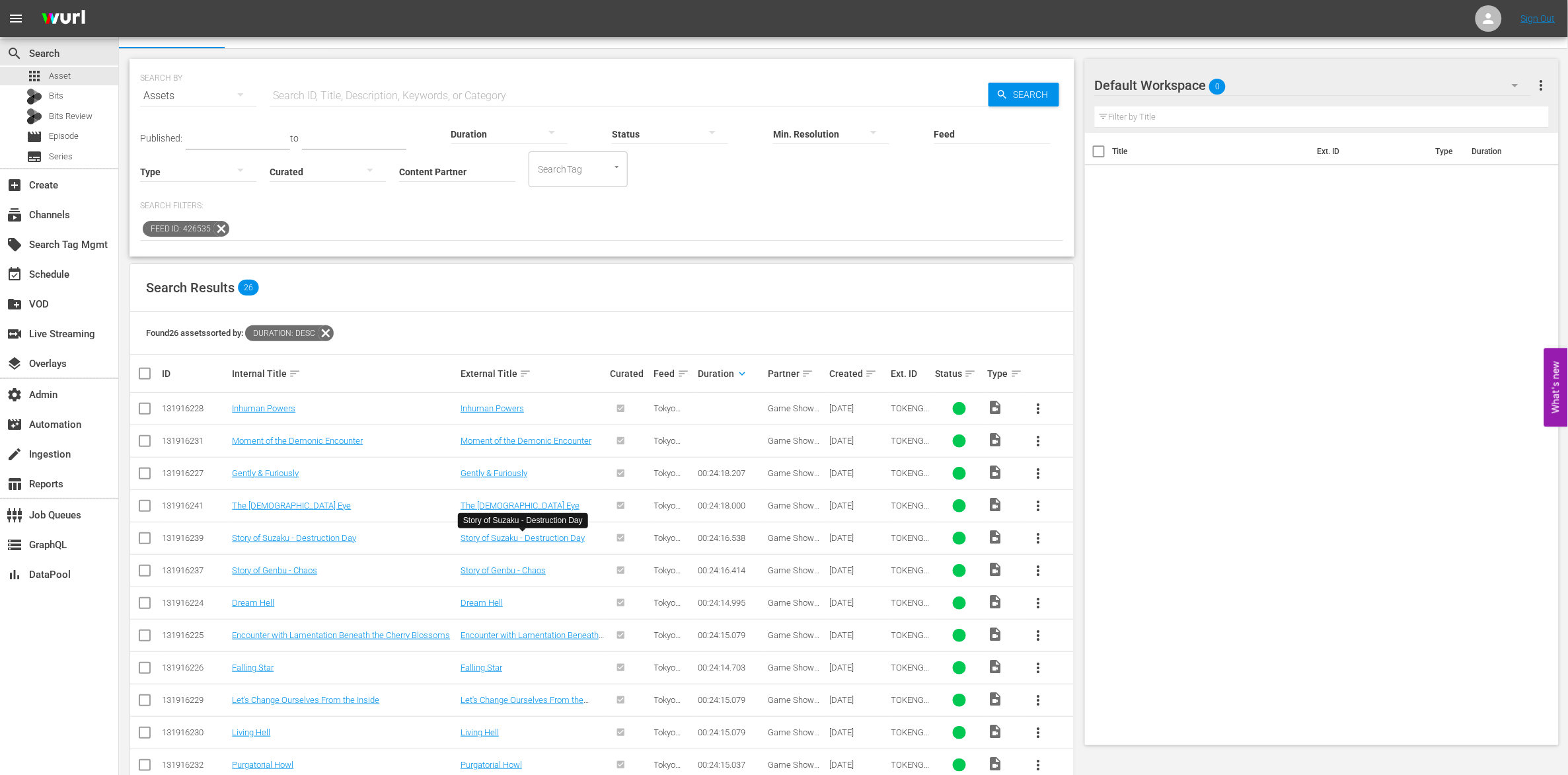
scroll to position [41, 0]
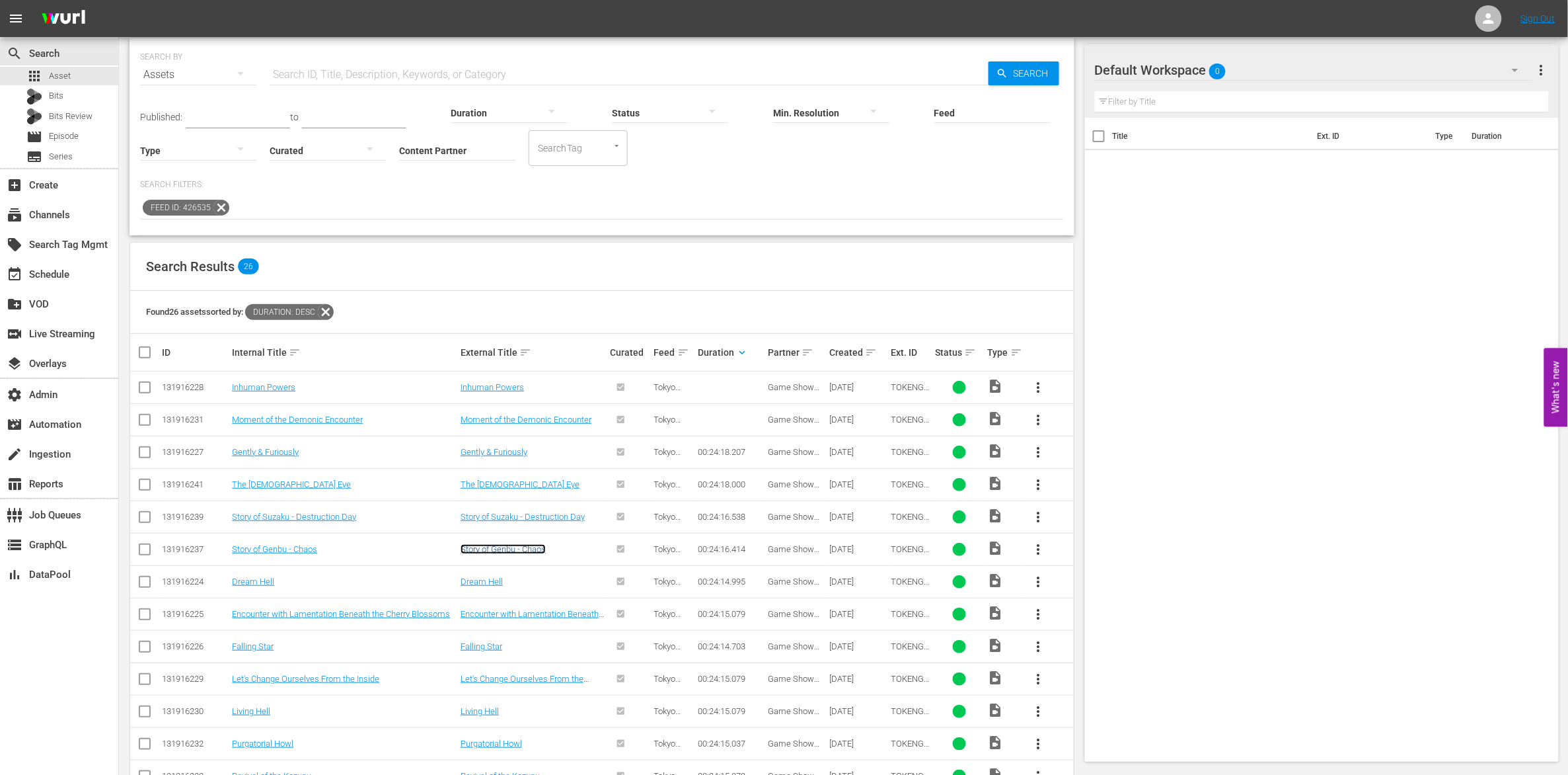
click at [533, 552] on link "Story of Genbu - Chaos" at bounding box center [503, 549] width 85 height 10
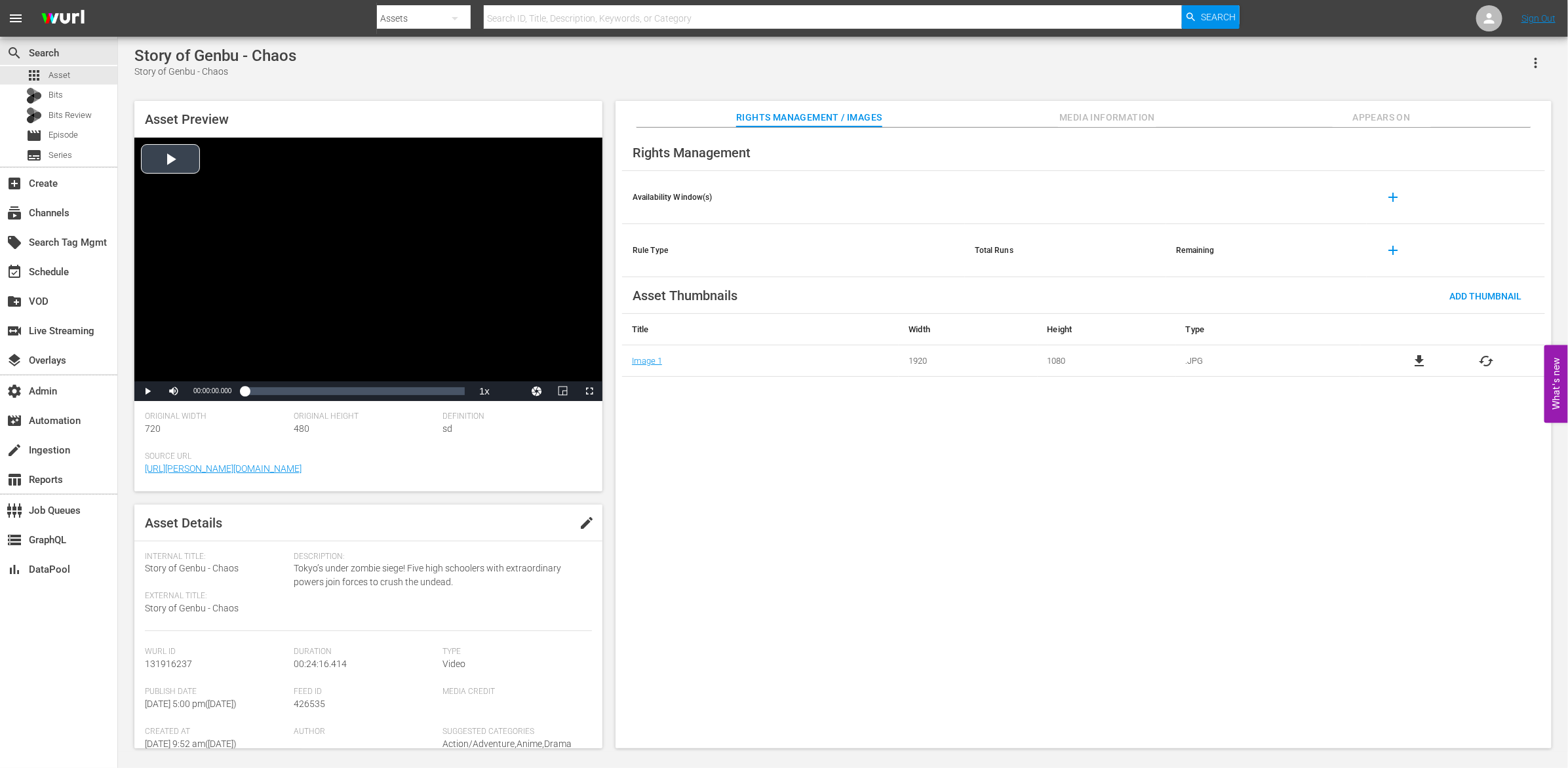
click at [170, 161] on div "Video Player" at bounding box center [368, 259] width 468 height 243
click at [285, 394] on div "00:04:28.743" at bounding box center [285, 391] width 1 height 13
click at [355, 395] on div "00:12:08.207" at bounding box center [355, 391] width 1 height 13
click at [392, 395] on div "Loaded : 50.72% 00:16:06.608 00:12:08.461" at bounding box center [354, 391] width 220 height 13
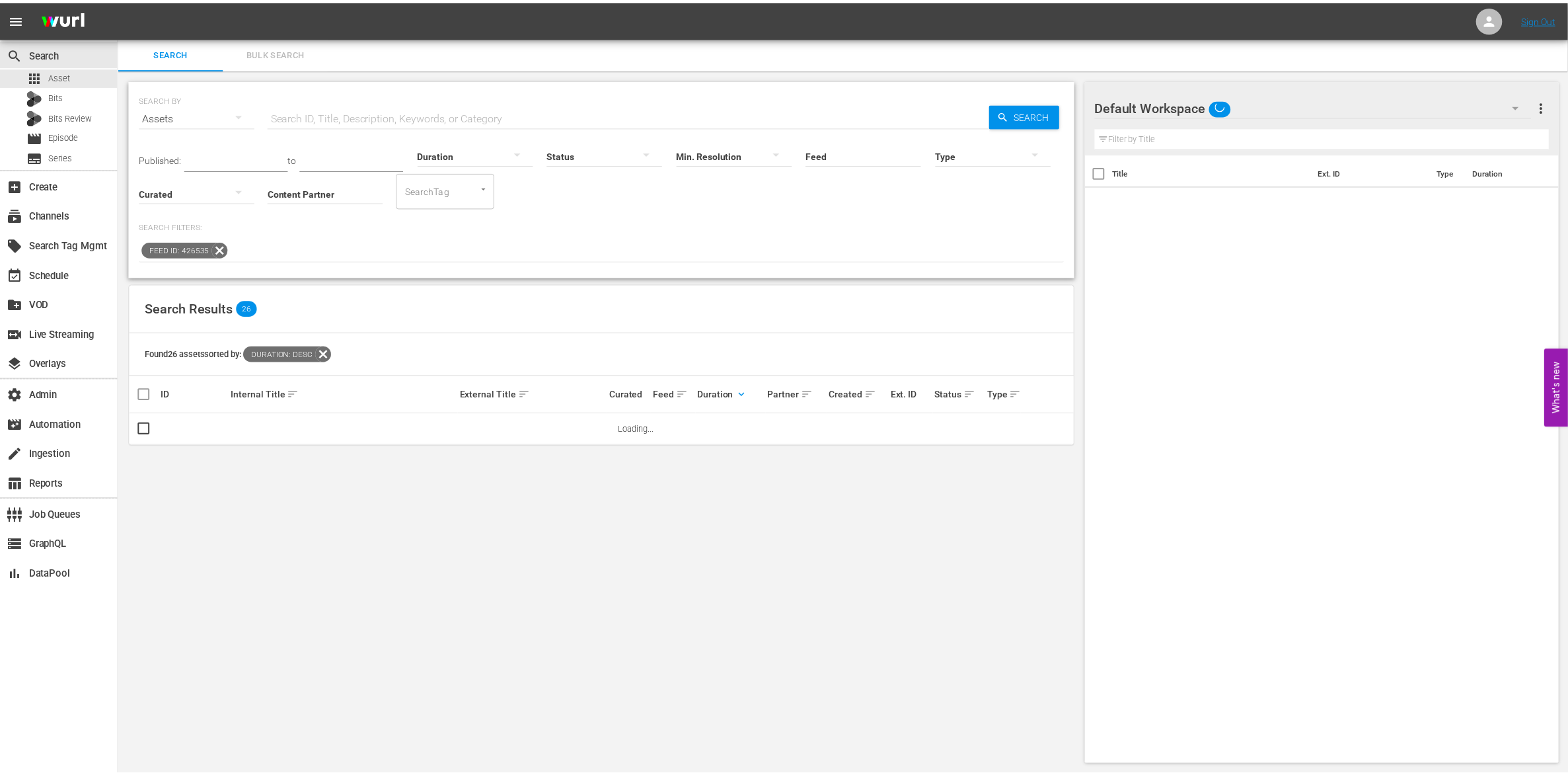
scroll to position [1, 0]
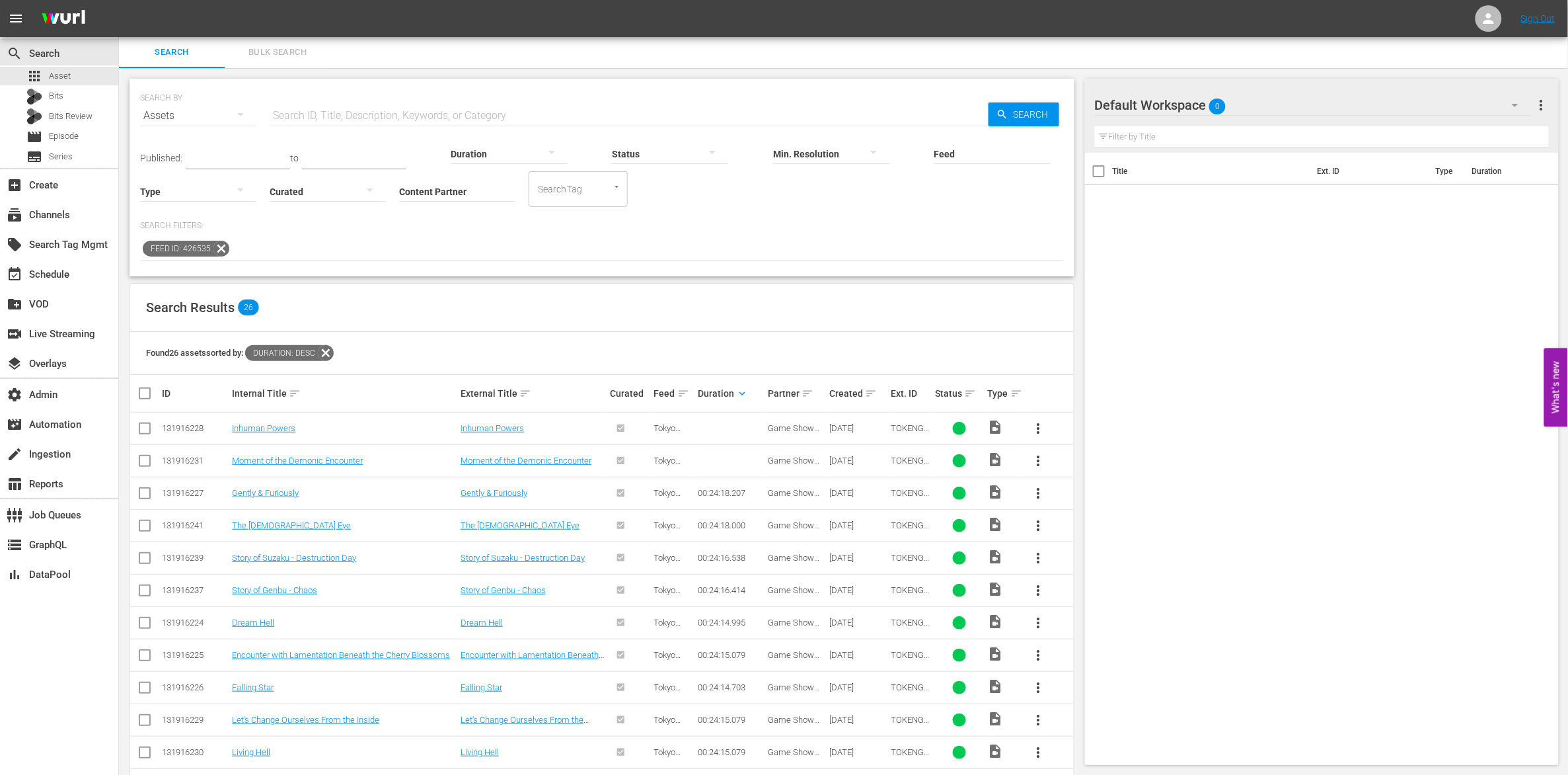
click at [722, 424] on td at bounding box center [730, 428] width 70 height 32
click at [261, 423] on link "Inhuman Powers" at bounding box center [263, 428] width 64 height 10
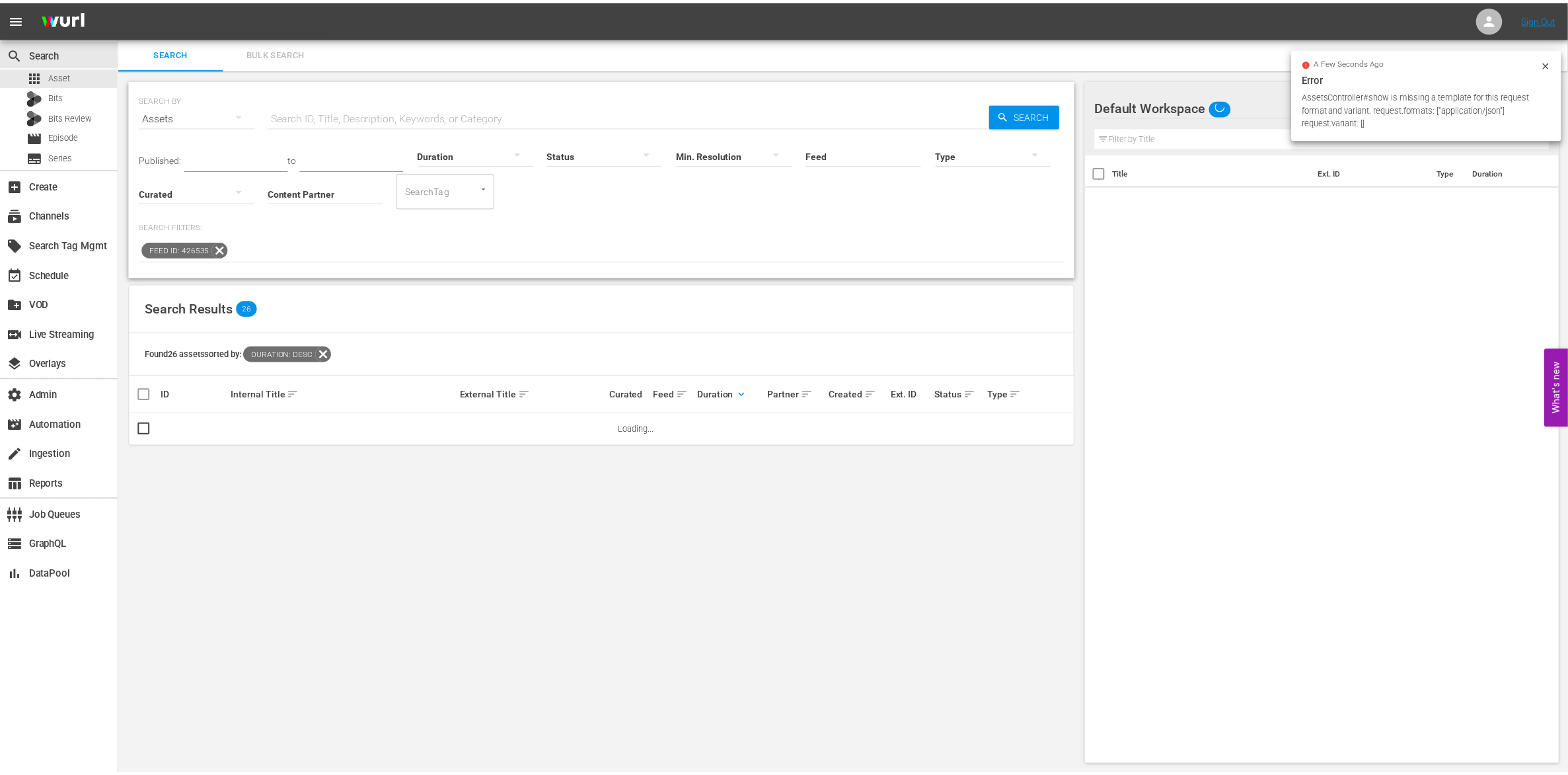
scroll to position [1, 0]
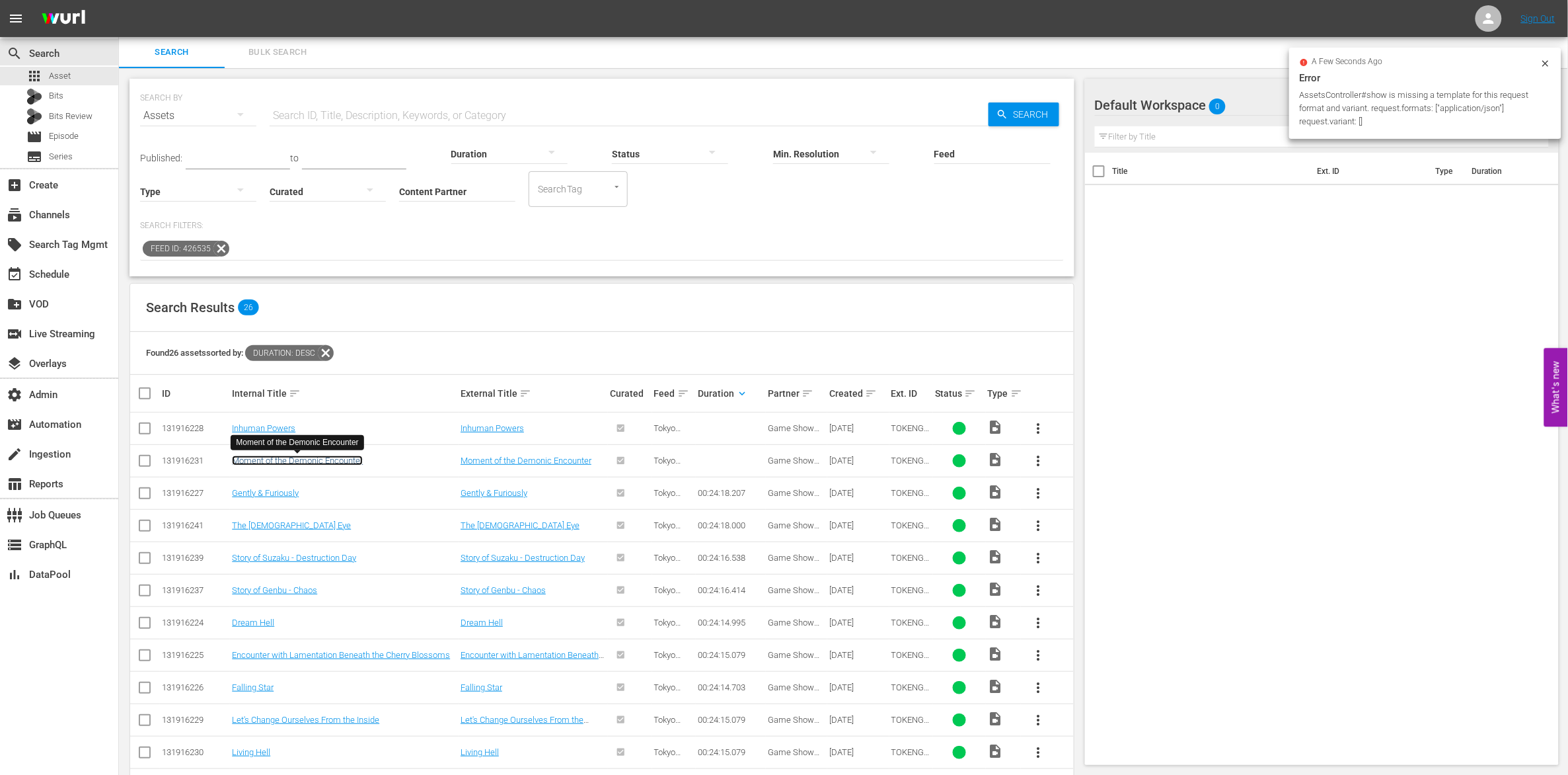
click at [323, 459] on link "Moment of the Demonic Encounter" at bounding box center [297, 461] width 131 height 10
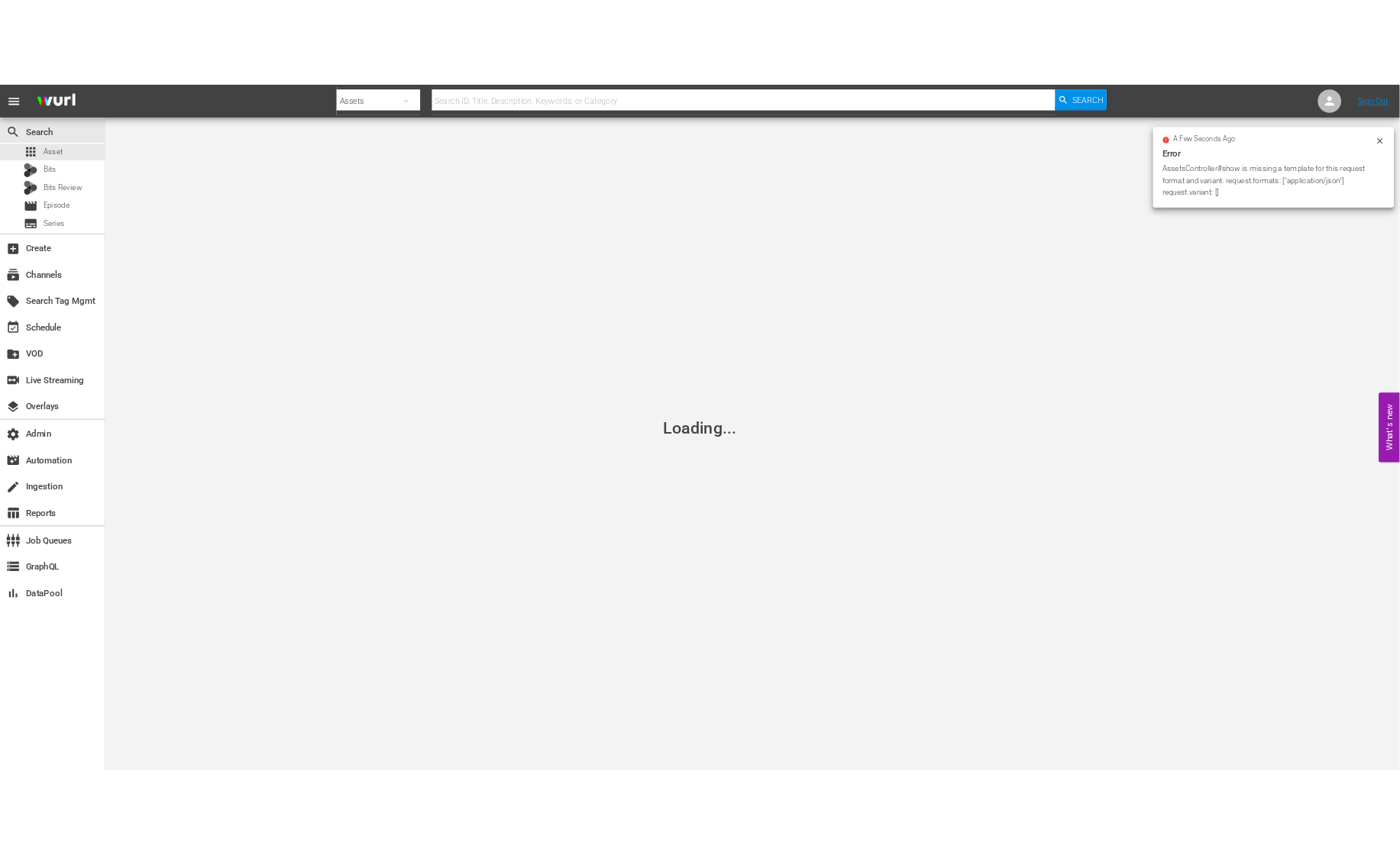
scroll to position [1, 0]
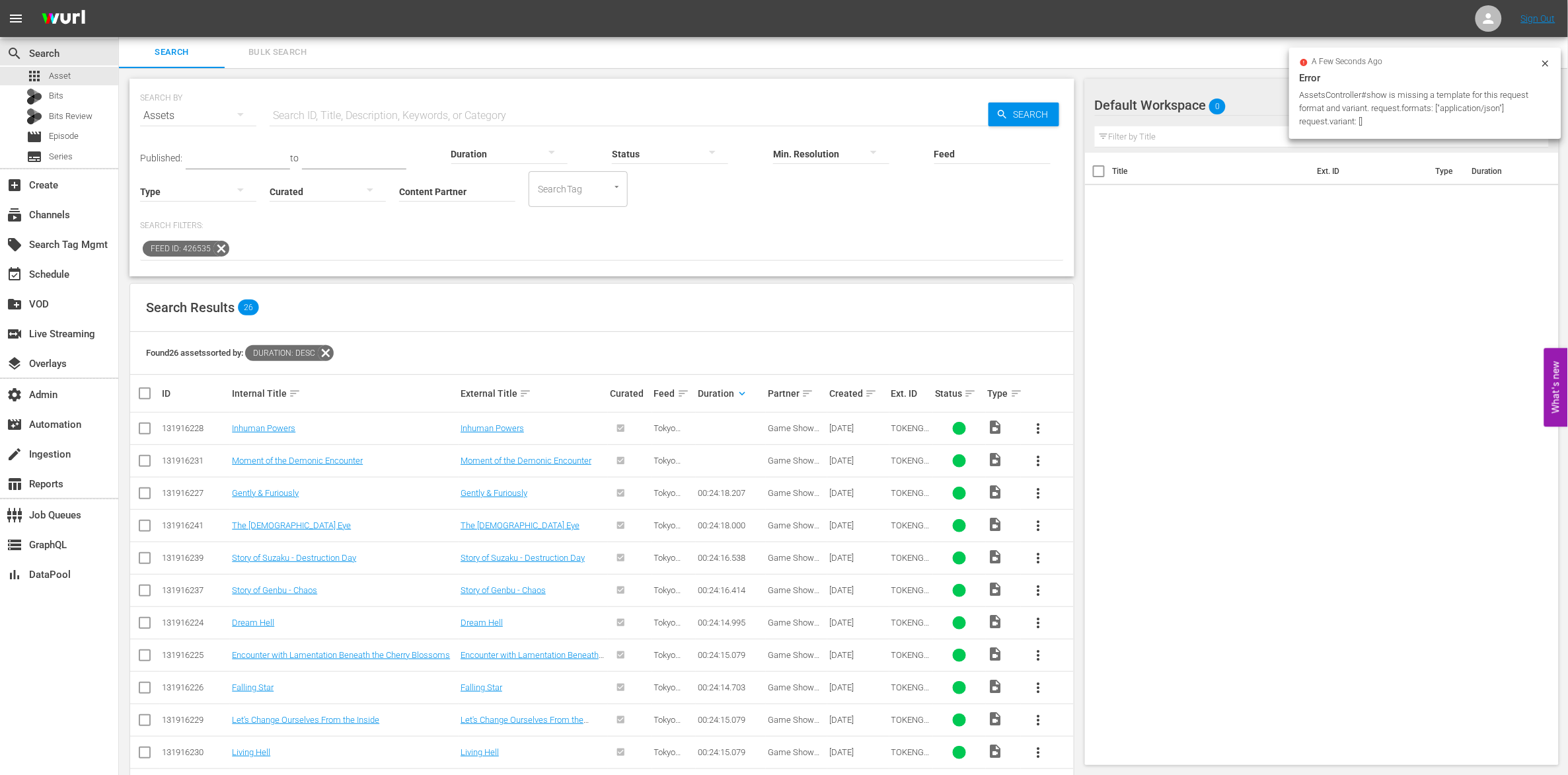
click at [1152, 296] on div "Title Ext. ID Type Duration" at bounding box center [1322, 456] width 474 height 607
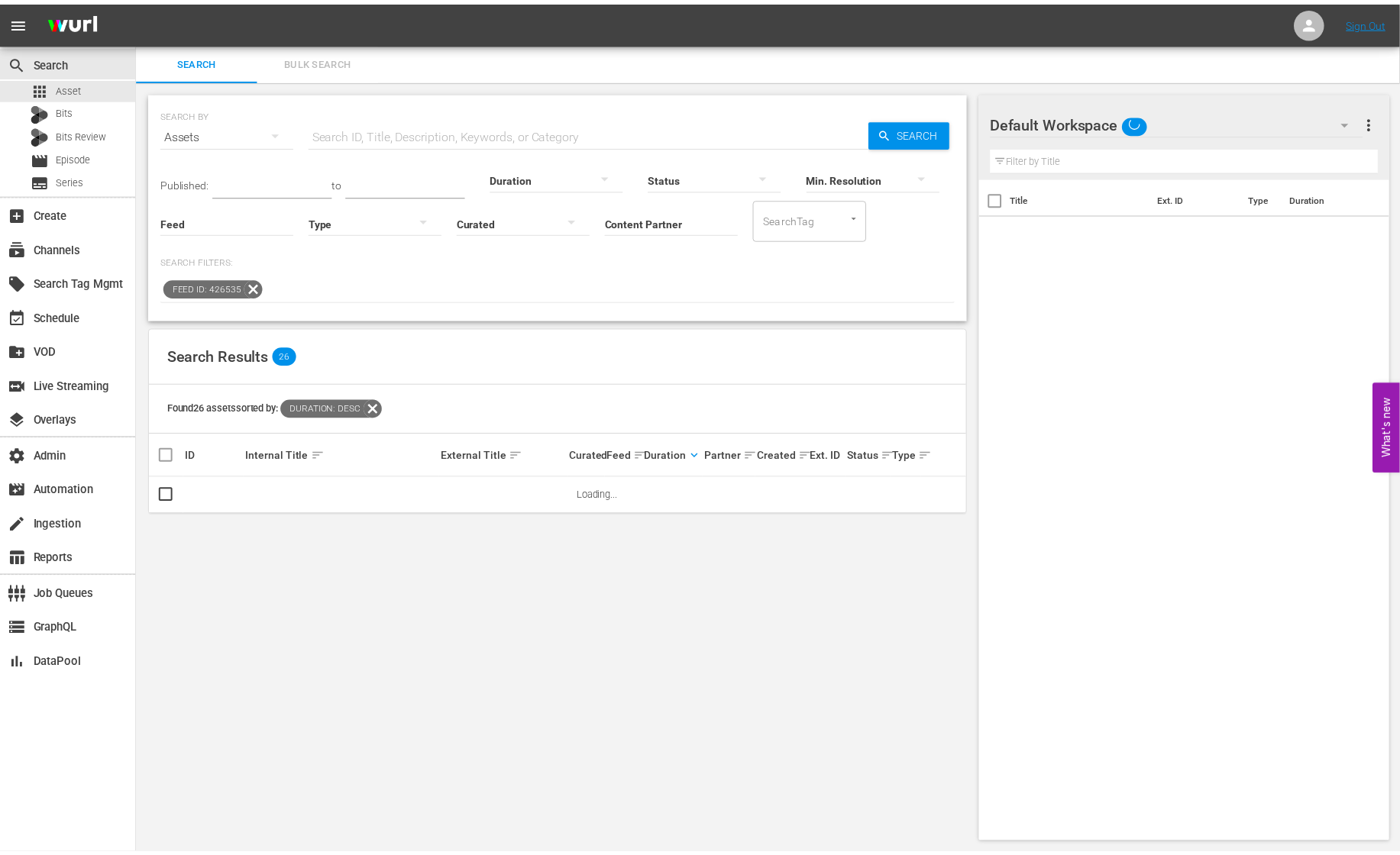
scroll to position [1, 0]
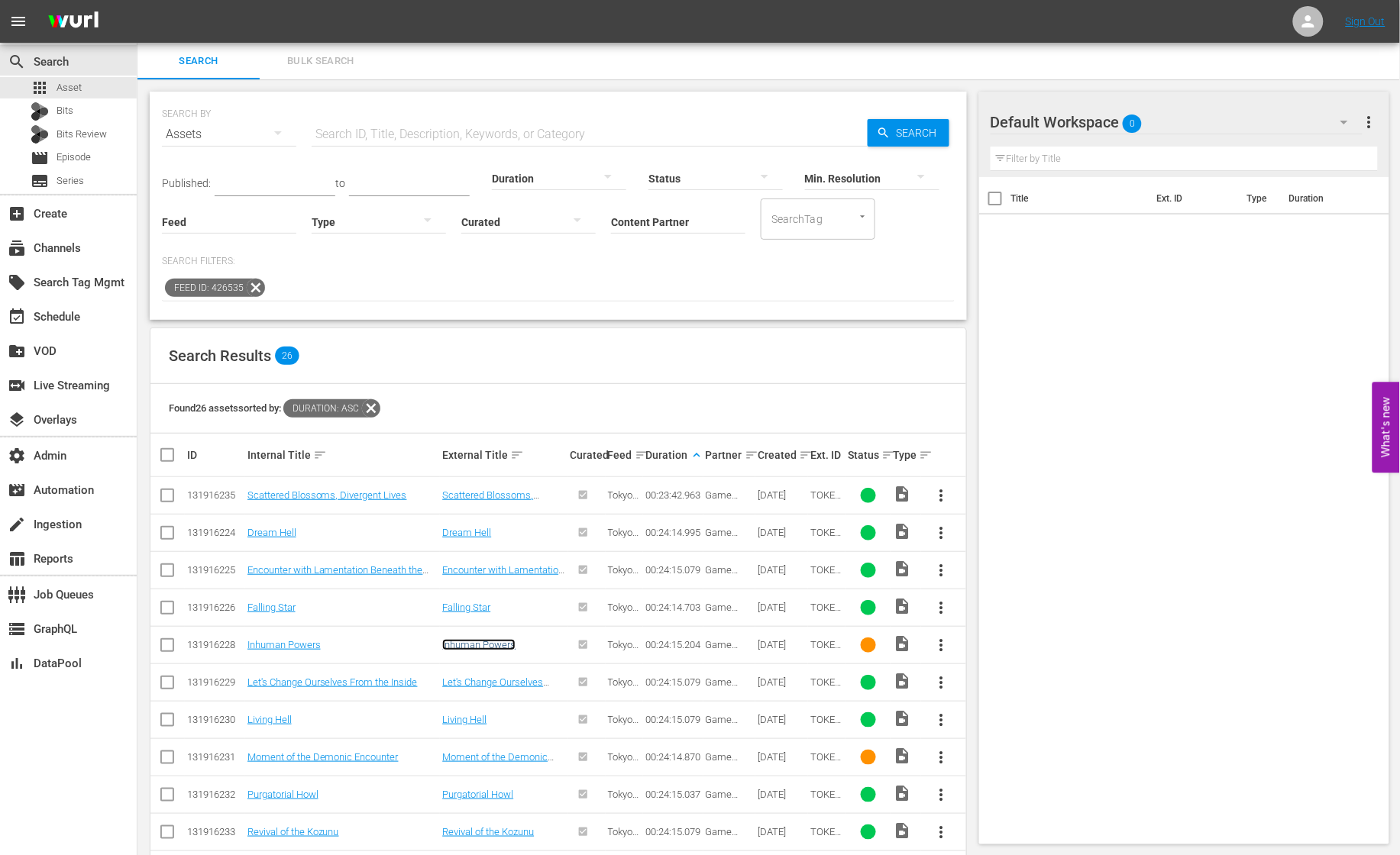
click at [494, 643] on link "Inhuman Powers" at bounding box center [479, 645] width 73 height 12
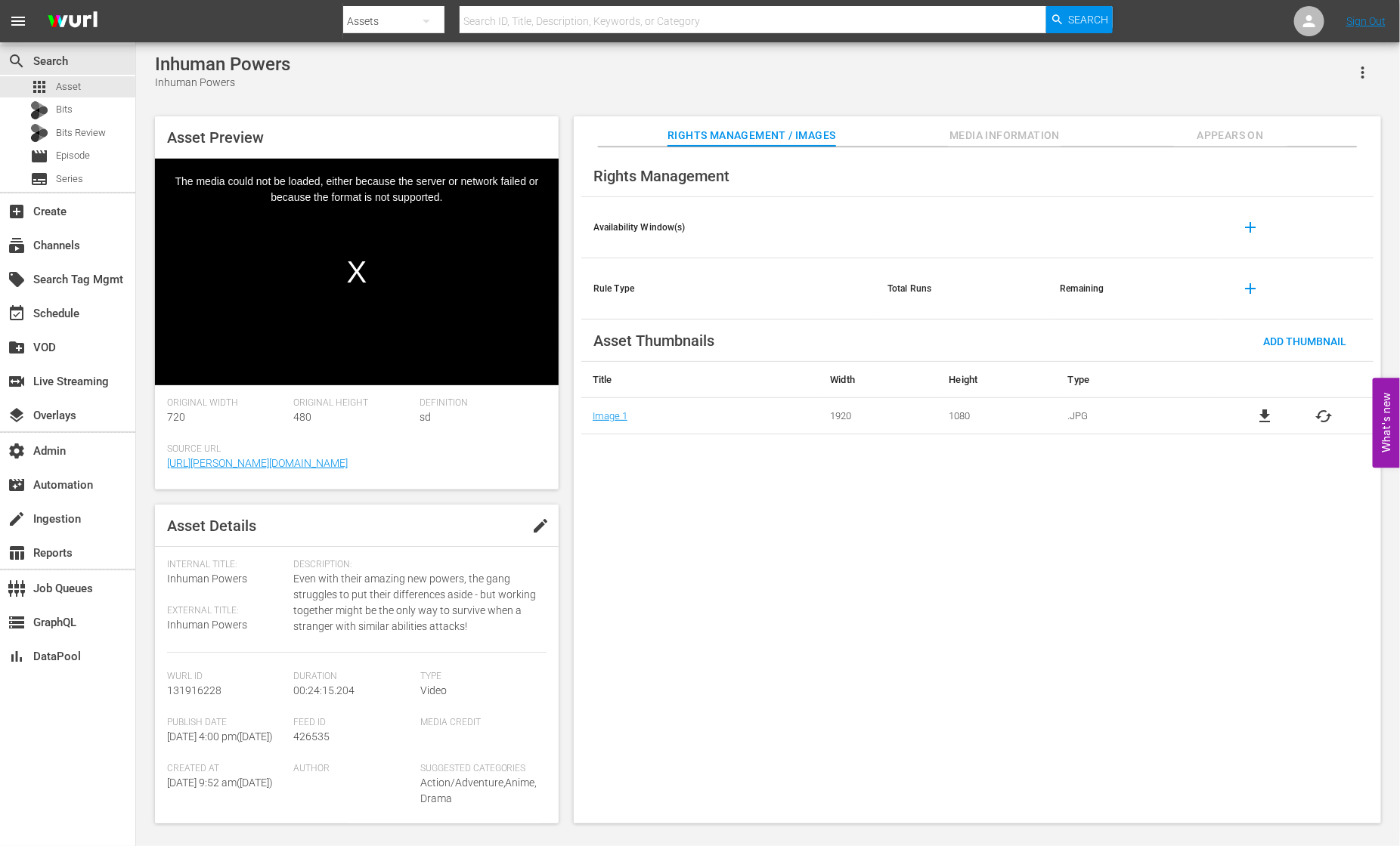
click at [644, 451] on div "Rights Management Availability Window(s) add Rule Type Total Runs Remaining add…" at bounding box center [977, 485] width 807 height 677
click at [984, 125] on button "Media Information" at bounding box center [1004, 131] width 114 height 30
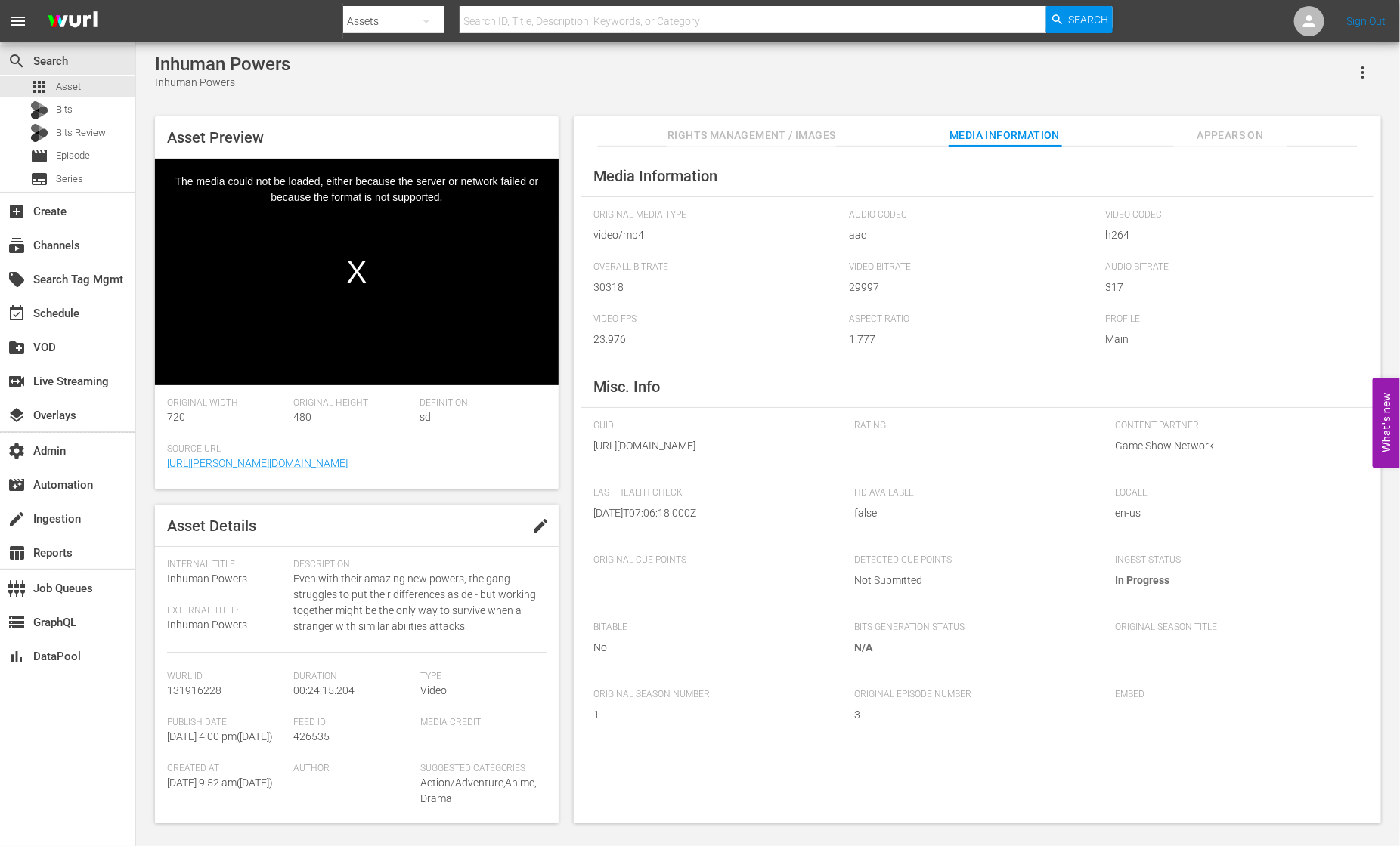
click at [368, 283] on div "Video Player" at bounding box center [357, 260] width 404 height 204
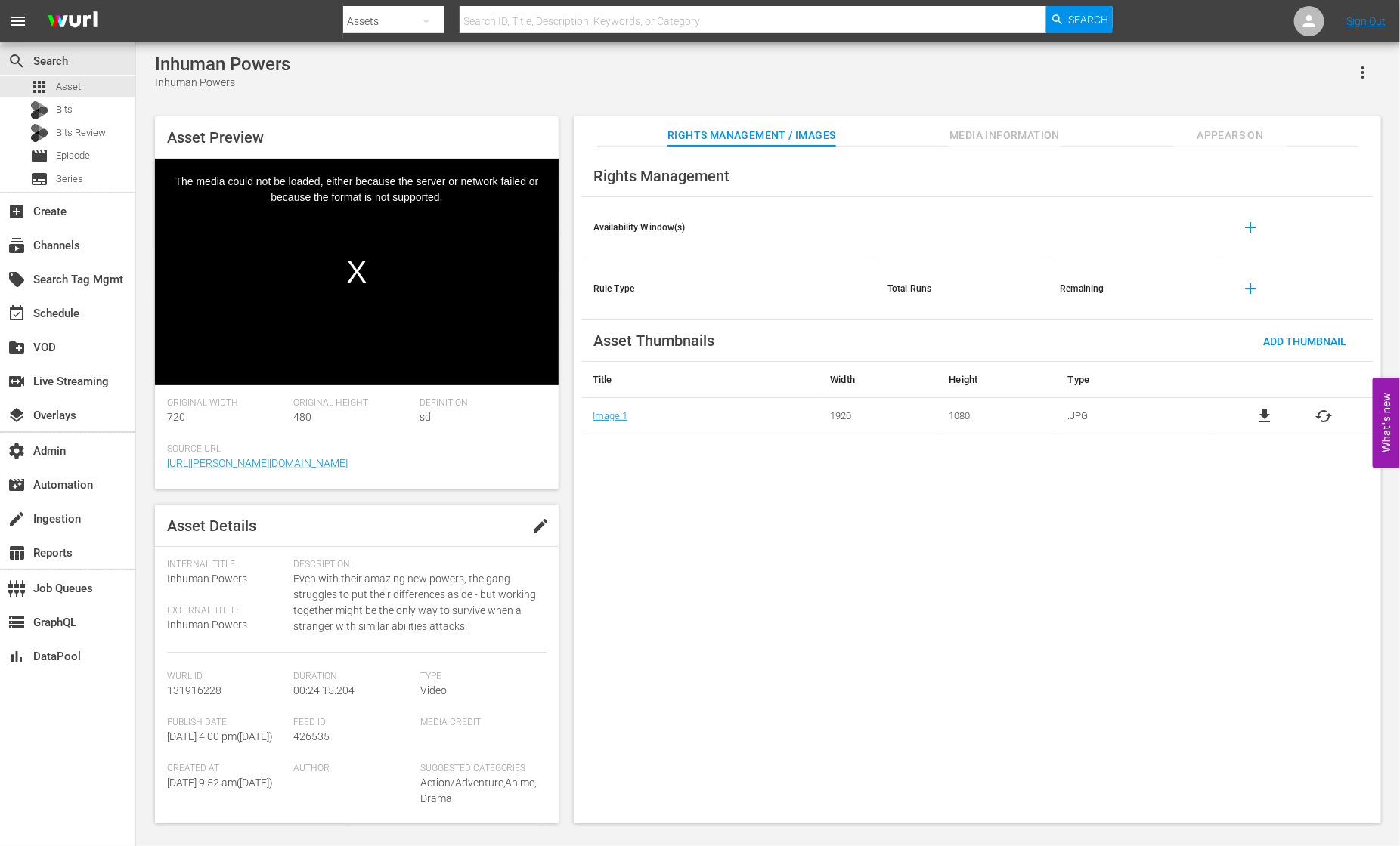
click at [316, 734] on span "426535" at bounding box center [311, 737] width 36 height 12
click at [315, 733] on span "426535" at bounding box center [311, 737] width 36 height 12
click at [208, 693] on span "131916228" at bounding box center [194, 690] width 55 height 12
copy span "131916228"
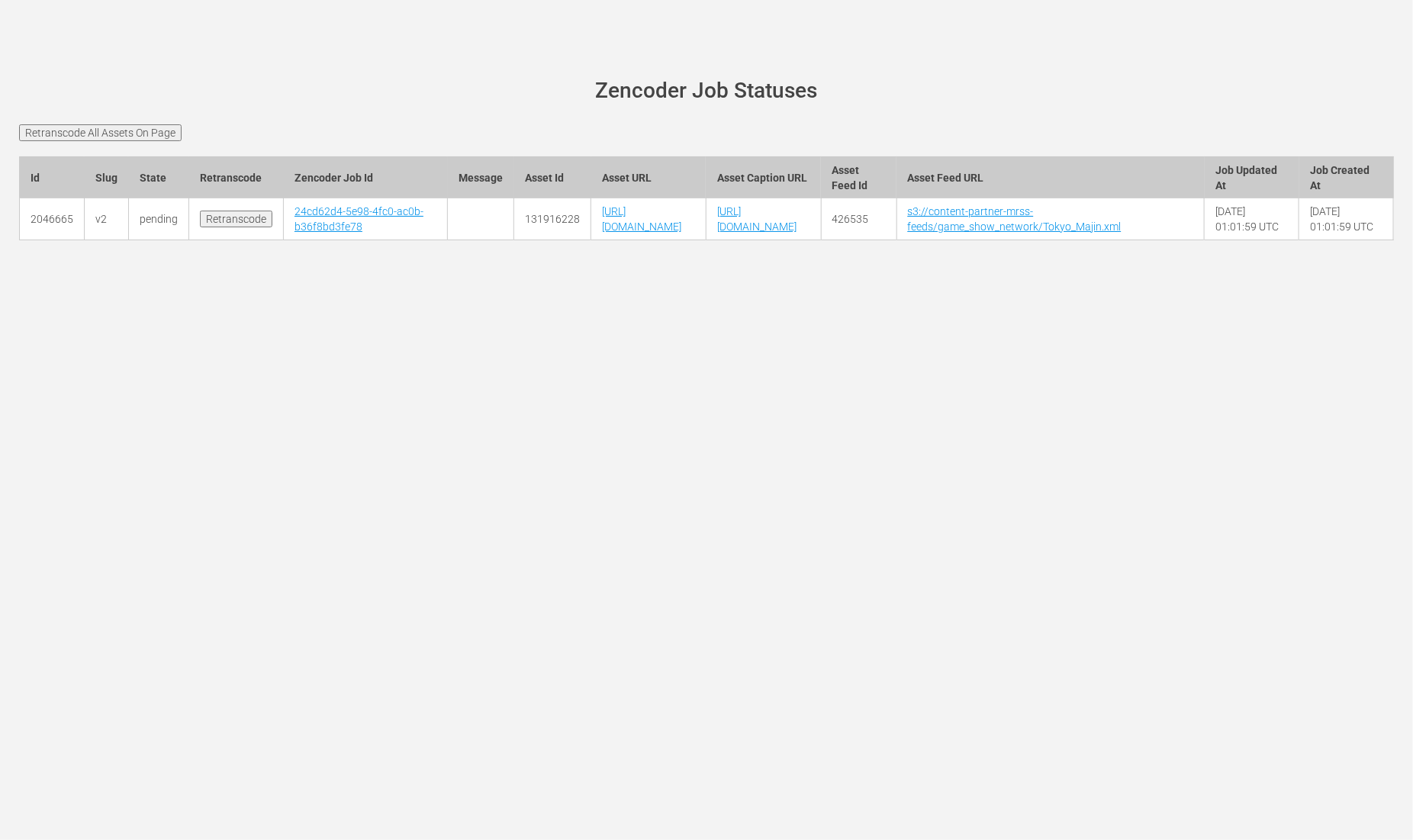
click at [394, 497] on div "[PERSON_NAME][DOMAIN_NAME] site status Zencoder Job Statuses Retranscode All As…" at bounding box center [706, 420] width 1413 height 840
click at [312, 232] on link "24cd62d4-5e98-4fc0-ac0b-b36f8bd3fe78" at bounding box center [359, 218] width 129 height 27
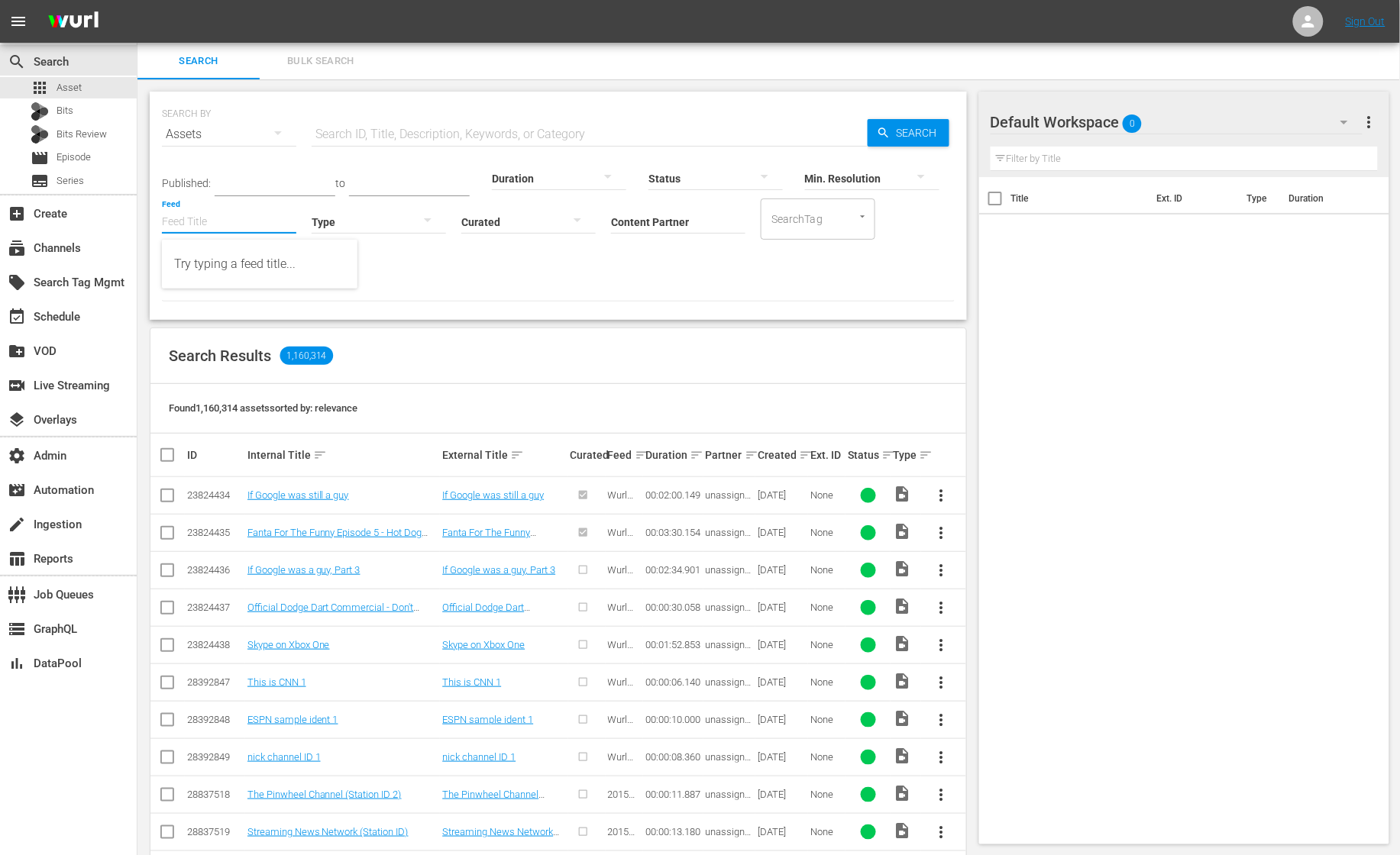
click at [230, 233] on div "Feed Feed Title" at bounding box center [229, 212] width 135 height 55
type input "c"
type input "[GEOGRAPHIC_DATA]"
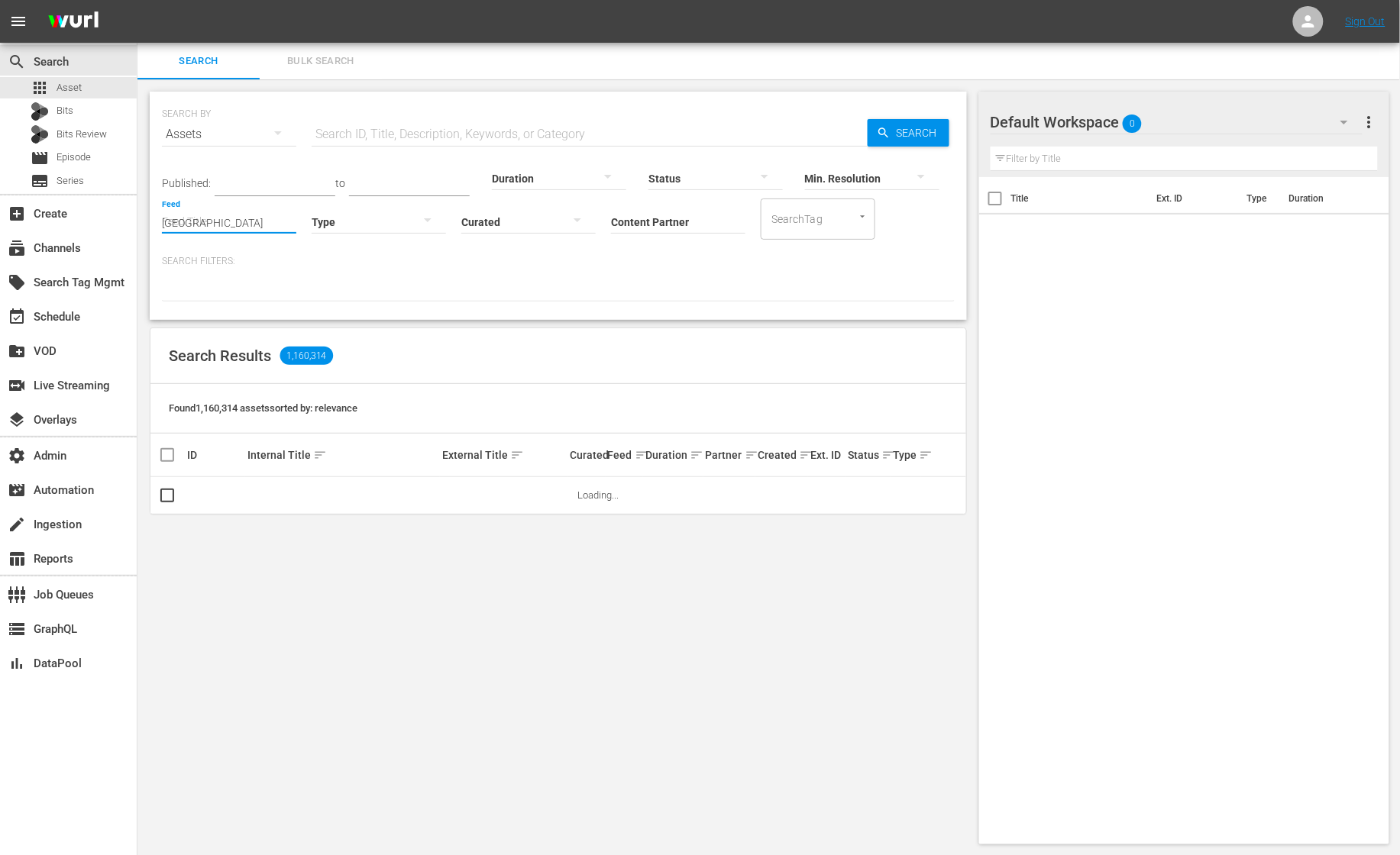
click at [267, 225] on input "[GEOGRAPHIC_DATA]" at bounding box center [229, 223] width 135 height 55
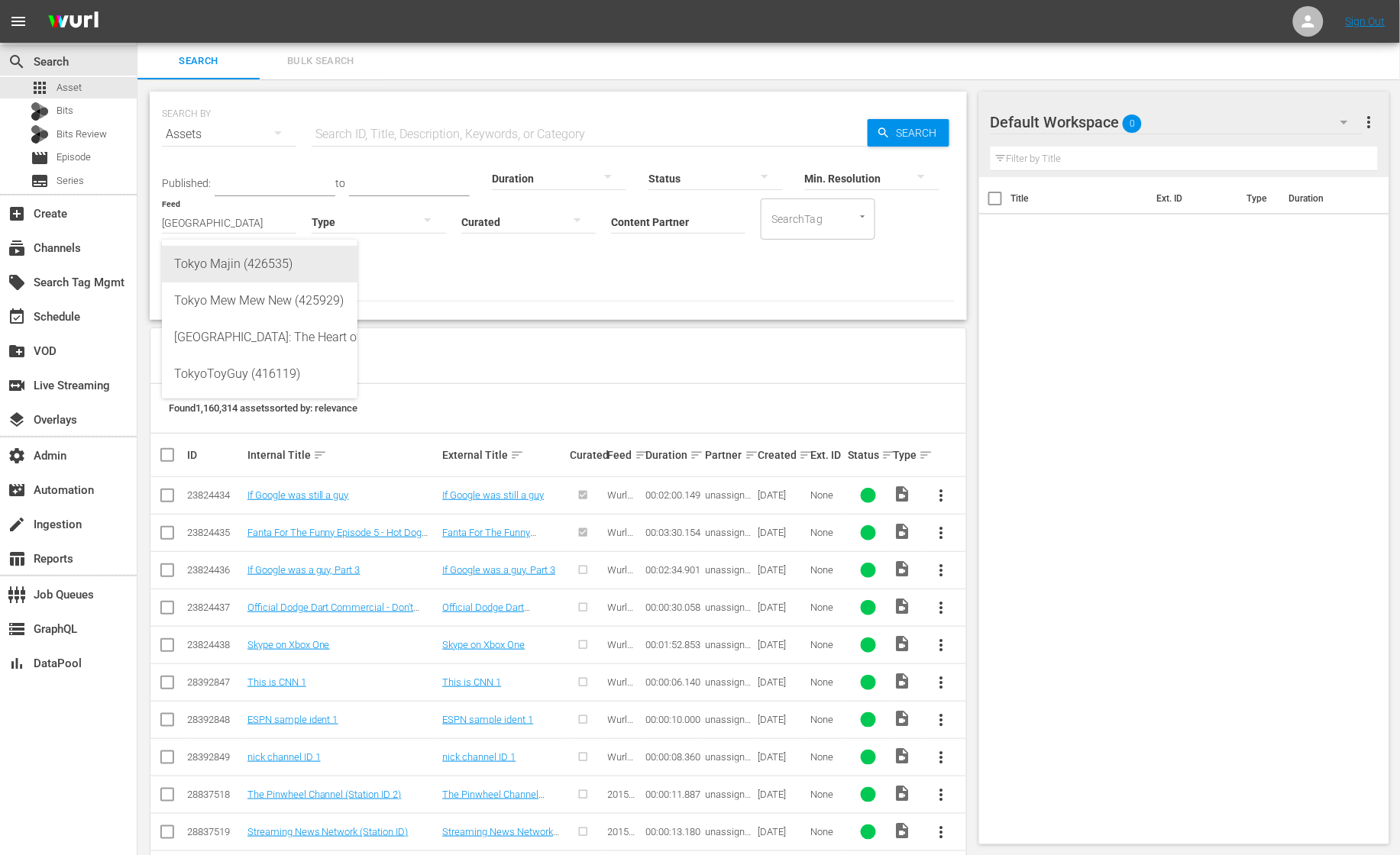
click at [279, 258] on div "Tokyo Majin (426535)" at bounding box center [259, 264] width 171 height 36
type input "Tokyo Majin (426535)"
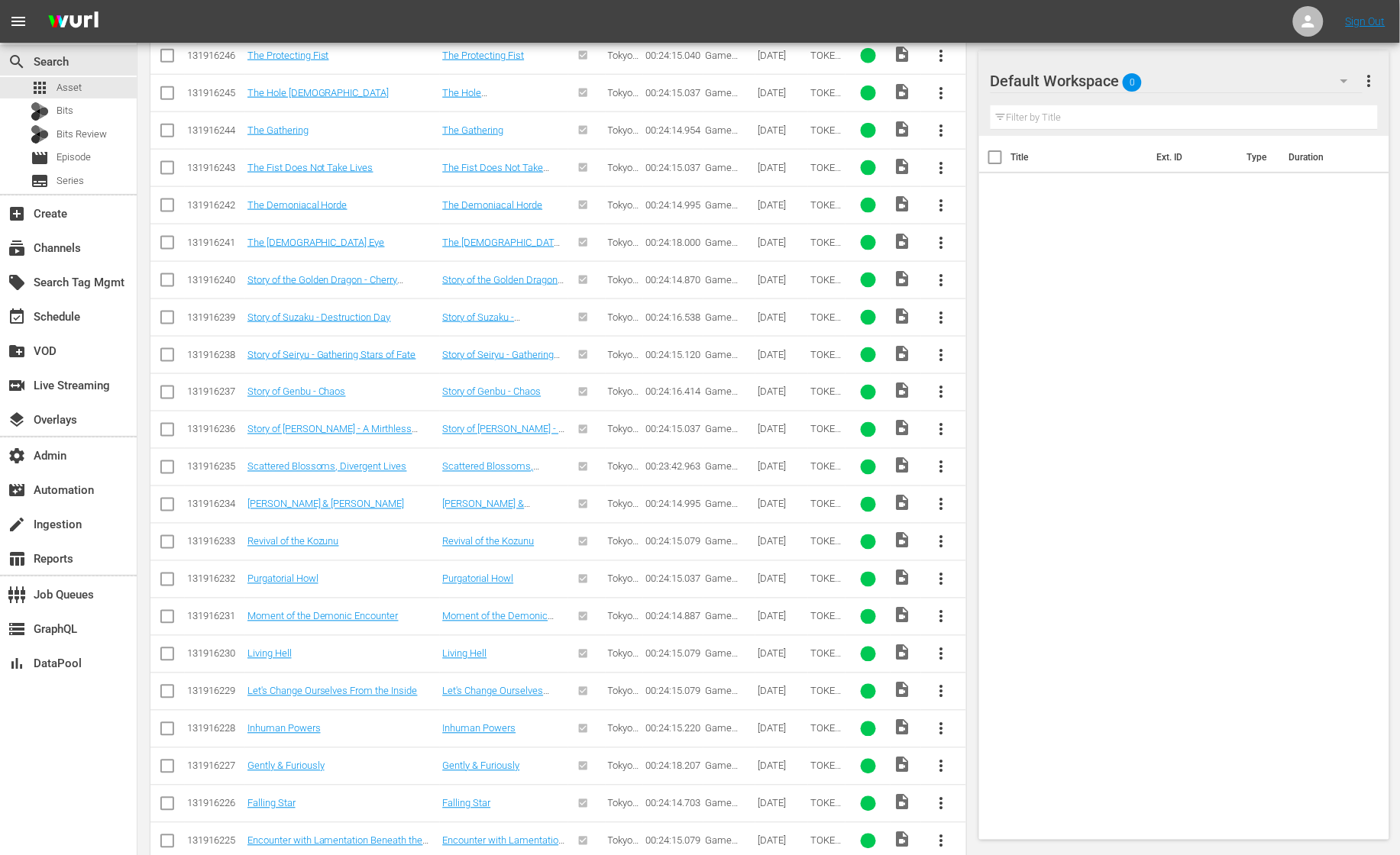
scroll to position [623, 0]
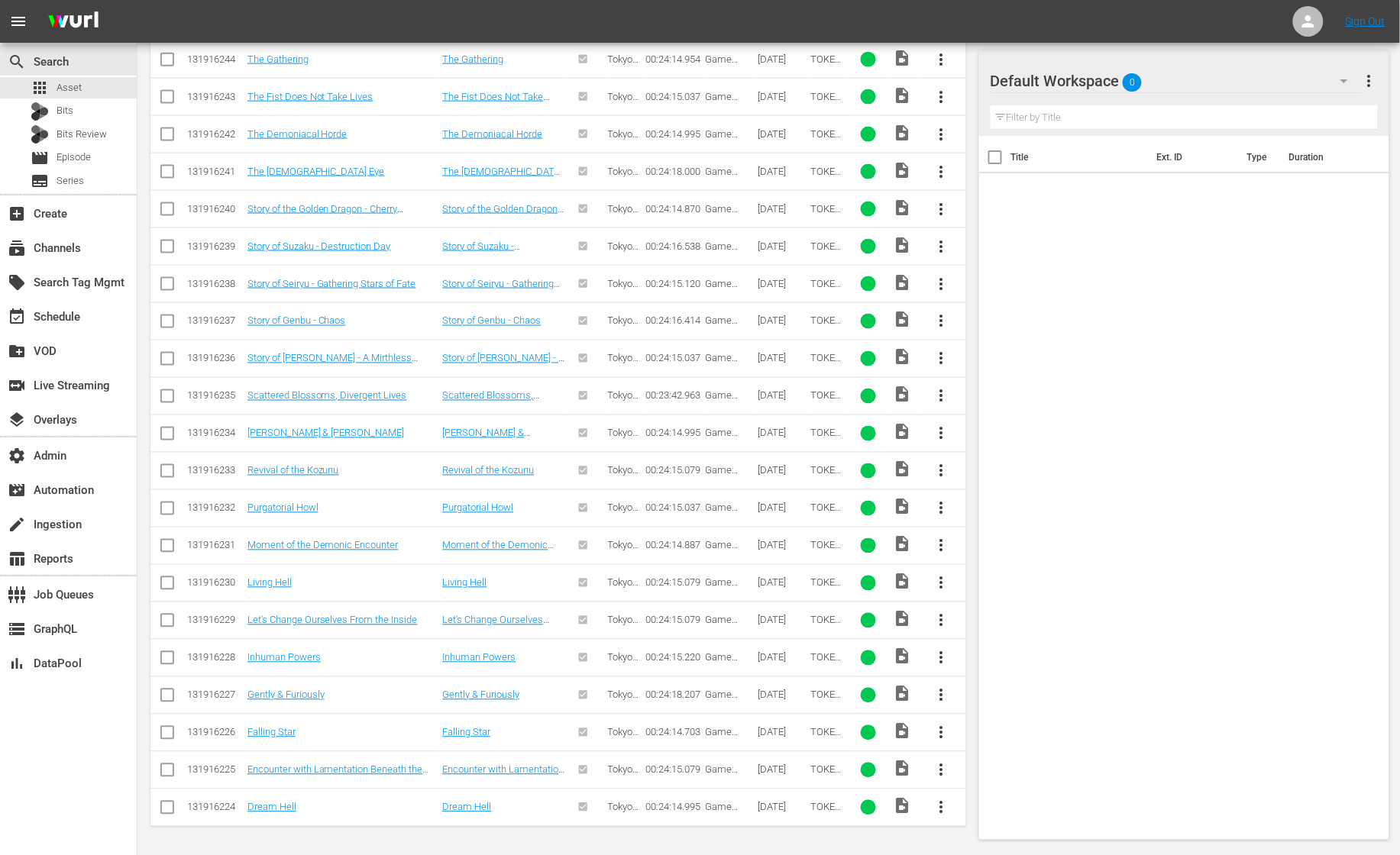
click at [520, 662] on div "Inhuman Powers" at bounding box center [504, 658] width 123 height 12
click at [504, 661] on link "Inhuman Powers" at bounding box center [479, 658] width 73 height 12
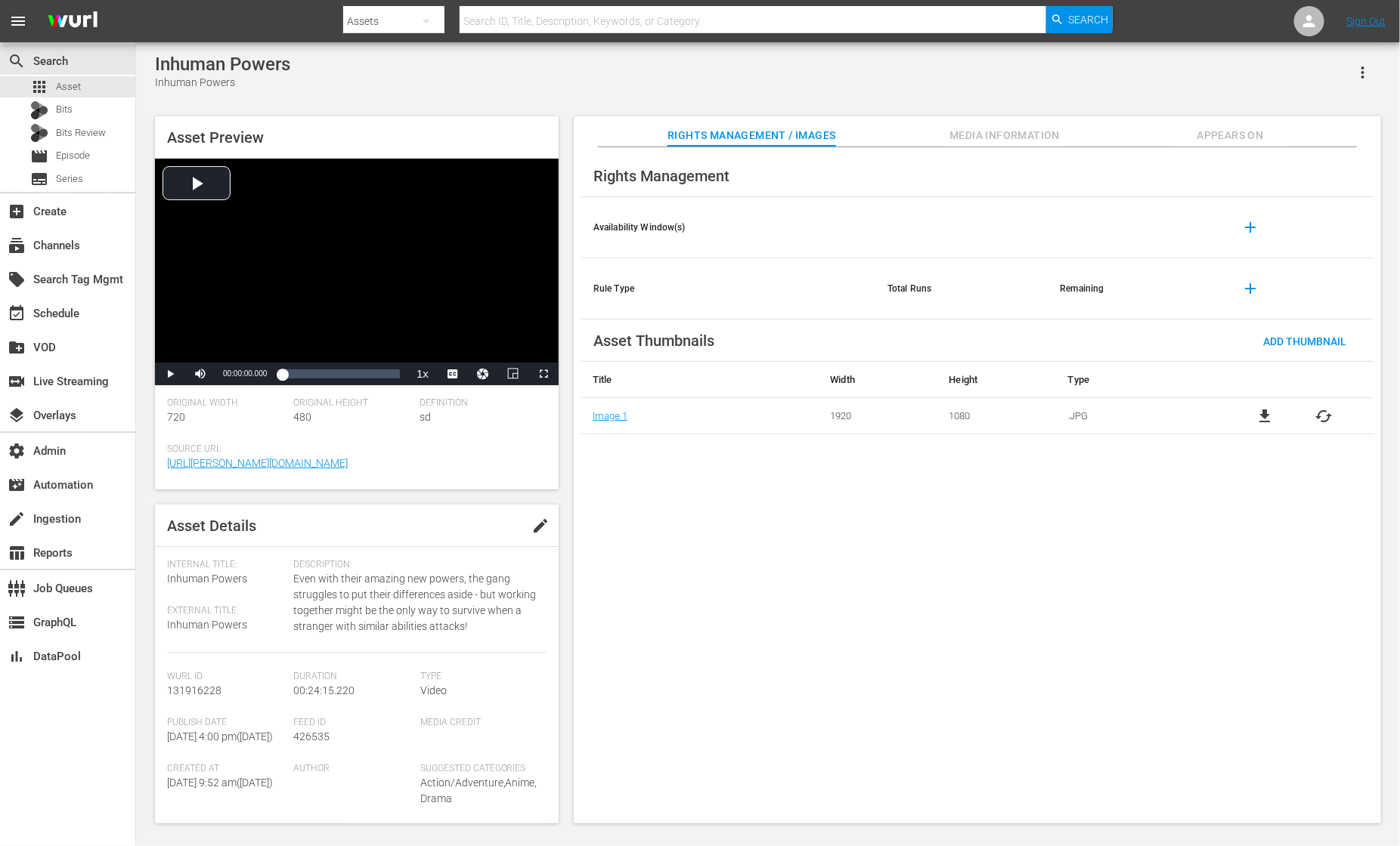
click at [964, 131] on span "Media Information" at bounding box center [1004, 136] width 114 height 19
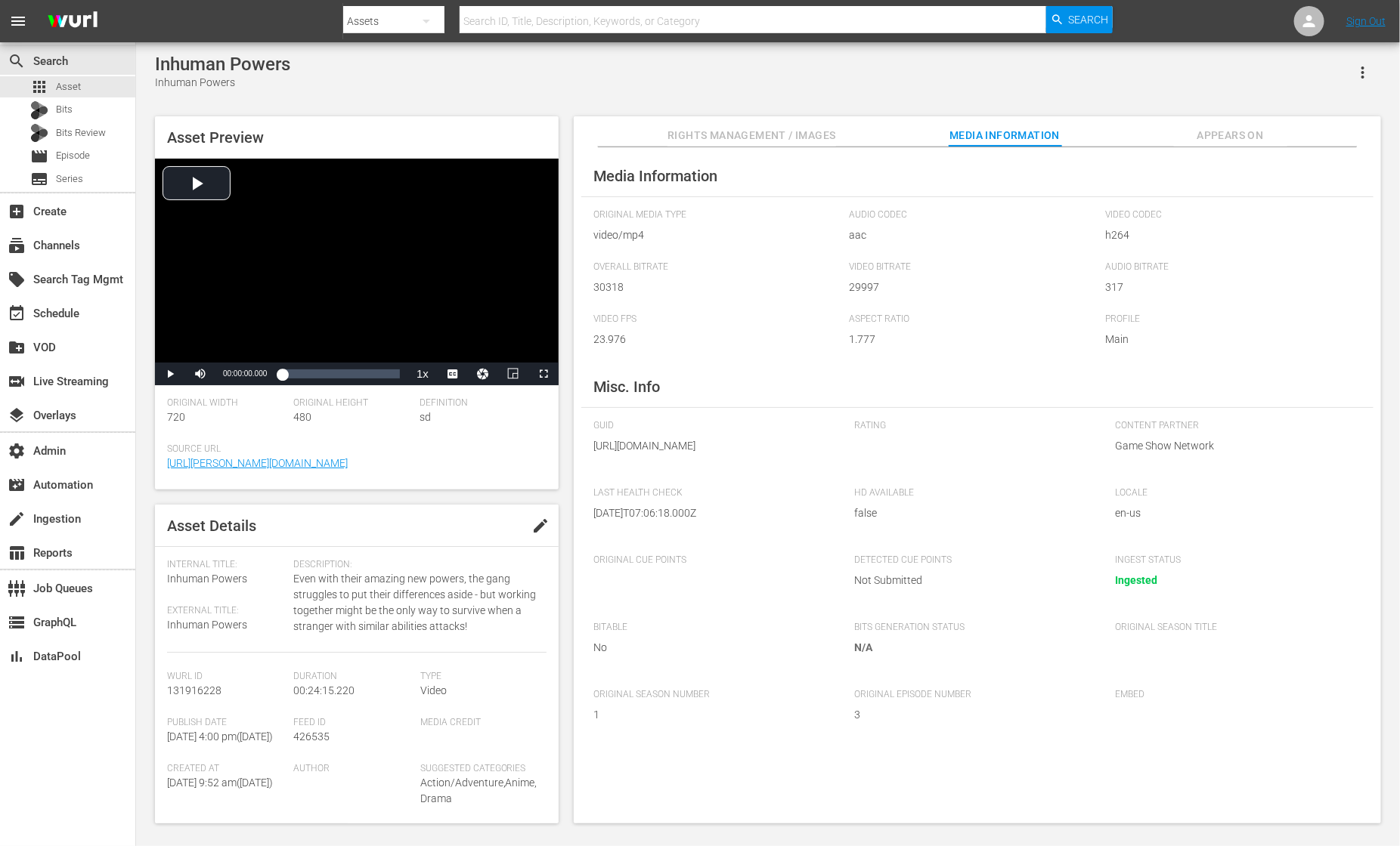
click at [1202, 127] on span "Appears On" at bounding box center [1230, 136] width 114 height 19
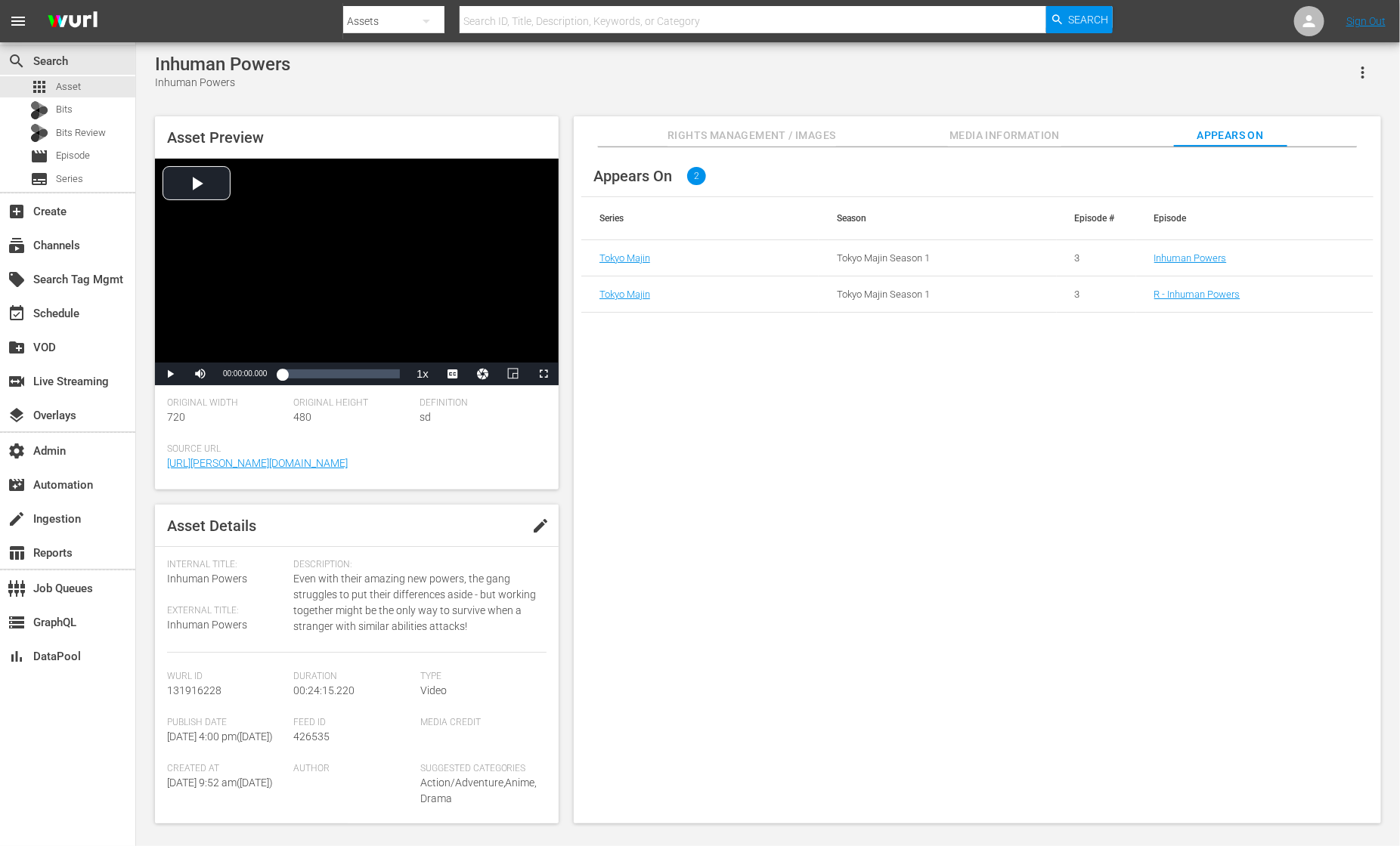
click at [719, 129] on span "Rights Management / Images" at bounding box center [751, 136] width 167 height 19
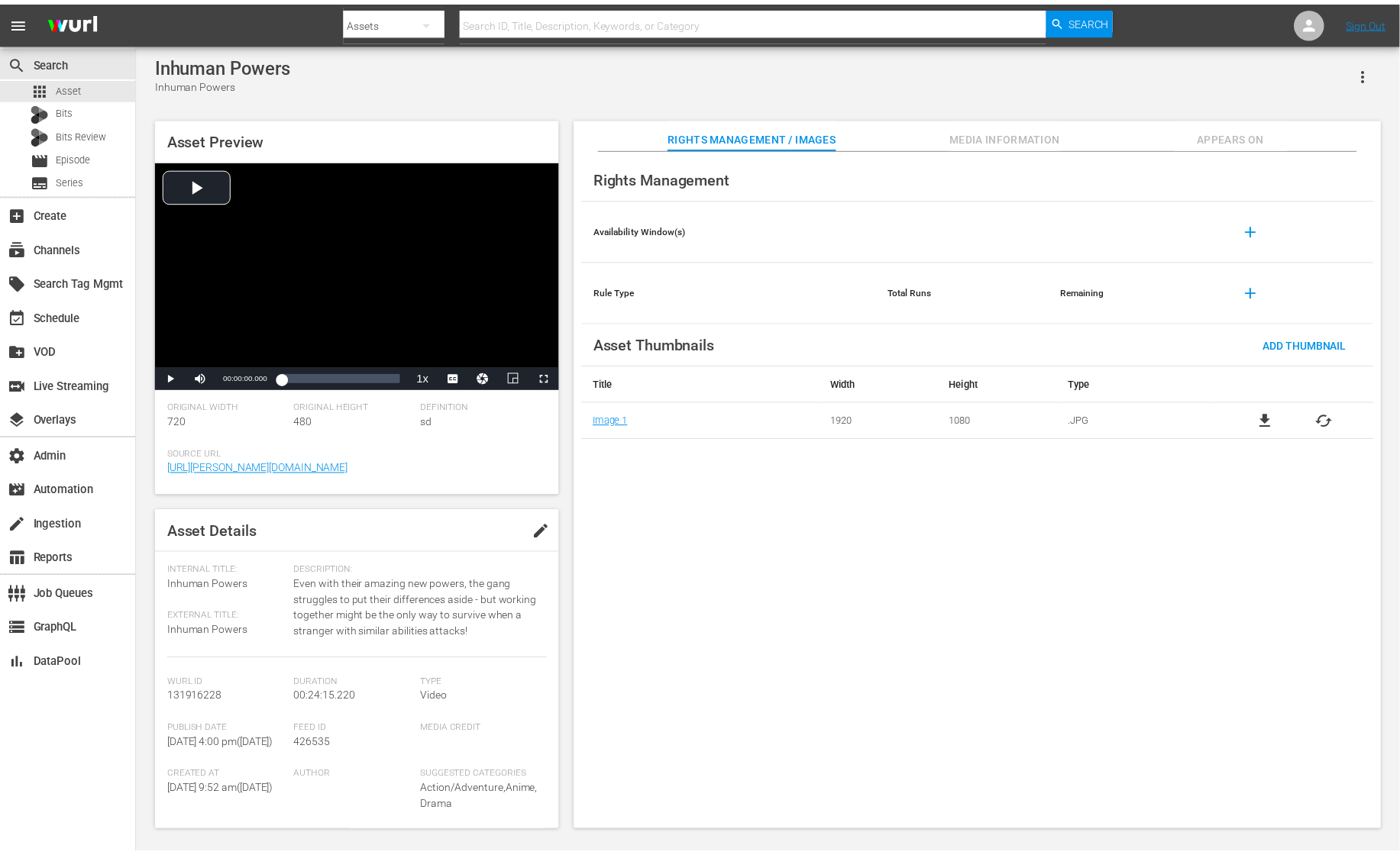
scroll to position [224, 0]
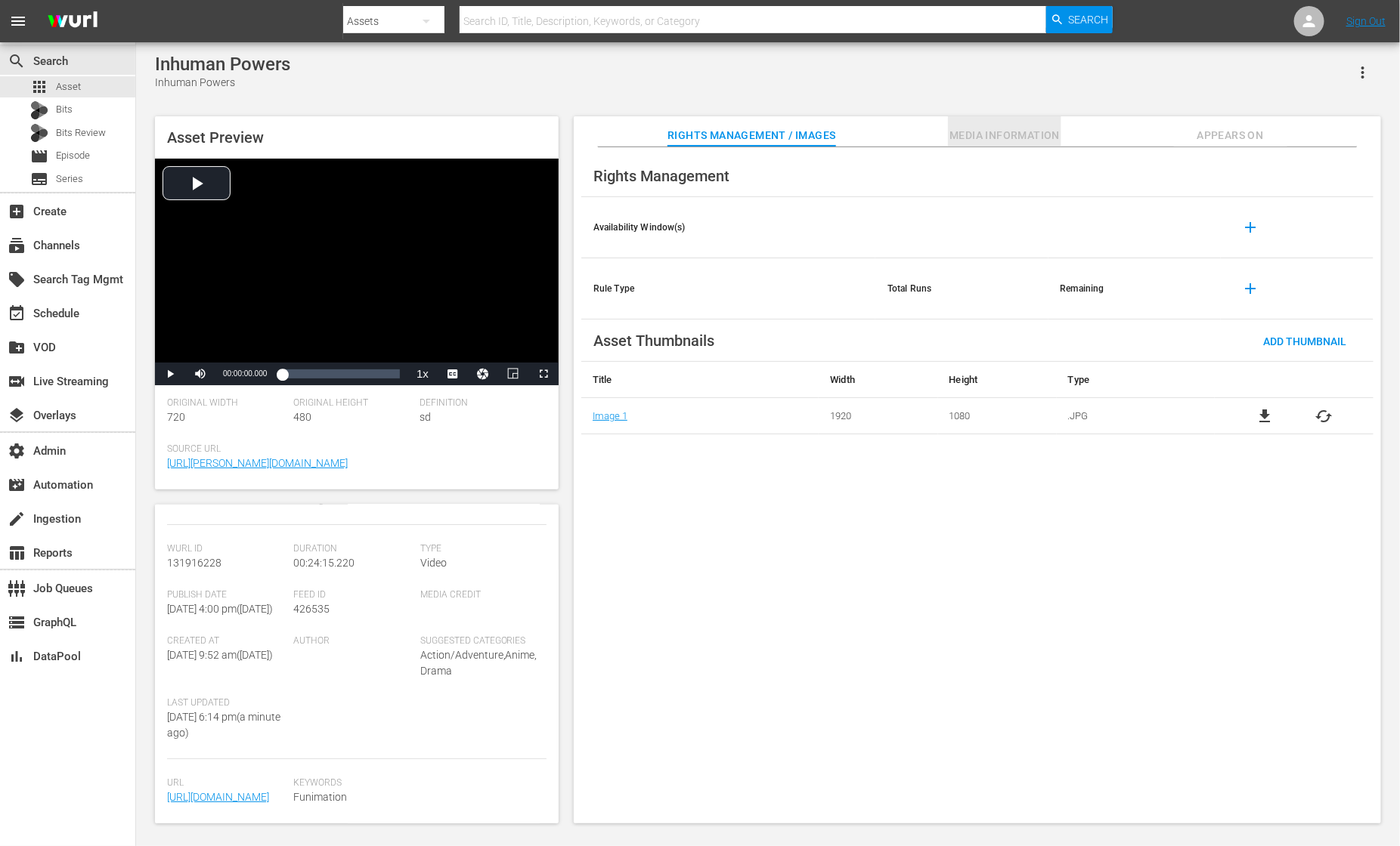
click at [1022, 128] on span "Media Information" at bounding box center [1004, 136] width 114 height 19
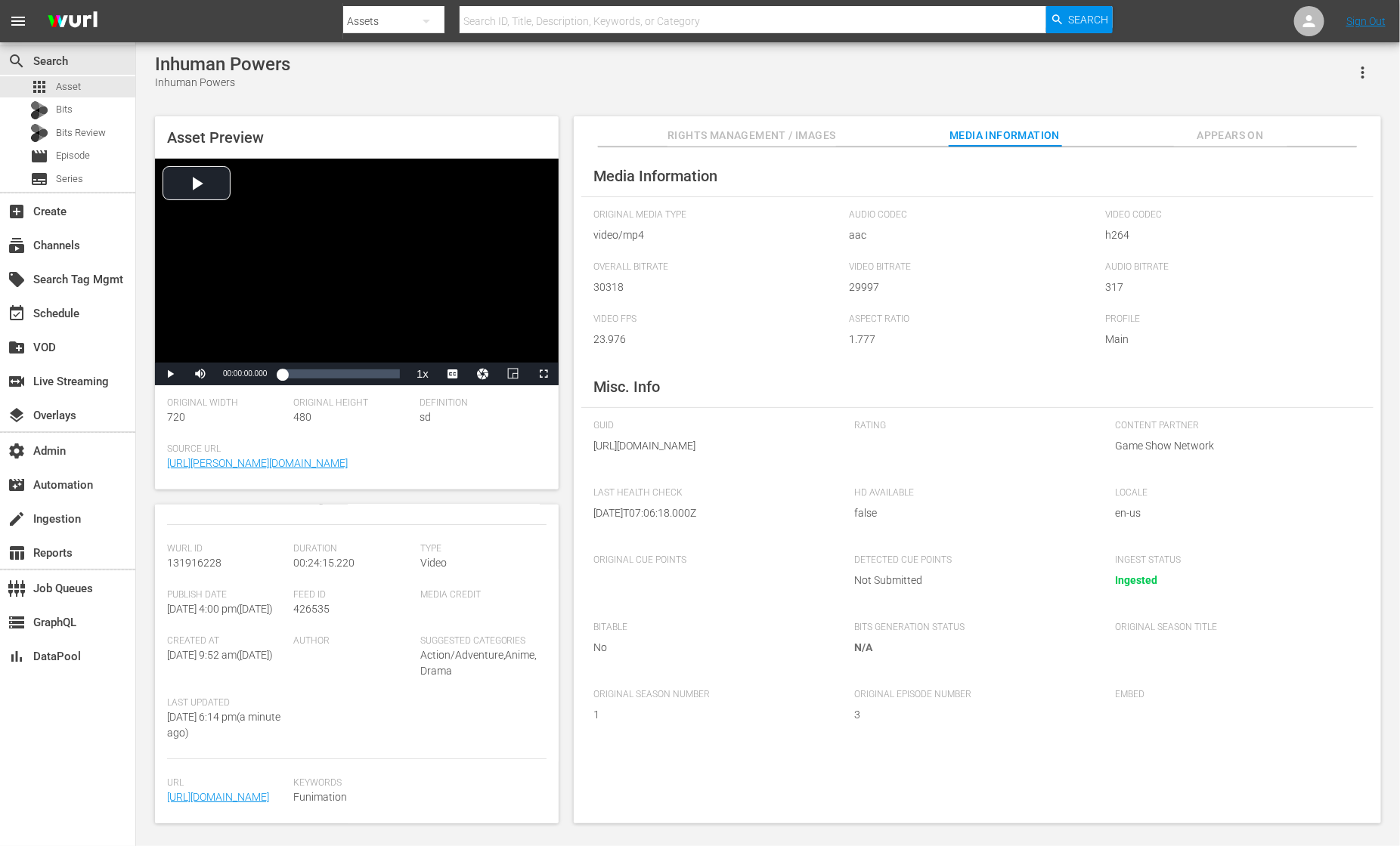
click at [1227, 131] on span "Appears On" at bounding box center [1230, 136] width 114 height 19
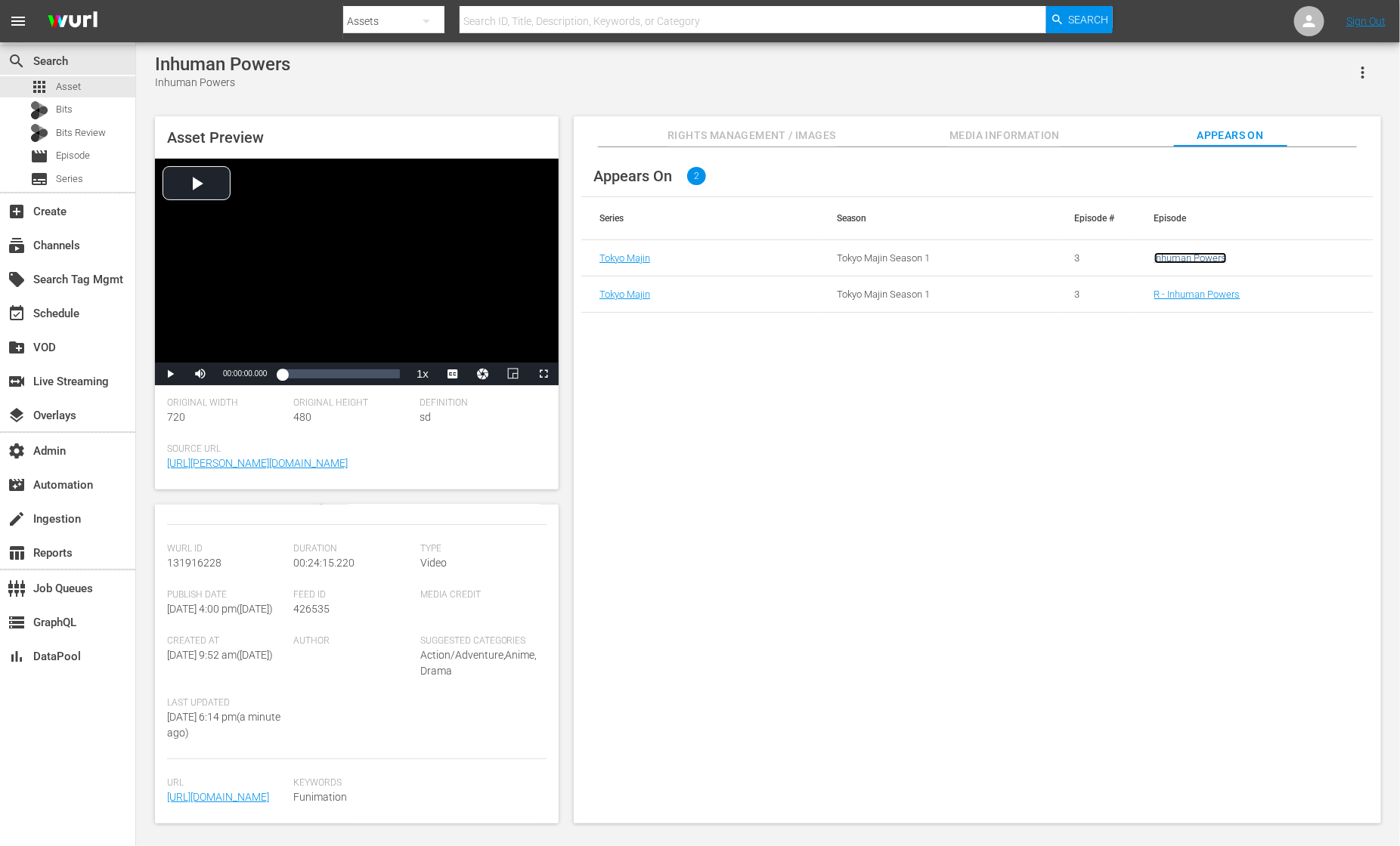
click at [1157, 259] on link "Inhuman Powers" at bounding box center [1190, 258] width 73 height 11
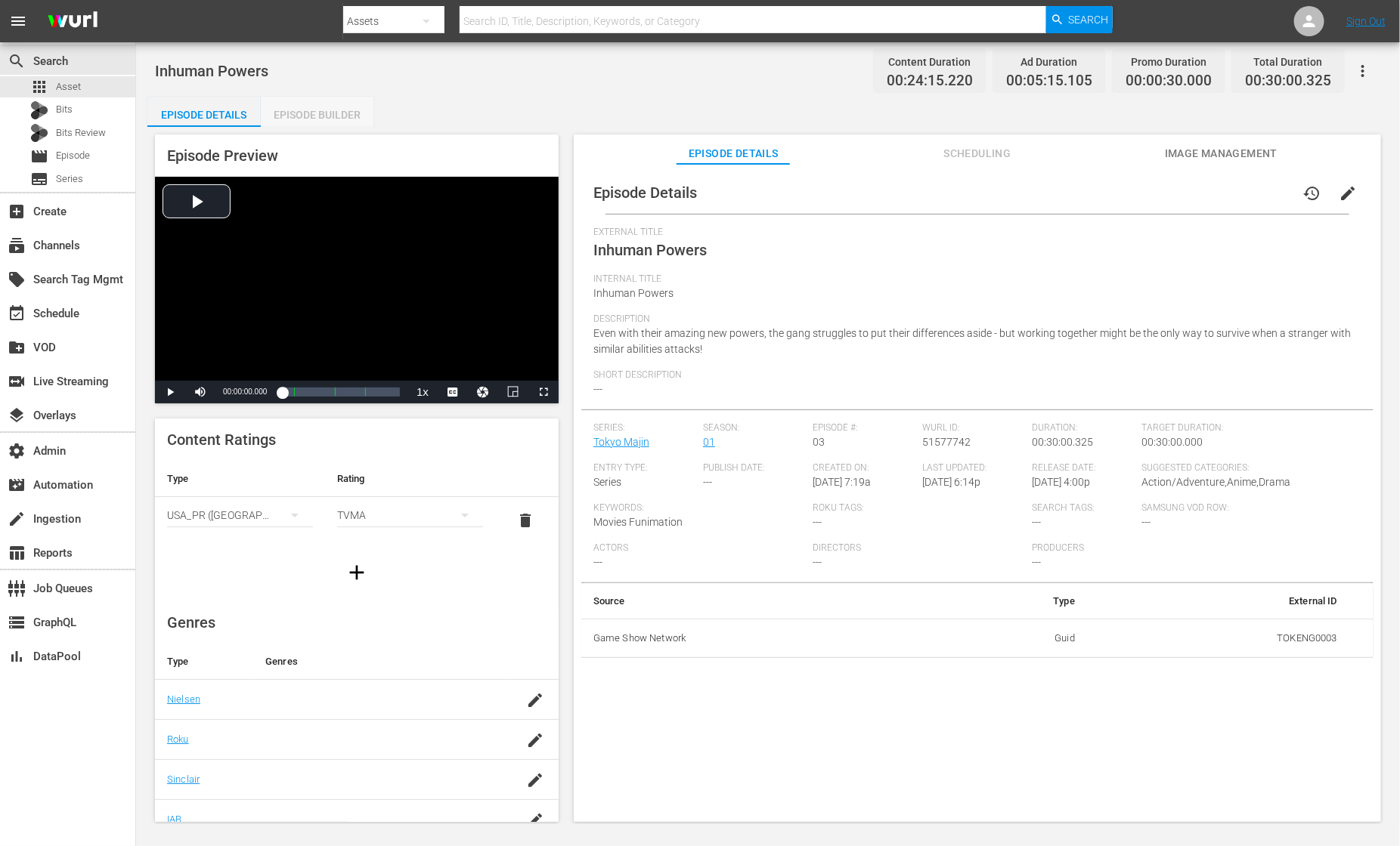
click at [325, 118] on div "Episode Builder" at bounding box center [317, 114] width 114 height 36
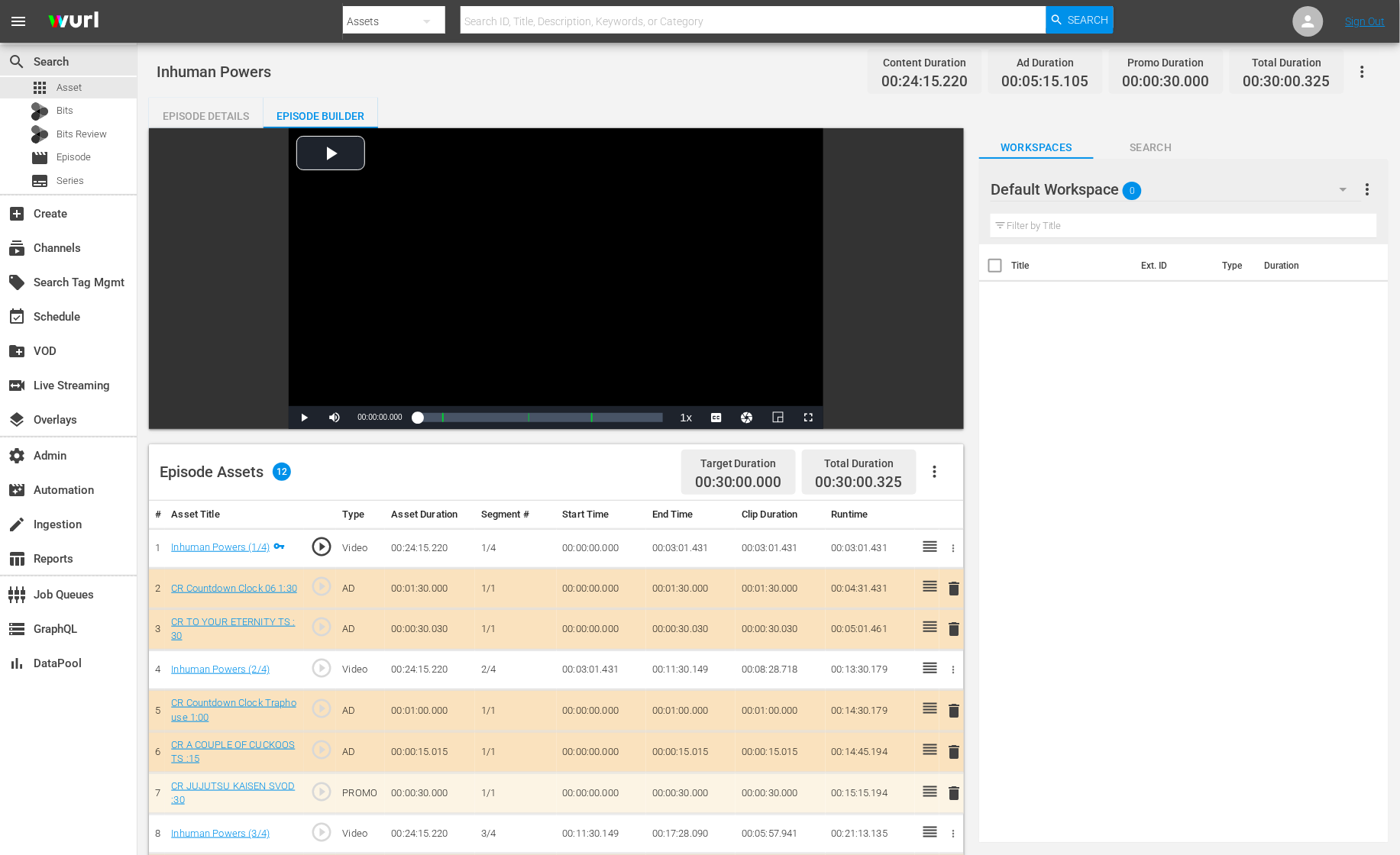
click at [1070, 428] on div "Title Ext. ID Type Duration" at bounding box center [1184, 541] width 409 height 593
click at [205, 114] on div "Episode Details" at bounding box center [206, 116] width 115 height 36
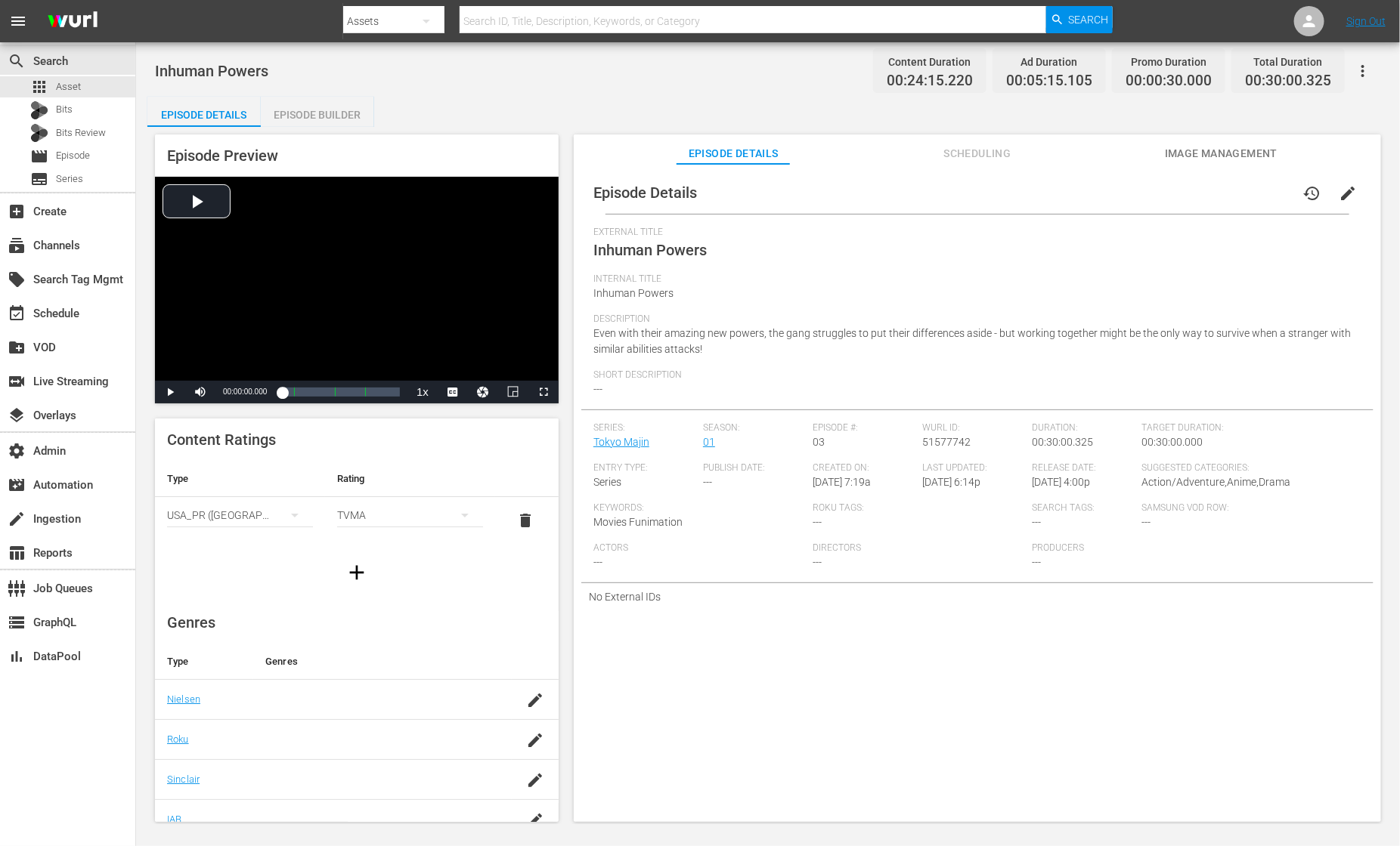
click at [1068, 258] on div "External Title Inhuman Powers" at bounding box center [977, 250] width 768 height 47
